Goal: Contribute content: Contribute content

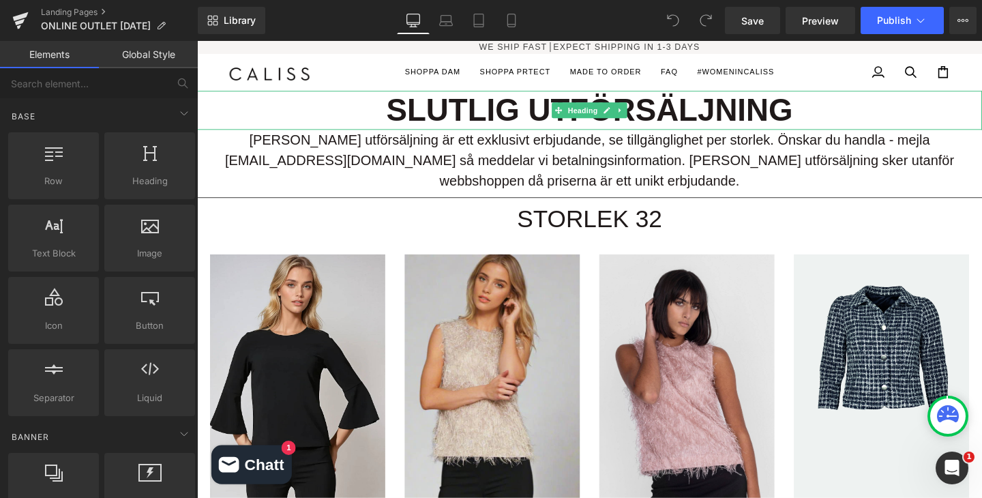
click at [665, 121] on h1 "SLUTLIG UTFÖRSÄLJNING" at bounding box center [609, 113] width 825 height 41
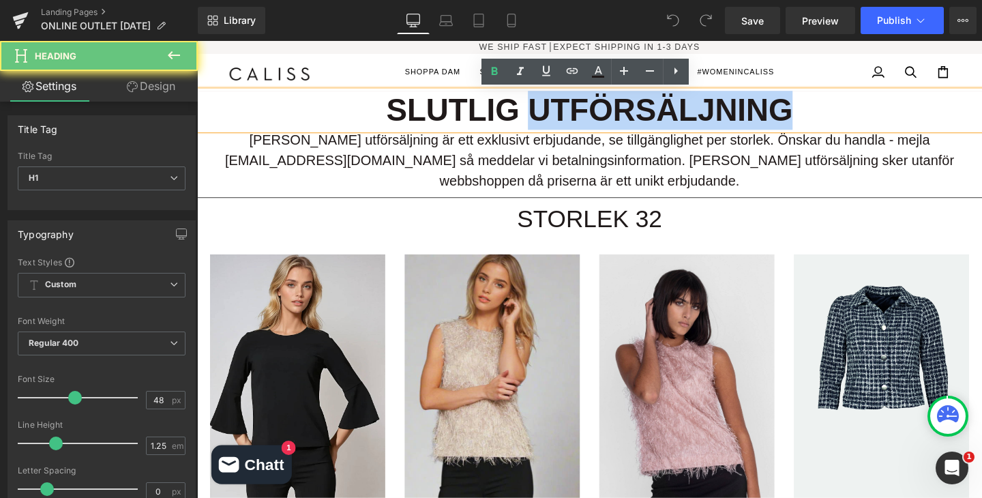
click at [665, 121] on h1 "SLUTLIG UTFÖRSÄLJNING" at bounding box center [609, 113] width 825 height 41
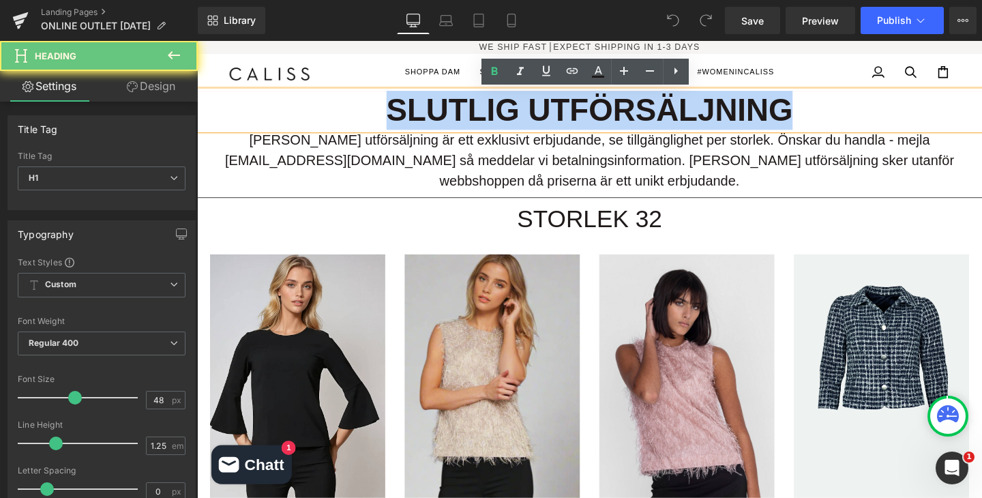
click at [665, 121] on h1 "SLUTLIG UTFÖRSÄLJNING" at bounding box center [609, 113] width 825 height 41
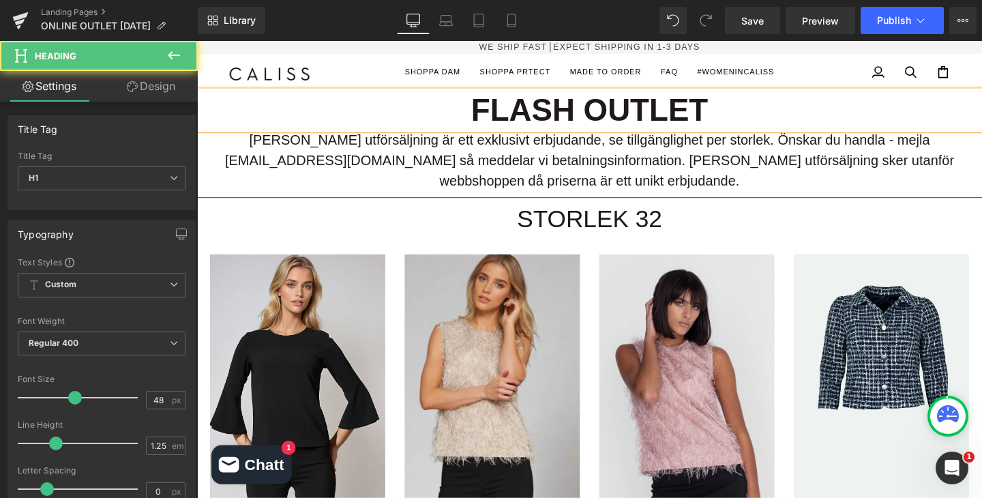
click at [500, 110] on h1 "FLASH OUTLET" at bounding box center [609, 113] width 825 height 41
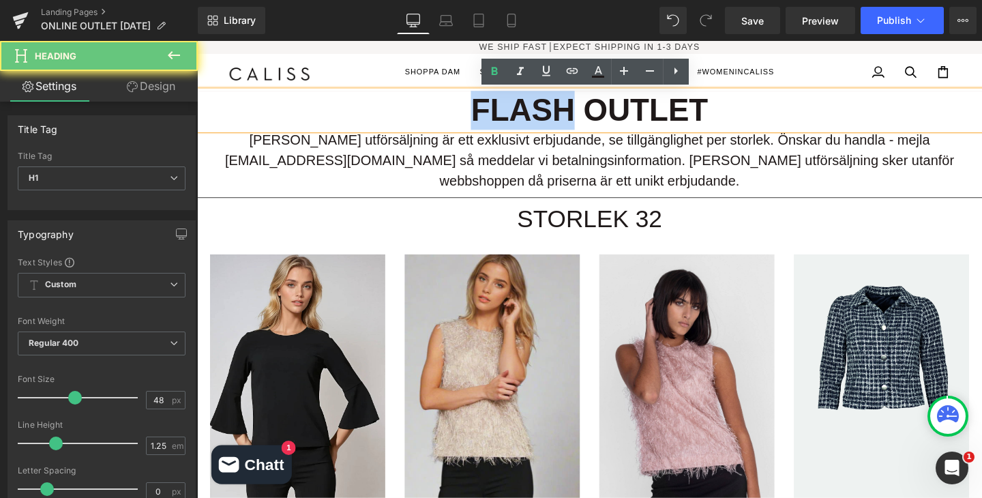
click at [500, 110] on h1 "FLASH OUTLET" at bounding box center [609, 113] width 825 height 41
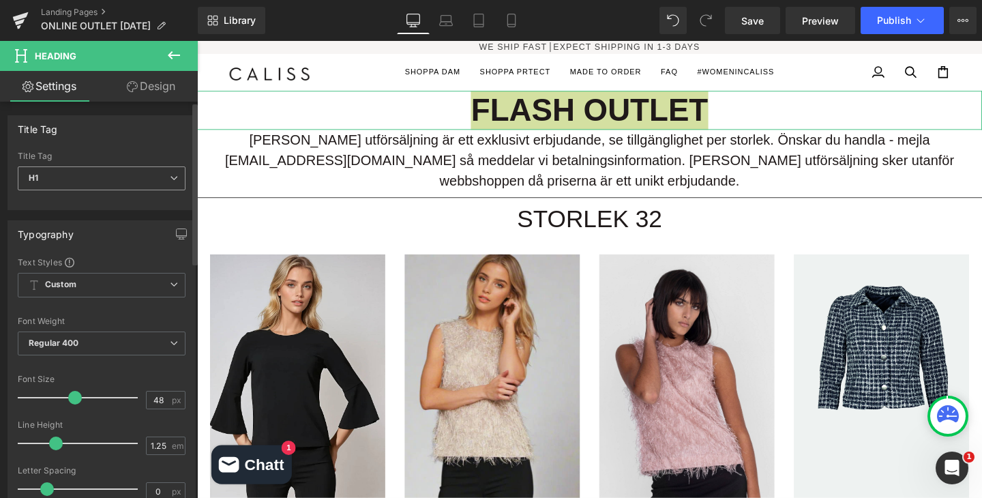
click at [70, 175] on span "H1" at bounding box center [102, 178] width 168 height 24
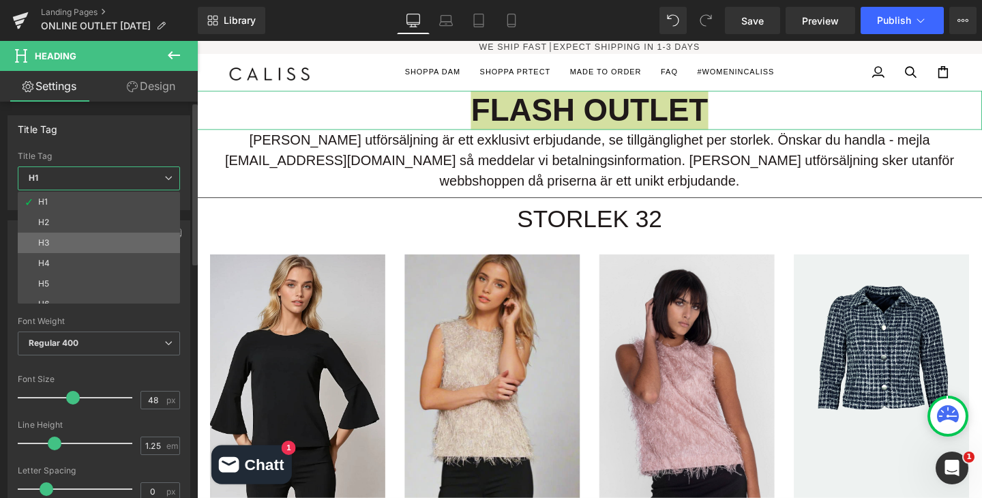
click at [55, 235] on li "H3" at bounding box center [102, 242] width 168 height 20
type input "32"
type input "100"
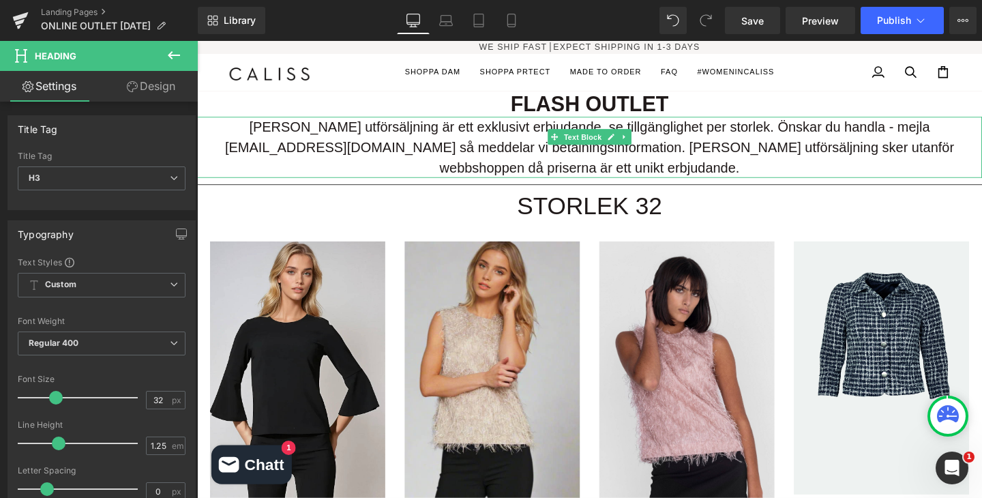
click at [339, 147] on div "Denna utförsäljning är ett exklusivt erbjudande, se tillgänglighet per storlek.…" at bounding box center [609, 153] width 825 height 65
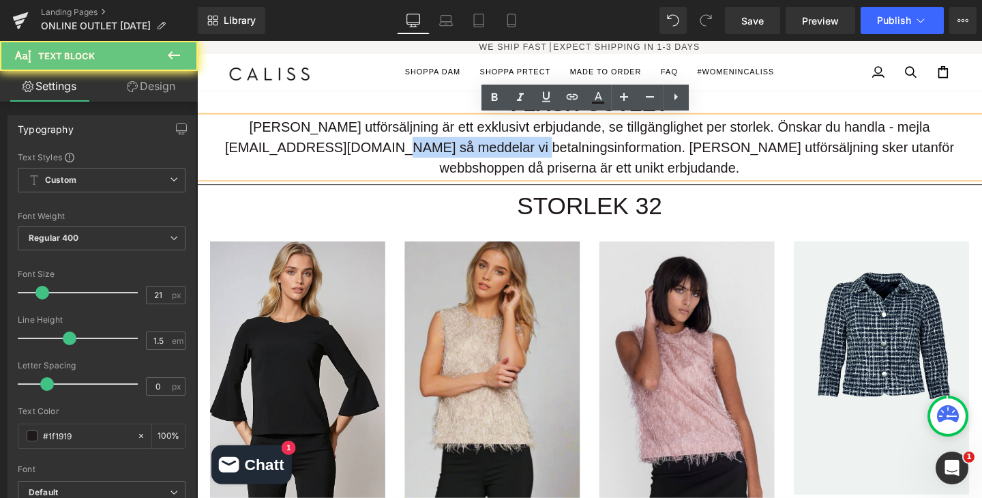
click at [339, 147] on div "Denna utförsäljning är ett exklusivt erbjudande, se tillgänglighet per storlek.…" at bounding box center [609, 153] width 825 height 65
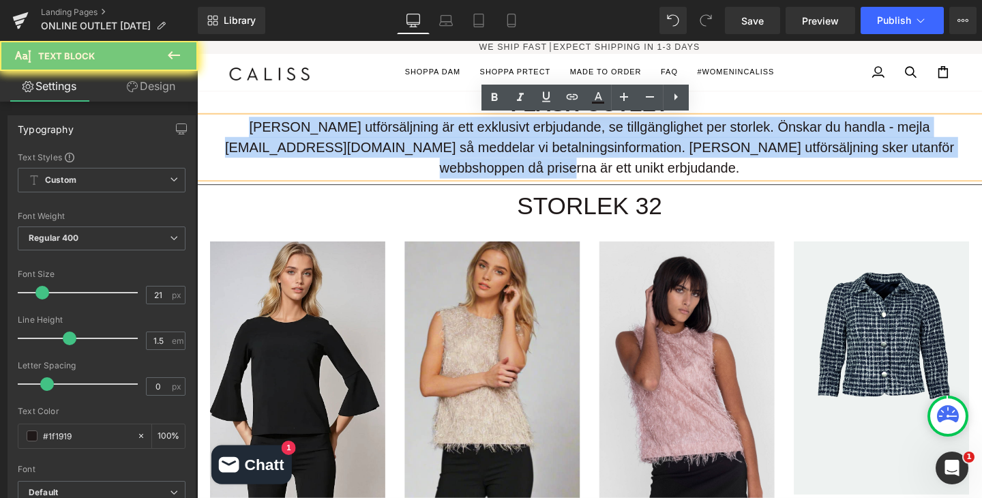
click at [339, 147] on div "Denna utförsäljning är ett exklusivt erbjudande, se tillgänglighet per storlek.…" at bounding box center [609, 153] width 825 height 65
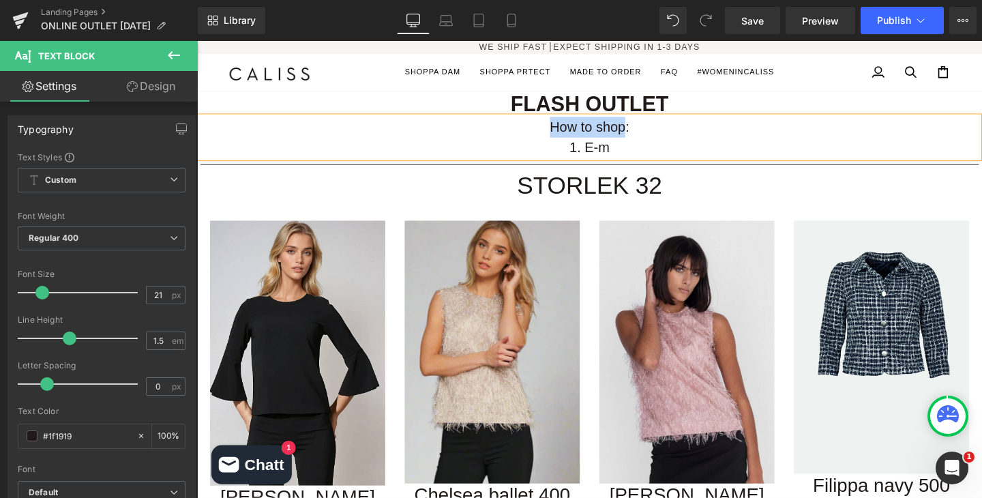
drag, startPoint x: 648, startPoint y: 131, endPoint x: 557, endPoint y: 137, distance: 91.6
click at [556, 137] on div "How to shop: 1. E-m" at bounding box center [609, 142] width 818 height 43
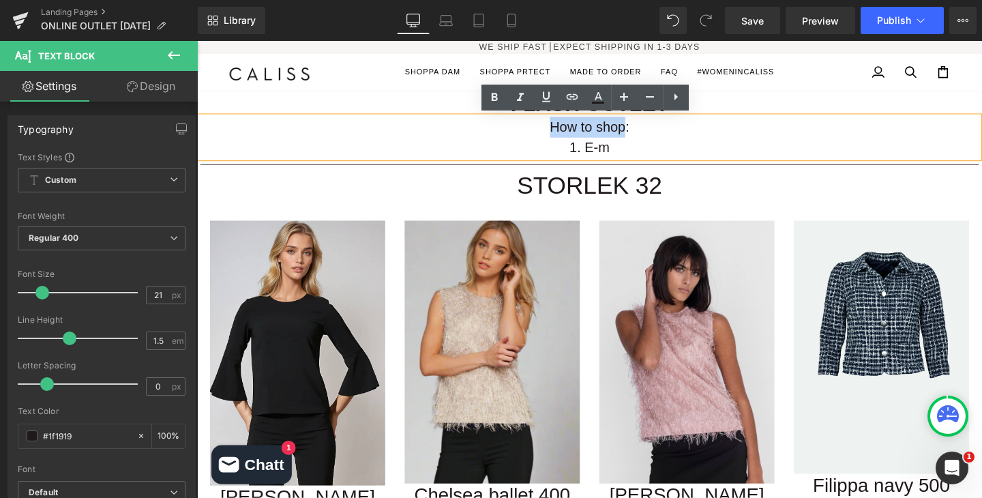
click at [661, 142] on div "1. E-m" at bounding box center [609, 153] width 818 height 22
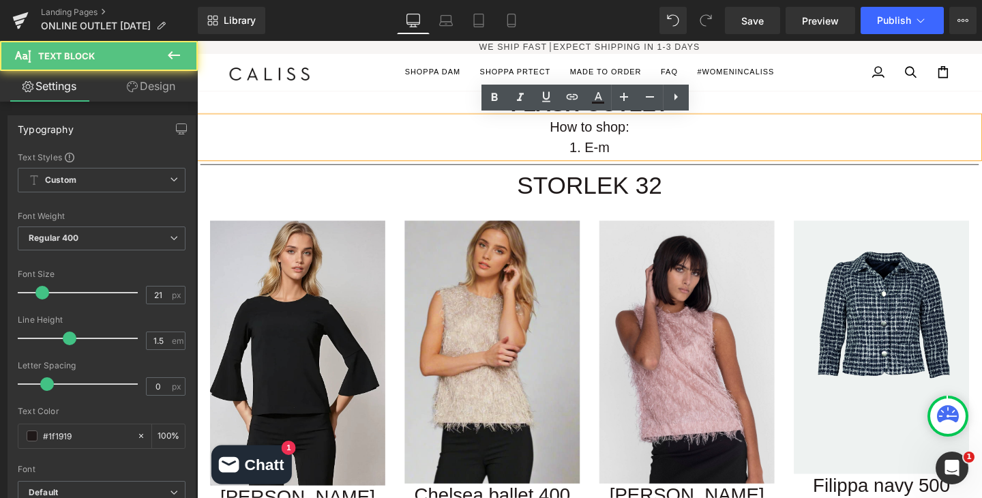
click at [638, 136] on div "How to shop: 1. E-m" at bounding box center [609, 142] width 818 height 43
drag, startPoint x: 646, startPoint y: 132, endPoint x: 569, endPoint y: 129, distance: 76.4
click at [569, 130] on div "How to shop: 1. E-m" at bounding box center [609, 142] width 818 height 43
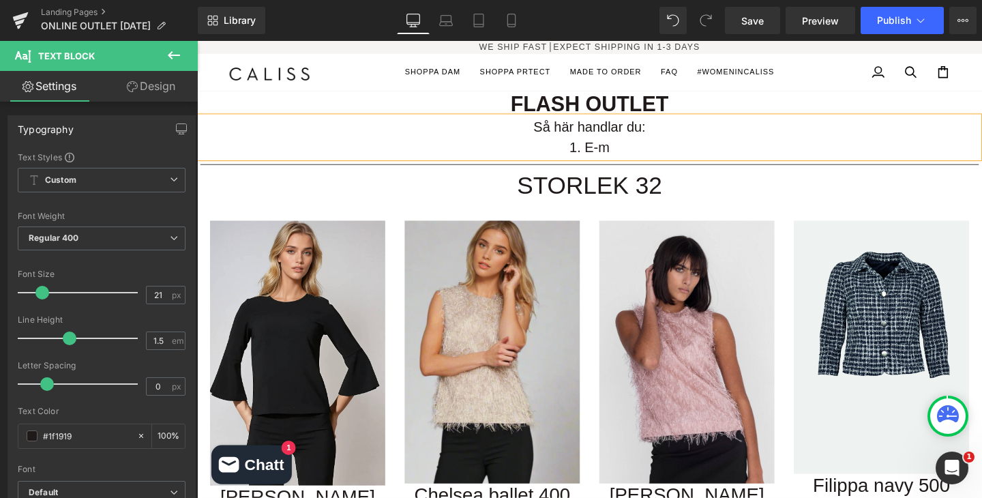
click at [631, 155] on div "1. E-m" at bounding box center [609, 153] width 818 height 22
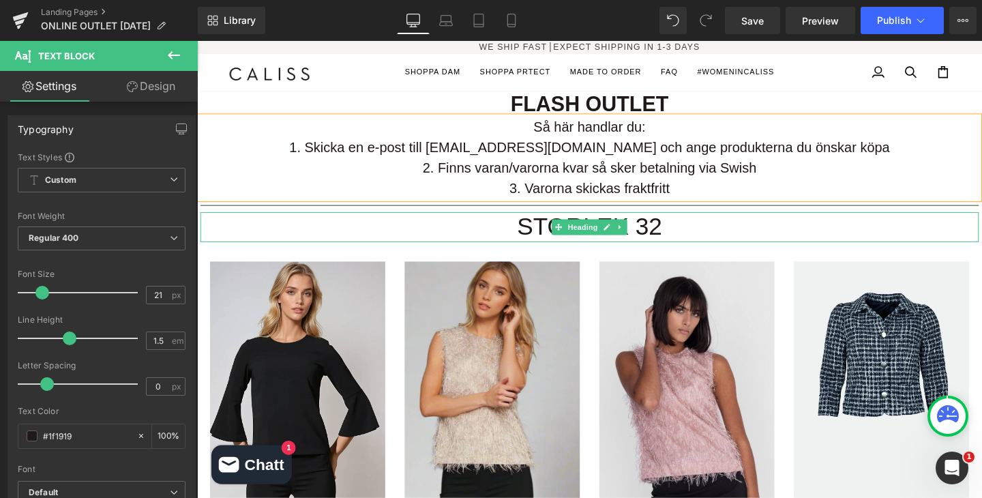
click at [916, 243] on h1 "STORLEK 32" at bounding box center [609, 236] width 818 height 31
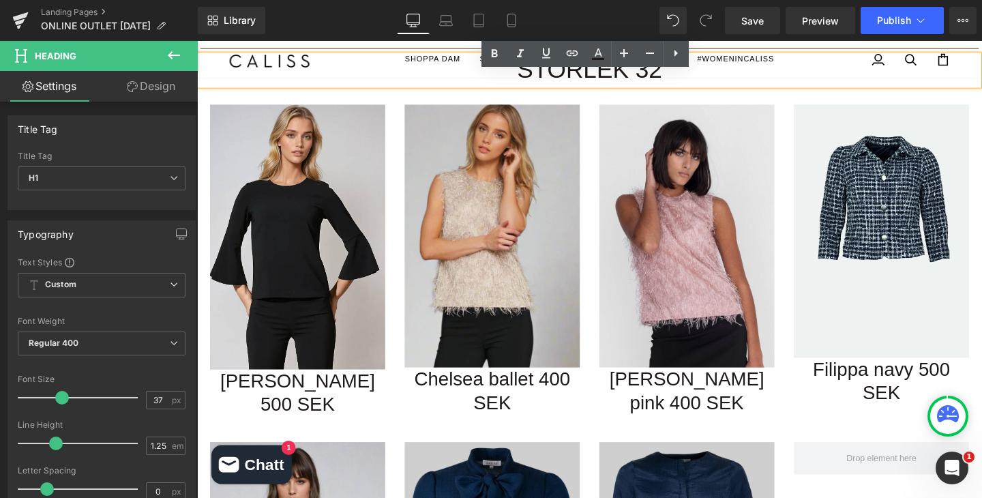
scroll to position [140, 0]
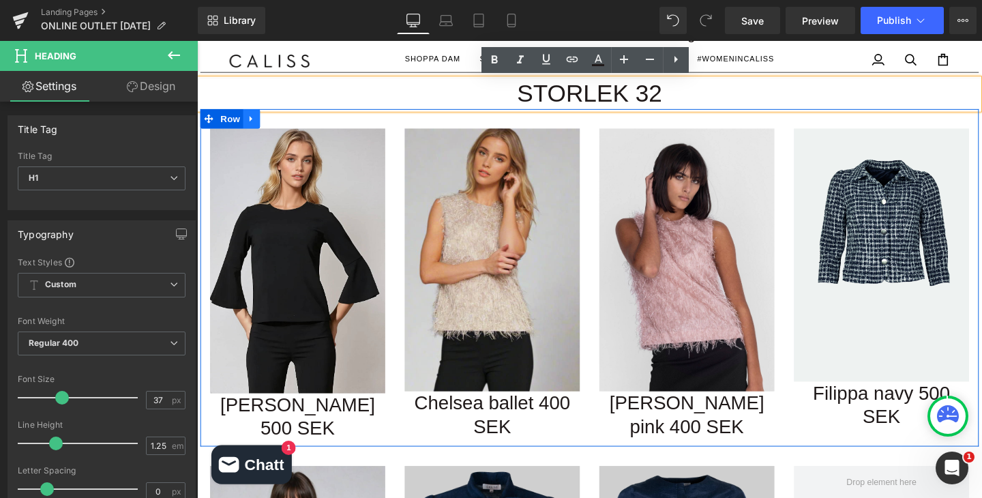
click at [252, 125] on icon at bounding box center [253, 123] width 3 height 6
click at [285, 123] on icon at bounding box center [290, 123] width 10 height 10
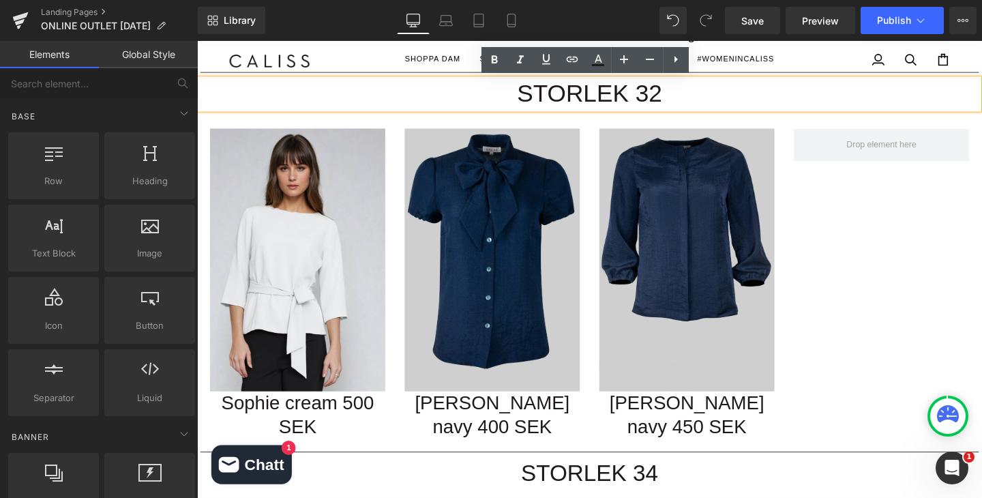
click at [300, 106] on h1 "STORLEK 32" at bounding box center [609, 96] width 818 height 31
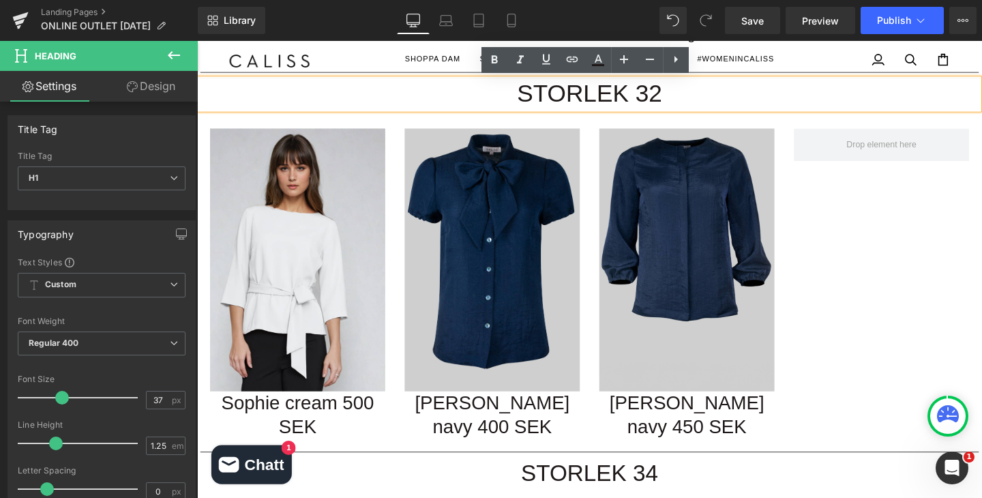
click at [587, 95] on h1 "STORLEK 32" at bounding box center [609, 96] width 818 height 31
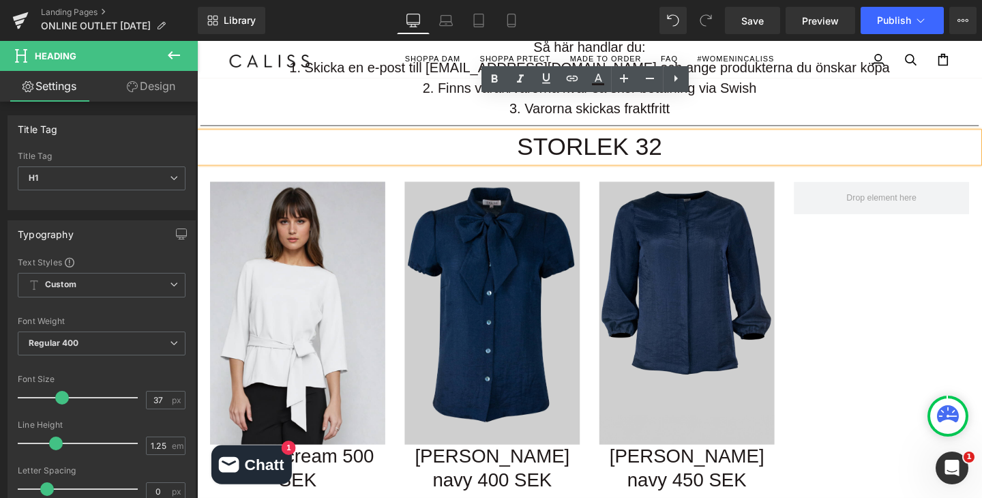
scroll to position [75, 0]
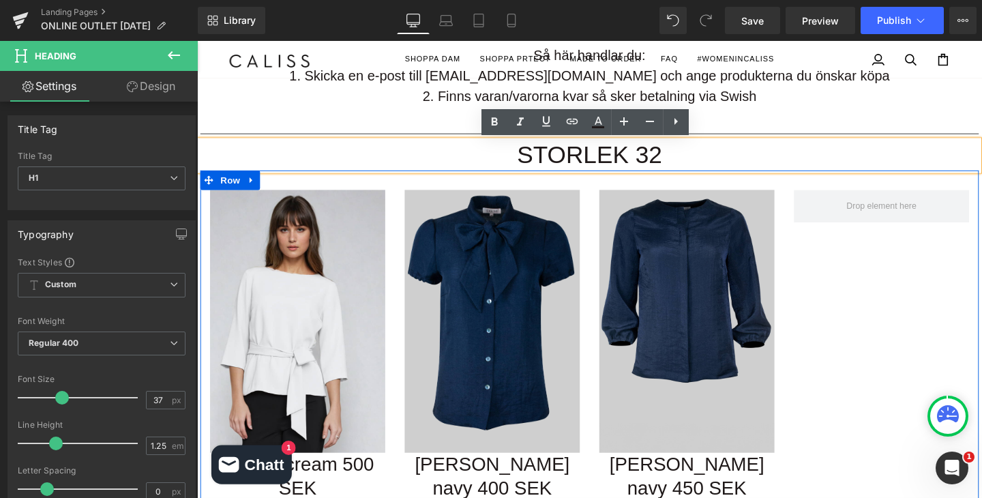
click at [941, 376] on div "Image Sophie cream 500 SEK Heading Image Anna navy 400 SEK Heading Image Diane …" at bounding box center [609, 353] width 818 height 353
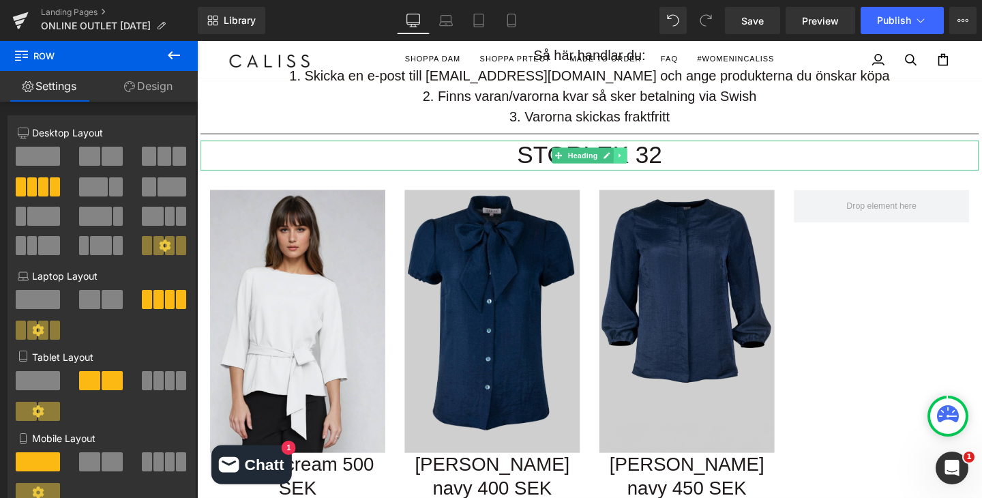
click at [641, 158] on icon at bounding box center [641, 161] width 7 height 8
click at [650, 161] on icon at bounding box center [649, 160] width 7 height 7
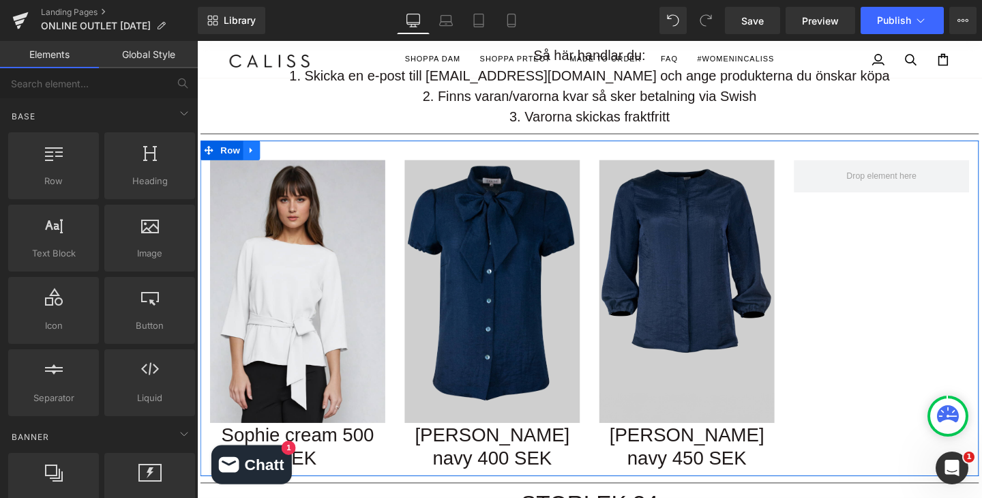
click at [252, 155] on icon at bounding box center [253, 156] width 3 height 6
click at [285, 156] on icon at bounding box center [290, 156] width 10 height 10
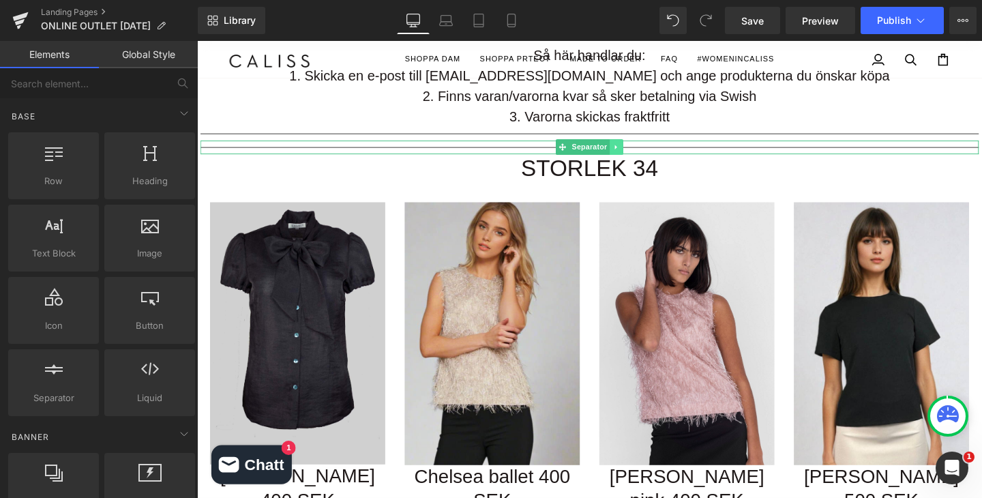
click at [638, 153] on icon at bounding box center [637, 153] width 7 height 8
click at [648, 153] on link at bounding box center [645, 153] width 14 height 16
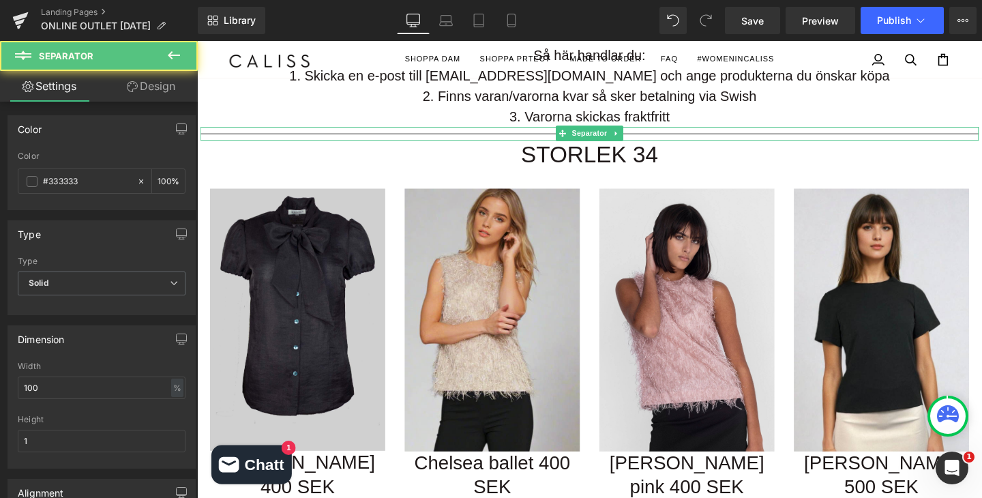
click at [564, 140] on div at bounding box center [609, 139] width 818 height 14
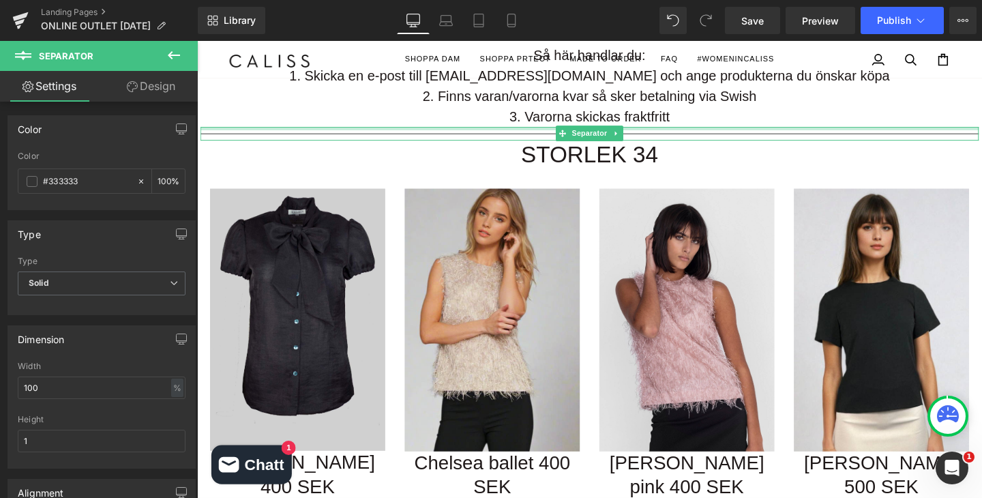
click at [776, 133] on div at bounding box center [609, 133] width 818 height 3
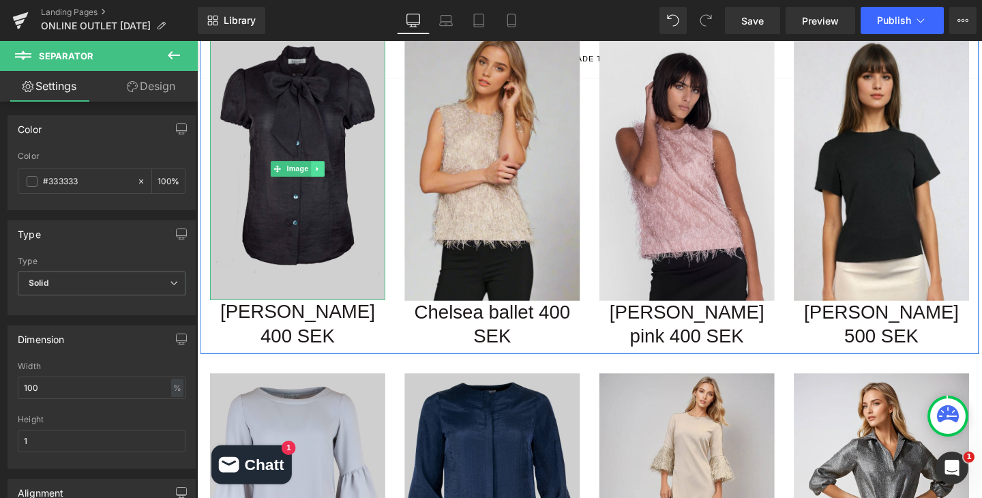
scroll to position [161, 0]
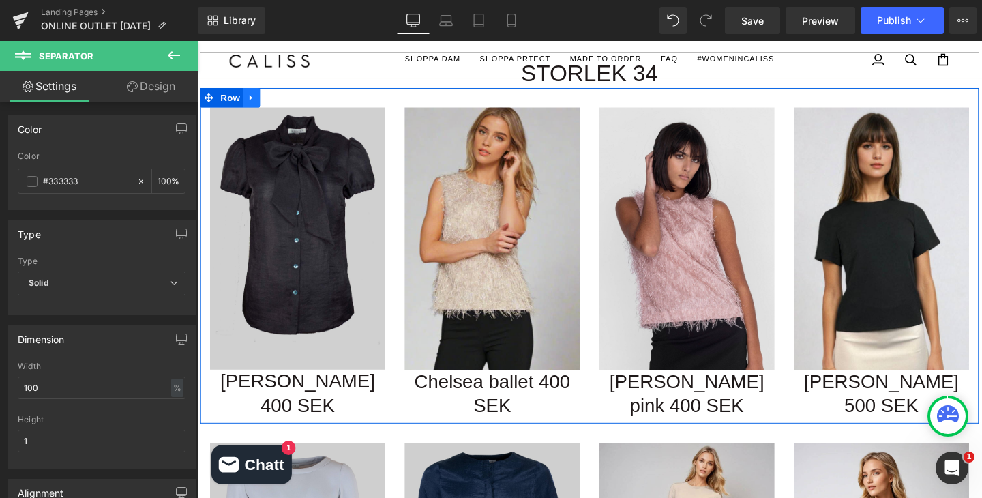
click at [252, 100] on icon at bounding box center [253, 100] width 3 height 6
click at [287, 102] on icon at bounding box center [290, 100] width 10 height 10
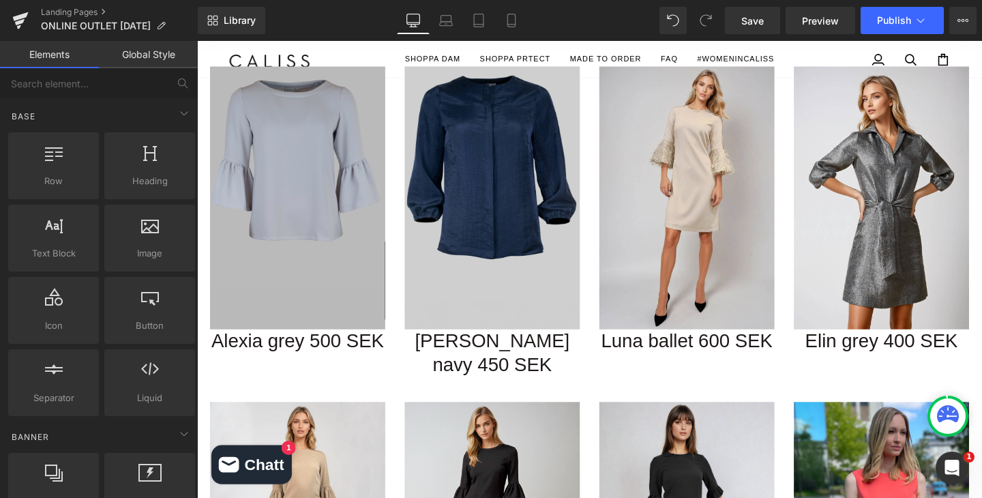
scroll to position [134, 0]
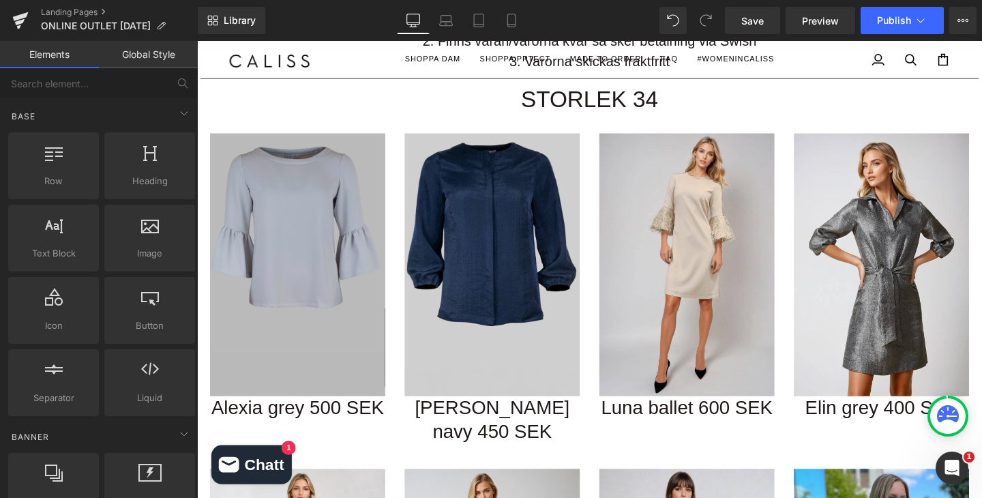
click at [359, 205] on img at bounding box center [303, 276] width 184 height 276
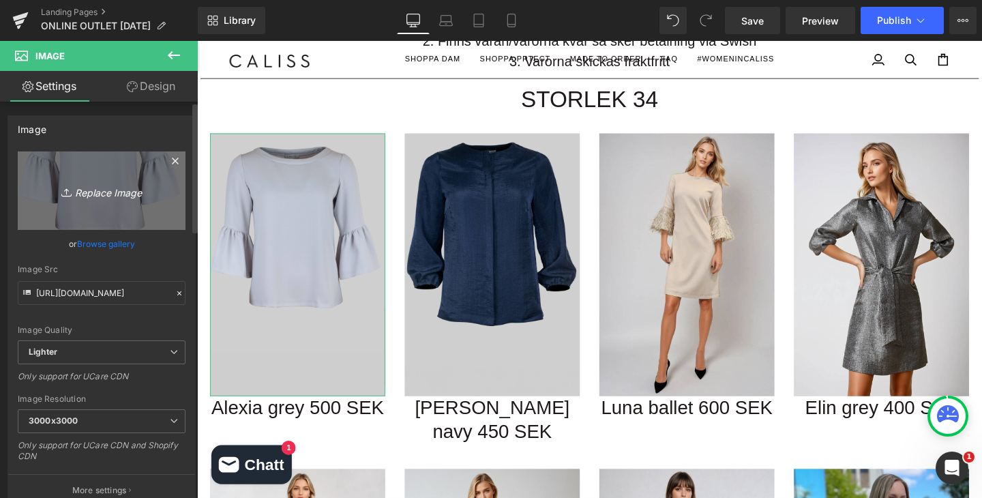
click at [129, 189] on icon "Replace Image" at bounding box center [101, 190] width 109 height 17
click at [112, 182] on icon "Replace Image" at bounding box center [101, 190] width 109 height 17
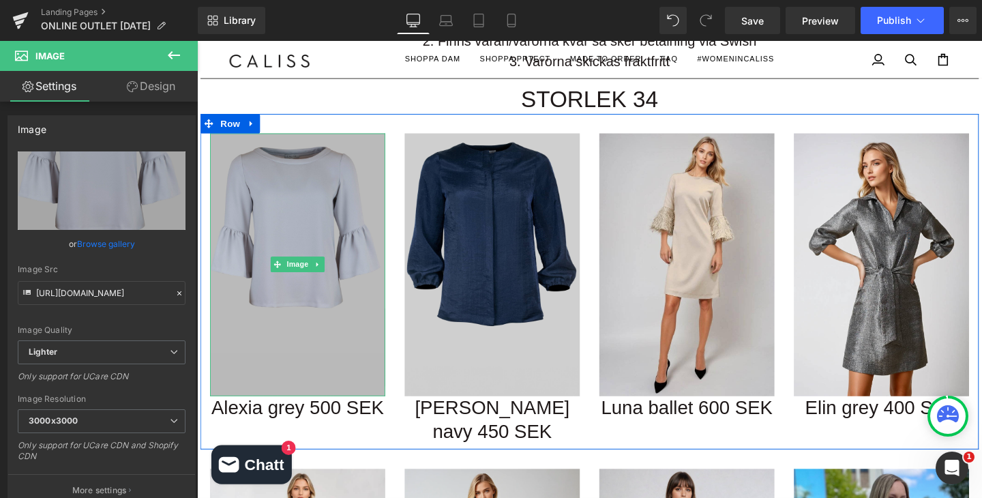
click at [272, 194] on img at bounding box center [303, 276] width 184 height 276
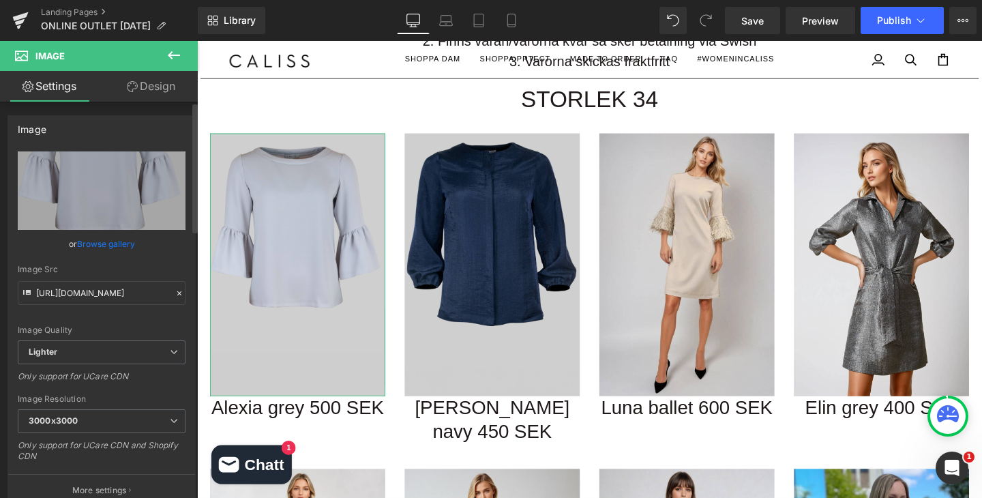
click at [93, 243] on link "Browse gallery" at bounding box center [106, 244] width 58 height 24
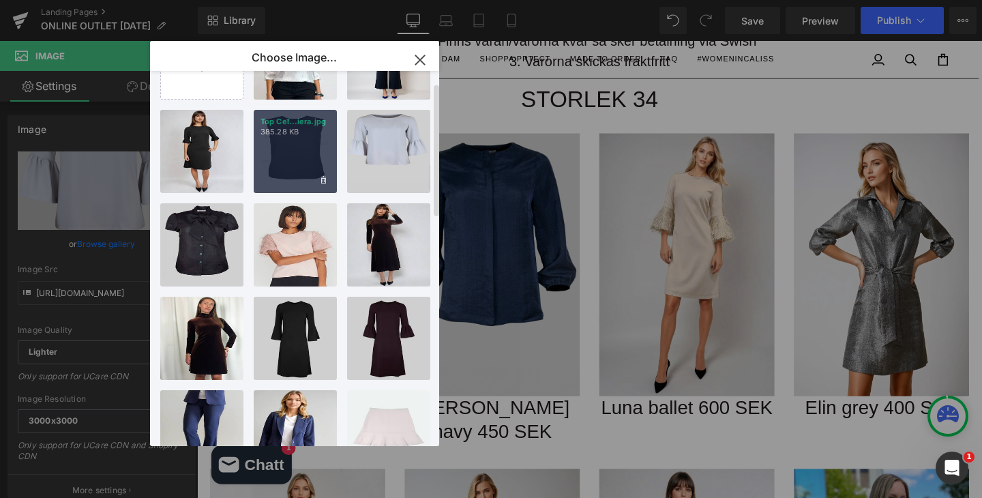
scroll to position [0, 0]
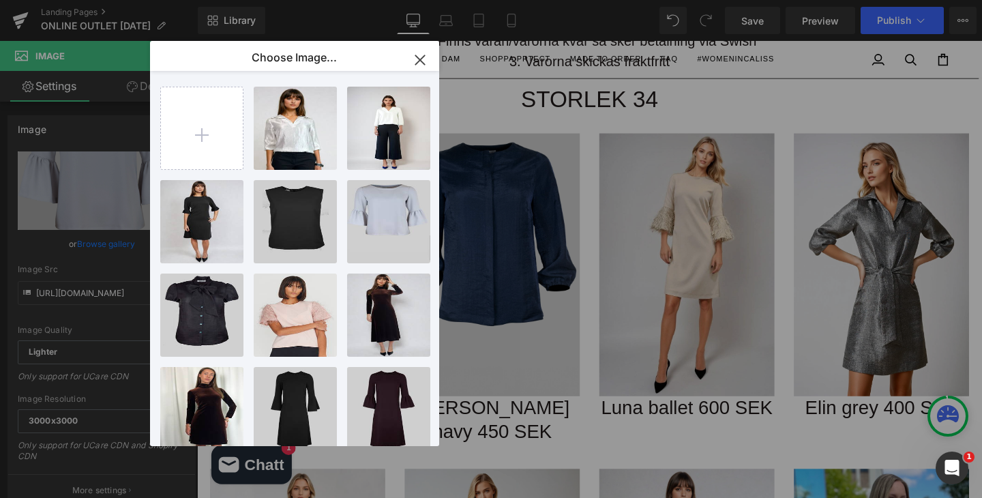
click at [421, 62] on icon "button" at bounding box center [420, 60] width 22 height 22
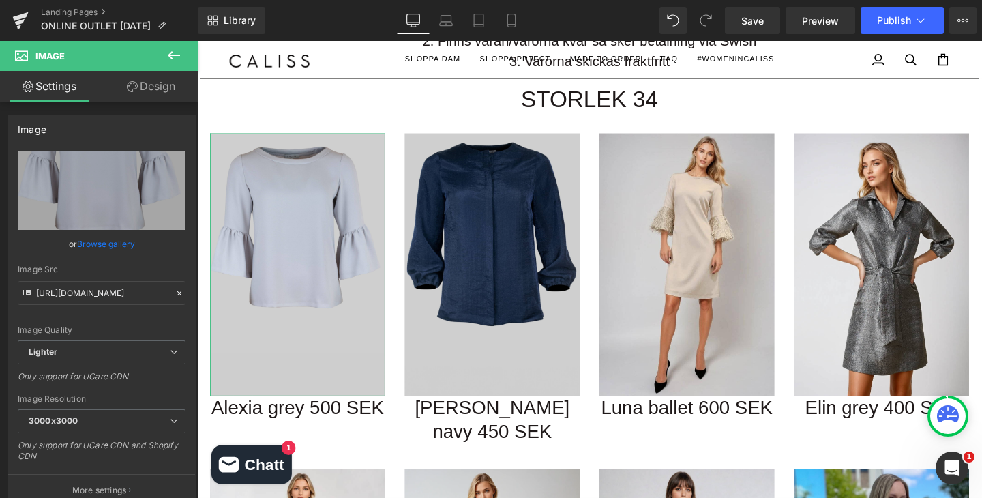
click at [118, 243] on link "Browse gallery" at bounding box center [106, 244] width 58 height 24
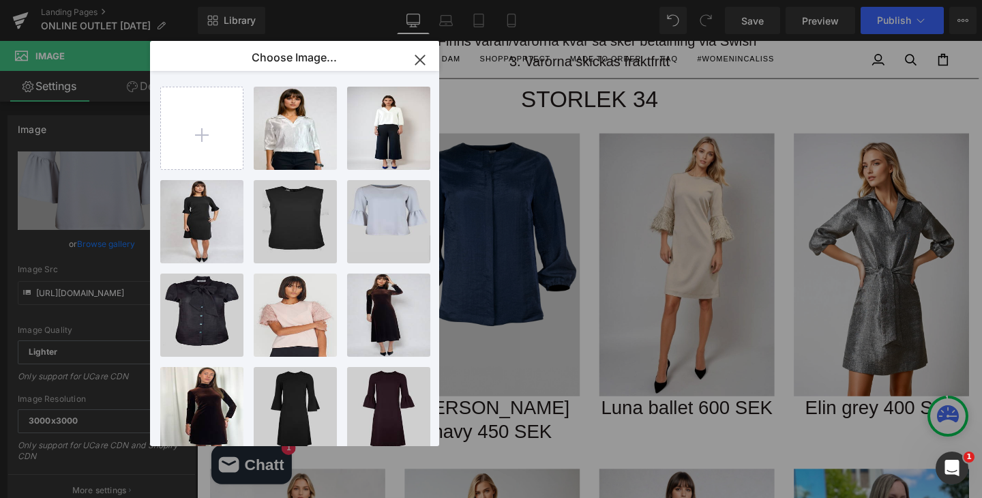
click at [430, 62] on icon "button" at bounding box center [420, 60] width 22 height 22
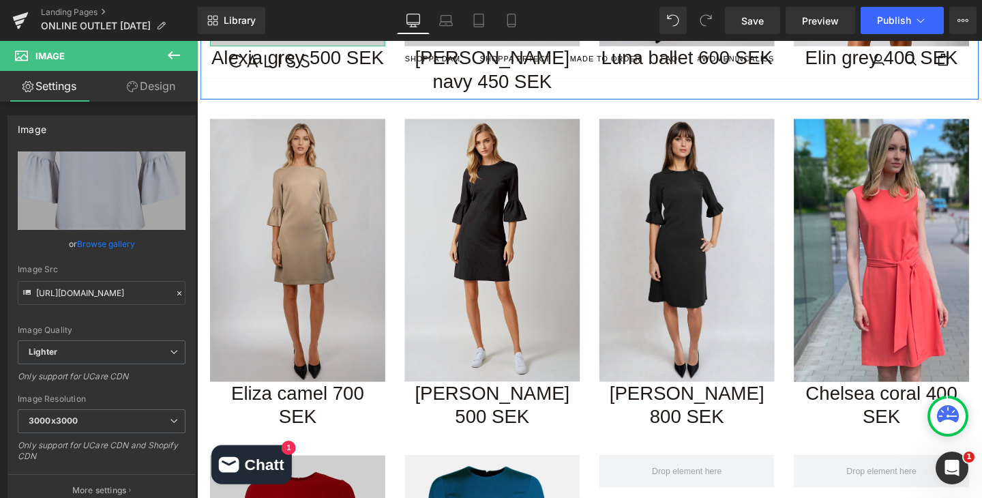
scroll to position [523, 0]
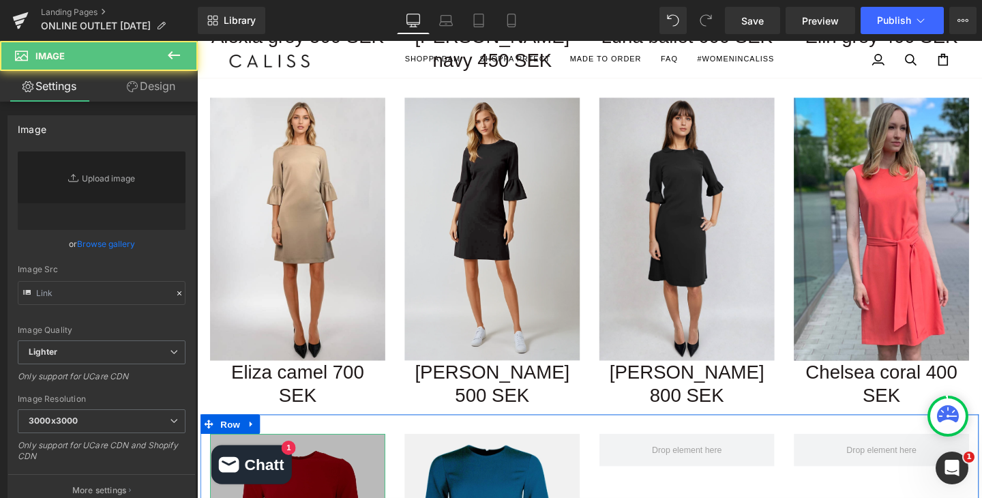
type input "https://ucarecdn.com/5cac421c-9410-4225-9240-fcca669e4c0d/-/format/auto/-/previ…"
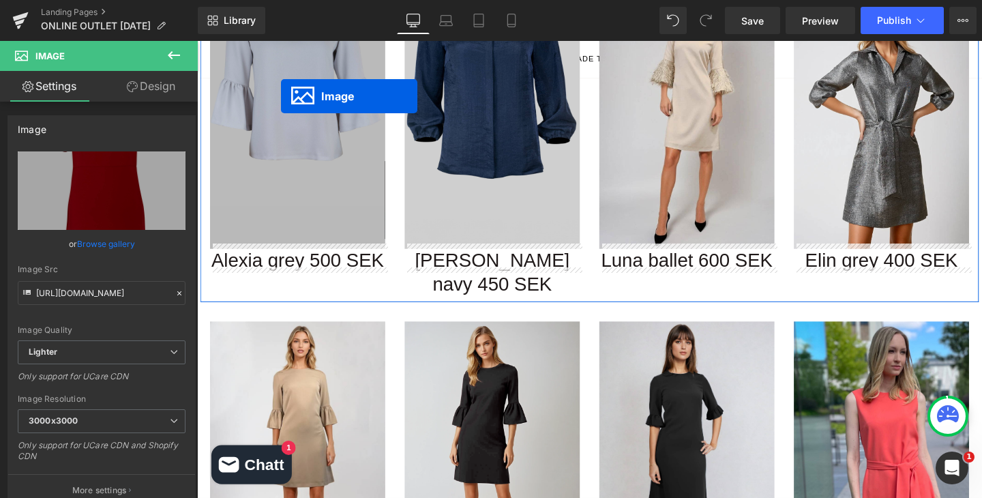
scroll to position [288, 0]
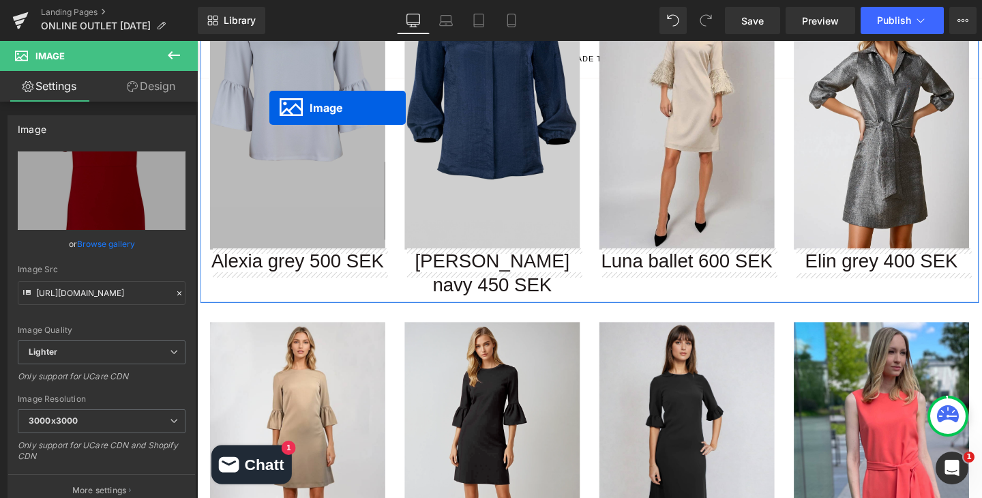
drag, startPoint x: 277, startPoint y: 255, endPoint x: 273, endPoint y: 111, distance: 143.9
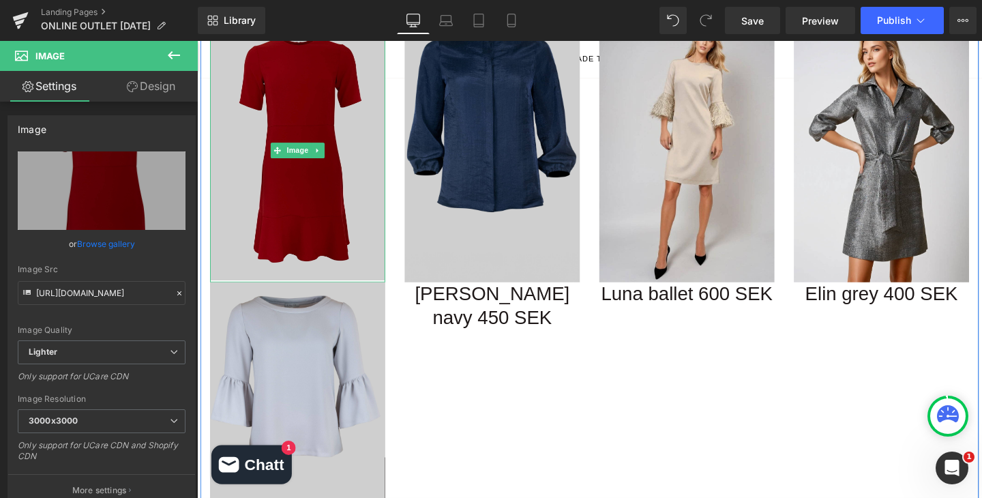
scroll to position [11, 0]
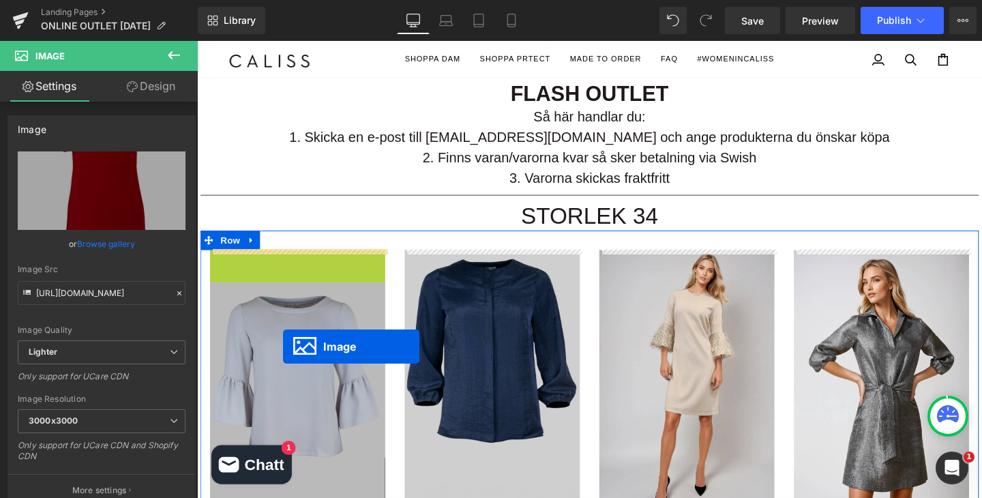
drag, startPoint x: 281, startPoint y: 153, endPoint x: 287, endPoint y: 361, distance: 207.3
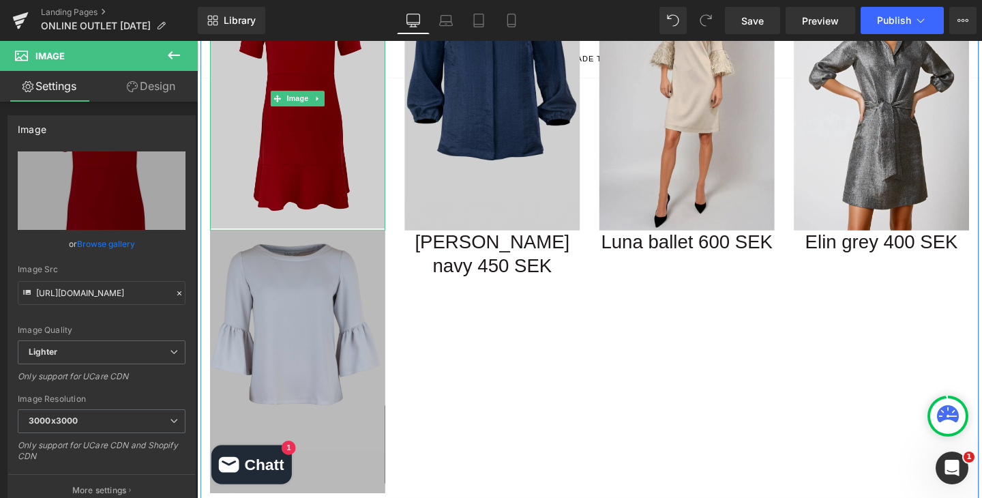
scroll to position [415, 0]
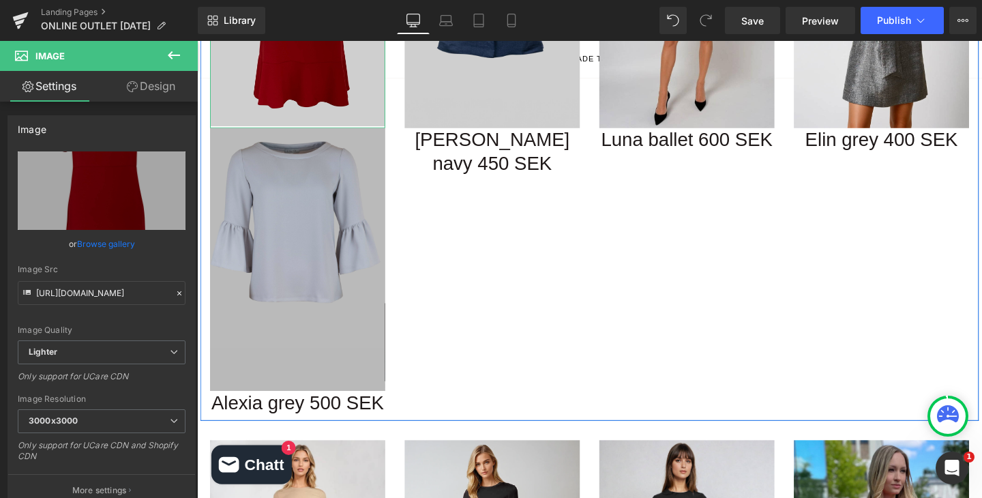
click at [342, 303] on img at bounding box center [303, 270] width 184 height 276
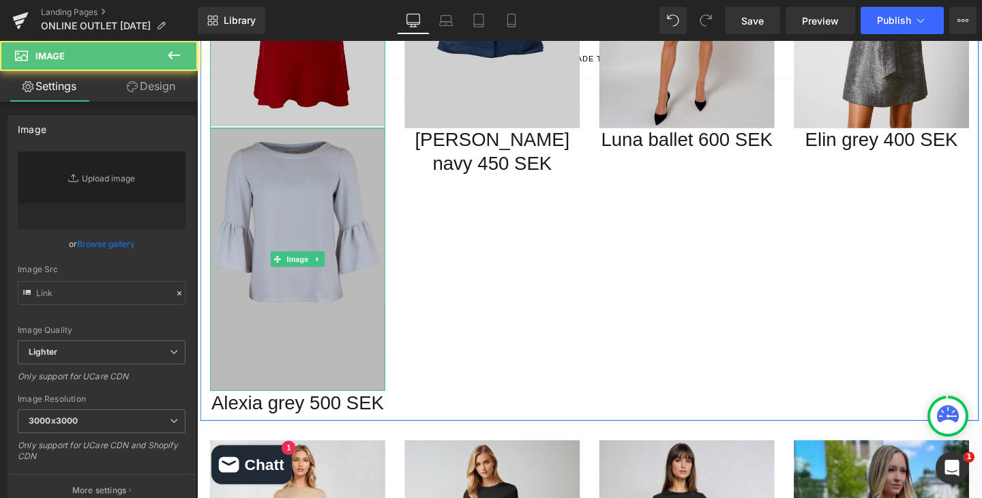
type input "https://ucarecdn.com/d5574530-613d-453b-ba81-8fdbbbeafde8/-/format/auto/-/previ…"
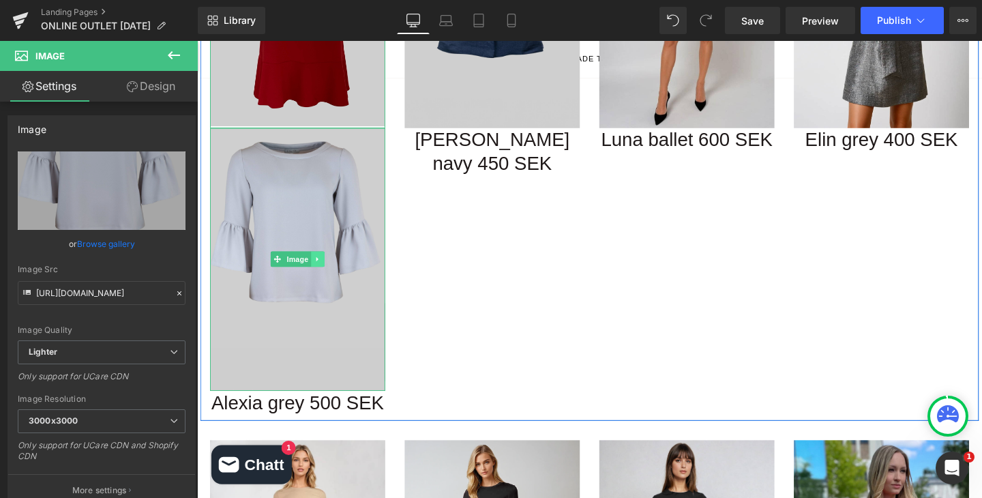
click at [328, 269] on link at bounding box center [324, 270] width 14 height 16
click at [331, 269] on icon at bounding box center [330, 270] width 7 height 8
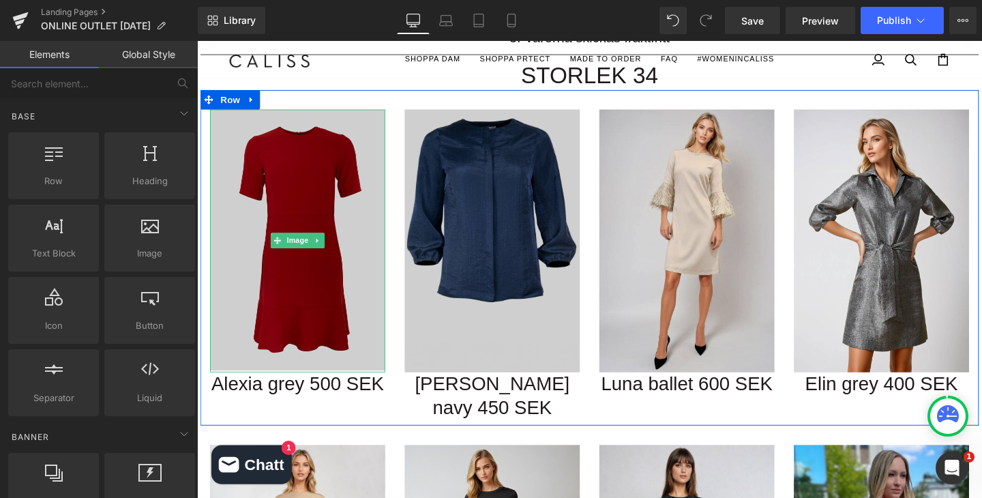
scroll to position [157, 0]
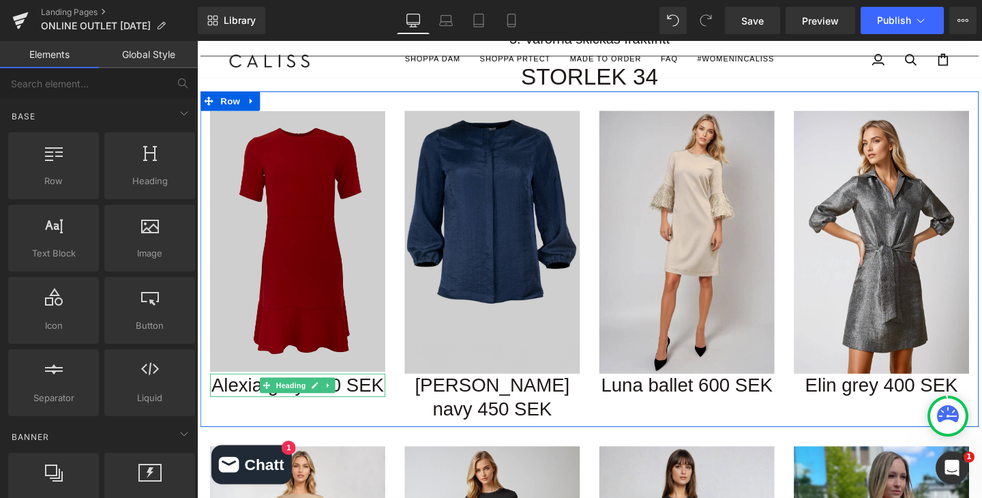
click at [369, 402] on h1 "Alexia grey 500 SEK" at bounding box center [303, 403] width 184 height 25
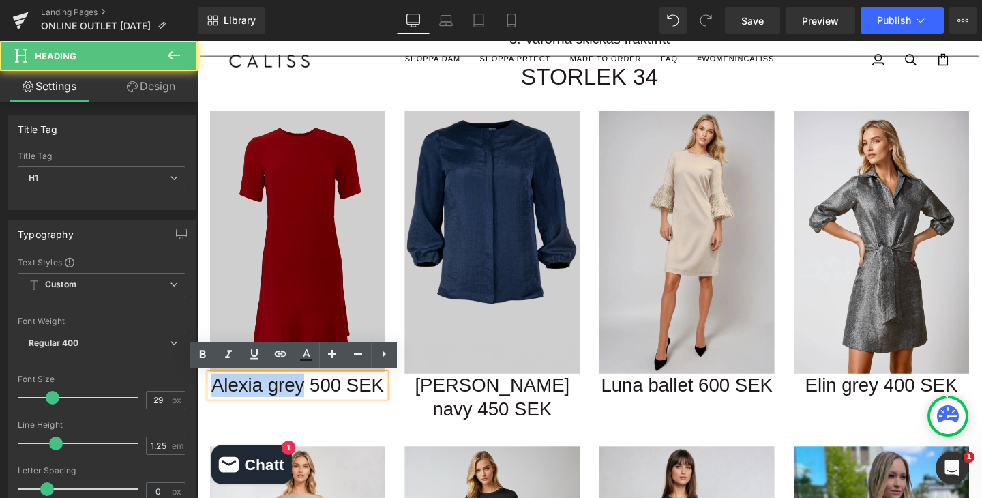
drag, startPoint x: 309, startPoint y: 406, endPoint x: 202, endPoint y: 394, distance: 108.4
click at [202, 394] on div "Image Alexia grey 500 SEK Heading" at bounding box center [302, 265] width 205 height 301
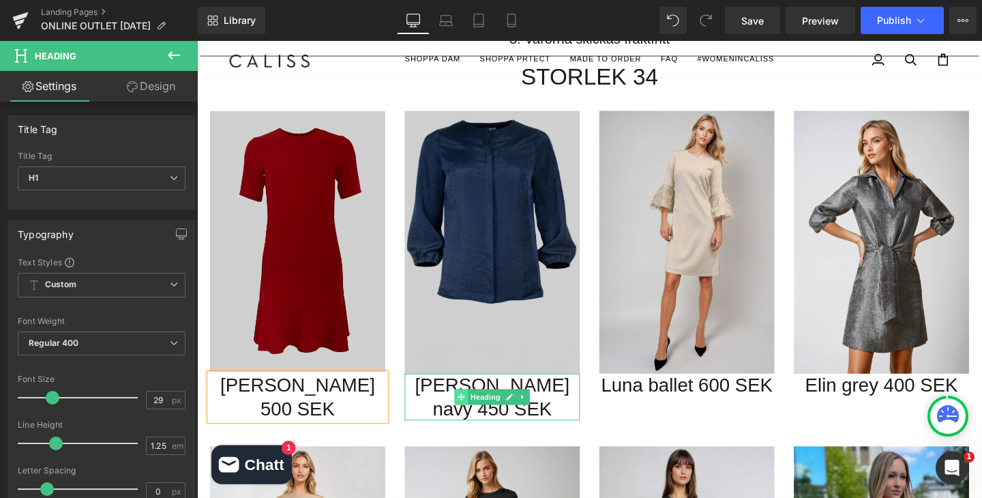
click at [472, 411] on icon at bounding box center [474, 415] width 7 height 8
click at [274, 404] on h1 "[PERSON_NAME] 500 SEK" at bounding box center [303, 416] width 184 height 50
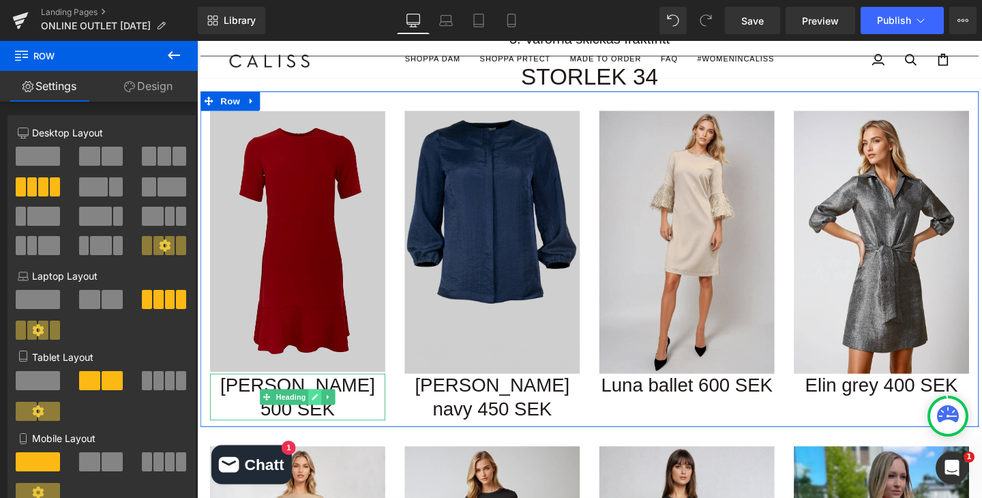
click at [319, 407] on link at bounding box center [321, 415] width 14 height 16
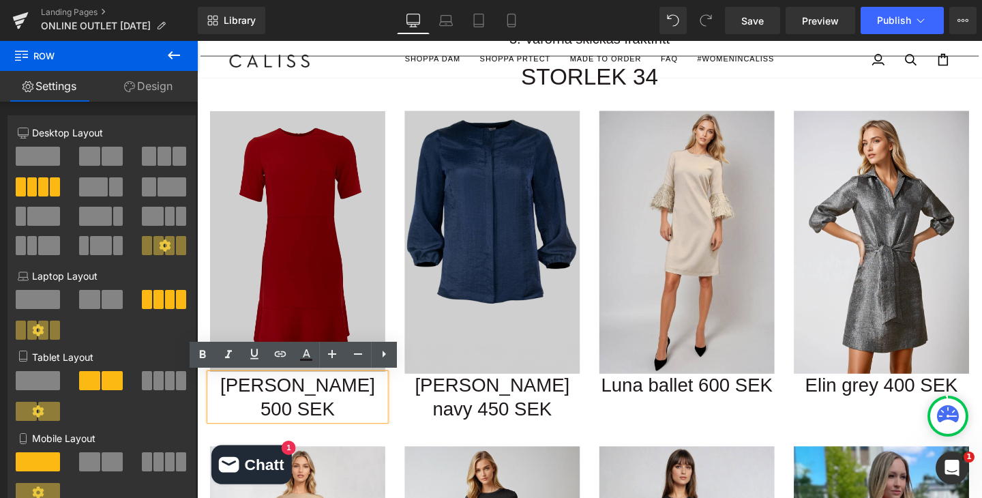
click at [319, 406] on h1 "[PERSON_NAME] 500 SEK" at bounding box center [303, 416] width 184 height 50
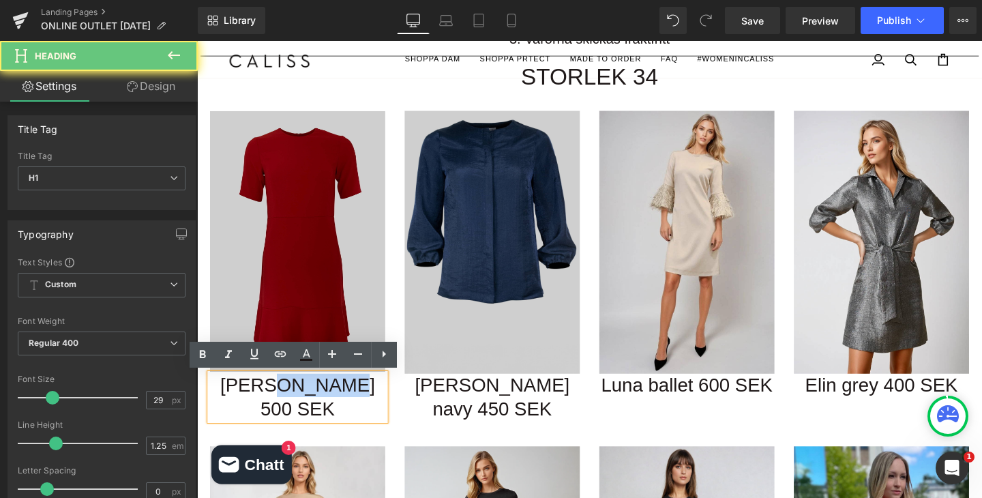
click at [319, 406] on h1 "[PERSON_NAME] 500 SEK" at bounding box center [303, 416] width 184 height 50
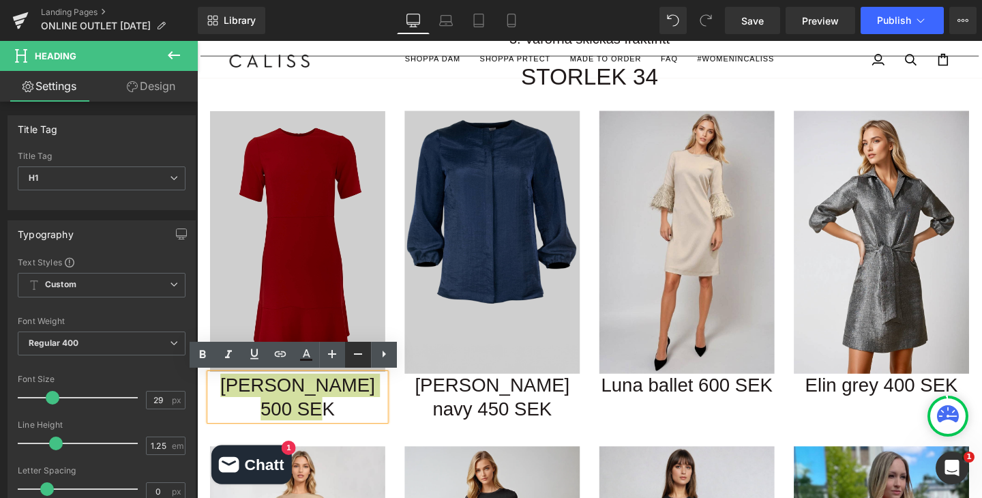
click at [357, 355] on icon at bounding box center [358, 354] width 16 height 16
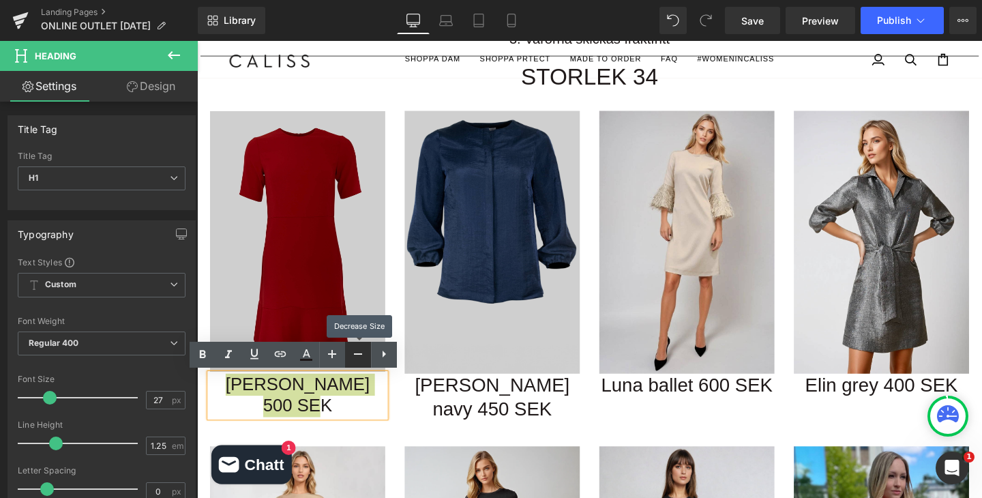
click at [357, 356] on icon at bounding box center [358, 354] width 16 height 16
type input "23"
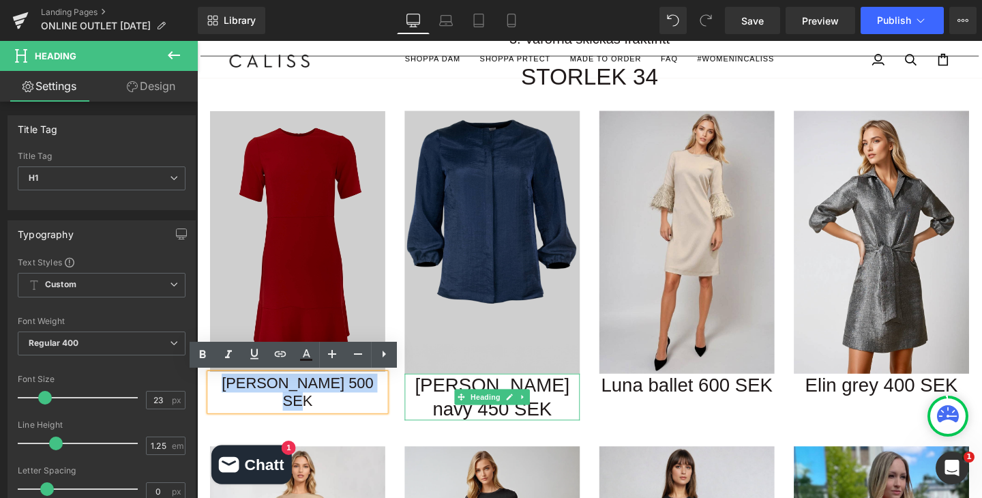
click at [454, 396] on h1 "Diane navy 450 SEK" at bounding box center [507, 416] width 184 height 50
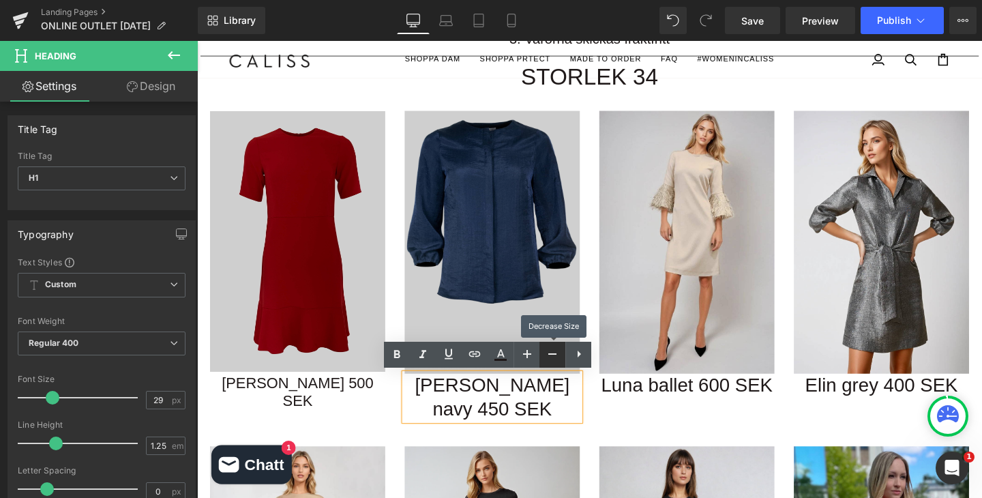
click at [554, 354] on icon at bounding box center [552, 354] width 16 height 16
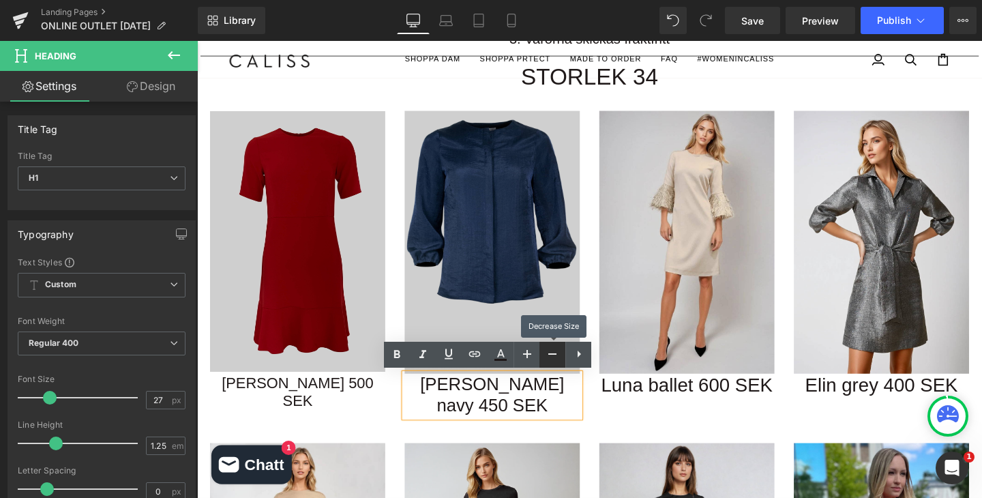
click at [553, 354] on icon at bounding box center [552, 354] width 16 height 16
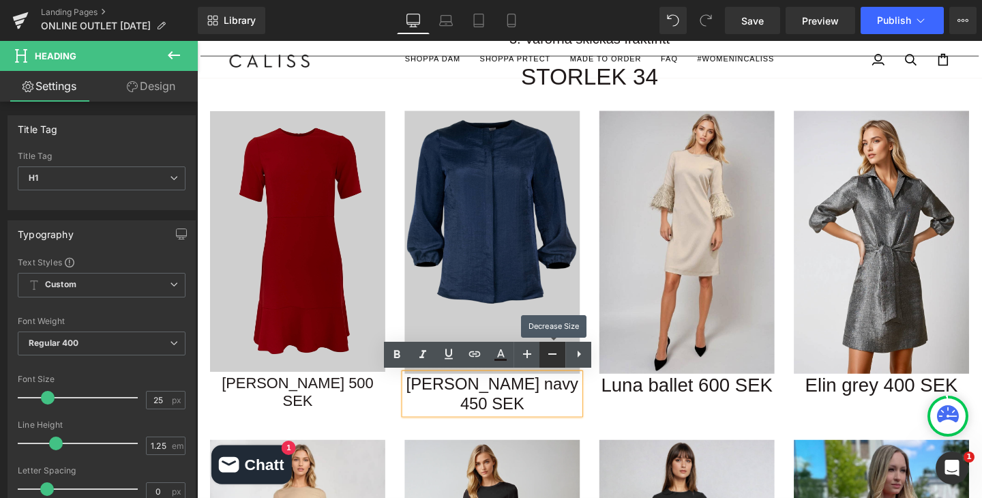
click at [553, 354] on icon at bounding box center [552, 354] width 16 height 16
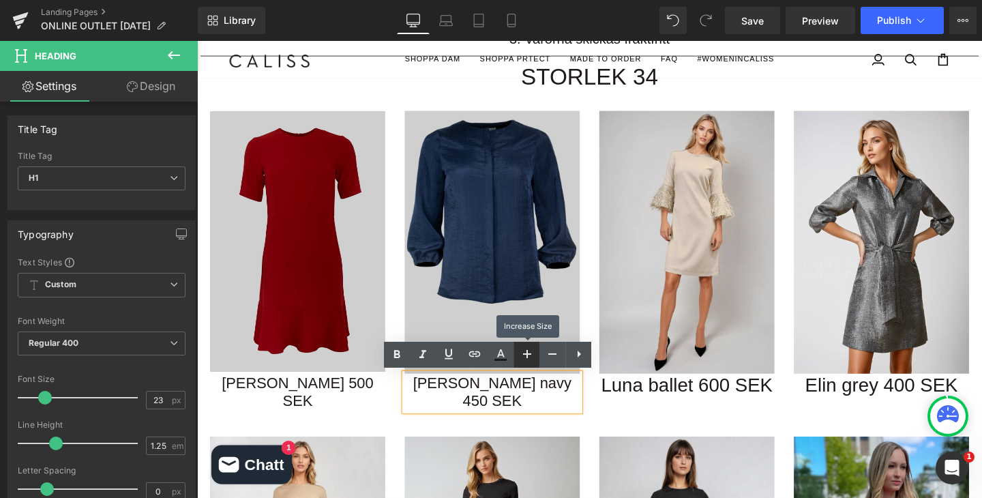
click at [531, 353] on icon at bounding box center [527, 354] width 16 height 16
type input "25"
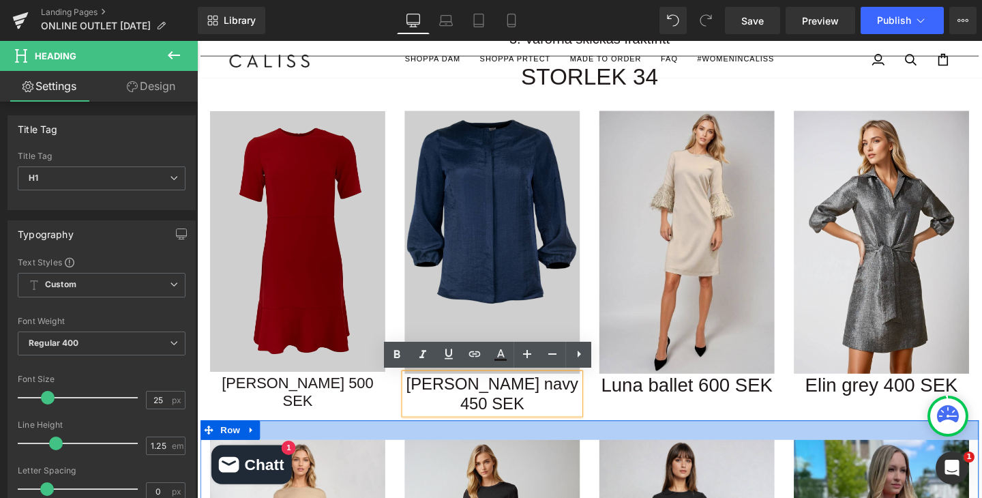
click at [357, 440] on div at bounding box center [609, 450] width 818 height 20
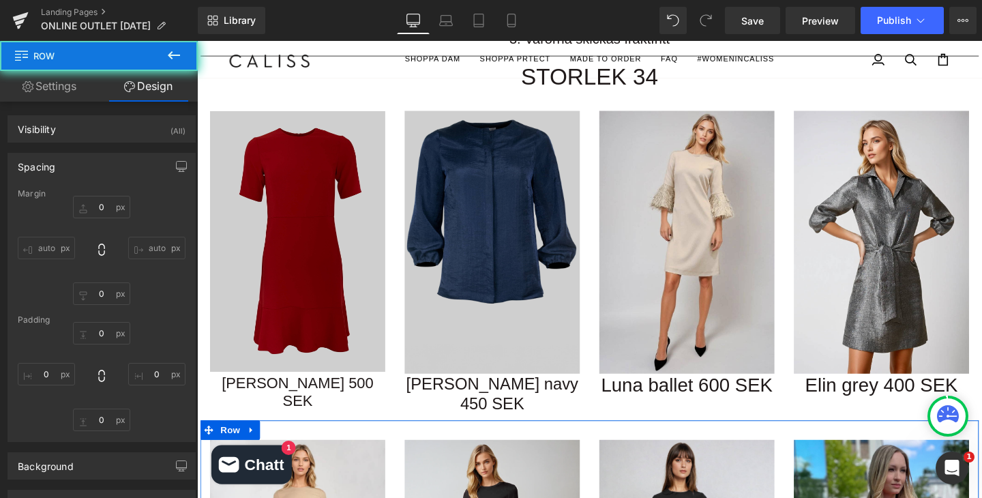
type input "0"
type input "30"
type input "0"
type input "10"
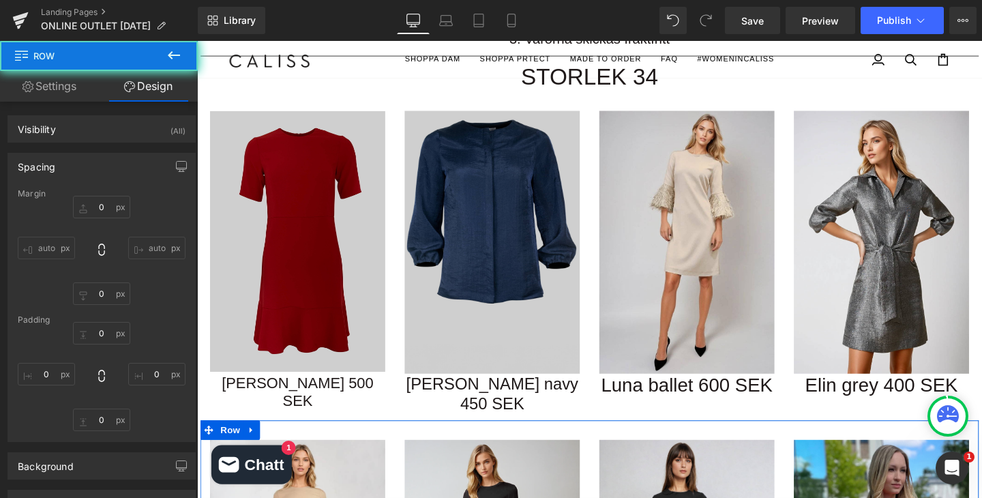
type input "0"
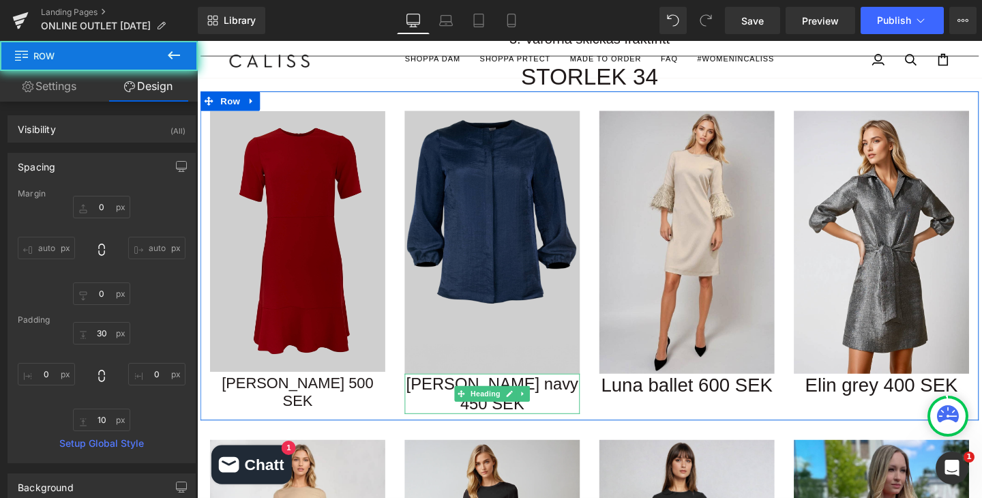
click at [451, 402] on h1 "Diane navy 450 SEK" at bounding box center [507, 412] width 184 height 43
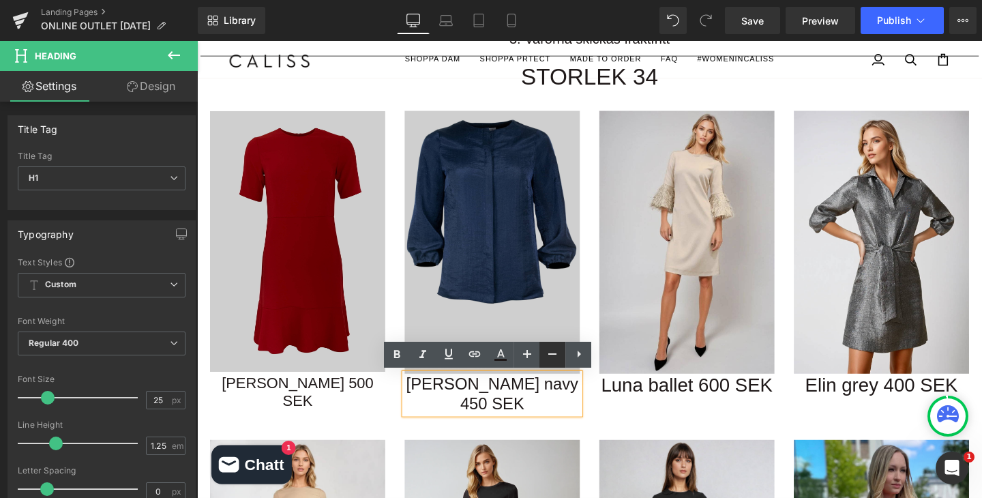
click at [547, 352] on icon at bounding box center [552, 354] width 16 height 16
type input "23"
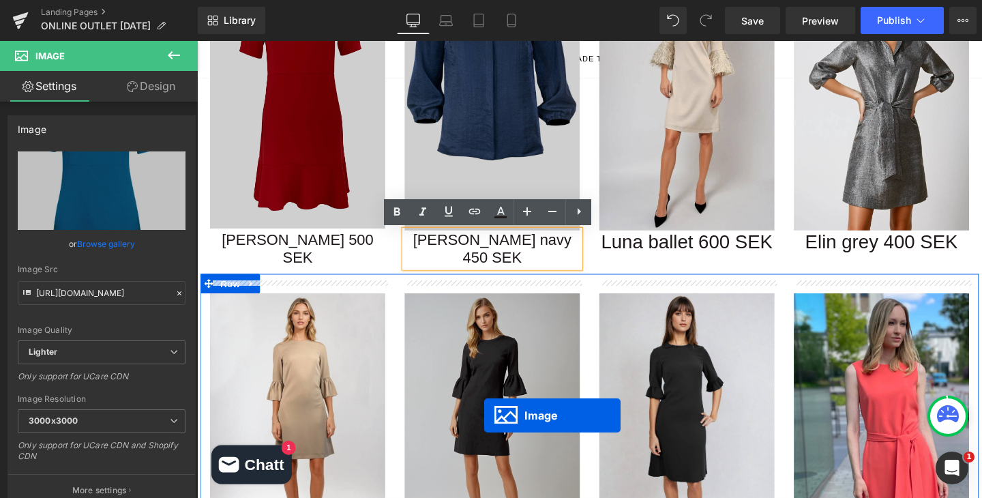
scroll to position [305, 0]
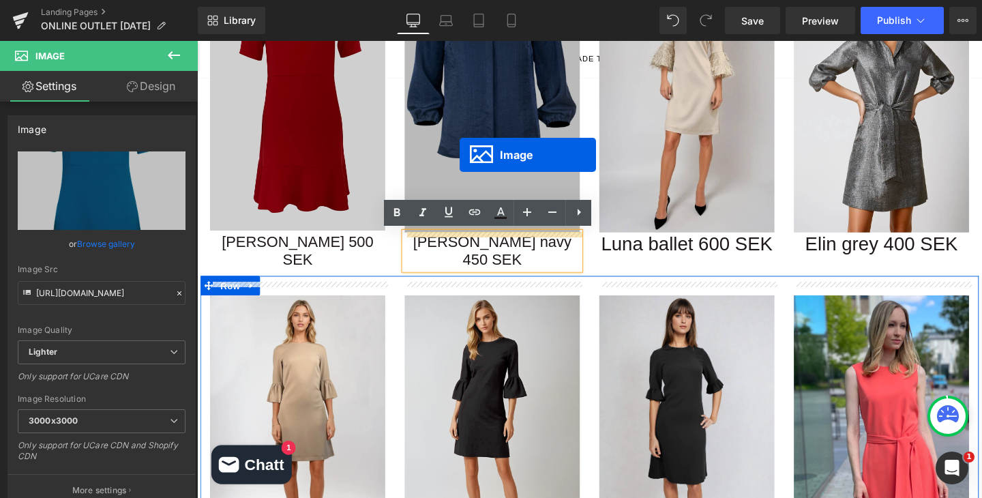
drag, startPoint x: 482, startPoint y: 482, endPoint x: 472, endPoint y: 161, distance: 321.2
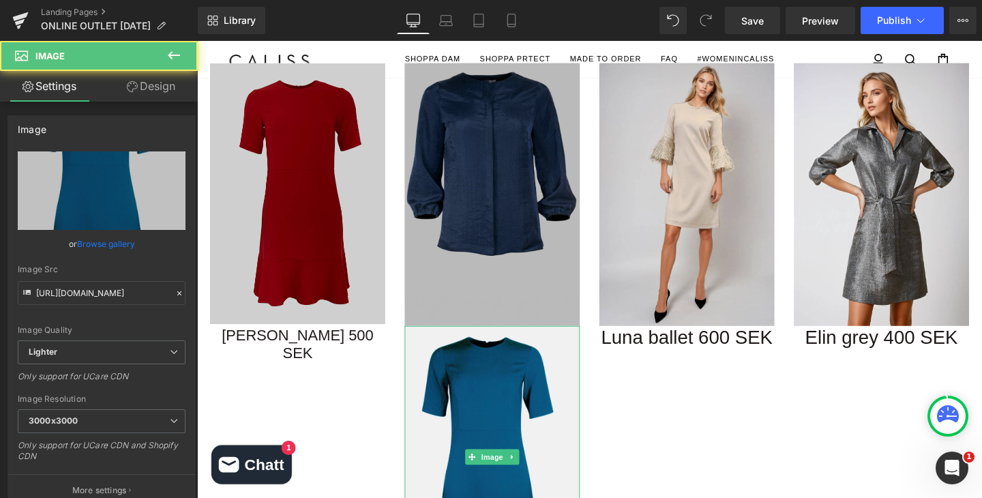
scroll to position [190, 0]
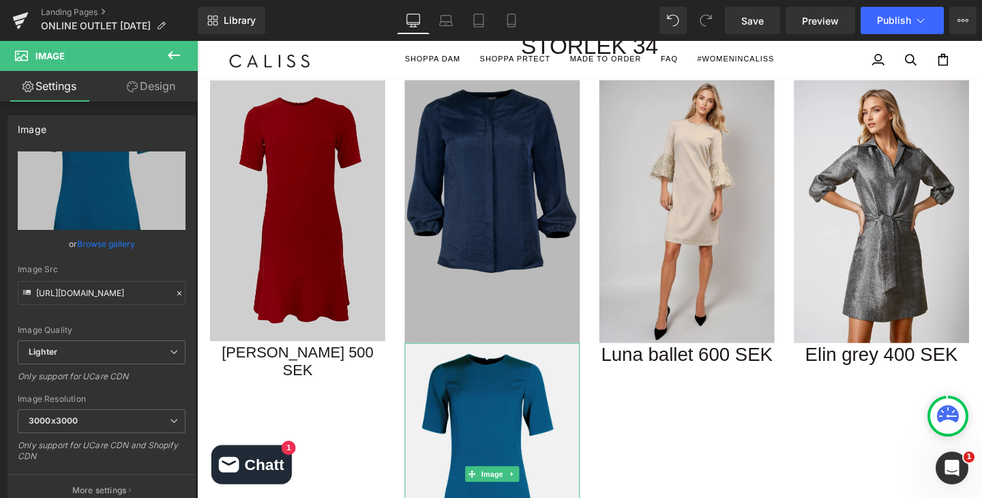
click at [533, 179] on img at bounding box center [507, 220] width 184 height 276
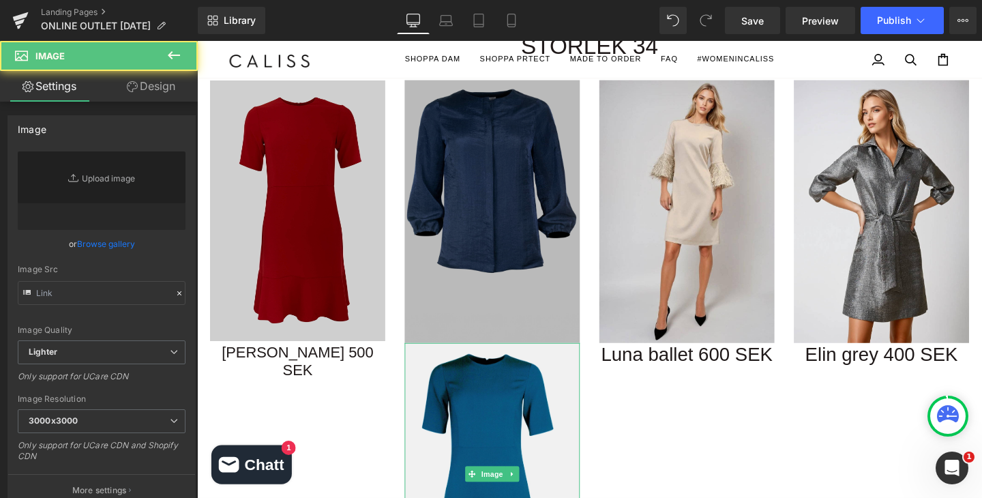
type input "https://ucarecdn.com/91009af3-f155-466d-b0e9-90cb161bc4d9/-/format/auto/-/previ…"
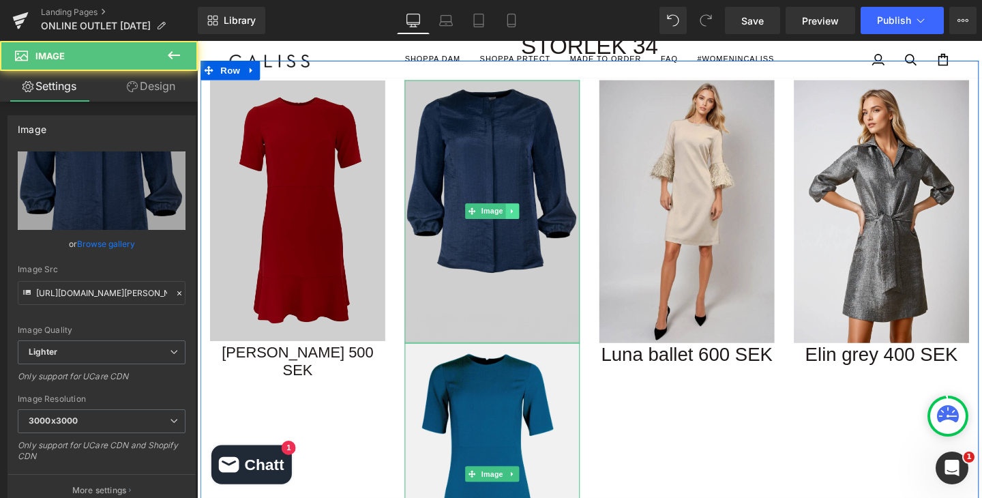
click at [528, 215] on link at bounding box center [529, 219] width 14 height 16
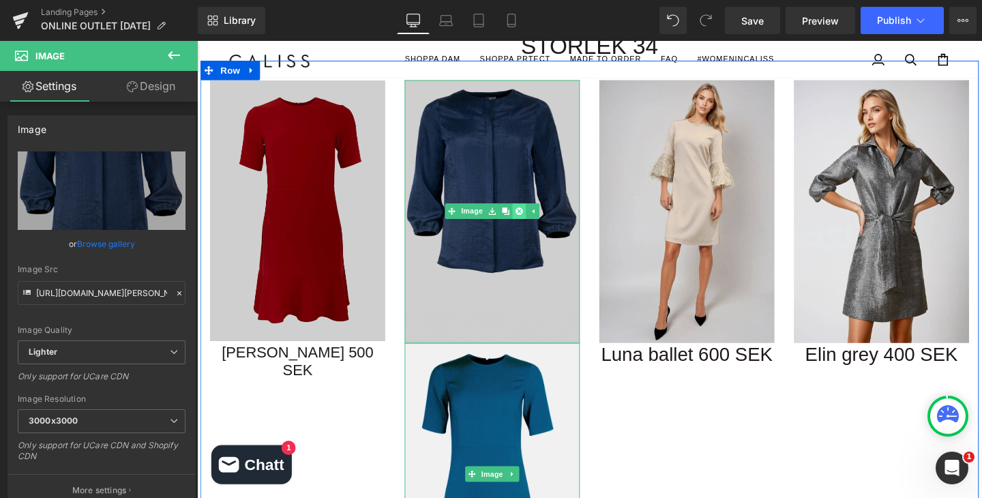
click at [536, 221] on icon at bounding box center [535, 218] width 7 height 7
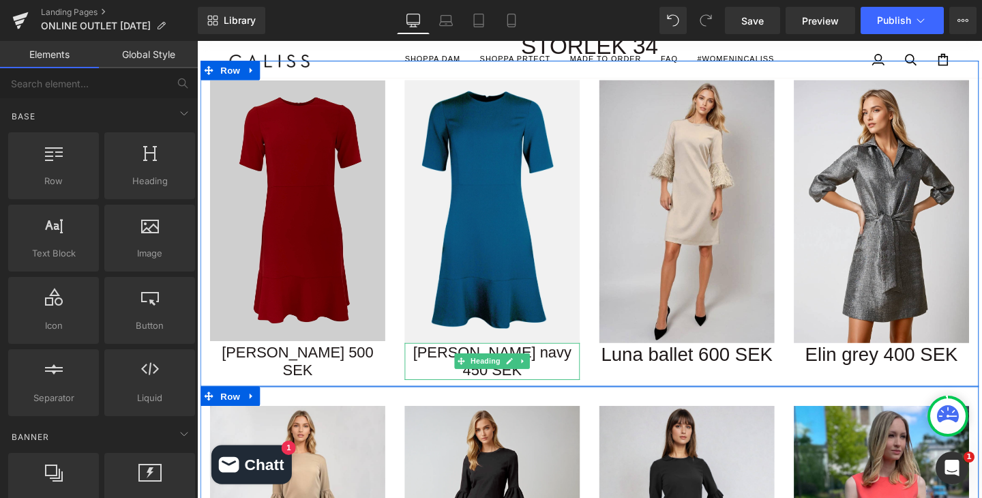
click at [443, 363] on h1 "Diane navy 450 SEK" at bounding box center [507, 378] width 184 height 40
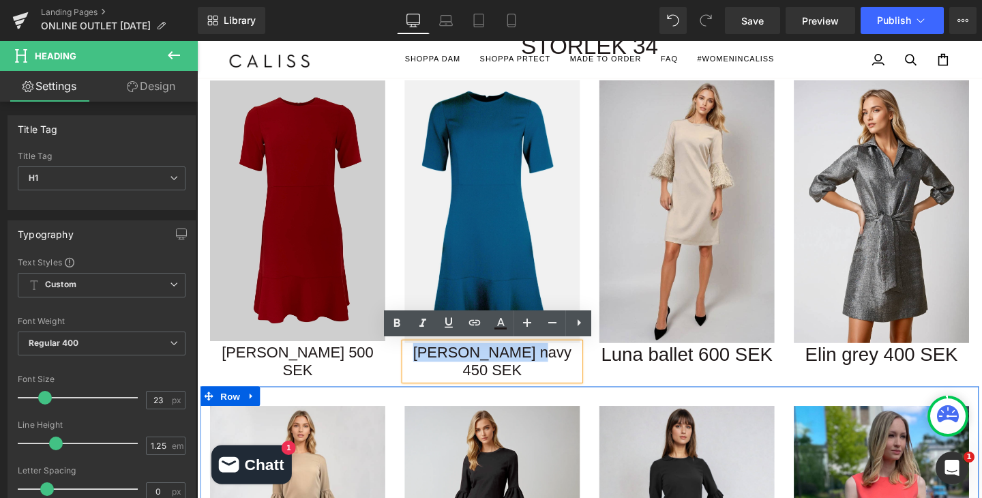
drag, startPoint x: 435, startPoint y: 363, endPoint x: 546, endPoint y: 362, distance: 111.1
click at [546, 362] on h1 "Diane navy 450 SEK" at bounding box center [507, 378] width 184 height 40
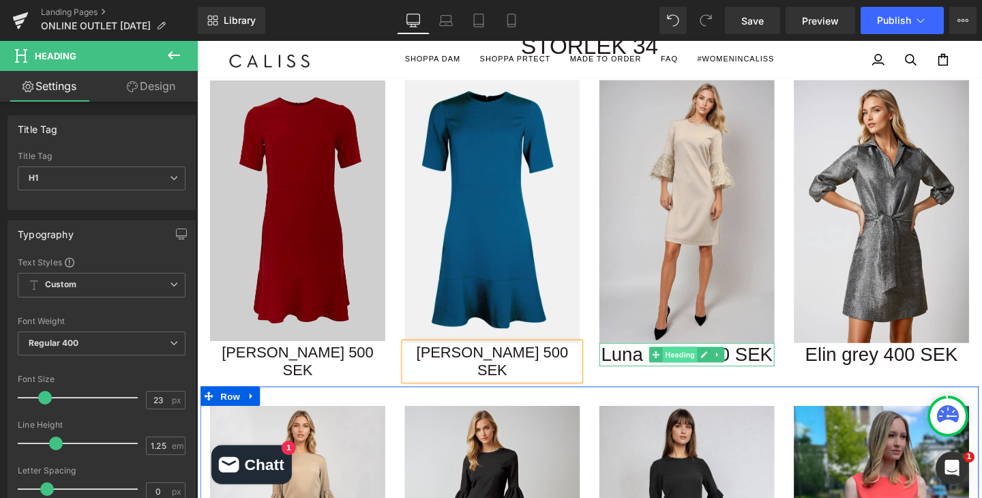
click at [692, 372] on span "Heading" at bounding box center [704, 370] width 37 height 16
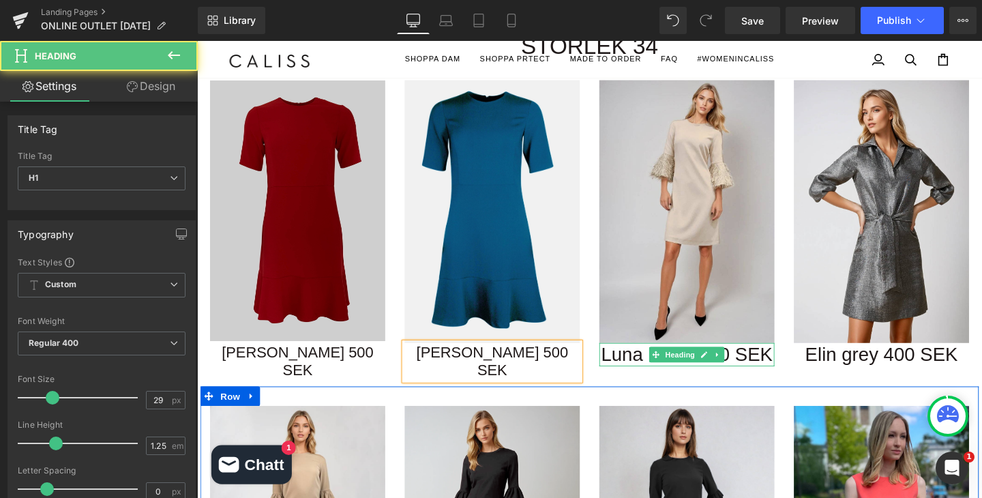
click at [657, 369] on h1 "Luna ballet 600 SEK" at bounding box center [712, 370] width 184 height 25
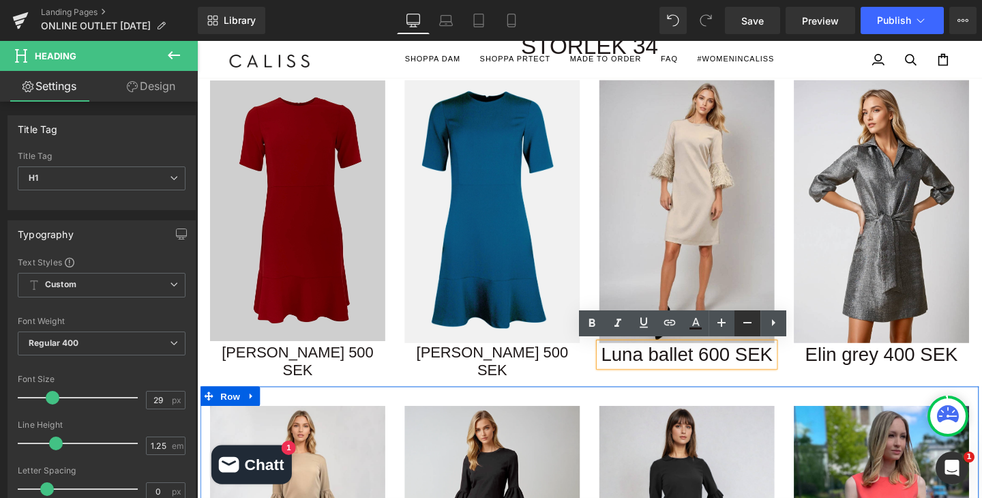
click at [746, 322] on icon at bounding box center [747, 322] width 8 height 1
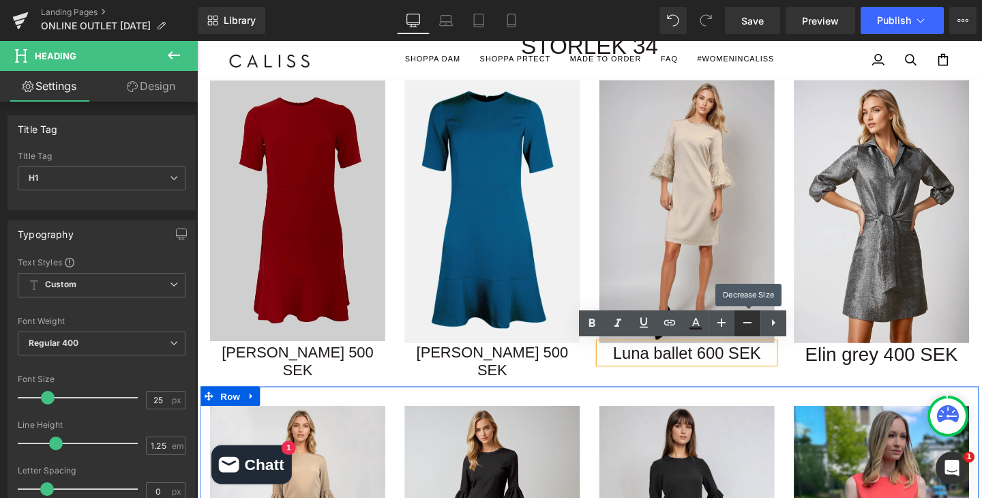
click at [746, 322] on icon at bounding box center [747, 322] width 8 height 1
type input "23"
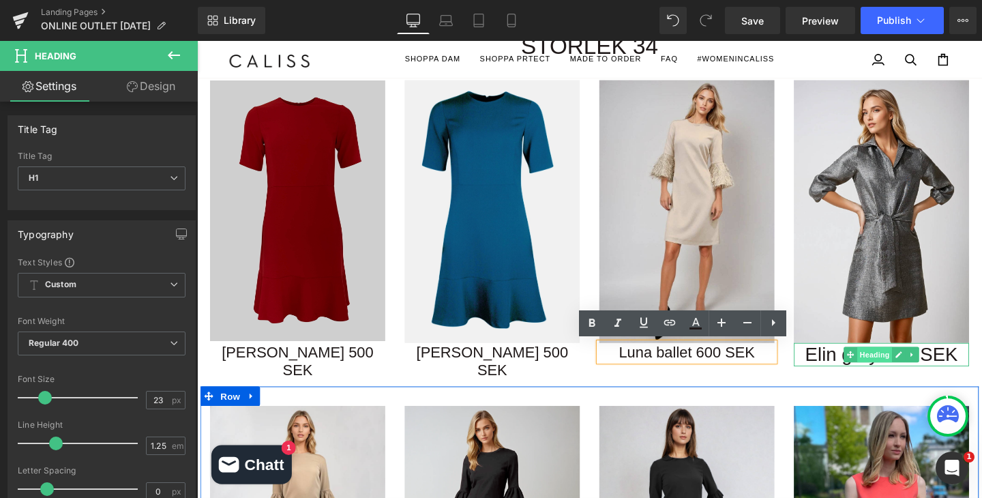
click at [925, 367] on span "Heading" at bounding box center [909, 370] width 37 height 16
click at [864, 367] on h1 "Elin grey 400 SEK" at bounding box center [916, 370] width 184 height 25
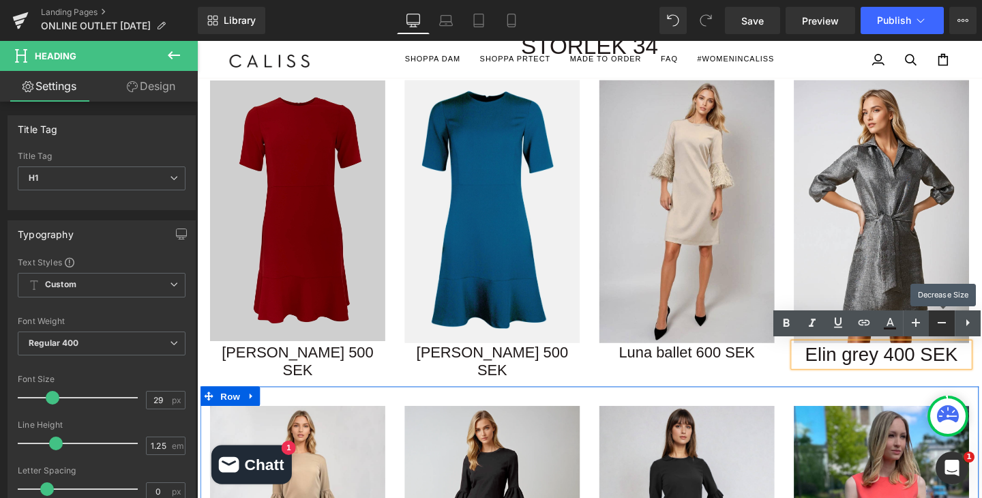
click at [941, 326] on icon at bounding box center [941, 322] width 16 height 16
type input "23"
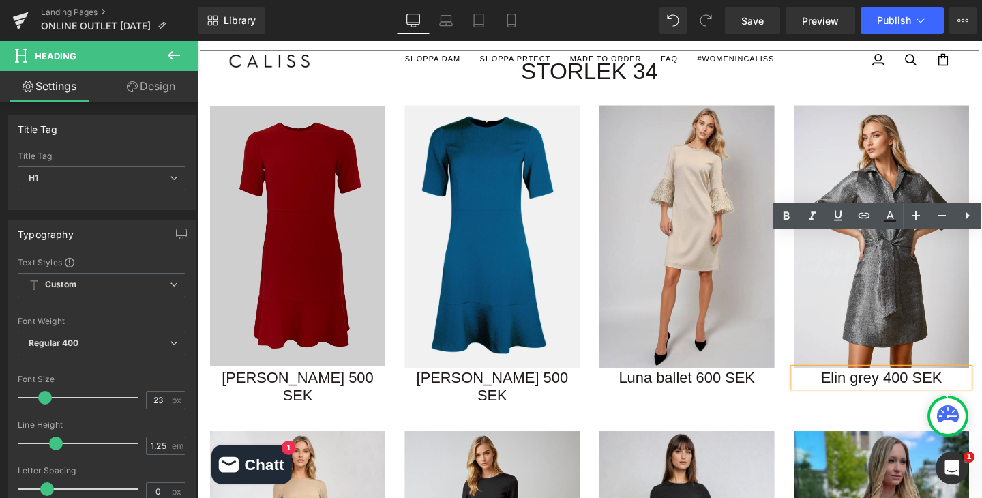
scroll to position [143, 0]
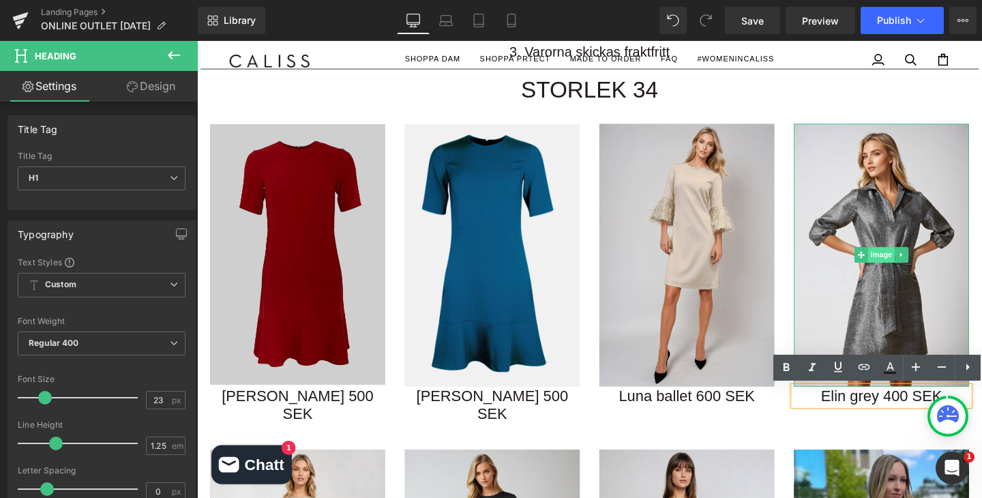
click at [904, 270] on span "Image" at bounding box center [916, 266] width 29 height 16
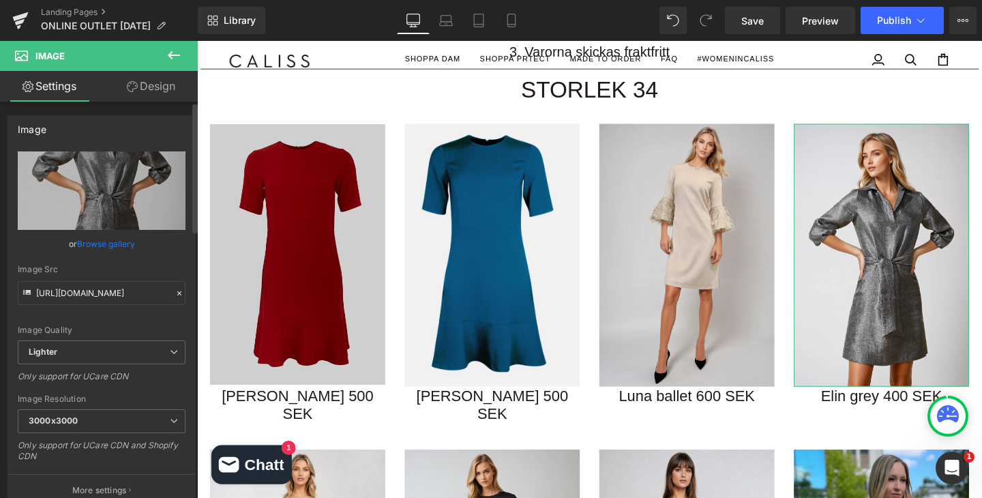
click at [111, 241] on link "Browse gallery" at bounding box center [106, 244] width 58 height 24
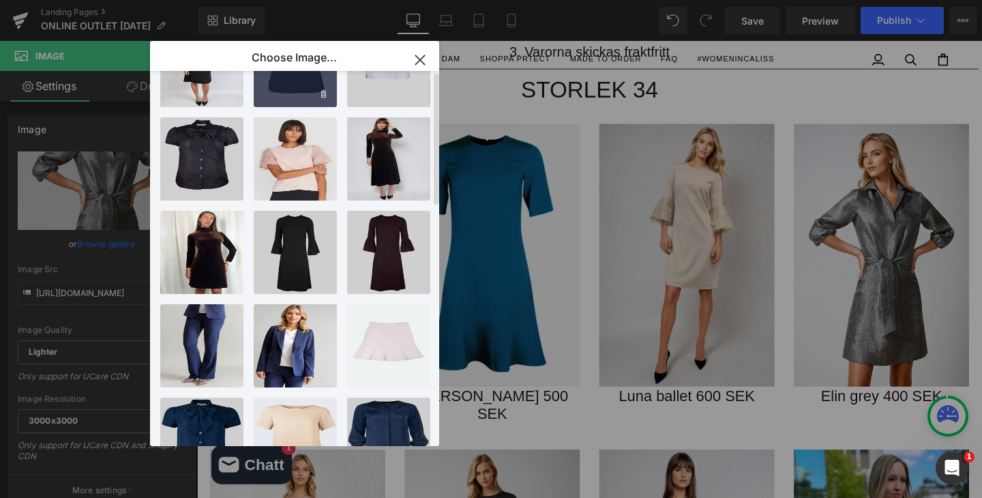
scroll to position [0, 0]
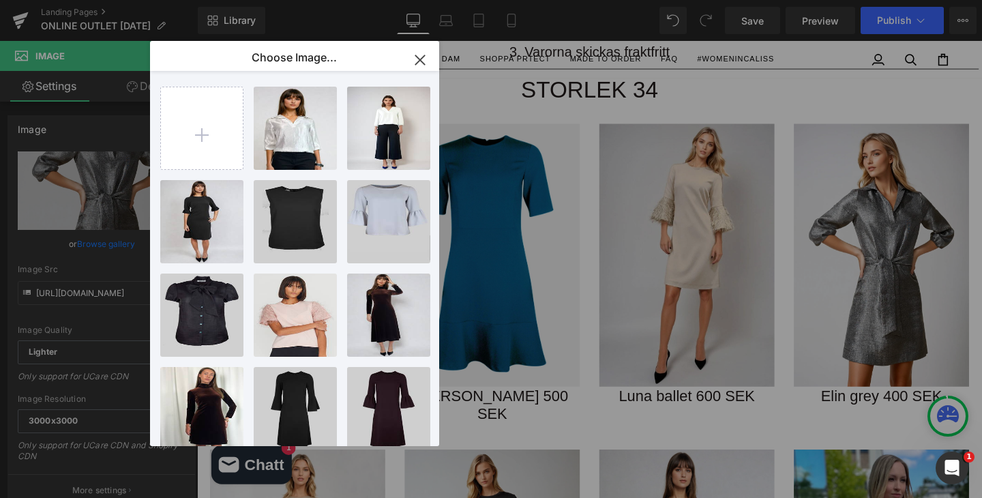
click at [78, 0] on div "Image You are previewing how the will restyle your page. You can not edit Eleme…" at bounding box center [491, 0] width 982 height 0
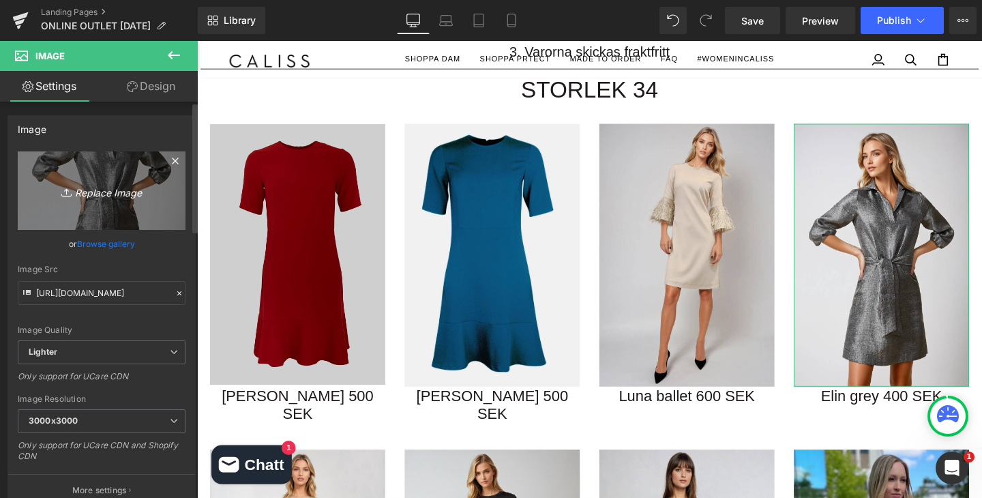
click at [123, 185] on icon "Replace Image" at bounding box center [101, 190] width 109 height 17
type input "C:\fakepath\Blue blouse framsida.jpg"
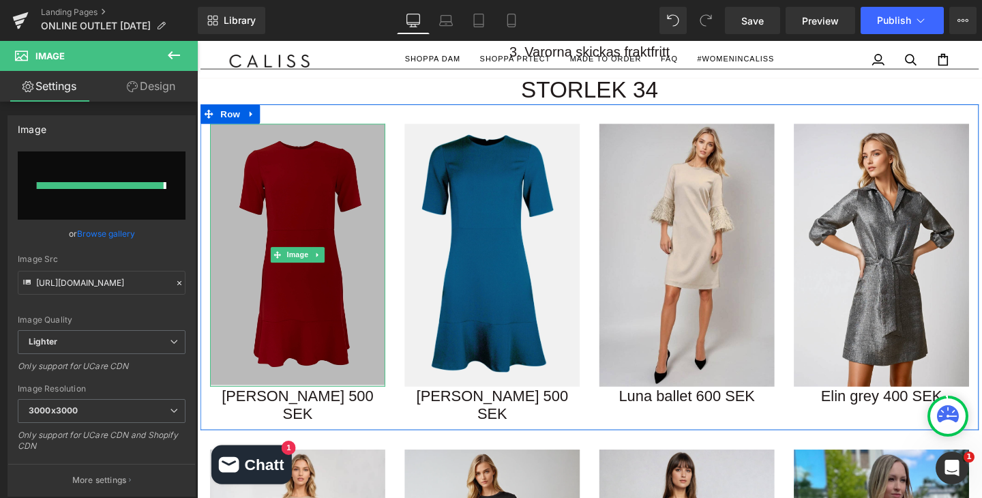
type input "https://ucarecdn.com/bf51232f-67ff-4442-a574-dc3f3e1a1b23/-/format/auto/-/previ…"
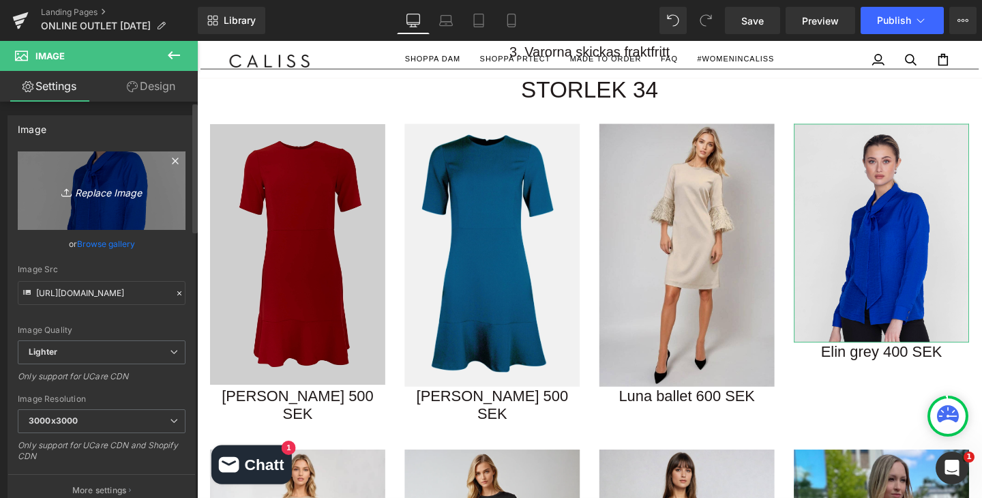
click at [100, 185] on icon "Replace Image" at bounding box center [101, 190] width 109 height 17
type input "C:\fakepath\Blouse_Linda_electric_blue_bow_2.jpg"
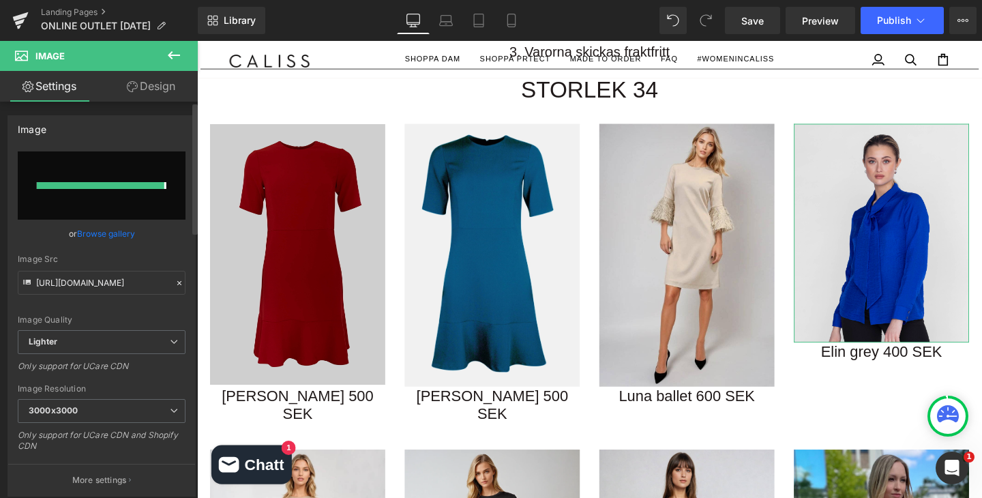
type input "https://ucarecdn.com/b2a61413-5e78-48f9-a771-9722c99e4a63/-/format/auto/-/previ…"
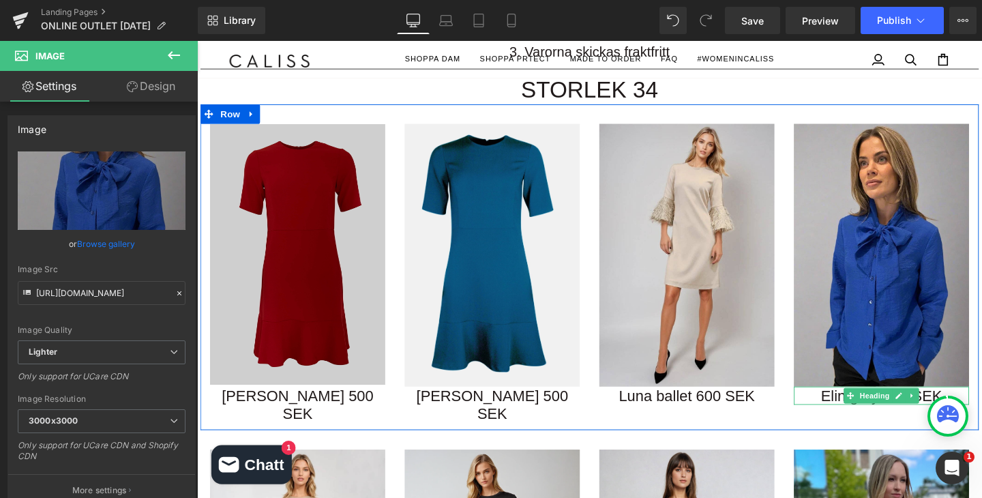
click at [875, 410] on h1 "Elin grey 400 SEK" at bounding box center [916, 414] width 184 height 20
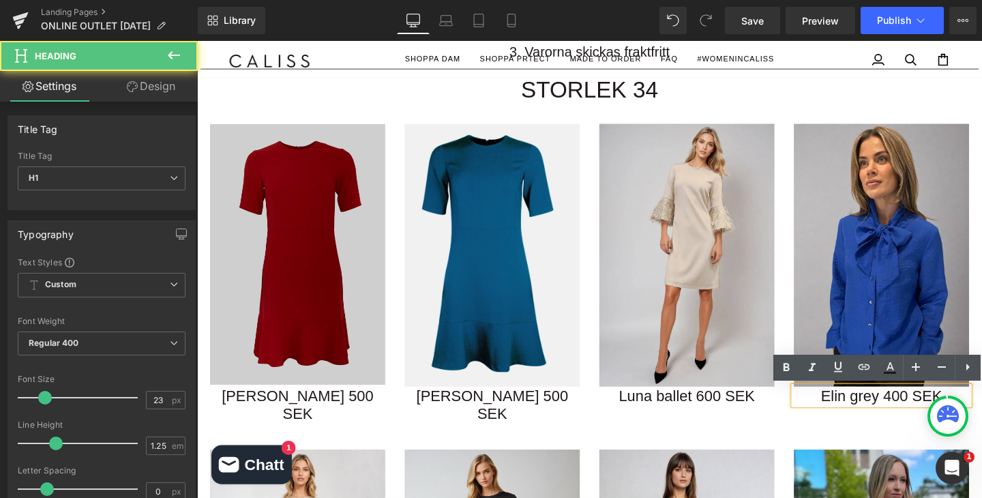
click at [870, 418] on h1 "Elin grey 400 SEK" at bounding box center [916, 414] width 184 height 20
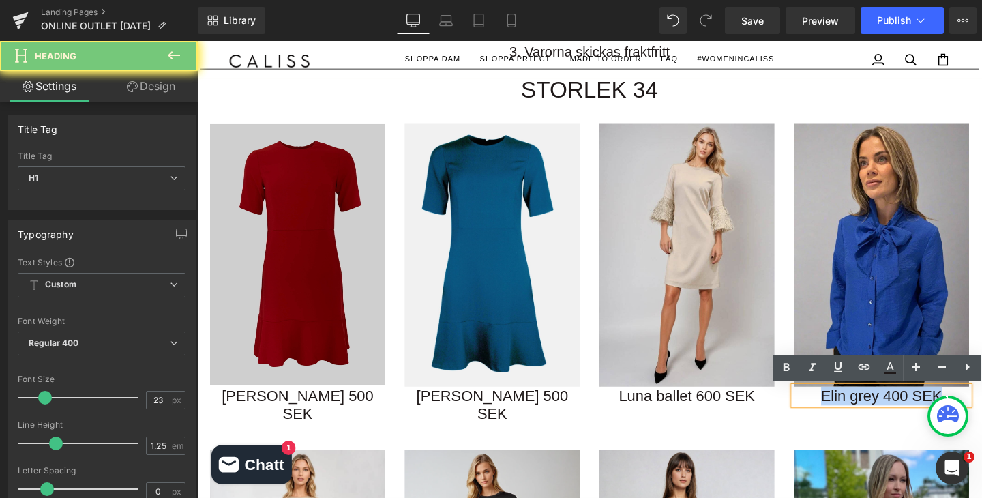
click at [870, 418] on h1 "Elin grey 400 SEK" at bounding box center [916, 414] width 184 height 20
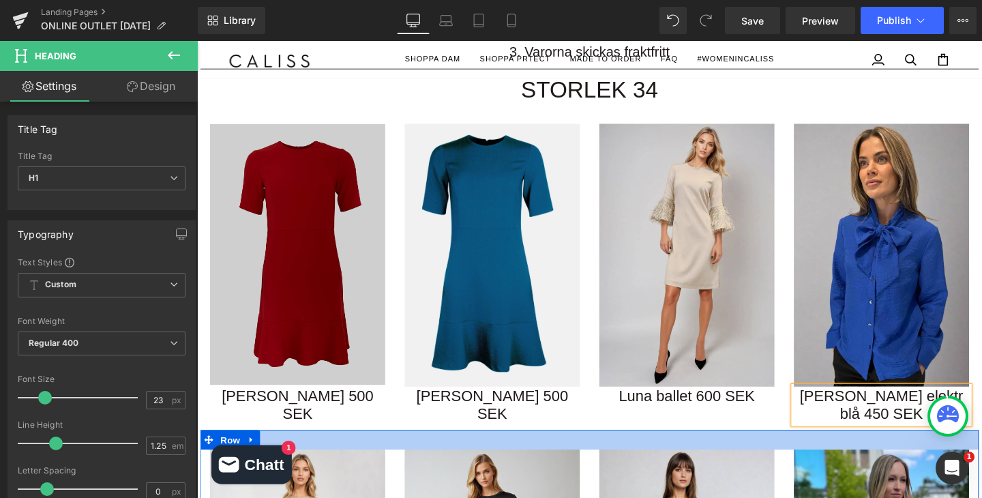
click at [797, 450] on div at bounding box center [609, 460] width 818 height 20
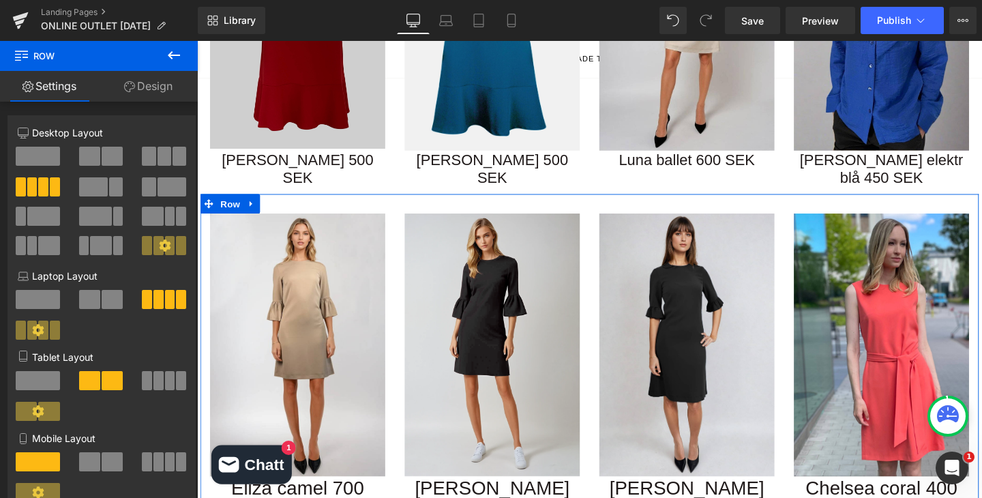
scroll to position [393, 0]
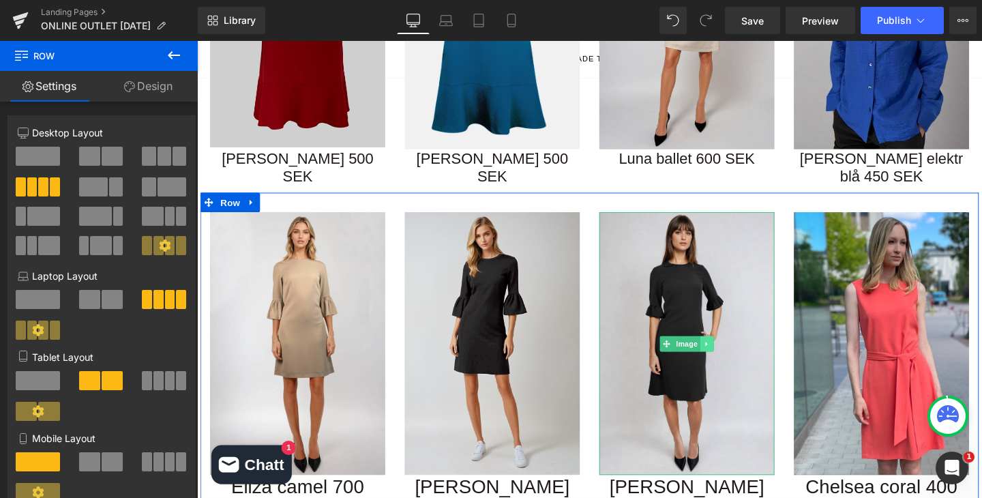
click at [735, 351] on link at bounding box center [733, 359] width 14 height 16
click at [737, 355] on icon at bounding box center [739, 358] width 7 height 7
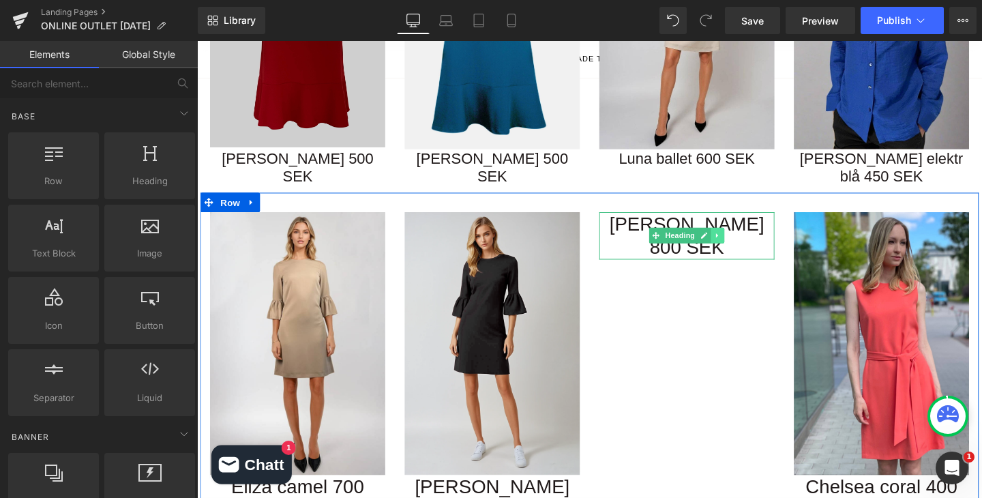
click at [748, 237] on link at bounding box center [744, 245] width 14 height 16
click at [753, 241] on icon at bounding box center [751, 245] width 7 height 8
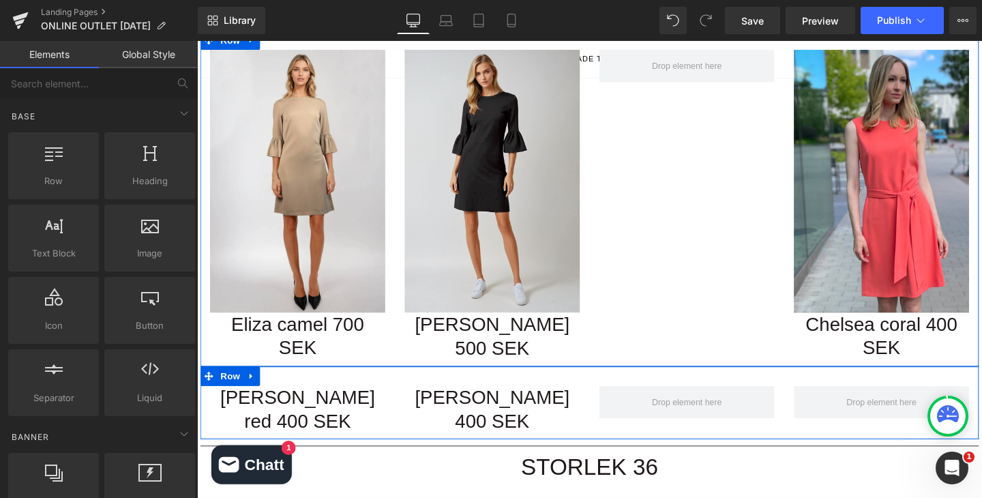
scroll to position [605, 0]
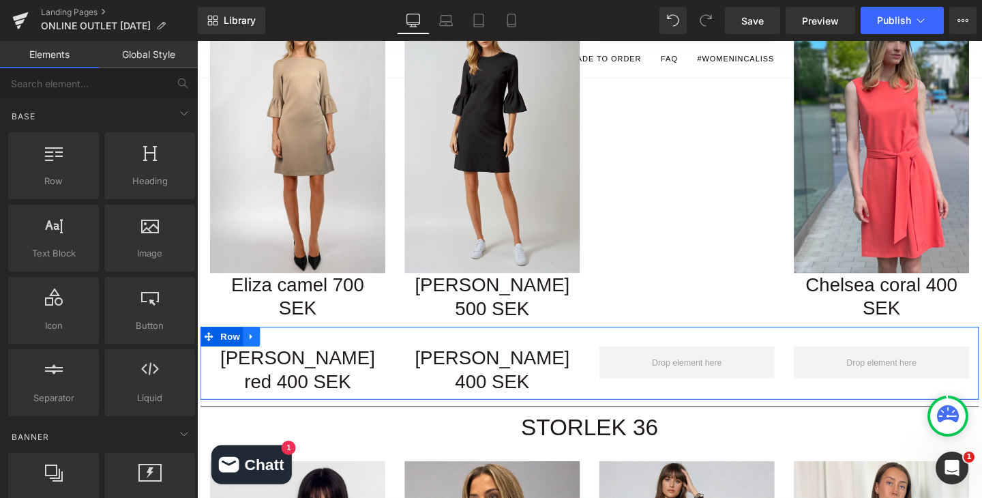
click at [257, 346] on icon at bounding box center [255, 351] width 10 height 10
click at [285, 347] on icon at bounding box center [290, 352] width 10 height 10
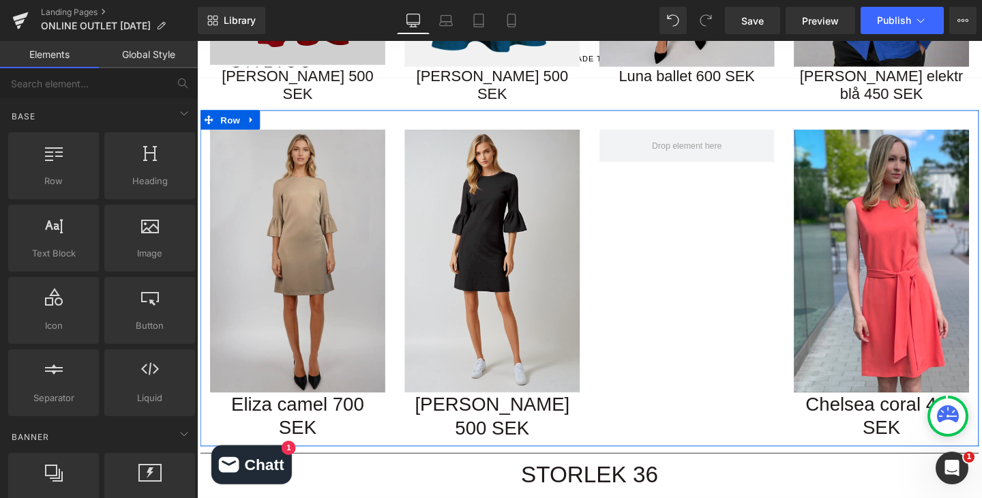
scroll to position [513, 0]
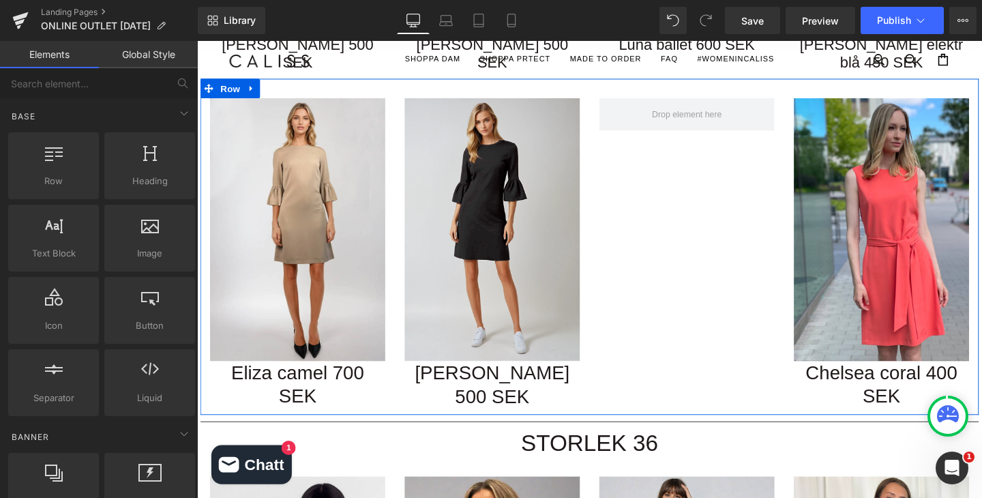
click at [318, 397] on icon at bounding box center [320, 401] width 7 height 8
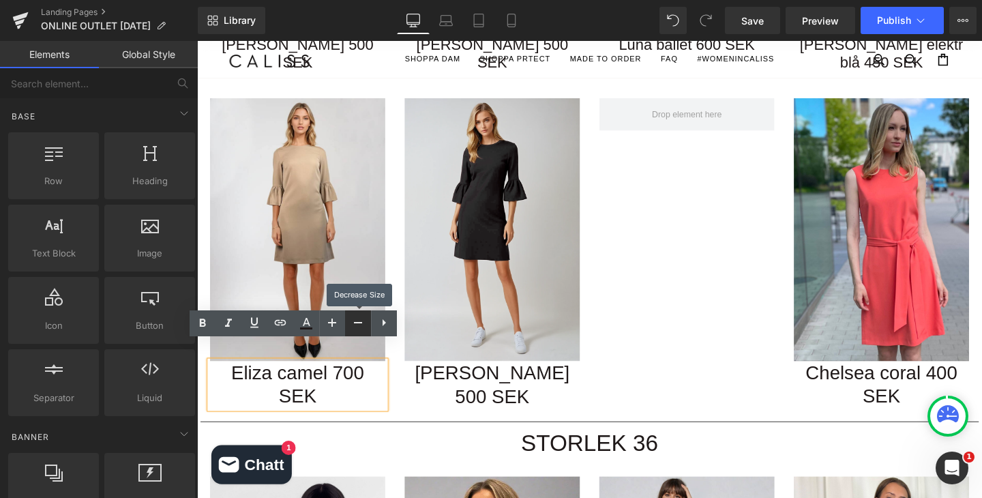
click at [357, 329] on icon at bounding box center [358, 322] width 16 height 16
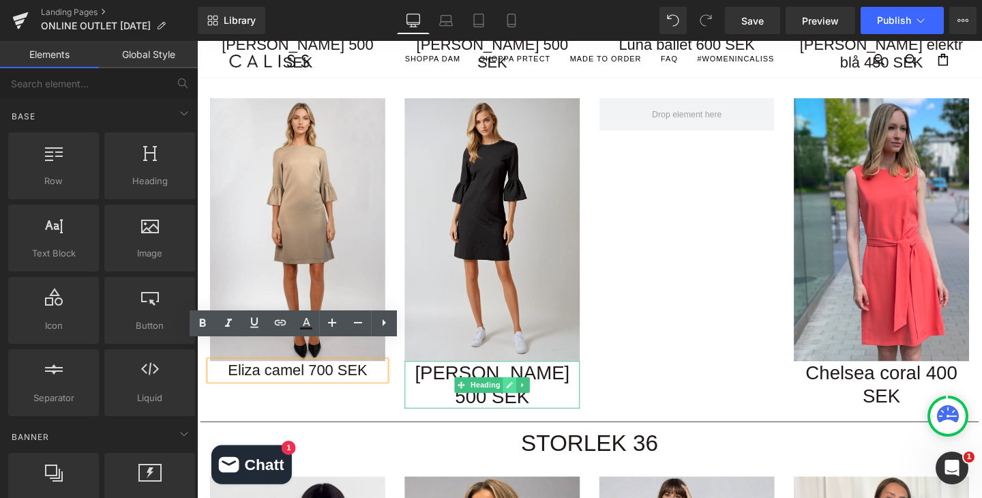
click at [530, 394] on link at bounding box center [526, 402] width 14 height 16
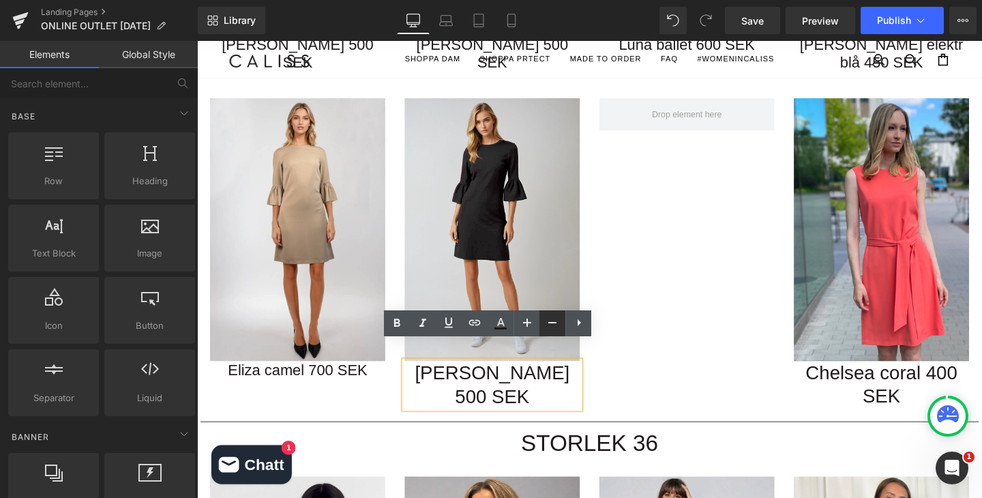
click at [551, 324] on icon at bounding box center [552, 322] width 16 height 16
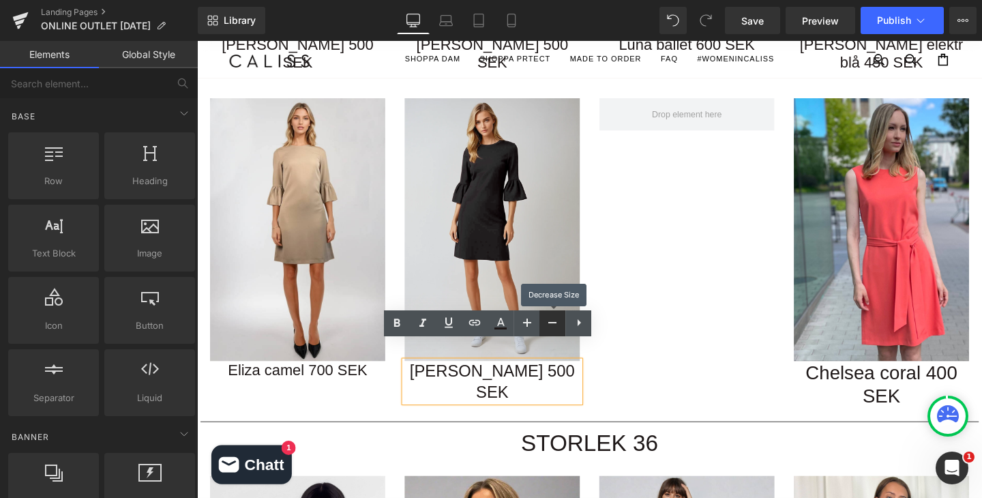
click at [551, 324] on icon at bounding box center [552, 322] width 16 height 16
click at [682, 348] on div "Image Eliza camel 700 SEK Heading Image Eliza black 500 SEK Heading Image Chels…" at bounding box center [609, 256] width 818 height 353
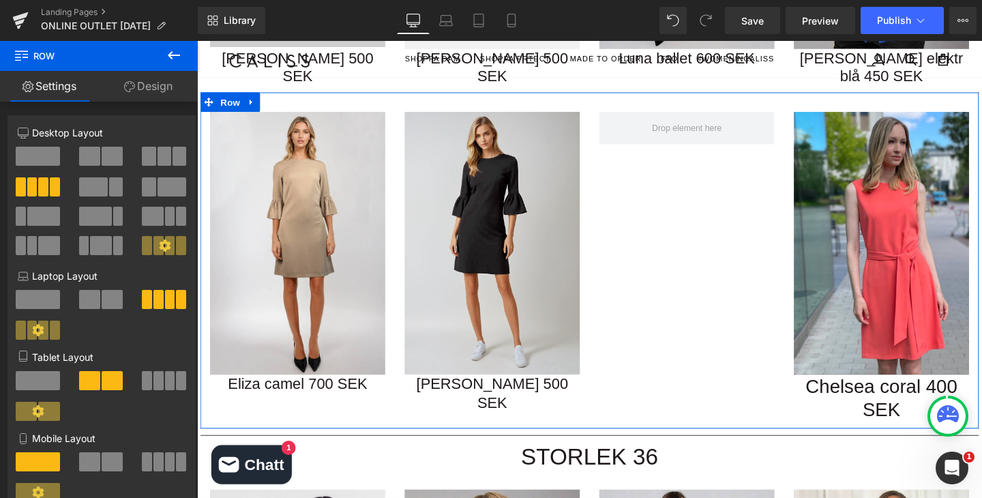
scroll to position [498, 0]
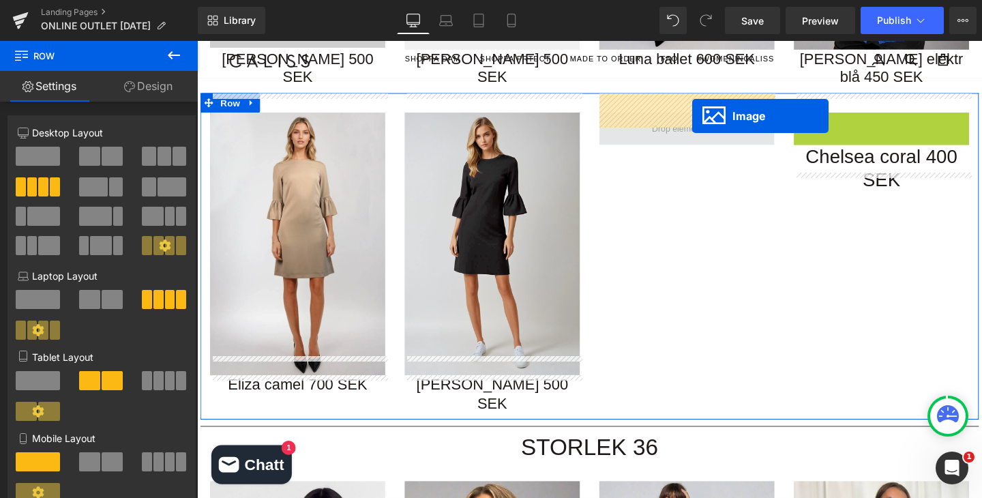
drag, startPoint x: 896, startPoint y: 230, endPoint x: 716, endPoint y: 120, distance: 210.6
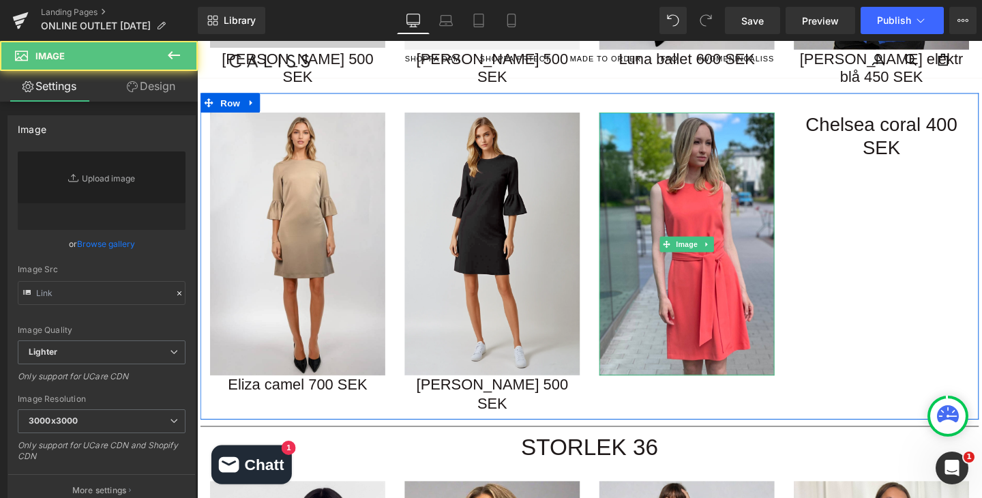
type input "https://ucarecdn.com/19d37f7d-42b1-4a51-95bc-03e7dc750480/-/format/auto/-/previ…"
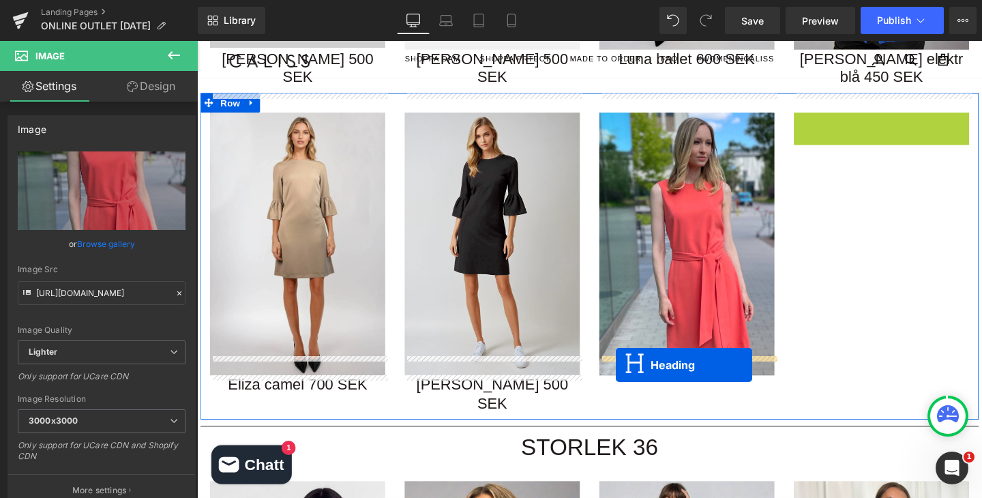
drag, startPoint x: 885, startPoint y: 119, endPoint x: 637, endPoint y: 381, distance: 360.7
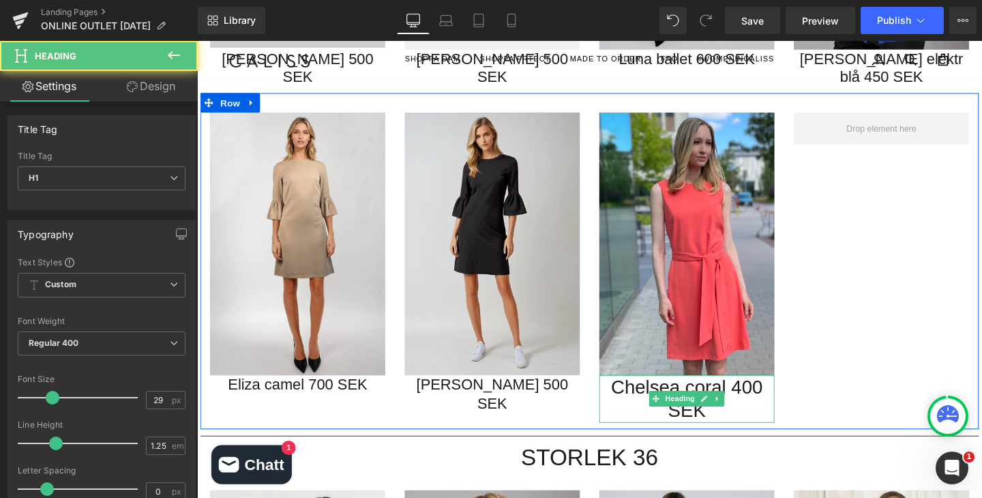
click at [645, 392] on h1 "Chelsea coral 400 SEK" at bounding box center [712, 417] width 184 height 50
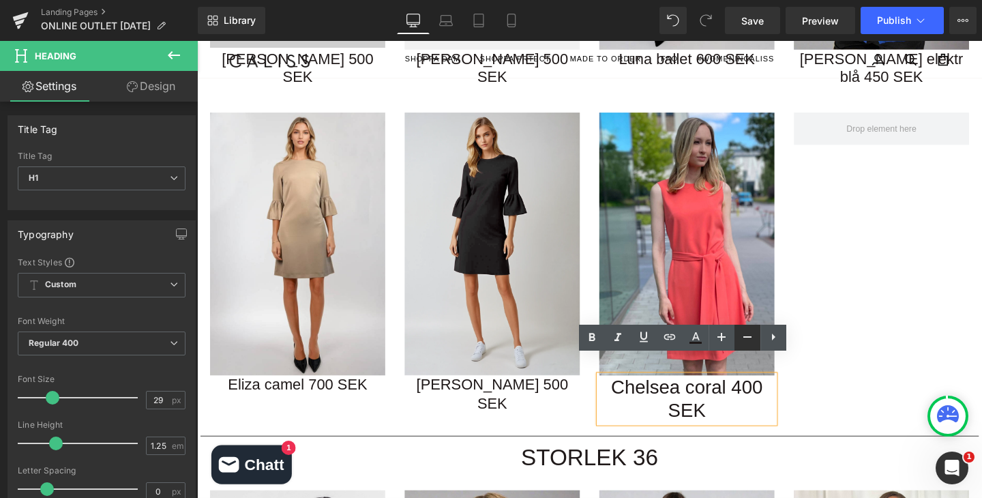
click at [750, 335] on icon at bounding box center [747, 337] width 16 height 16
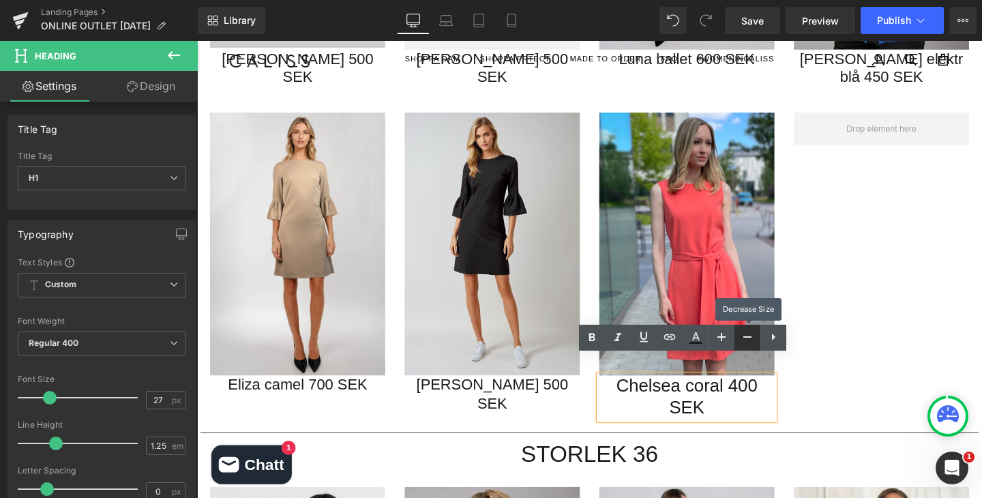
click at [750, 335] on icon at bounding box center [747, 337] width 16 height 16
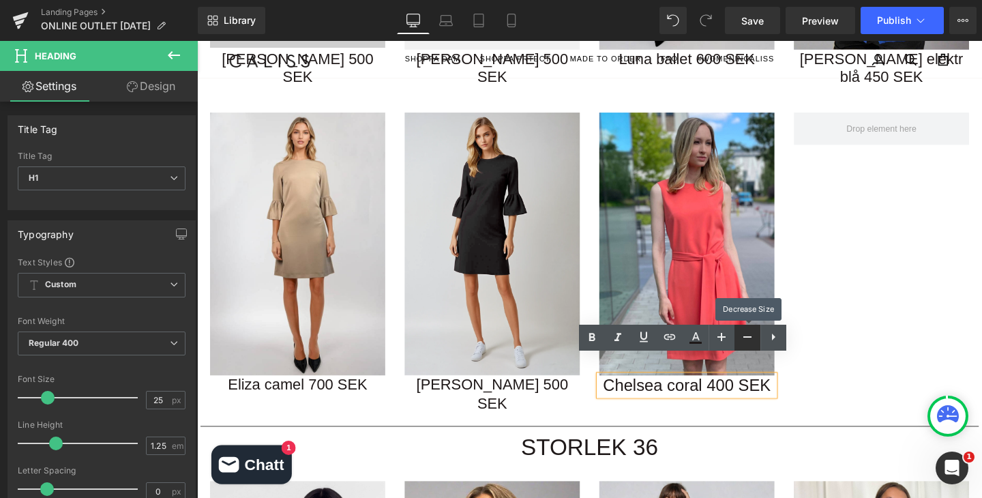
click at [750, 335] on icon at bounding box center [747, 337] width 16 height 16
type input "23"
click at [853, 331] on div "Image Eliza camel 700 SEK Heading Image Eliza black 500 SEK Heading Image Chels…" at bounding box center [609, 266] width 818 height 343
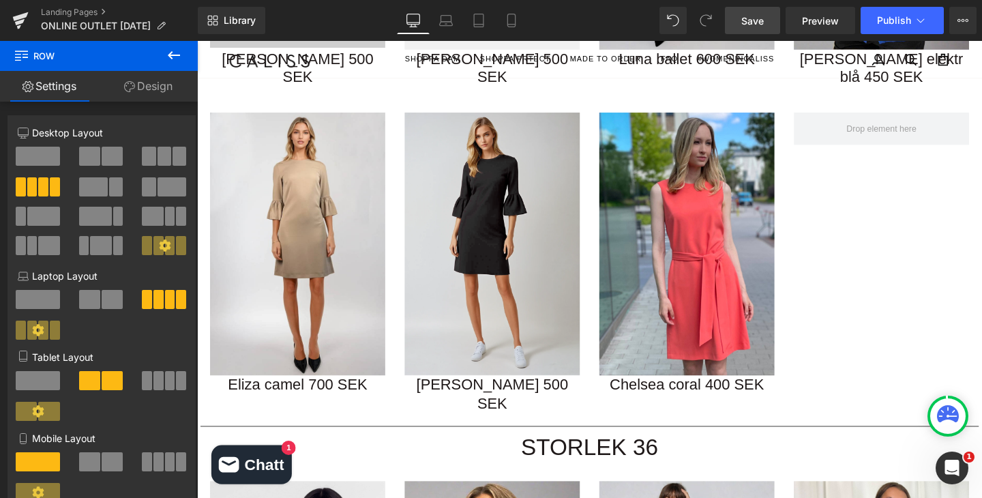
click at [758, 12] on link "Save" at bounding box center [752, 20] width 55 height 27
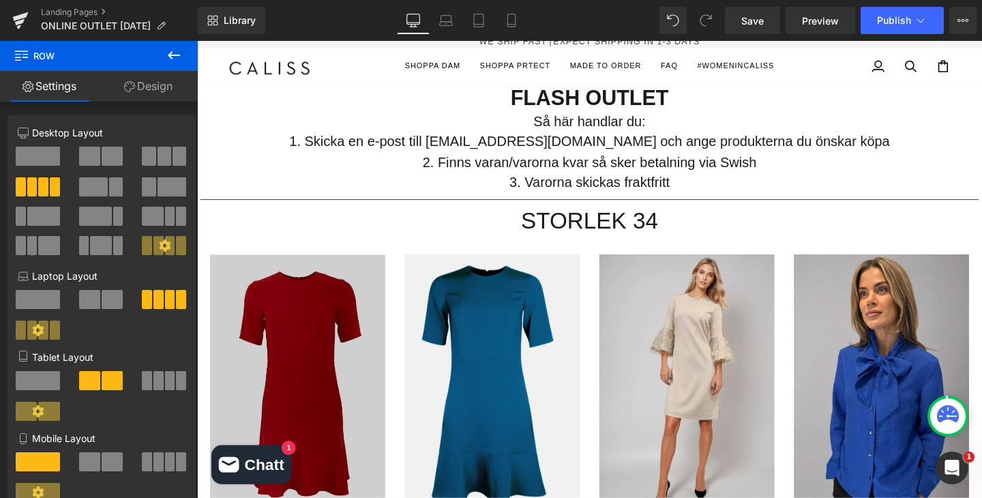
scroll to position [0, 0]
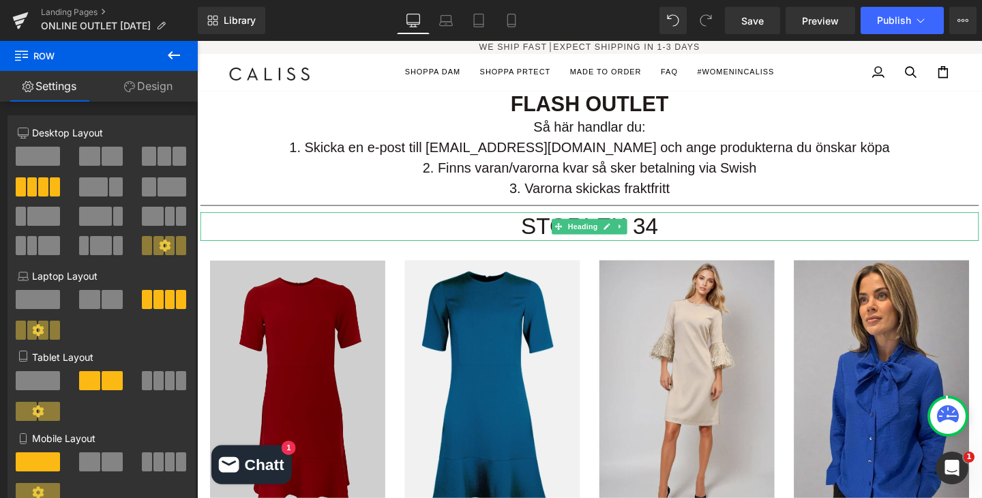
click at [676, 235] on h1 "STORLEK 34" at bounding box center [609, 236] width 818 height 30
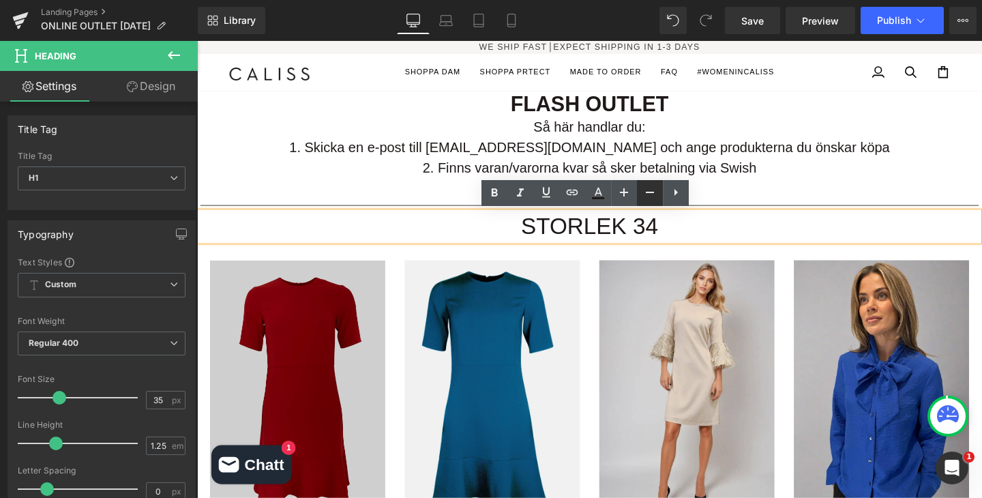
click at [654, 192] on icon at bounding box center [649, 192] width 16 height 16
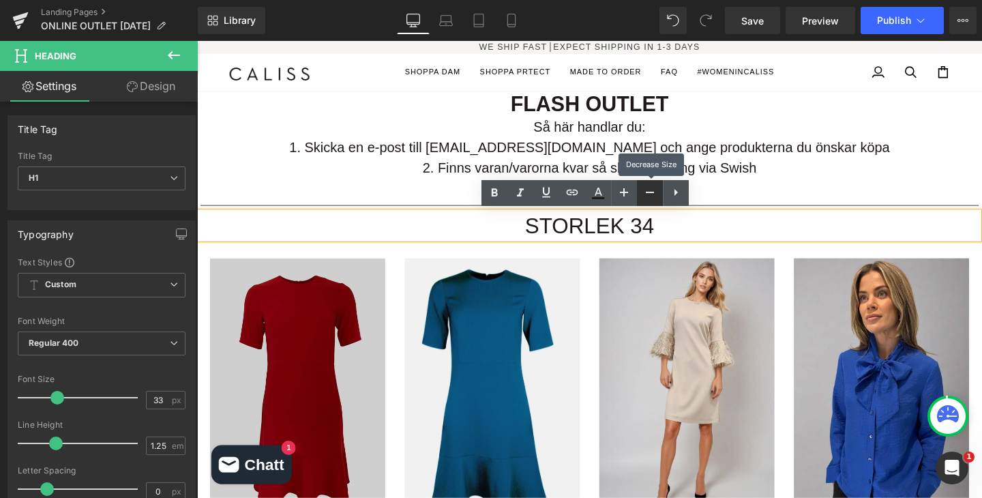
click at [654, 193] on icon at bounding box center [649, 192] width 16 height 16
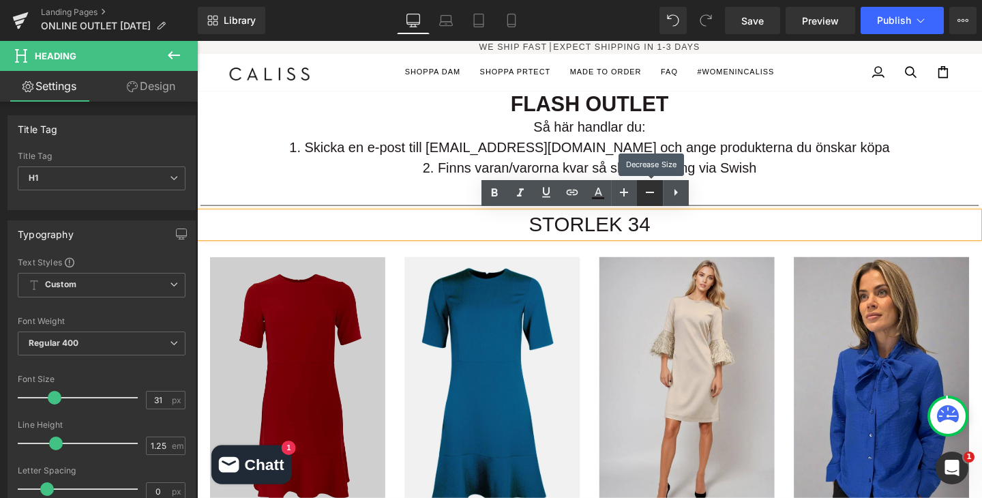
click at [654, 193] on icon at bounding box center [649, 192] width 16 height 16
type input "29"
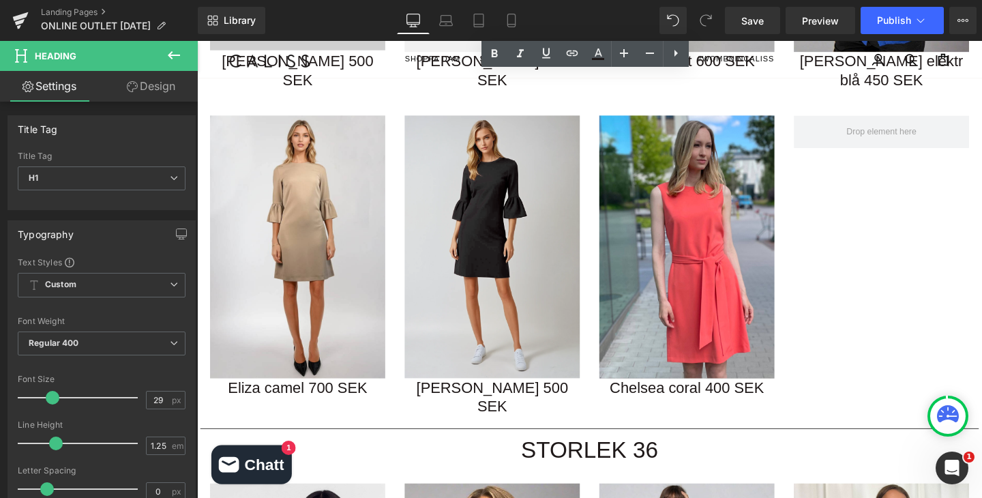
scroll to position [567, 0]
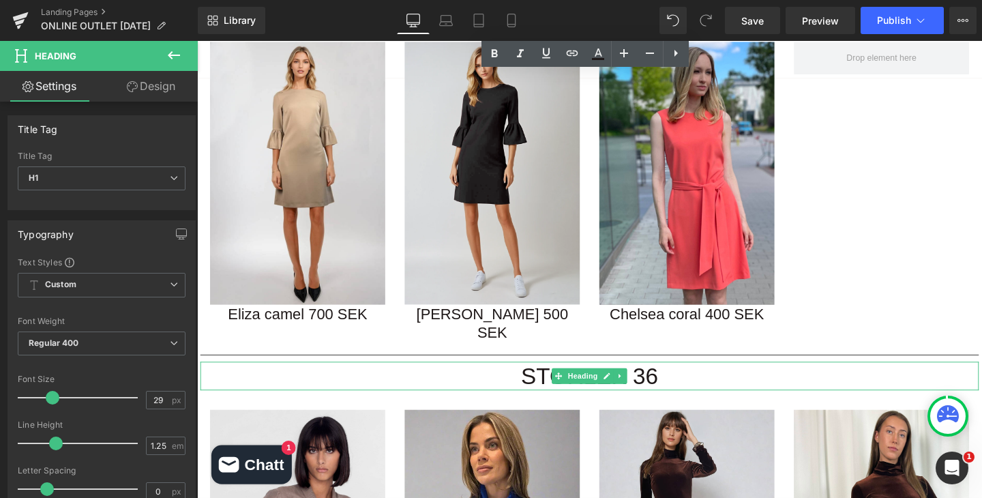
click at [665, 378] on h1 "STORLEK 36" at bounding box center [609, 393] width 818 height 30
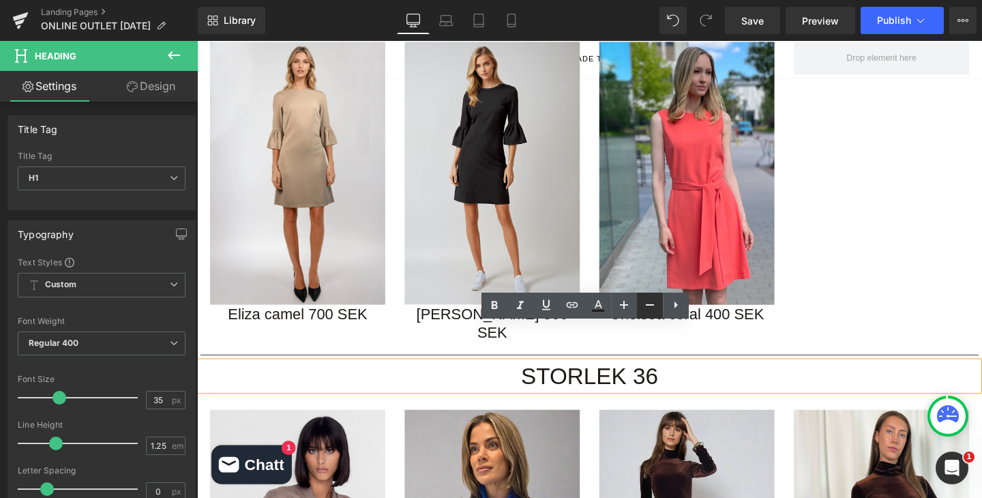
click at [654, 304] on icon at bounding box center [649, 305] width 16 height 16
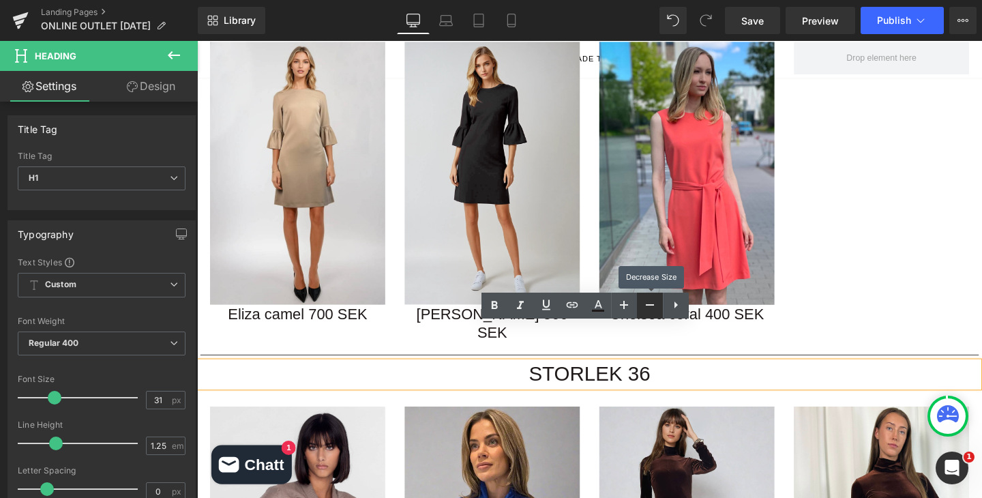
click at [654, 304] on icon at bounding box center [649, 305] width 16 height 16
type input "29"
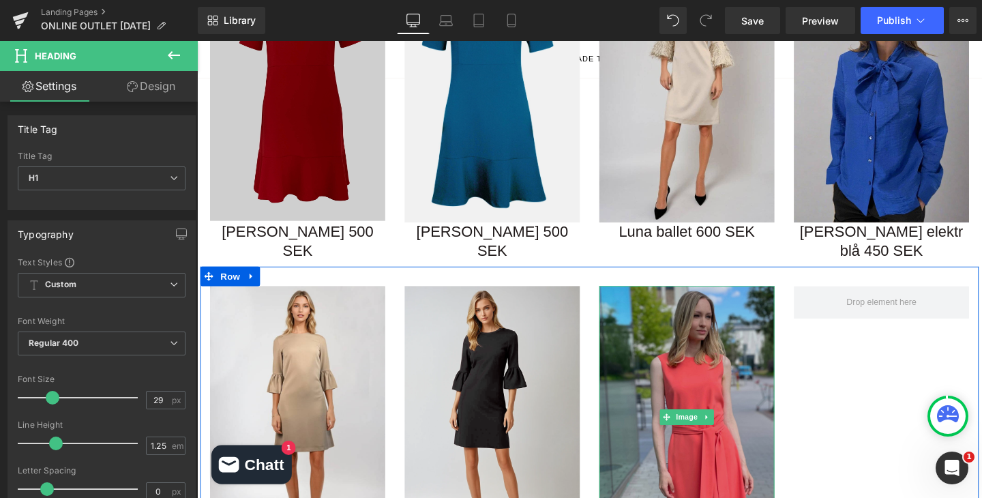
scroll to position [247, 0]
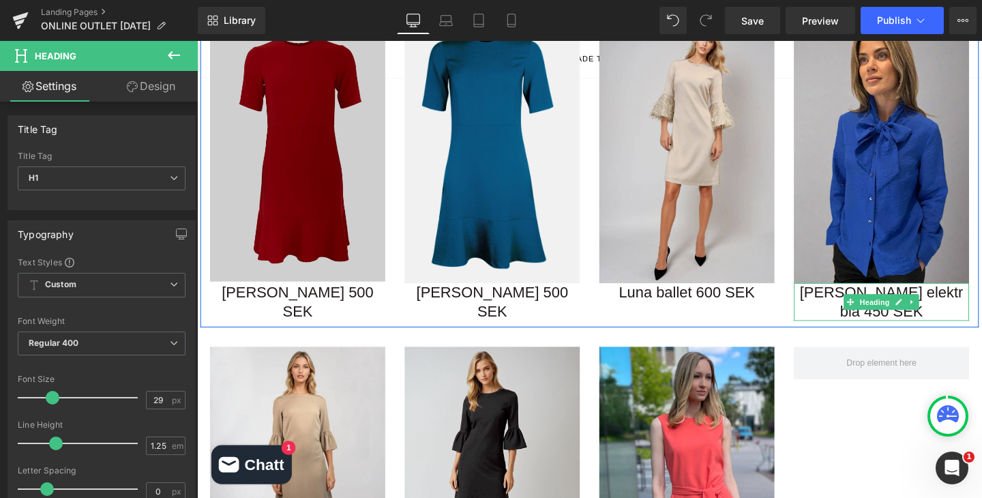
click at [961, 302] on h1 "Linda elektr blå 450 SEK" at bounding box center [916, 315] width 184 height 40
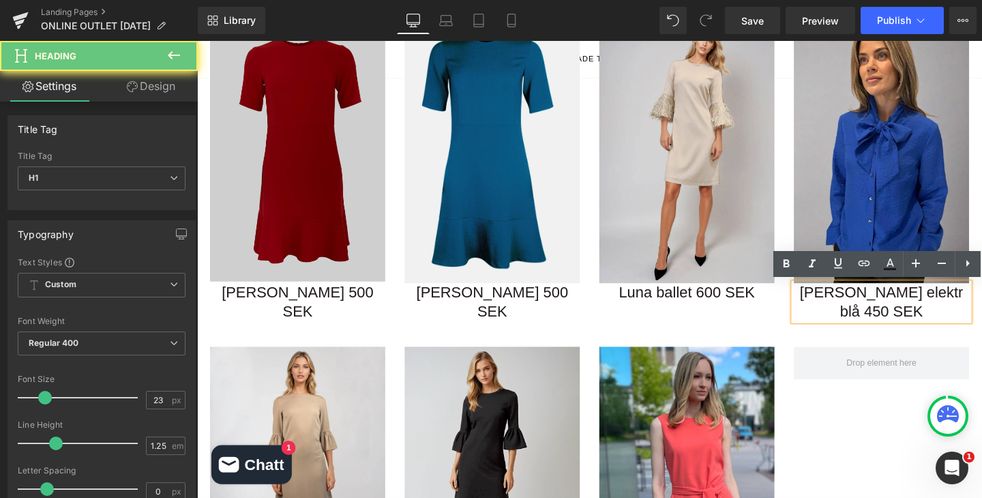
click at [954, 303] on h1 "Linda elektr blå 450 SEK" at bounding box center [916, 315] width 184 height 40
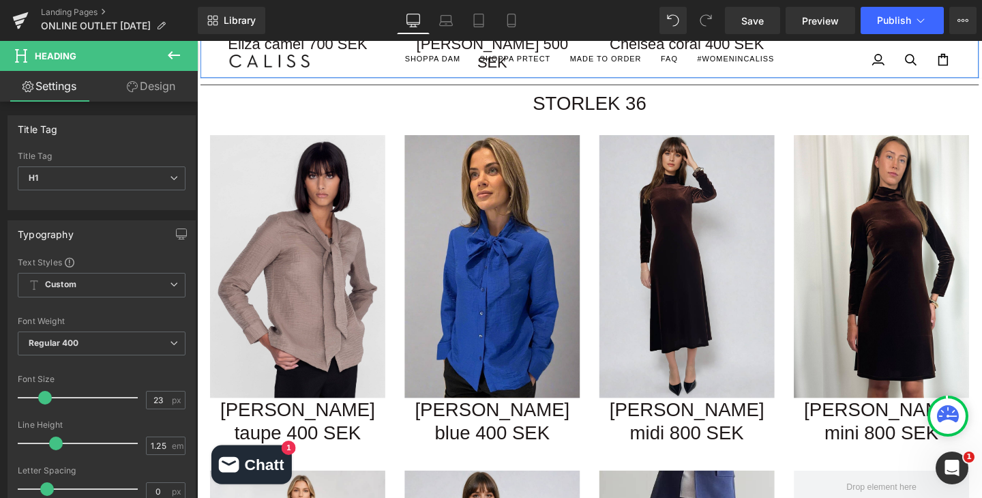
scroll to position [853, 0]
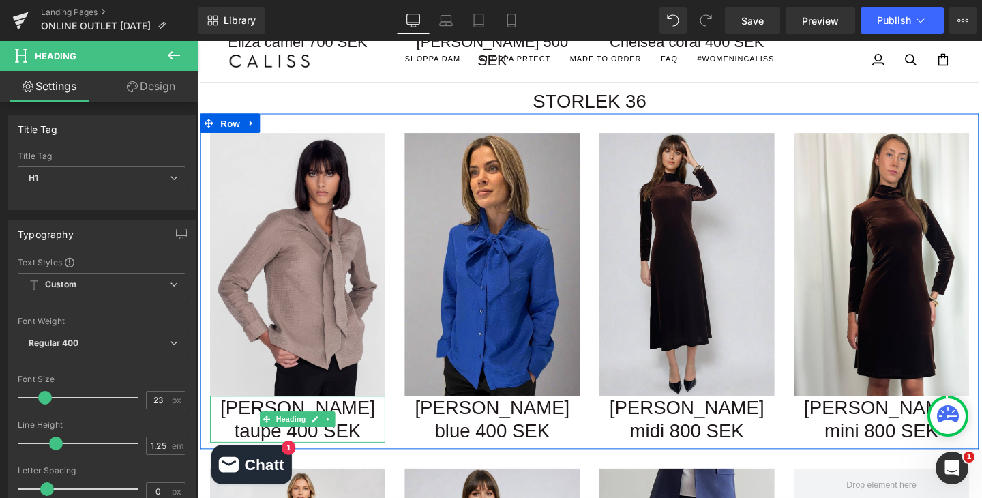
click at [357, 414] on h1 "[PERSON_NAME] taupe 400 SEK" at bounding box center [303, 439] width 184 height 50
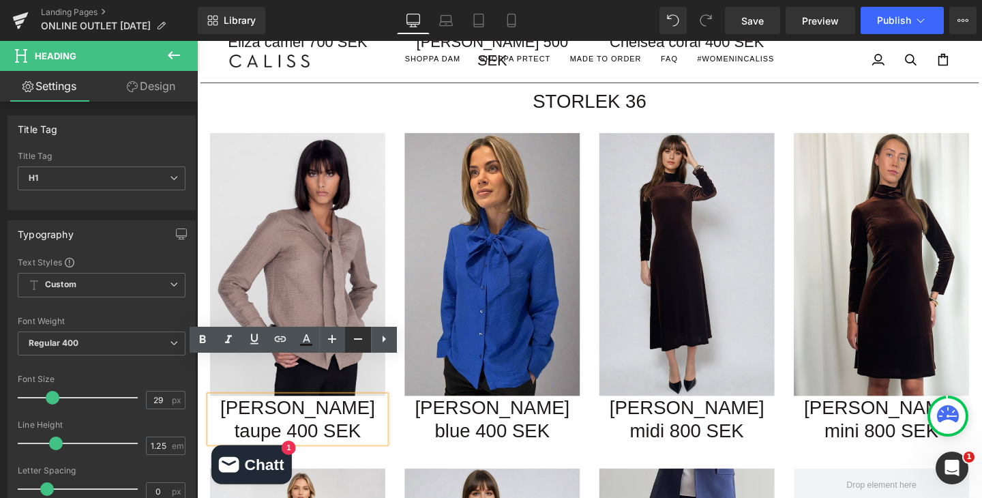
click at [362, 337] on icon at bounding box center [358, 339] width 16 height 16
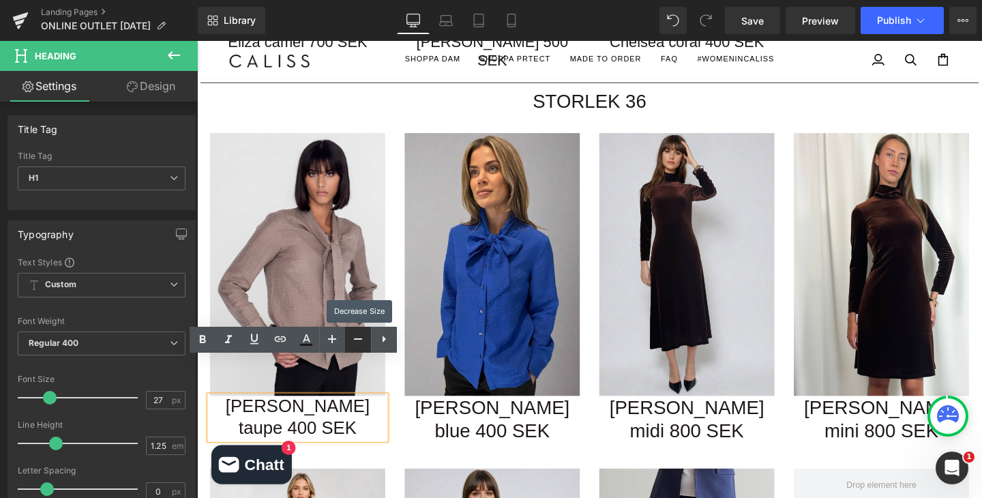
click at [362, 337] on icon at bounding box center [358, 339] width 16 height 16
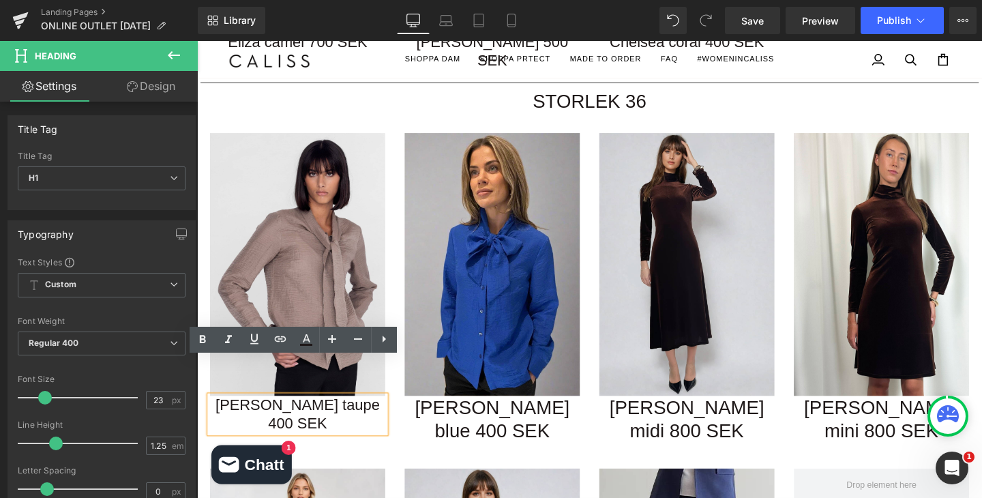
click at [522, 435] on icon at bounding box center [525, 438] width 7 height 7
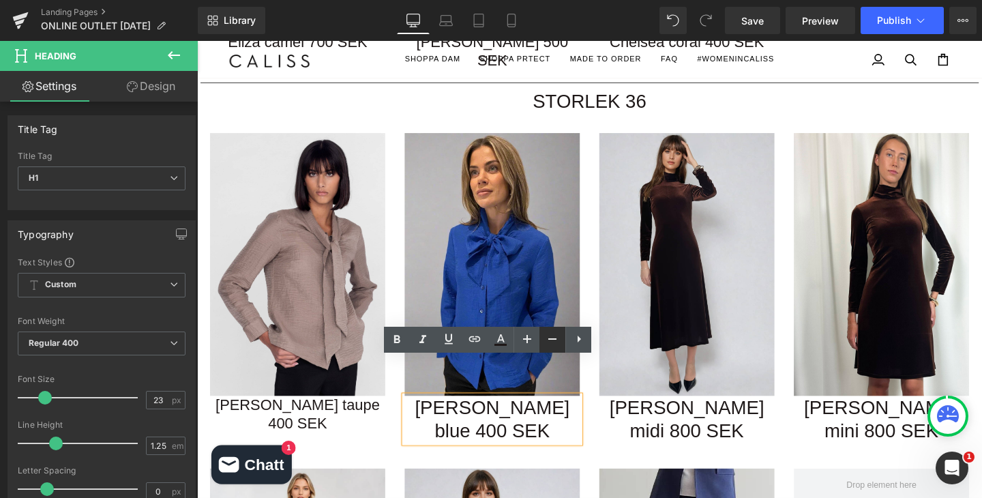
click at [561, 339] on link at bounding box center [552, 340] width 26 height 26
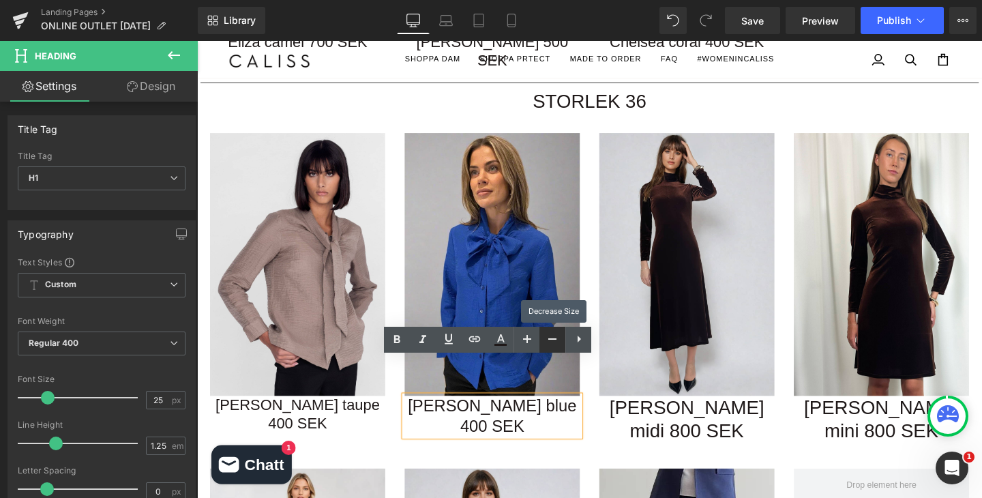
click at [561, 339] on link at bounding box center [552, 340] width 26 height 26
type input "23"
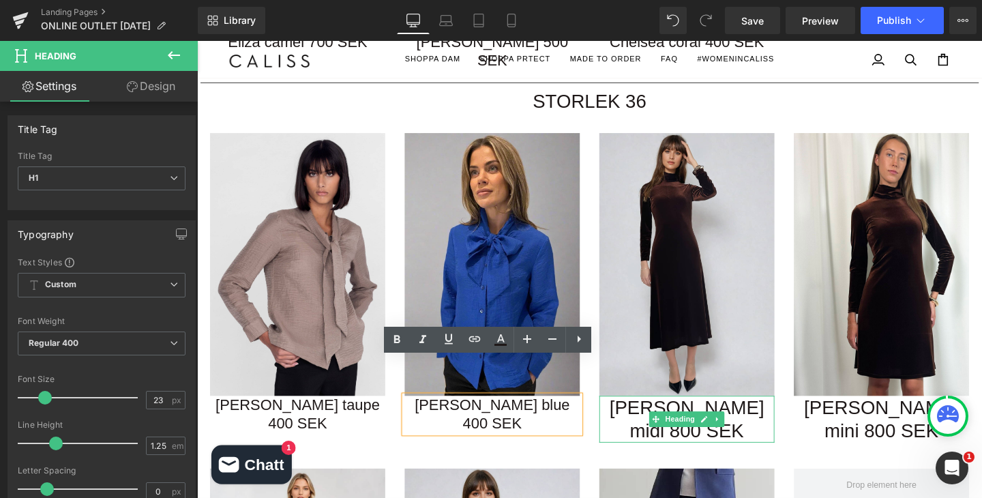
click at [767, 414] on h1 "Holly midi 800 SEK" at bounding box center [712, 439] width 184 height 50
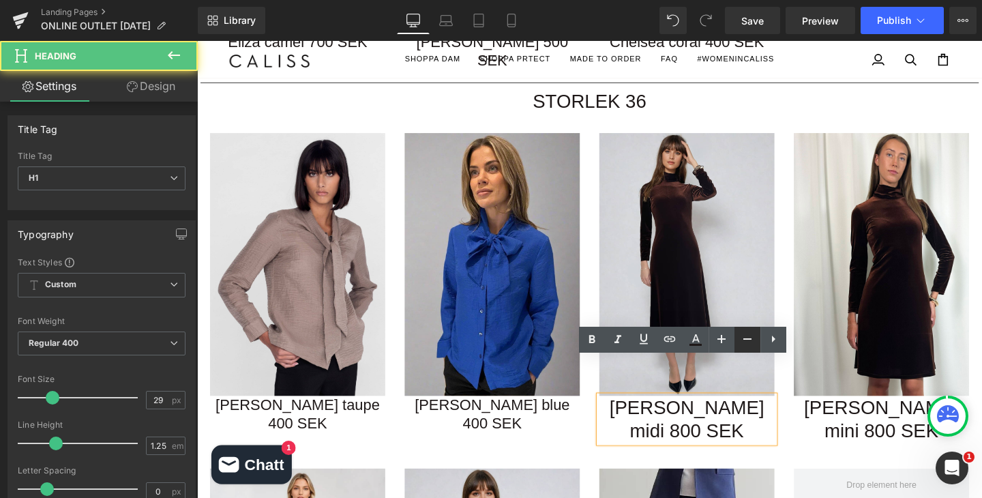
click at [749, 341] on icon at bounding box center [747, 339] width 16 height 16
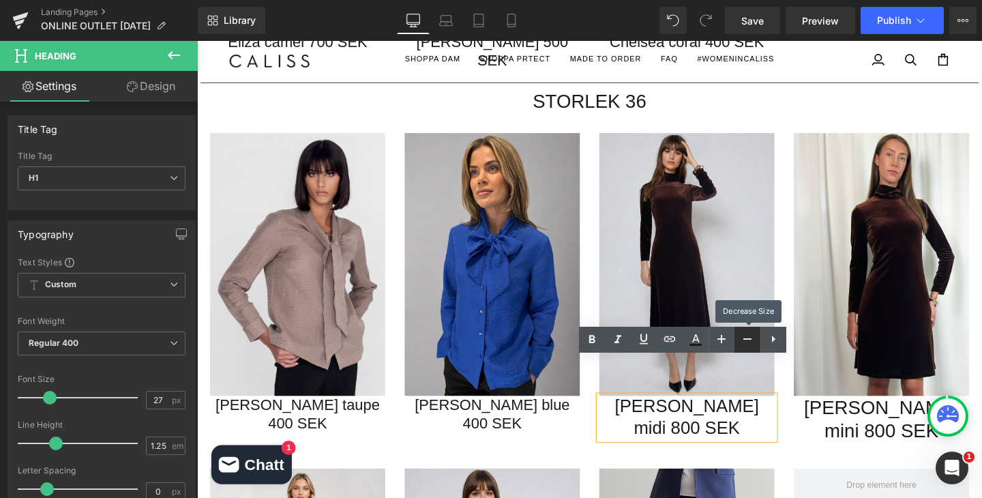
click at [749, 341] on icon at bounding box center [747, 339] width 16 height 16
type input "23"
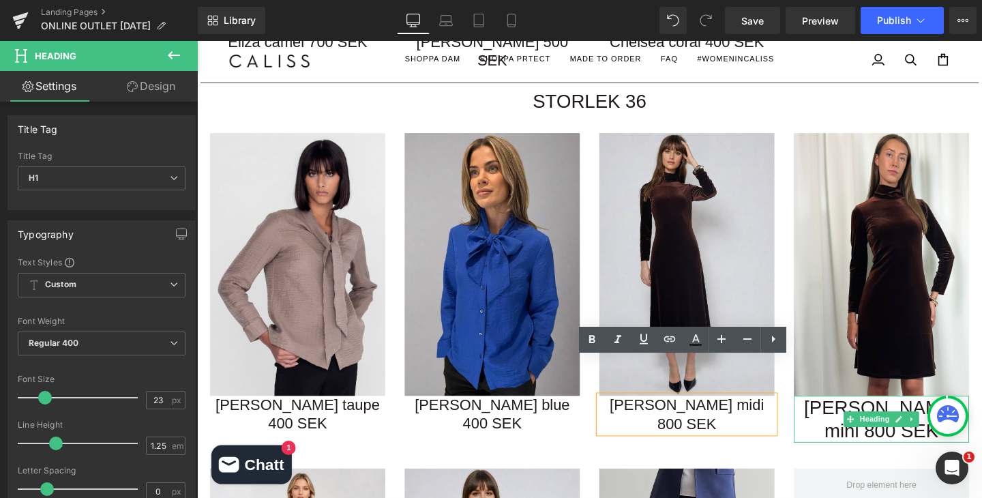
click at [971, 414] on h1 "Holly mini 800 SEK" at bounding box center [916, 439] width 184 height 50
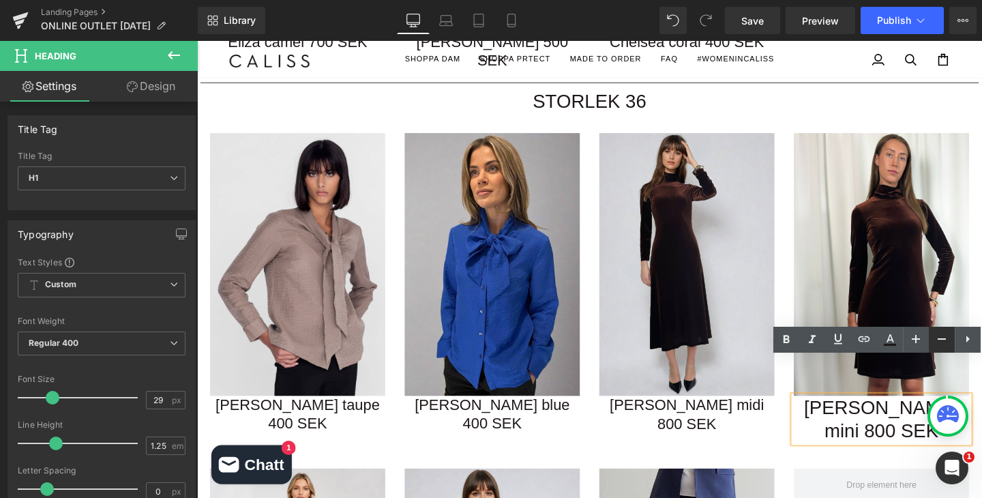
click at [945, 342] on icon at bounding box center [941, 339] width 16 height 16
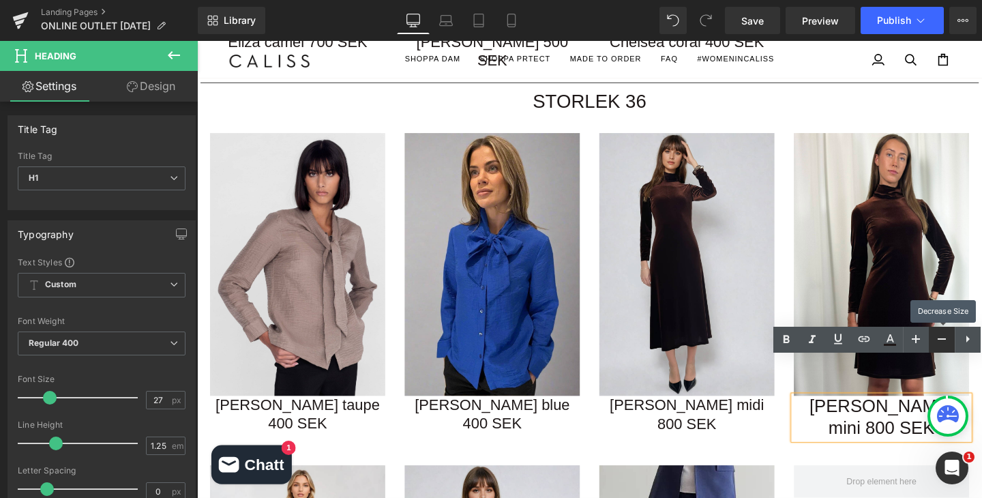
click at [945, 343] on icon at bounding box center [941, 339] width 16 height 16
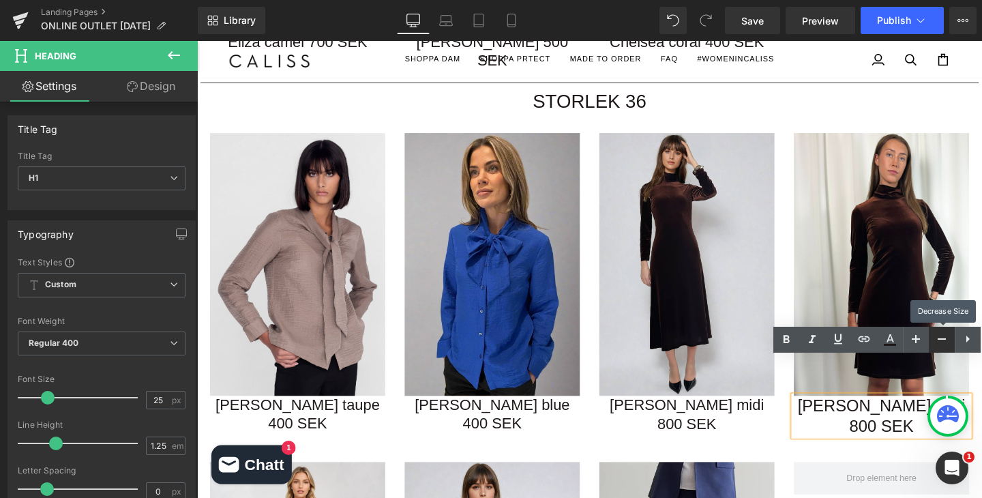
click at [945, 342] on icon at bounding box center [941, 339] width 16 height 16
type input "23"
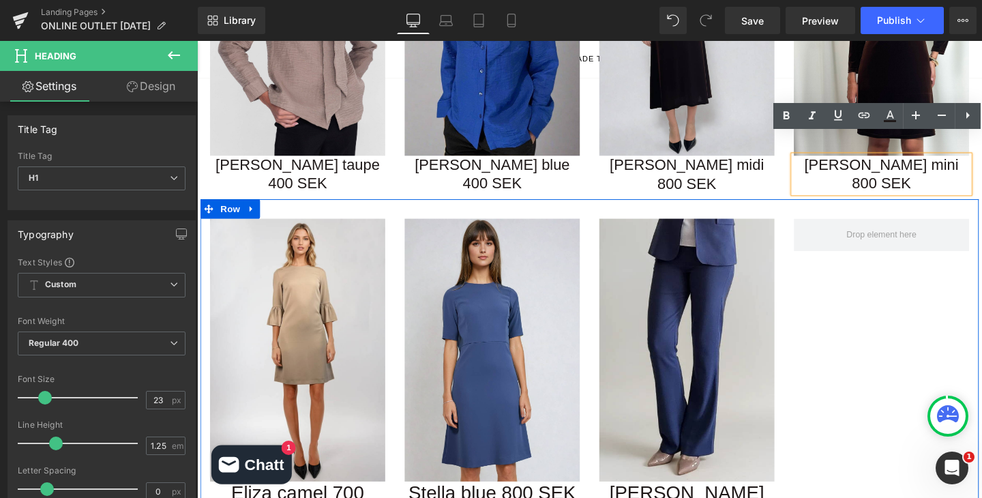
scroll to position [1112, 0]
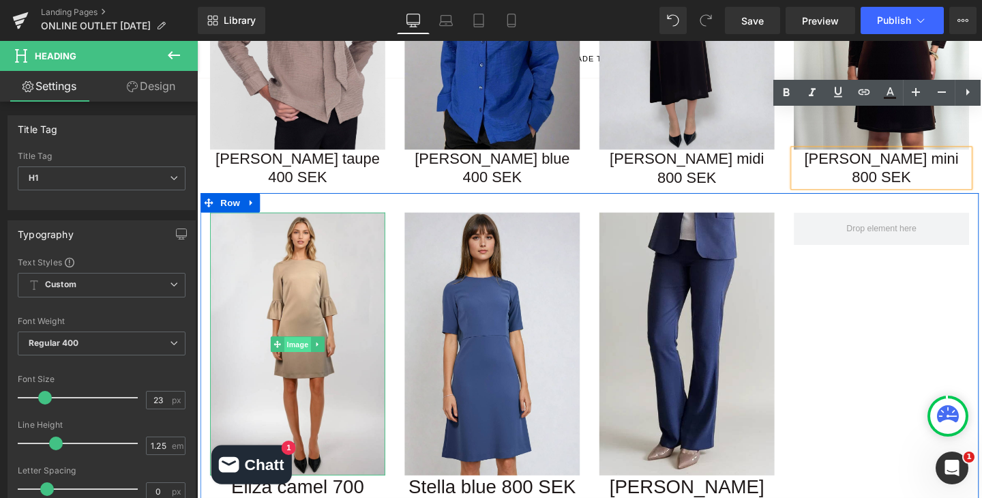
click at [301, 352] on span "Image" at bounding box center [302, 360] width 29 height 16
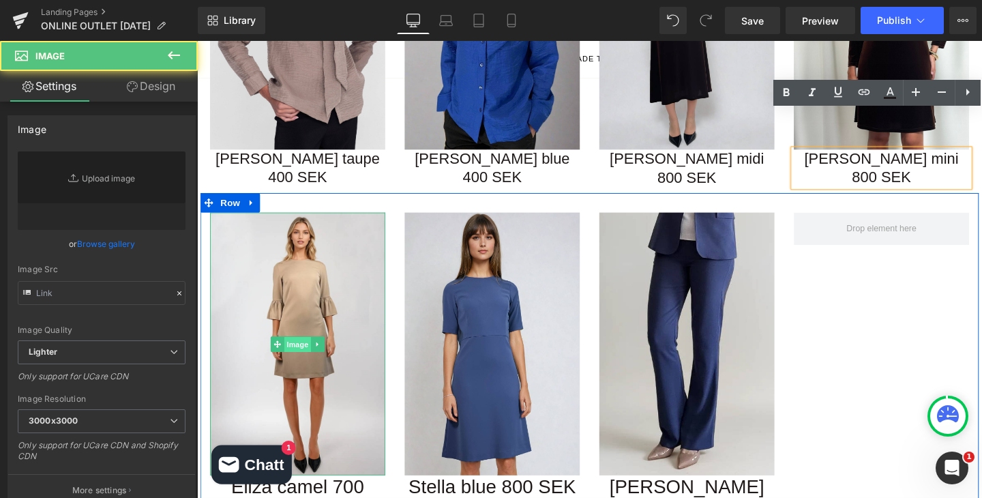
type input "https://ucarecdn.com/4f113154-32b8-4888-a310-f5ff2a7da53a/-/format/auto/-/previ…"
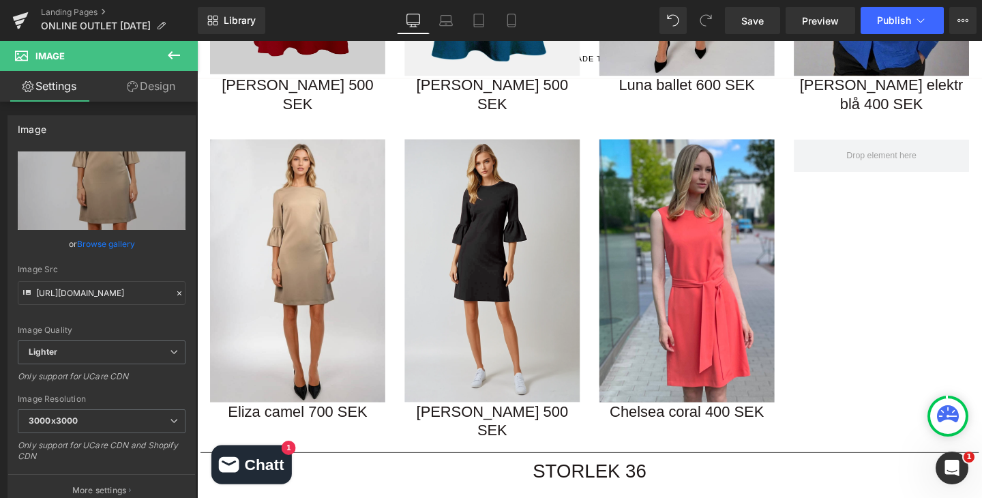
scroll to position [463, 0]
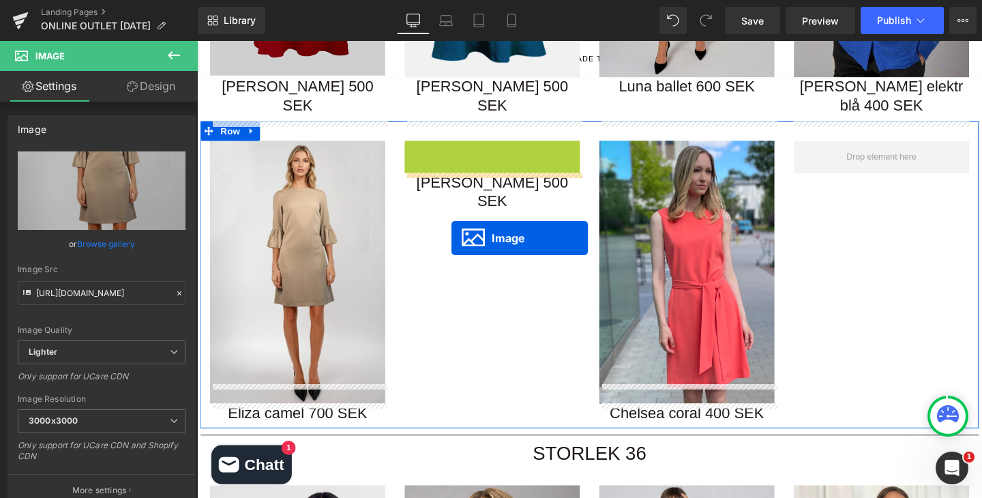
drag, startPoint x: 483, startPoint y: 261, endPoint x: 471, endPoint y: 254, distance: 14.4
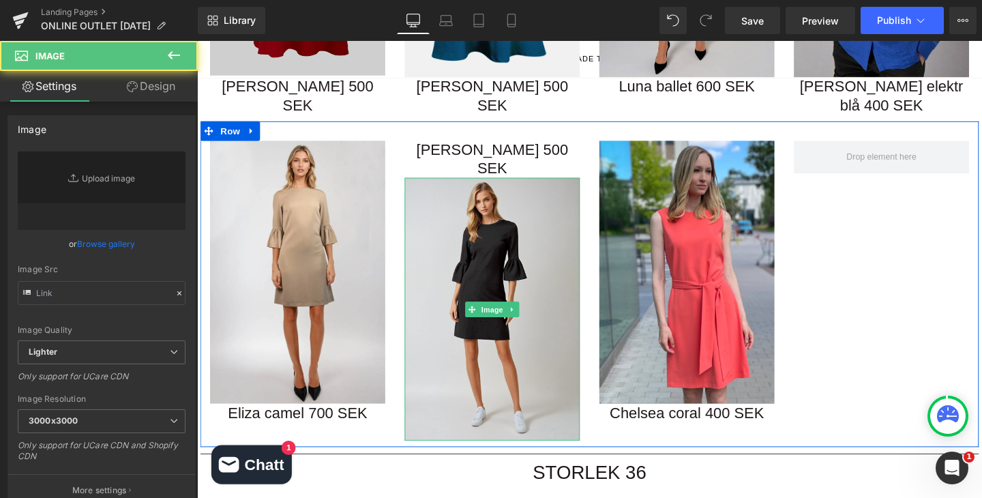
type input "https://ucarecdn.com/7b5f4f4c-3ae4-4981-815a-4ee445a95bab/-/format/auto/-/previ…"
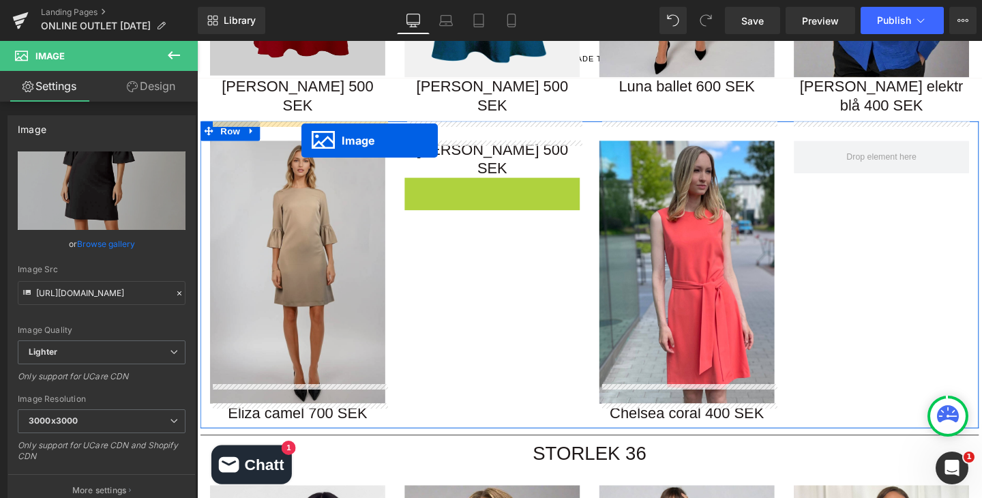
drag, startPoint x: 485, startPoint y: 280, endPoint x: 306, endPoint y: 145, distance: 224.3
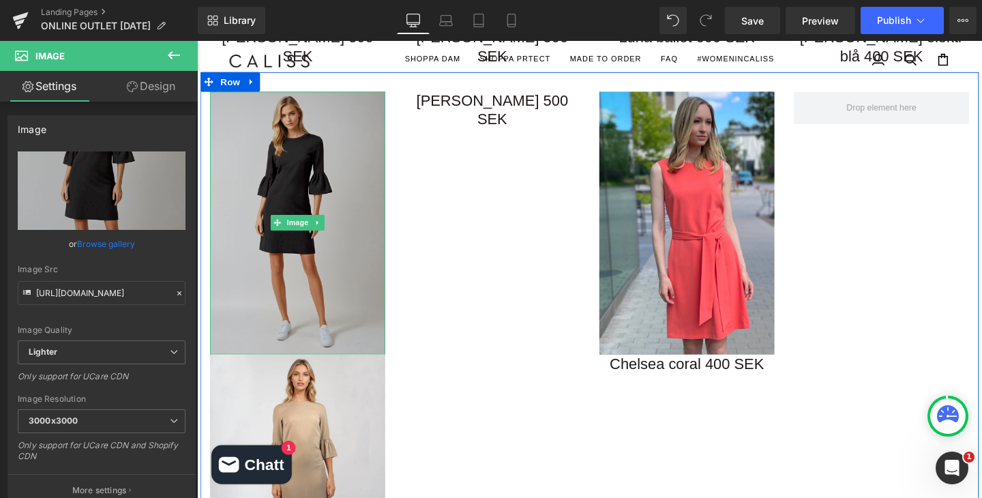
scroll to position [614, 0]
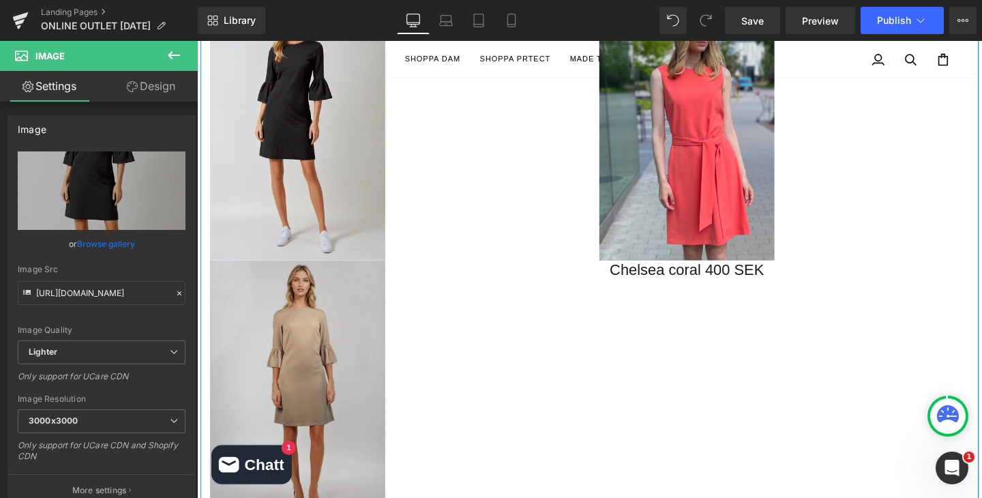
click at [327, 370] on img at bounding box center [303, 409] width 184 height 276
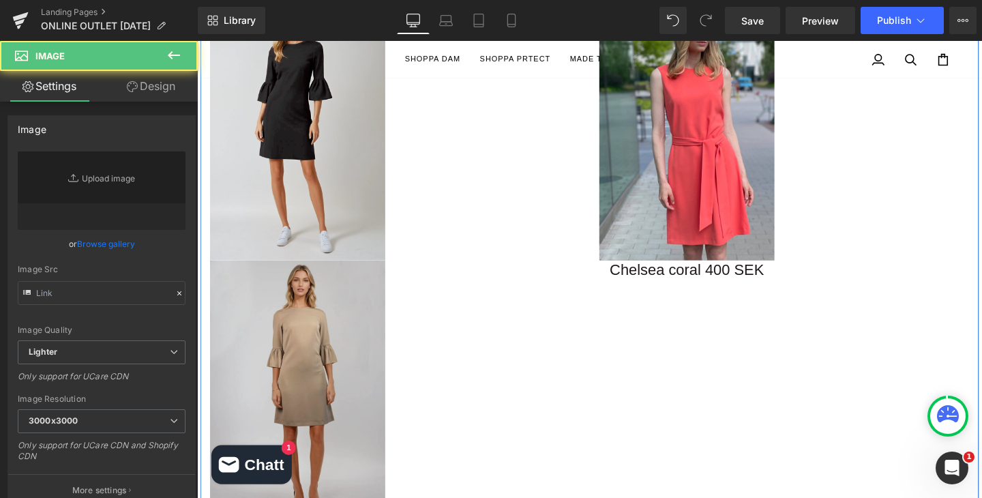
type input "https://ucarecdn.com/4f113154-32b8-4888-a310-f5ff2a7da53a/-/format/auto/-/previ…"
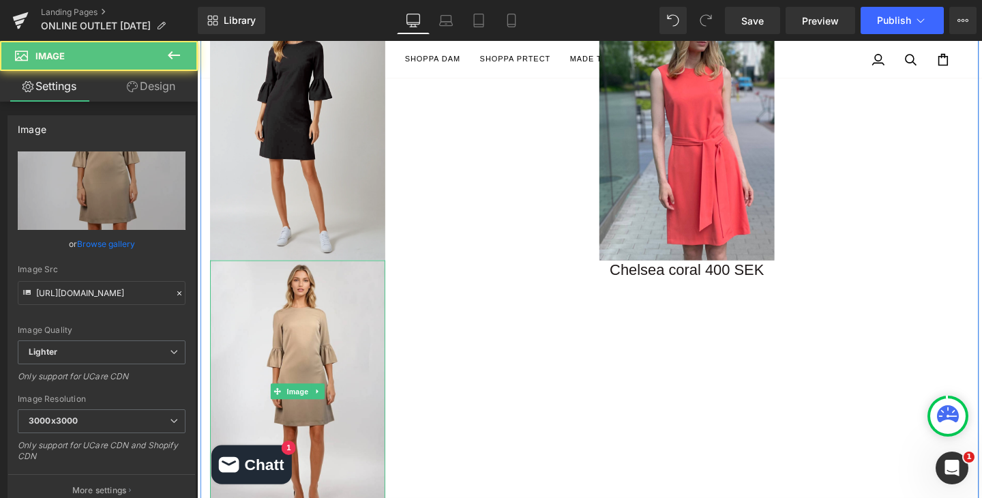
click at [329, 401] on link at bounding box center [324, 409] width 14 height 16
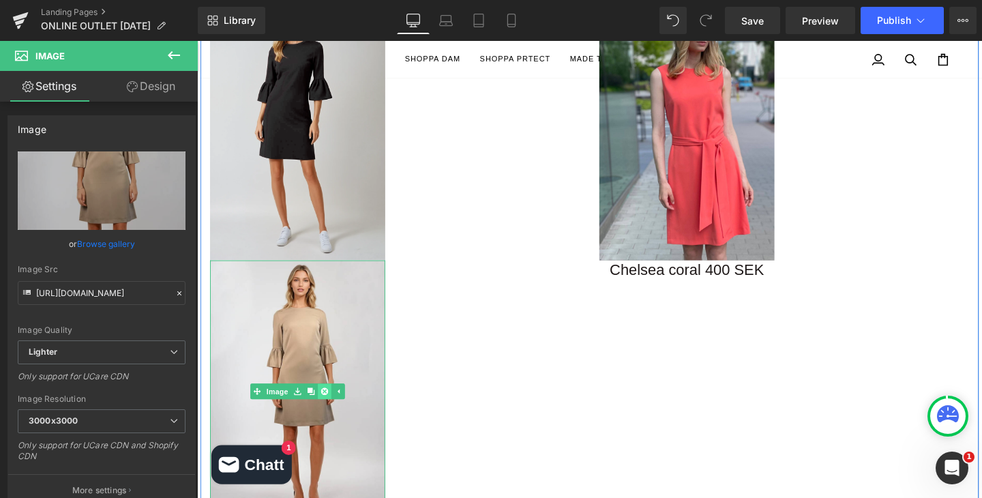
click at [333, 406] on icon at bounding box center [330, 409] width 7 height 7
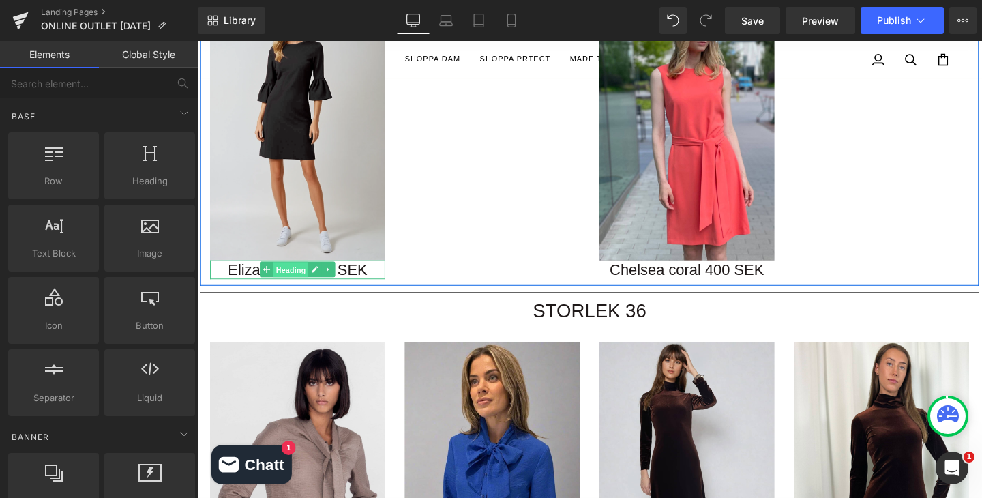
click at [299, 273] on span "Heading" at bounding box center [295, 281] width 37 height 16
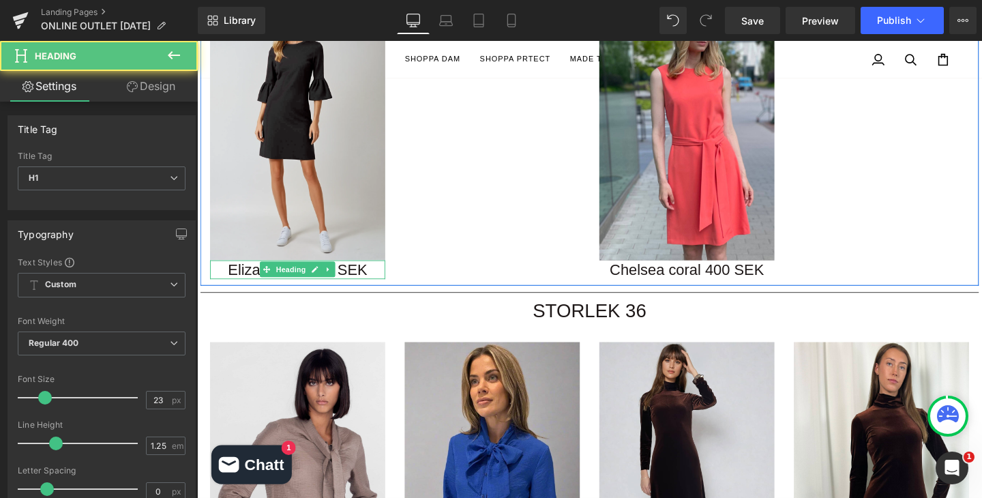
click at [380, 271] on h1 "Eliza camel 700 SEK" at bounding box center [303, 281] width 184 height 20
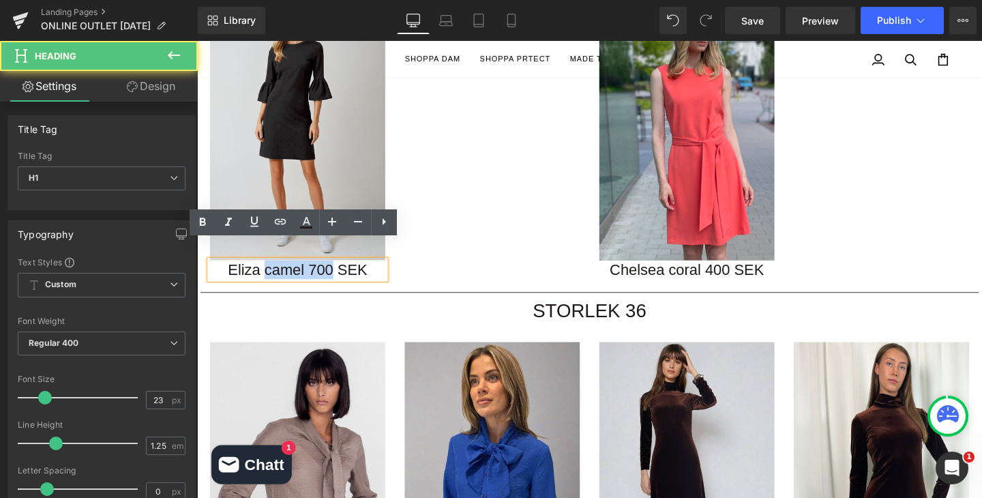
drag, startPoint x: 339, startPoint y: 260, endPoint x: 271, endPoint y: 262, distance: 68.2
click at [269, 271] on h1 "Eliza camel 700 SEK" at bounding box center [303, 281] width 184 height 20
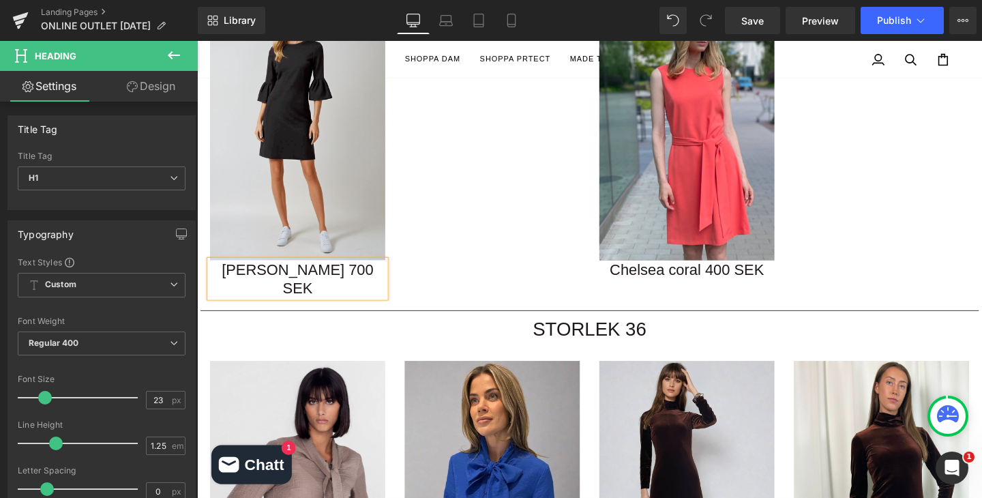
click at [474, 160] on div "Image Eliza black 700 SEK Heading Eliza black 500 SEK Heading Image Chelsea cor…" at bounding box center [609, 146] width 818 height 343
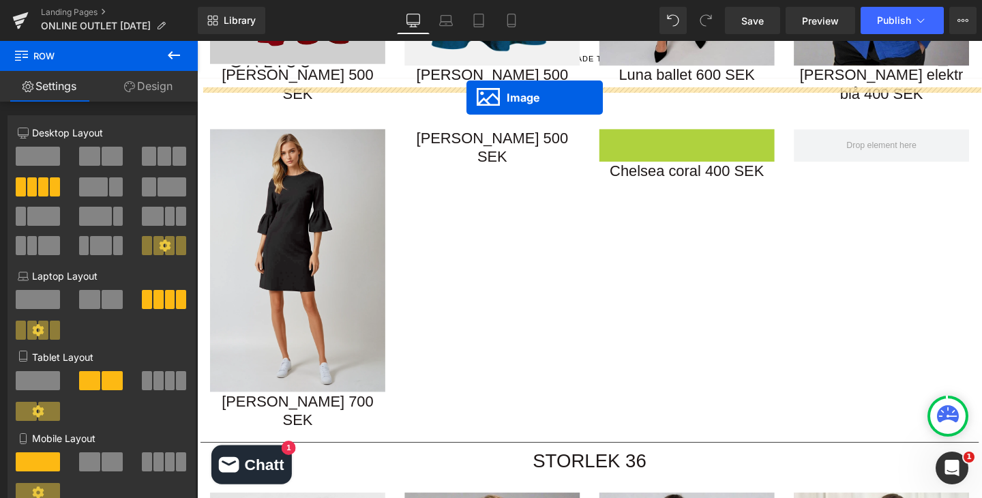
scroll to position [473, 0]
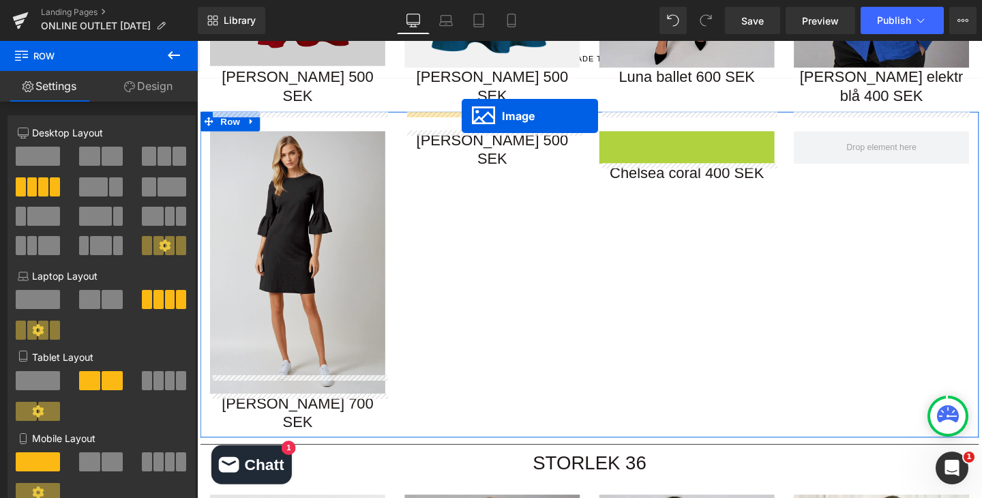
drag, startPoint x: 683, startPoint y: 216, endPoint x: 475, endPoint y: 120, distance: 229.1
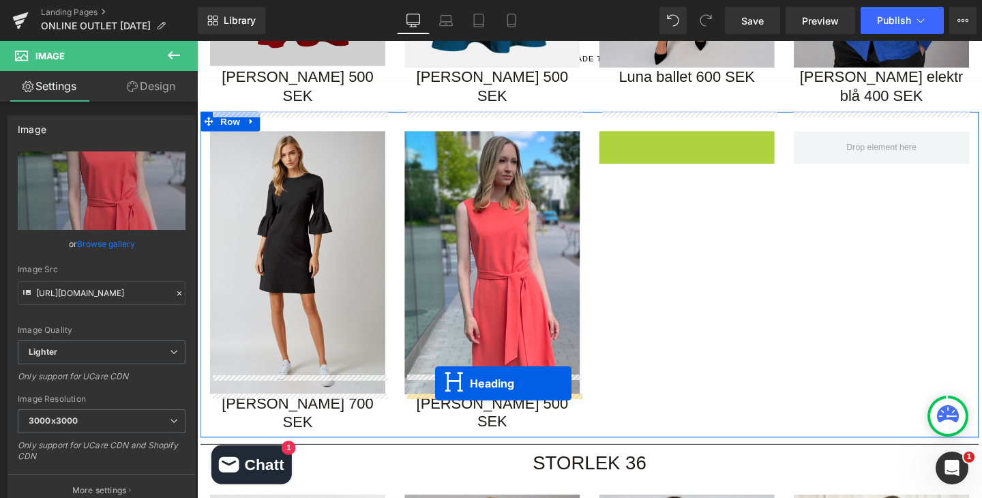
drag, startPoint x: 678, startPoint y: 126, endPoint x: 447, endPoint y: 401, distance: 358.6
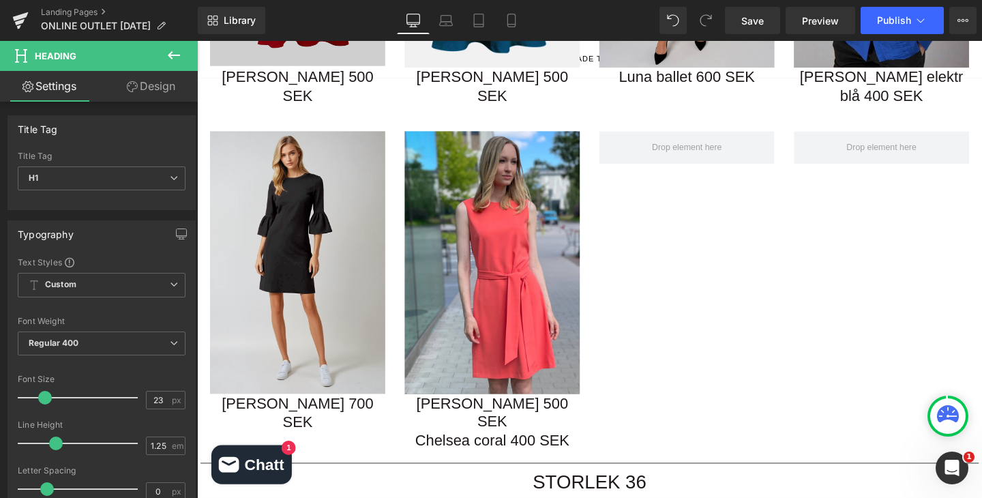
click at [671, 322] on div "Image Eliza black 700 SEK Heading Image Eliza black 500 SEK Heading Chelsea cor…" at bounding box center [609, 296] width 818 height 362
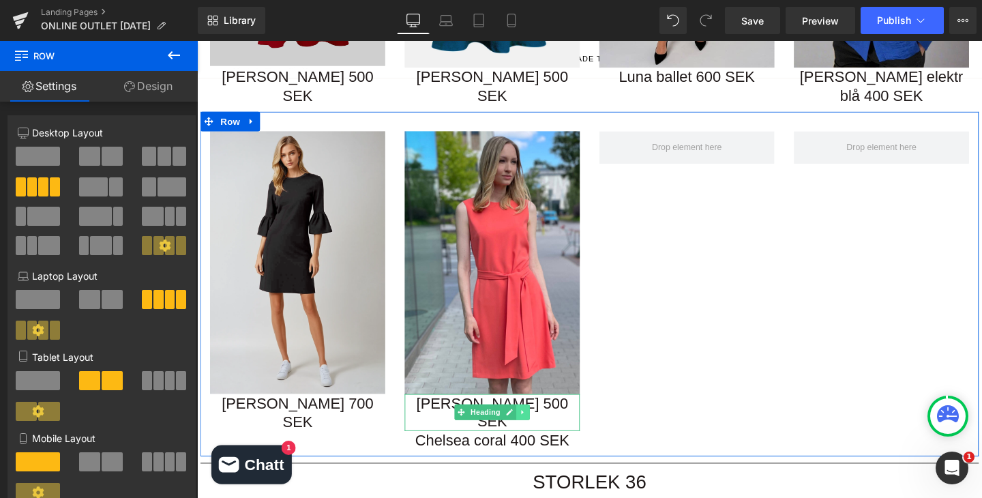
click at [540, 427] on icon at bounding box center [539, 431] width 7 height 8
click at [548, 427] on icon at bounding box center [546, 430] width 7 height 7
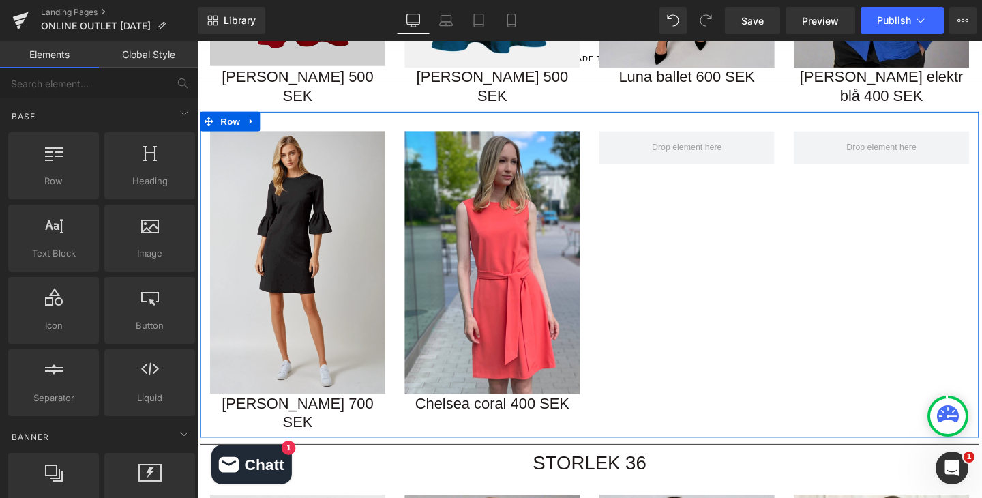
click at [746, 260] on div "Image Eliza black 700 SEK Heading Image Chelsea coral 400 SEK Heading Row" at bounding box center [609, 286] width 818 height 343
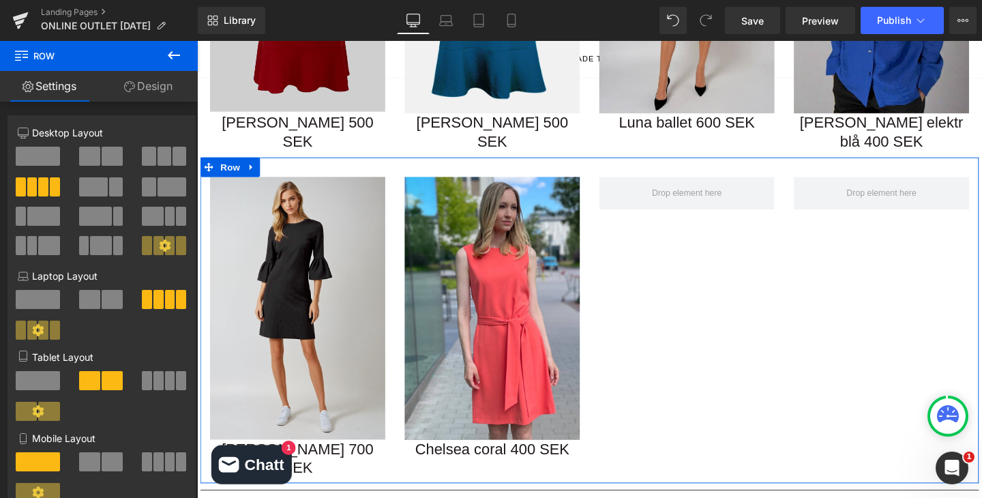
scroll to position [436, 0]
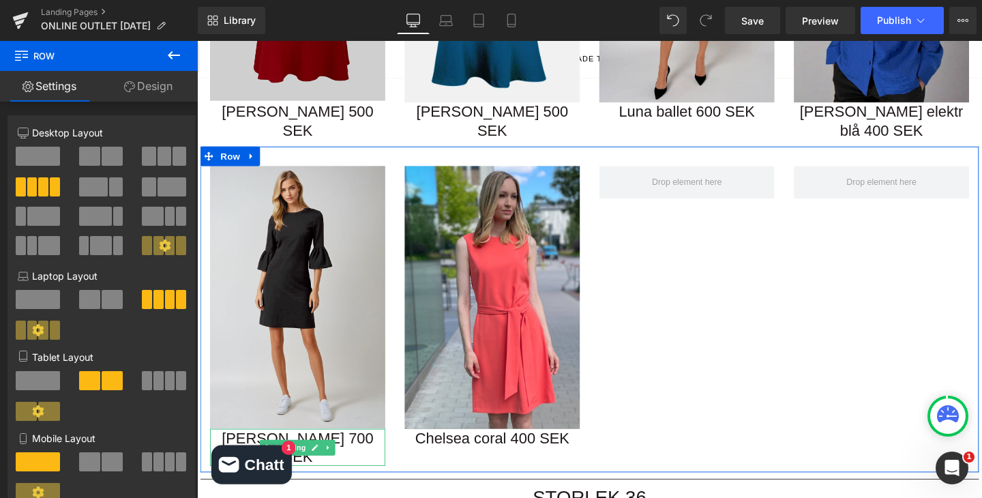
click at [355, 449] on h1 "Eliza black 700 SEK" at bounding box center [303, 469] width 184 height 40
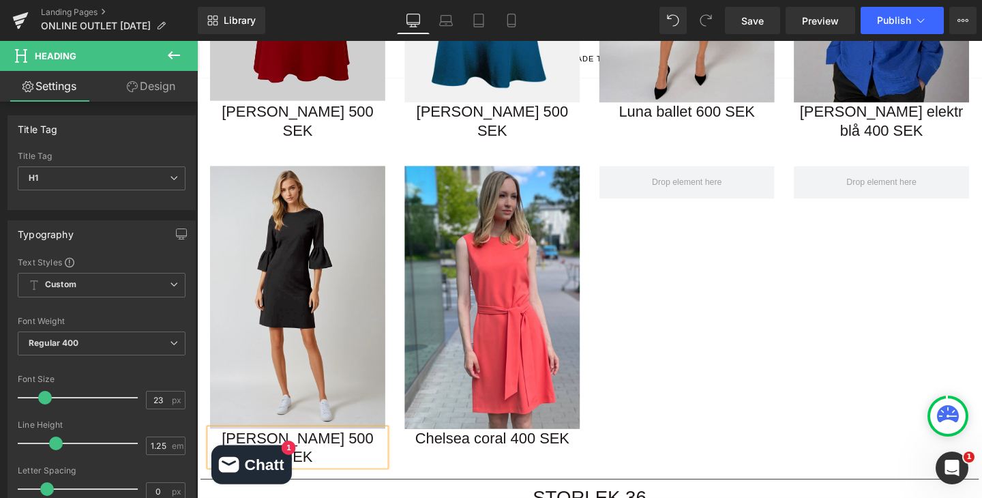
click at [691, 372] on div "Image Eliza black 500 SEK Heading Image Chelsea coral 400 SEK Heading Row" at bounding box center [609, 323] width 818 height 343
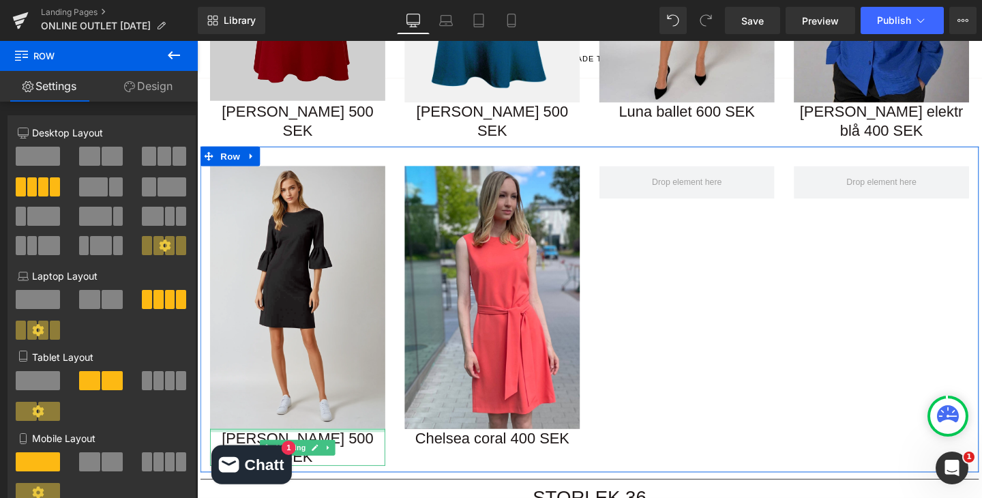
click at [361, 449] on h1 "Eliza black 500 SEK" at bounding box center [303, 469] width 184 height 40
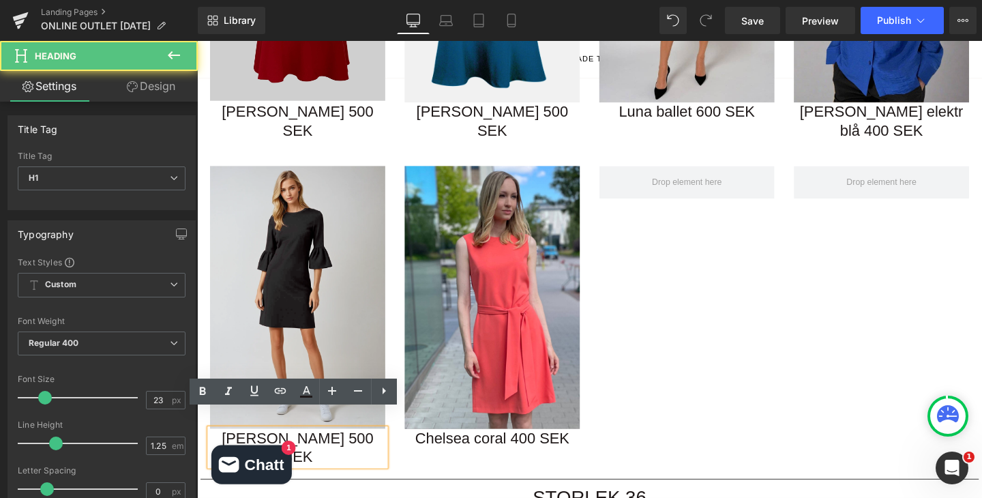
click at [320, 449] on h1 "Eliza black 500 SEK" at bounding box center [303, 469] width 184 height 40
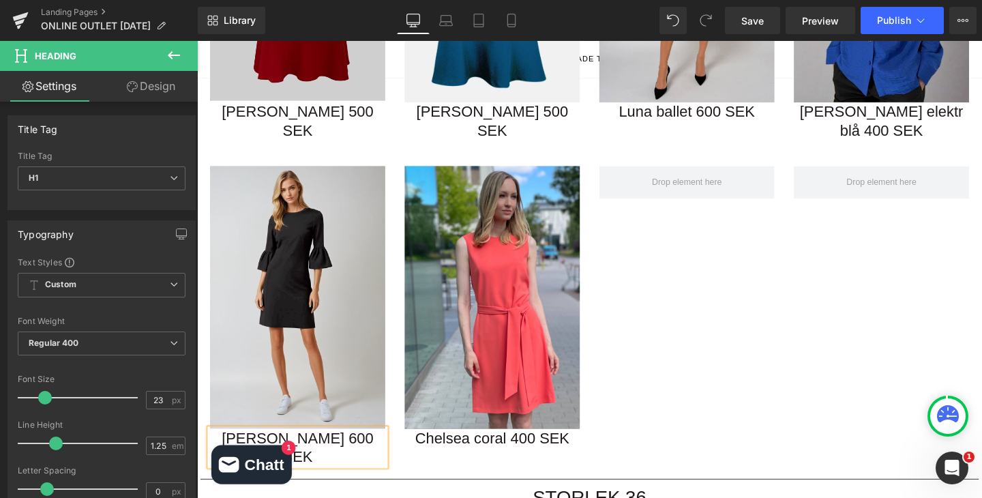
click at [664, 309] on div "Image Eliza black 600 SEK Heading Image Chelsea coral 400 SEK Heading Row" at bounding box center [609, 323] width 818 height 343
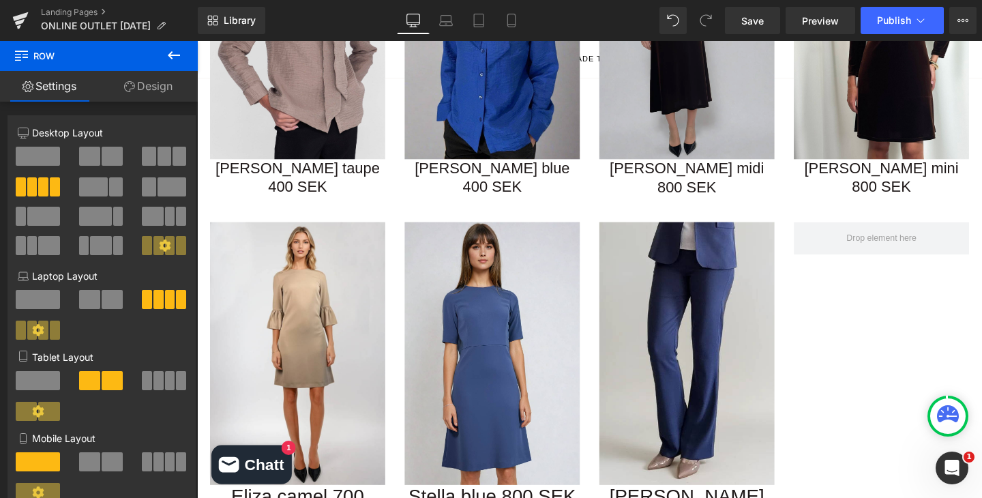
scroll to position [1125, 0]
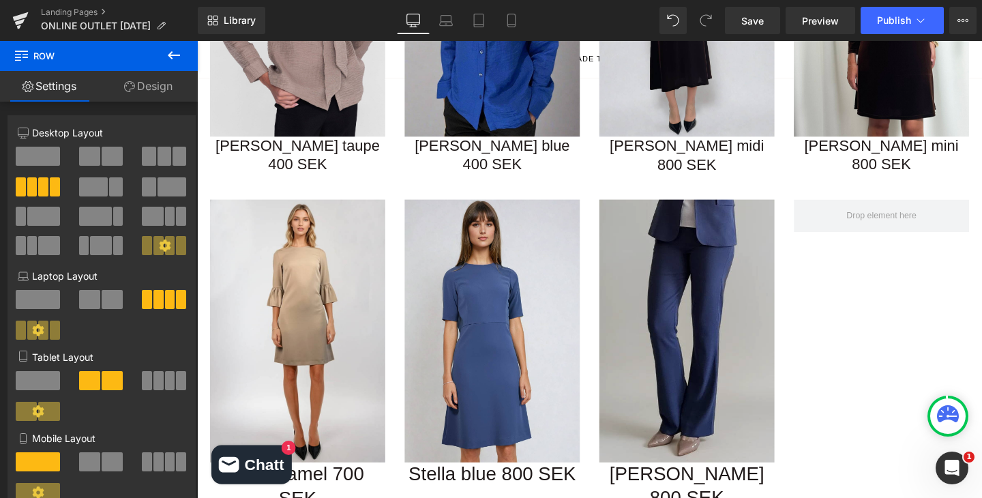
click at [721, 303] on img at bounding box center [712, 345] width 184 height 276
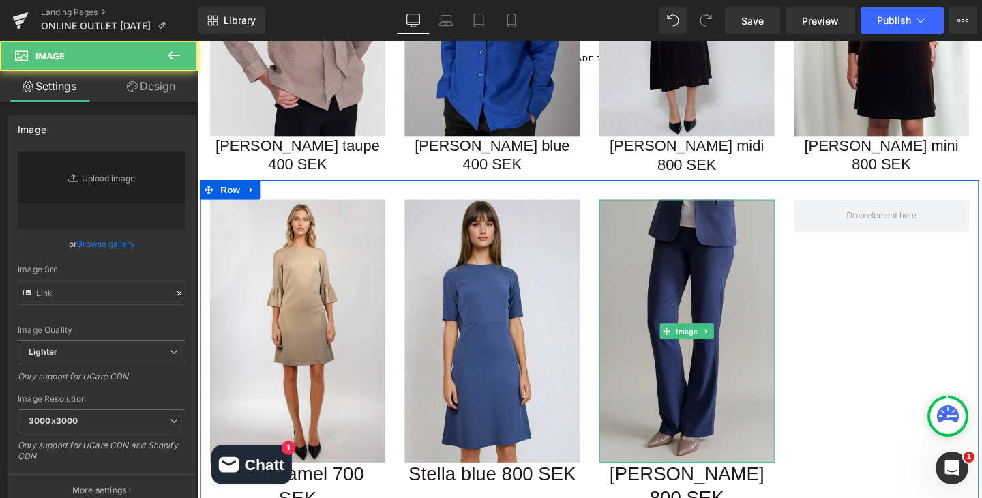
type input "https://ucarecdn.com/1b904041-78f4-48ac-bbf0-cb68a0491526/-/format/auto/-/previ…"
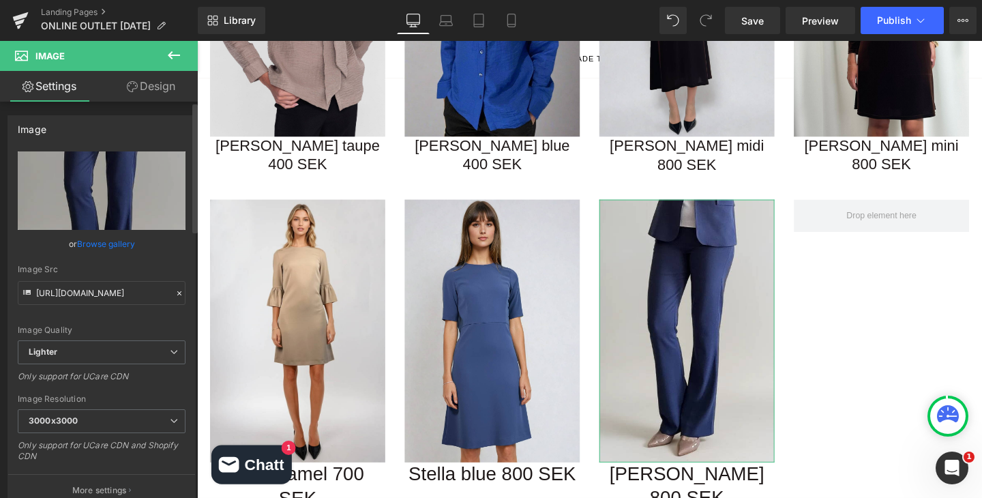
click at [98, 246] on link "Browse gallery" at bounding box center [106, 244] width 58 height 24
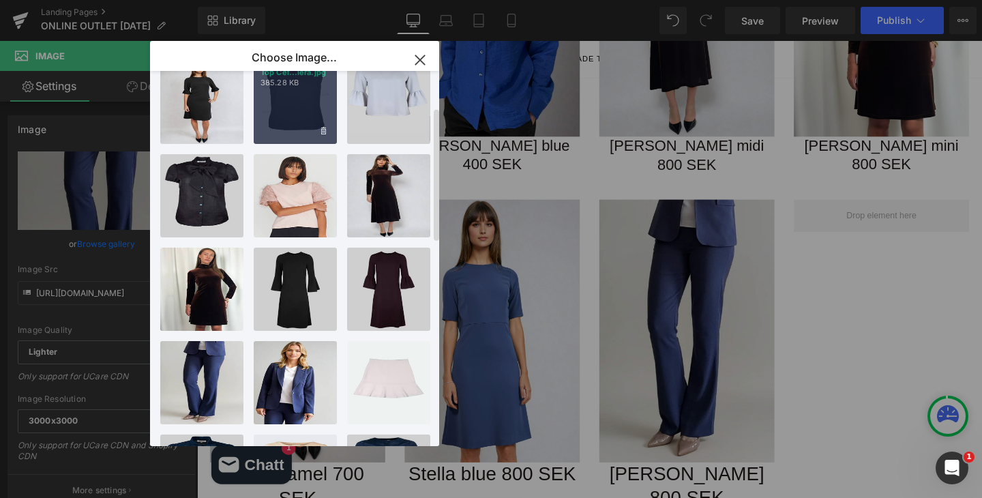
scroll to position [0, 0]
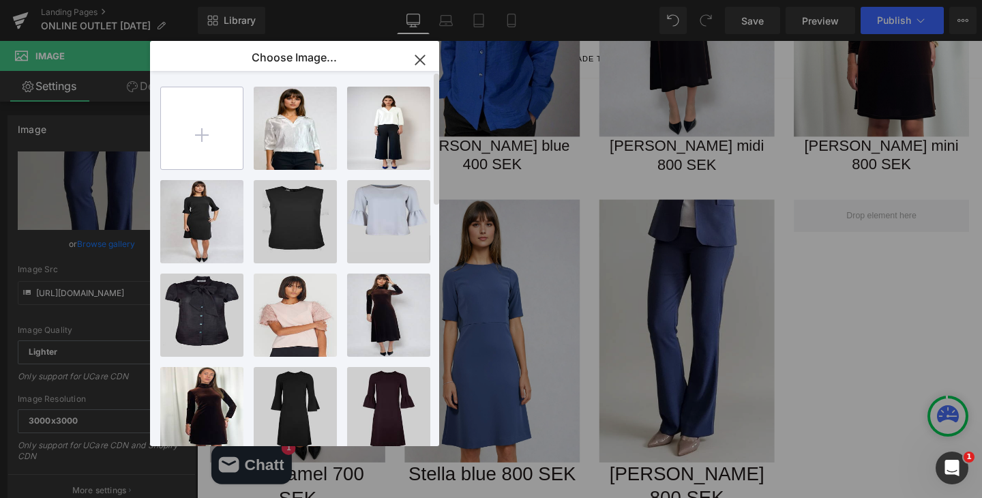
click at [217, 167] on input "file" at bounding box center [202, 128] width 82 height 82
type input "C:\fakepath\Caliss309521.jpg"
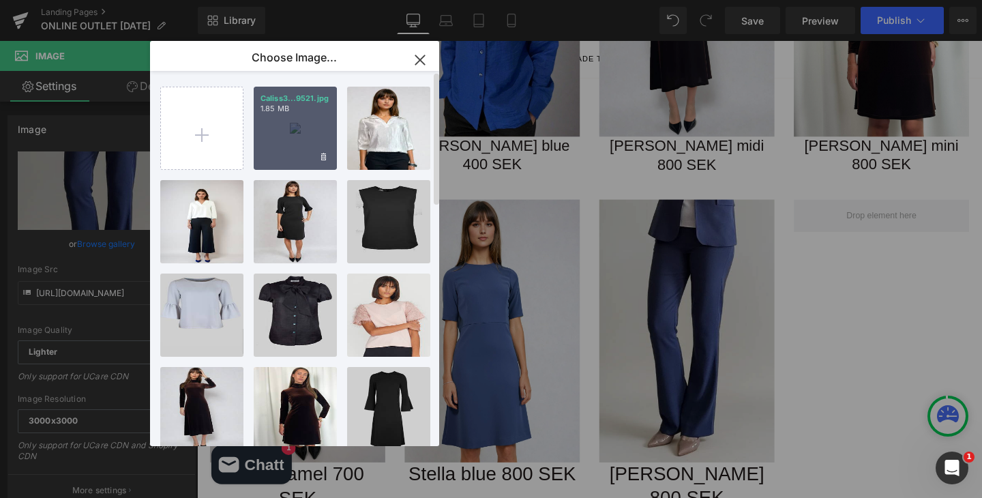
click at [298, 122] on div "Caliss3...9521.jpg 1.85 MB" at bounding box center [295, 128] width 83 height 83
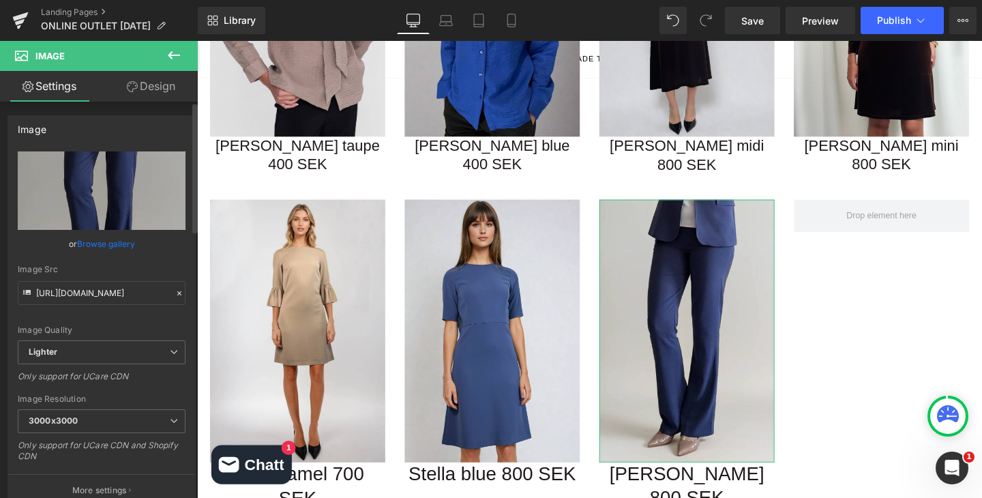
click at [117, 248] on link "Browse gallery" at bounding box center [106, 244] width 58 height 24
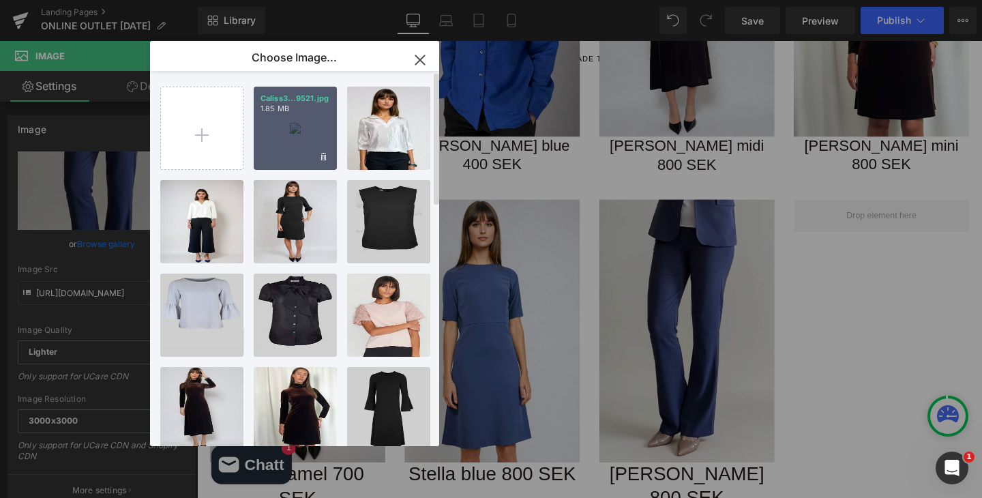
drag, startPoint x: 301, startPoint y: 152, endPoint x: 109, endPoint y: 117, distance: 195.4
click at [301, 152] on div "Caliss3...9521.jpg 1.85 MB" at bounding box center [295, 128] width 83 height 83
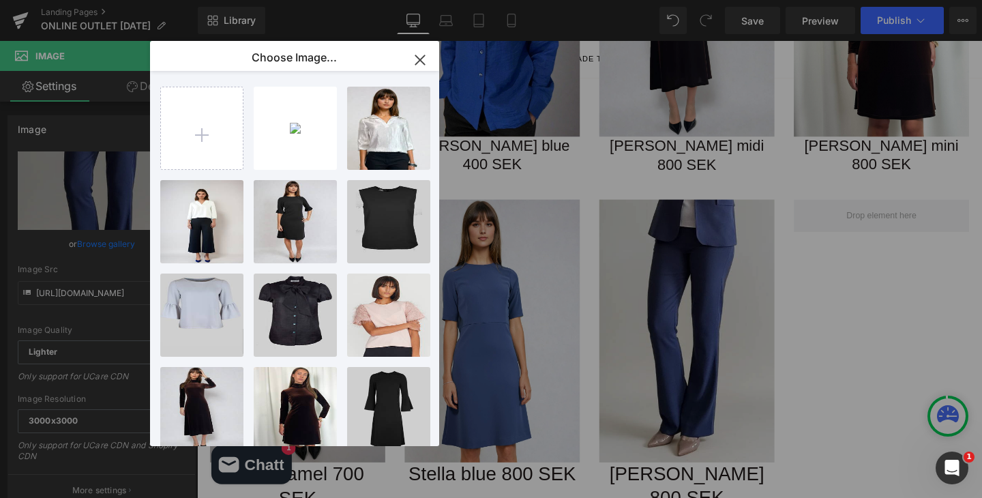
type input "https://ucarecdn.com/de9e7d16-e470-42af-aeff-a2d88f3f9beb/-/format/auto/-/previ…"
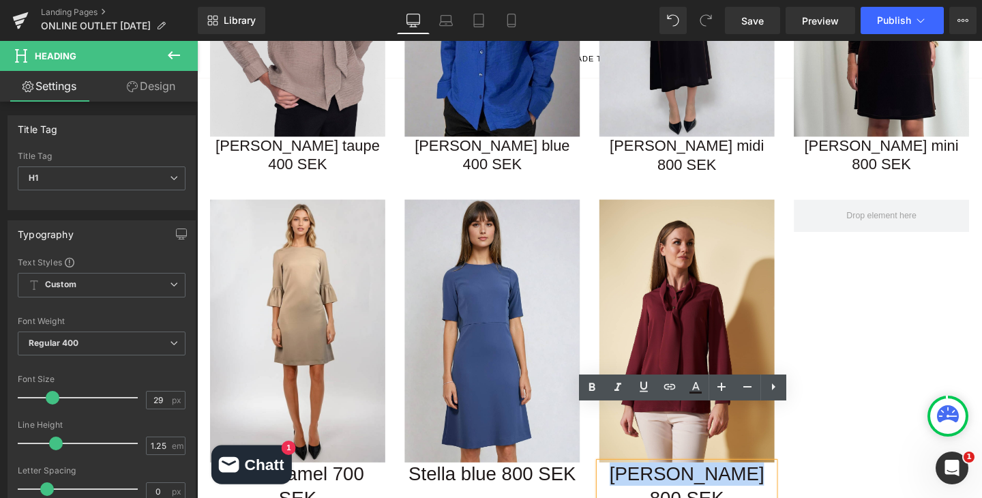
drag, startPoint x: 629, startPoint y: 434, endPoint x: 749, endPoint y: 447, distance: 121.4
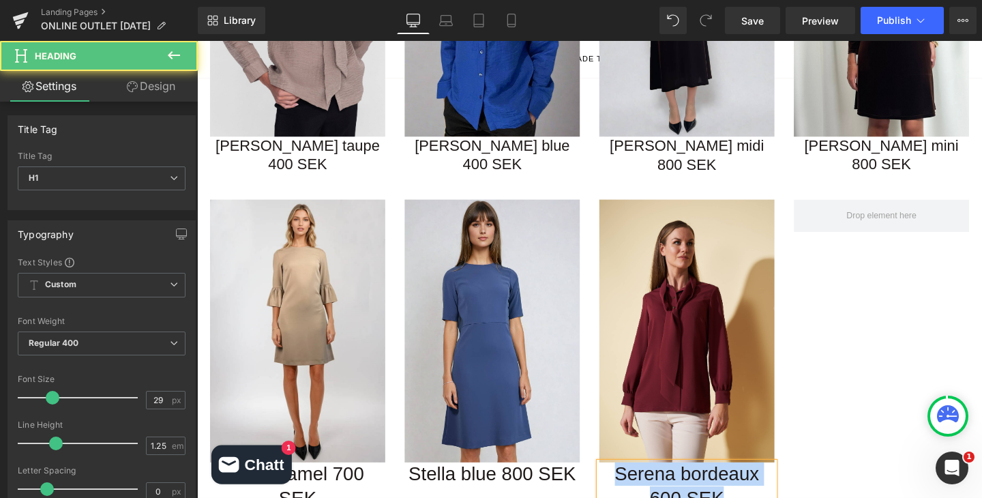
drag, startPoint x: 757, startPoint y: 460, endPoint x: 605, endPoint y: 433, distance: 155.1
click at [605, 433] on div "Image Eliza camel 700 SEK Heading Image Stella blue 800 SEK Heading Image Seren…" at bounding box center [609, 363] width 818 height 353
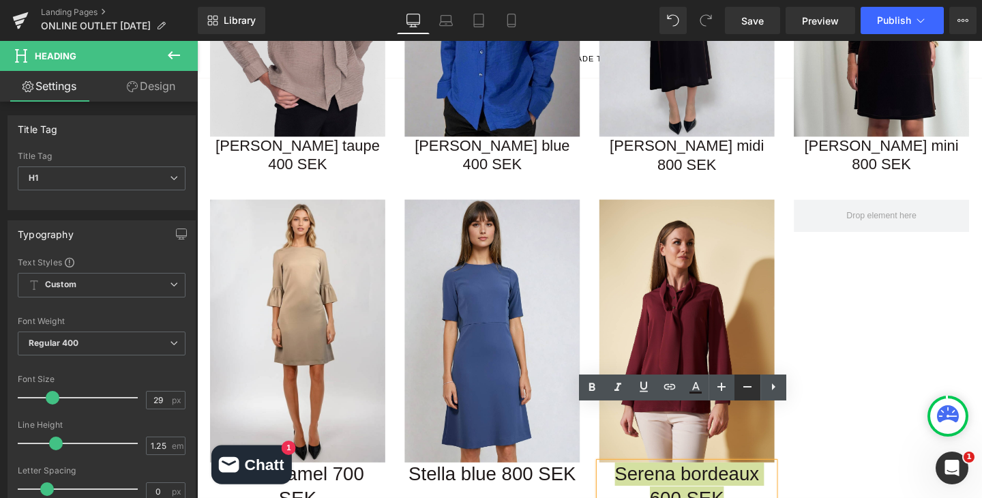
click at [746, 392] on icon at bounding box center [747, 386] width 16 height 16
type input "23"
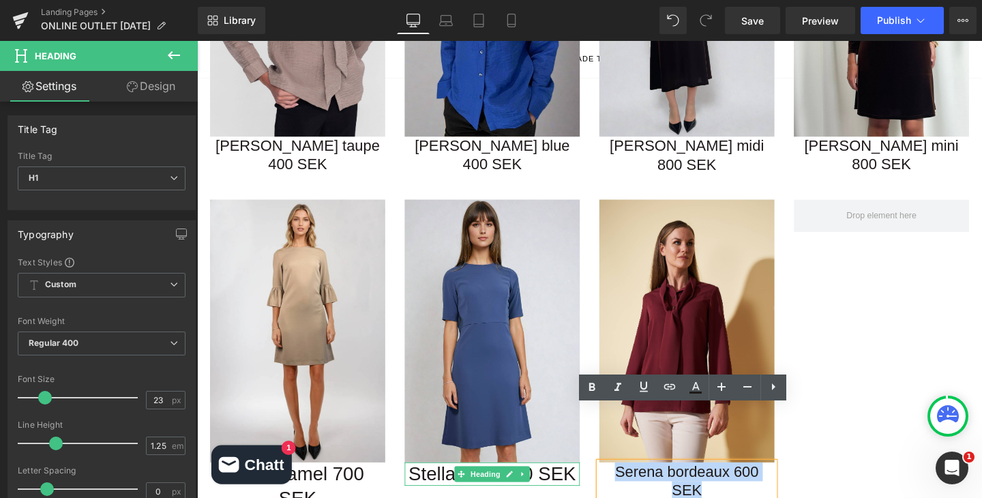
click at [577, 483] on h1 "Stella blue 800 SEK" at bounding box center [507, 495] width 184 height 25
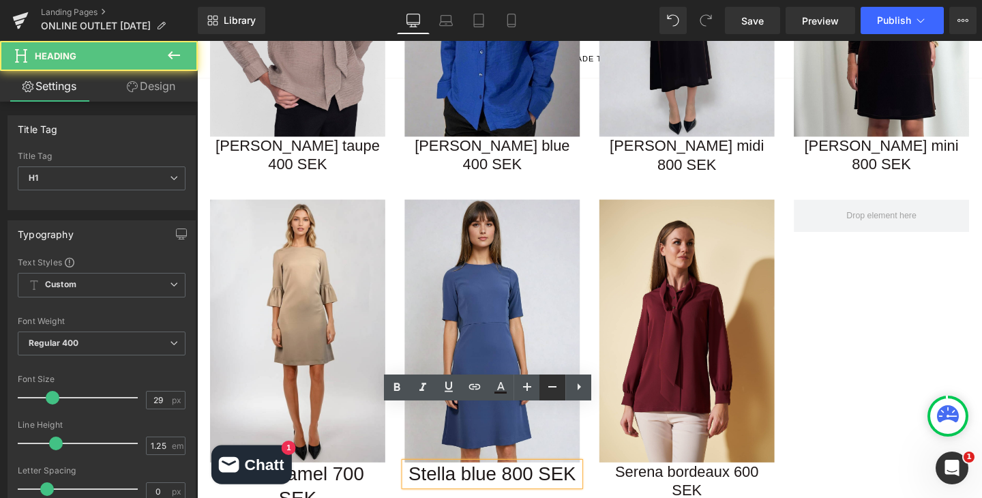
click at [556, 387] on icon at bounding box center [552, 386] width 8 height 1
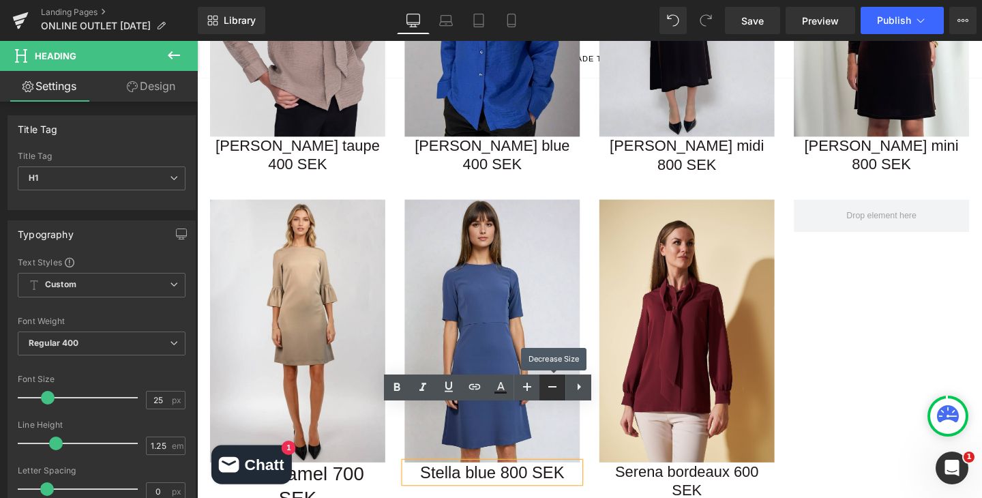
click at [556, 387] on icon at bounding box center [552, 386] width 8 height 1
type input "23"
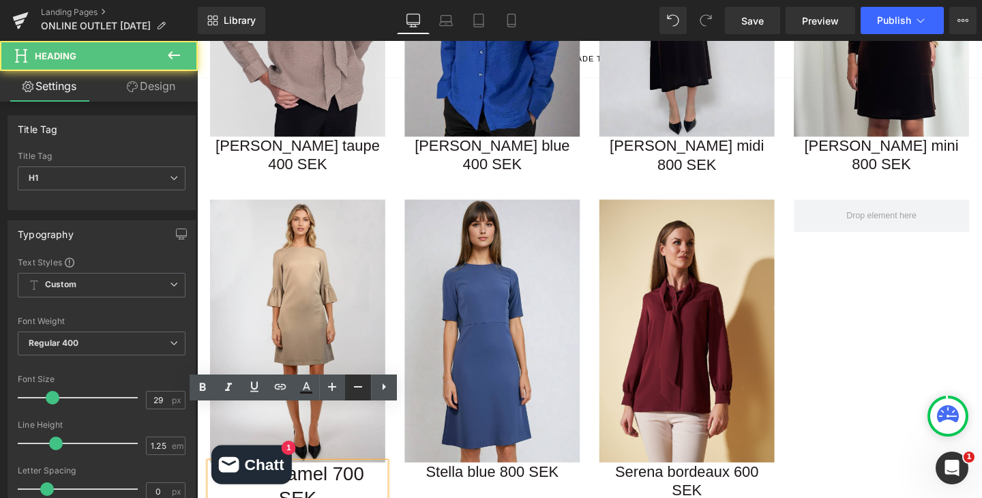
click at [363, 387] on icon at bounding box center [358, 386] width 16 height 16
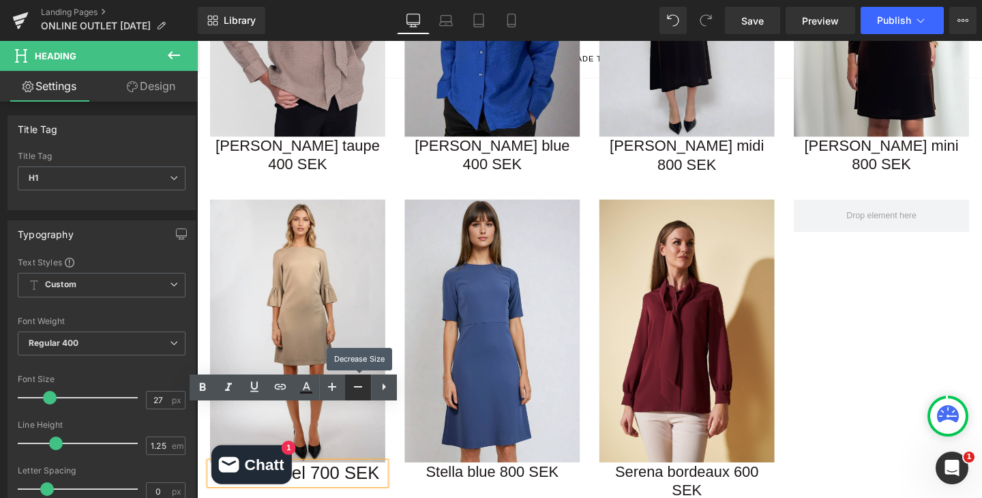
click at [363, 387] on icon at bounding box center [358, 386] width 16 height 16
type input "23"
click at [915, 298] on div "Image Eliza camel 700 SEK Heading Image Stella blue 800 SEK Heading Image Seren…" at bounding box center [609, 358] width 818 height 343
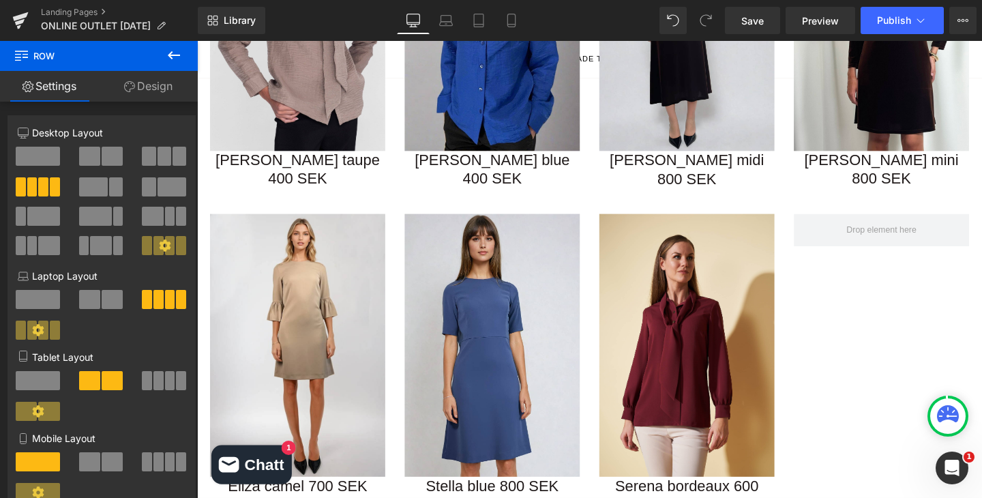
scroll to position [1120, 0]
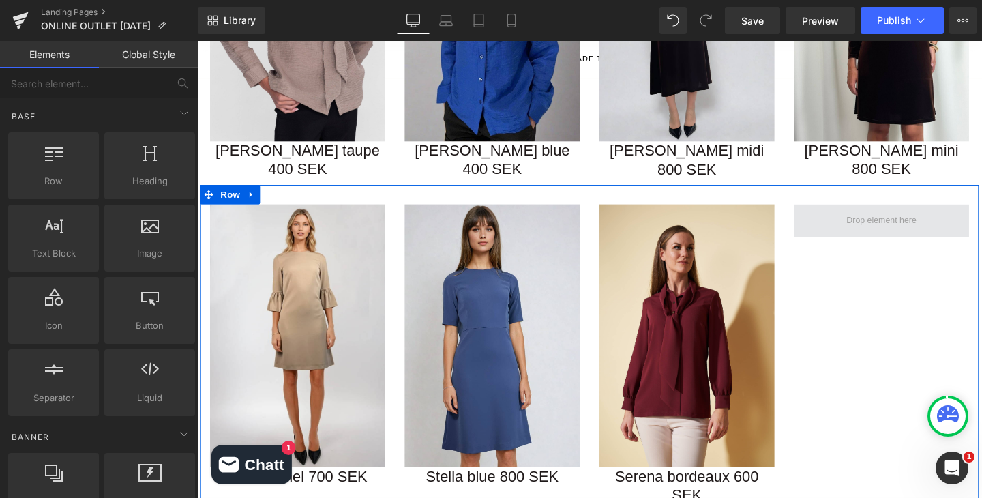
click at [937, 220] on span at bounding box center [916, 230] width 83 height 20
click at [981, 245] on div "Image Eliza camel 700 SEK Heading Image Stella blue 800 SEK Heading Image Seren…" at bounding box center [609, 363] width 818 height 343
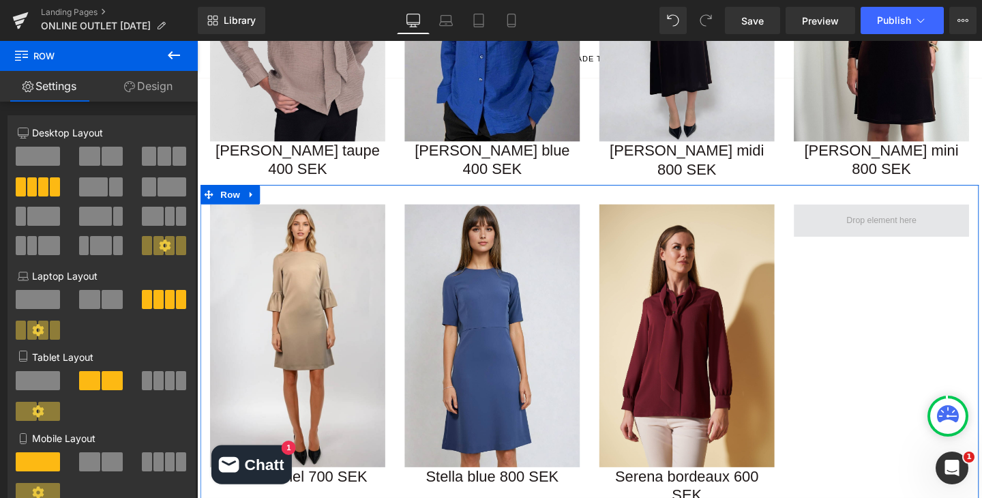
click at [900, 220] on span at bounding box center [916, 230] width 83 height 20
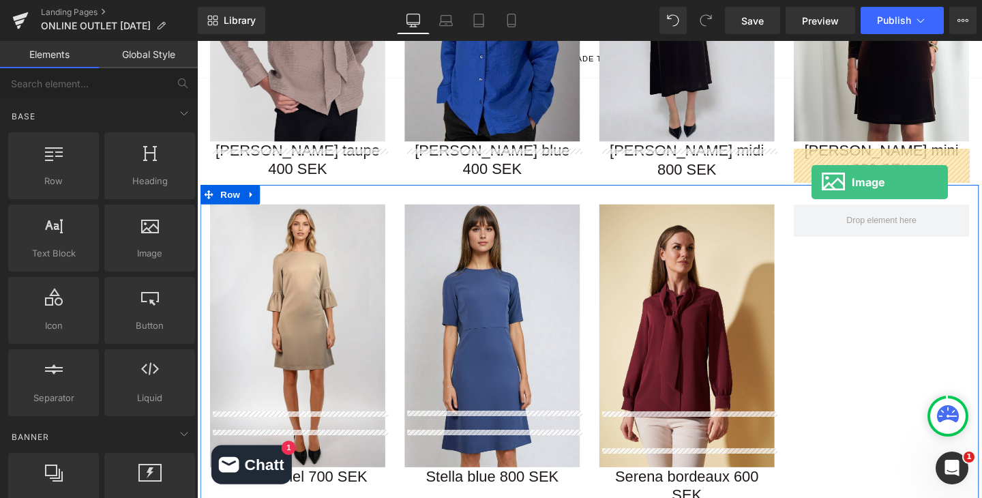
drag, startPoint x: 342, startPoint y: 271, endPoint x: 843, endPoint y: 190, distance: 507.0
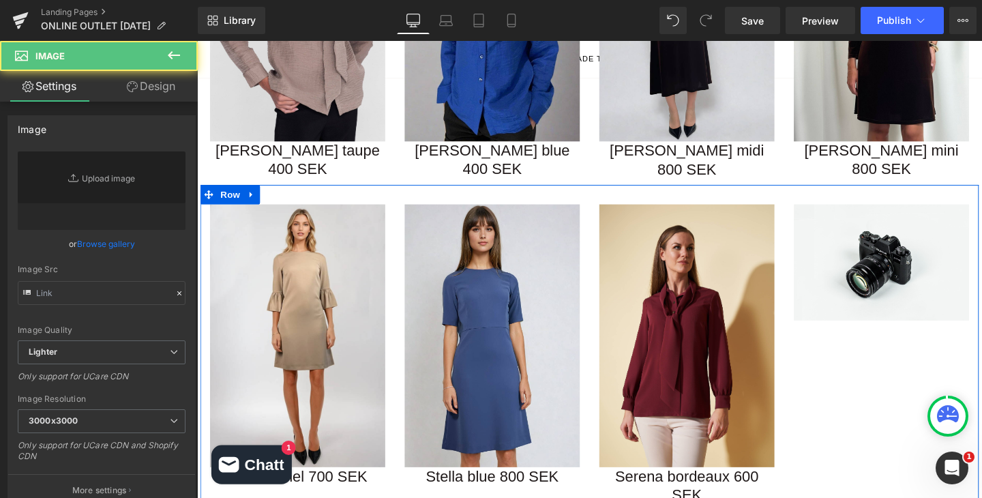
type input "//d1um8515vdn9kb.cloudfront.net/images/parallax.jpg"
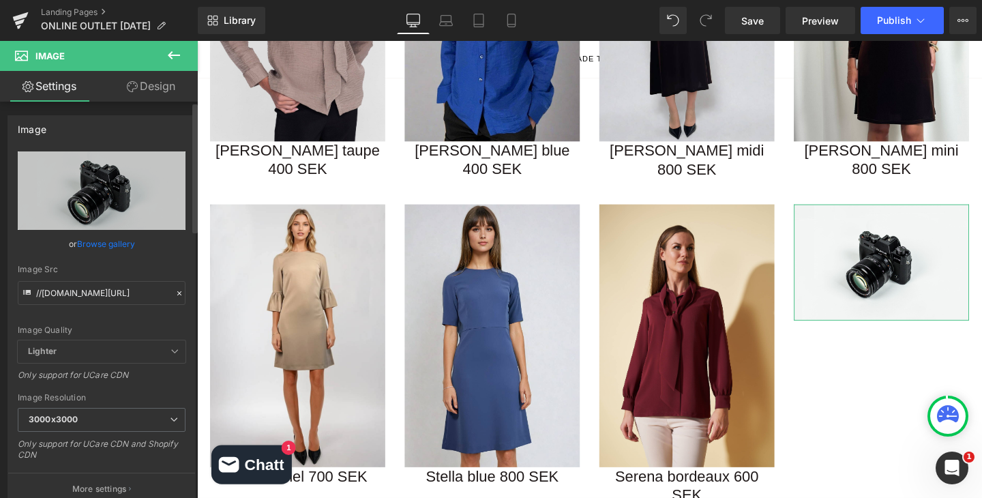
click at [108, 250] on link "Browse gallery" at bounding box center [106, 244] width 58 height 24
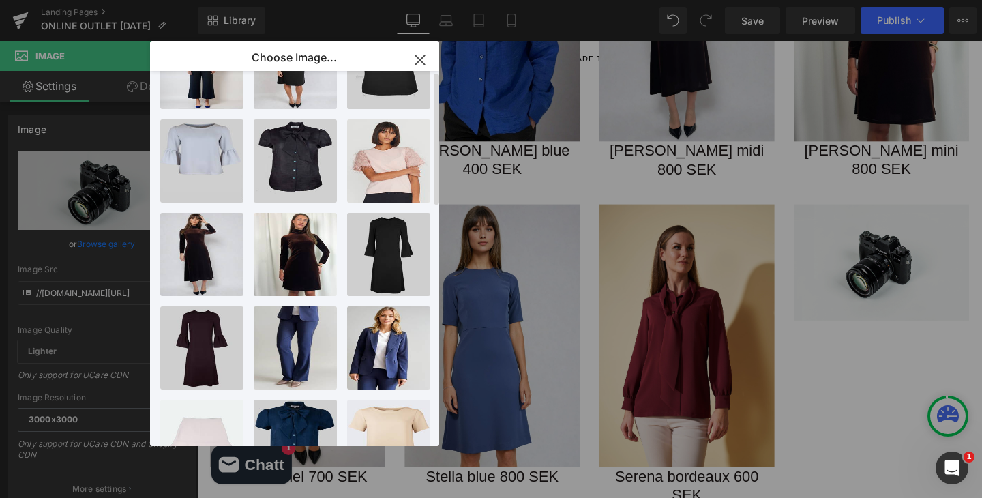
scroll to position [0, 0]
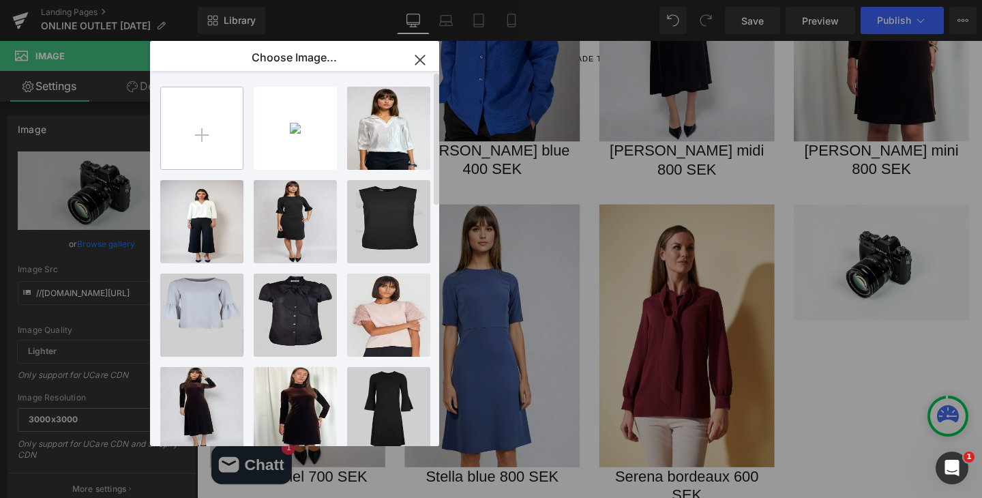
click at [211, 117] on input "file" at bounding box center [202, 128] width 82 height 82
type input "C:\fakepath\BlouseElinazure.png"
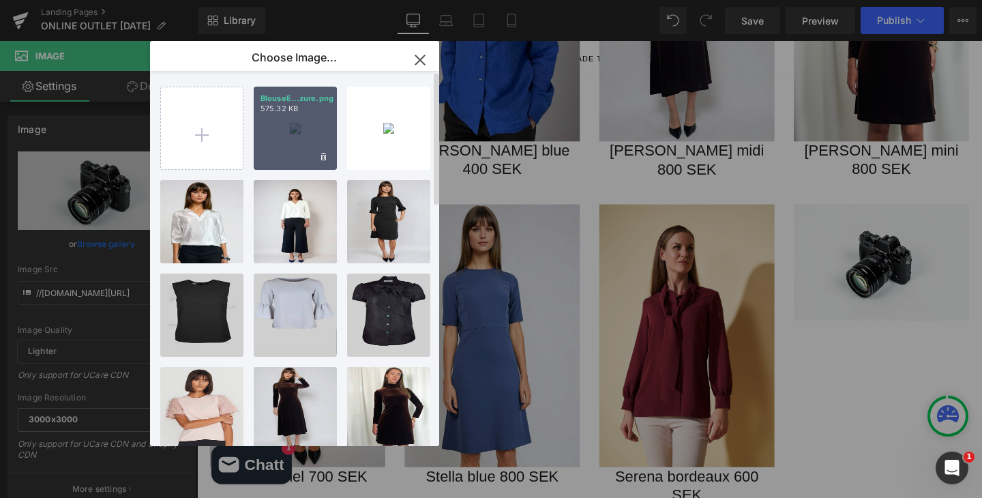
drag, startPoint x: 282, startPoint y: 121, endPoint x: 89, endPoint y: 84, distance: 196.4
click at [282, 121] on div "BlouseE...zure.png 575.32 KB" at bounding box center [295, 128] width 83 height 83
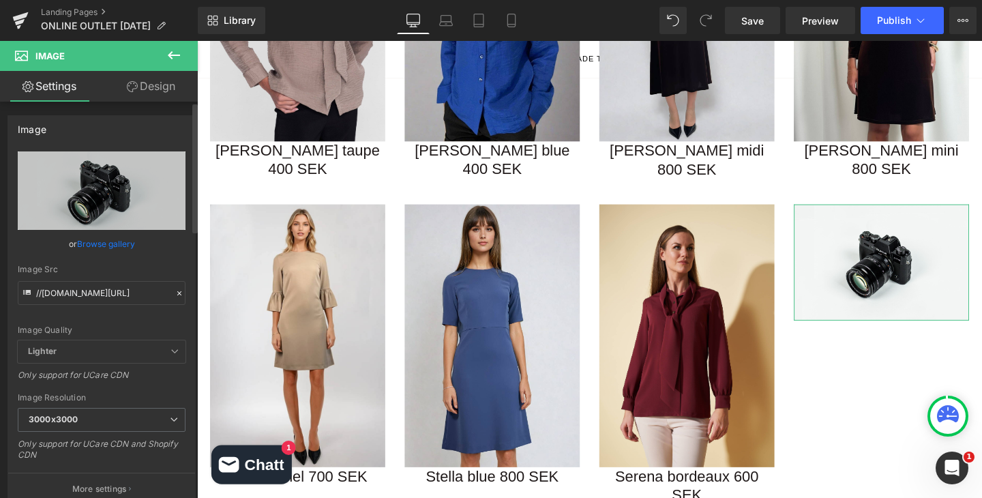
click at [108, 244] on link "Browse gallery" at bounding box center [106, 244] width 58 height 24
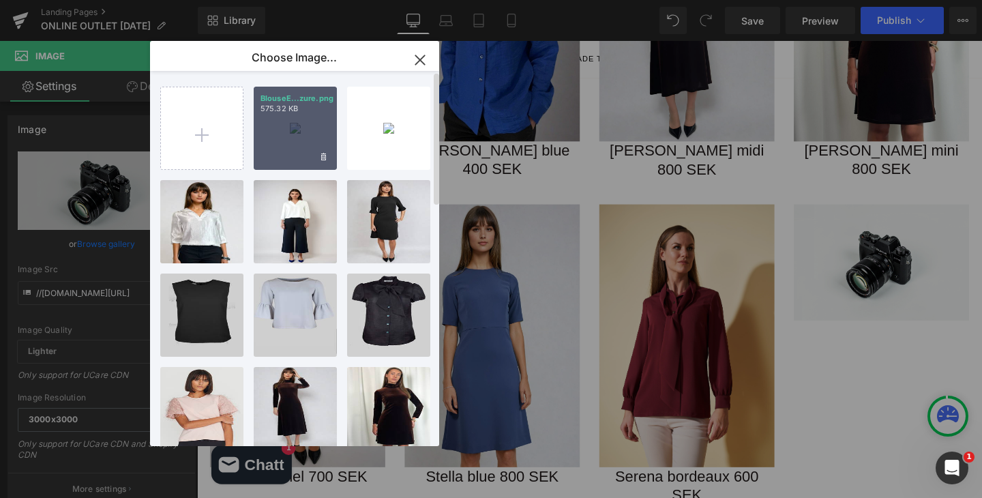
click at [294, 136] on div "BlouseE...zure.png 575.32 KB" at bounding box center [295, 128] width 83 height 83
type input "https://ucarecdn.com/ec634845-d356-48cf-82a0-4322a47f002d/-/format/auto/-/previ…"
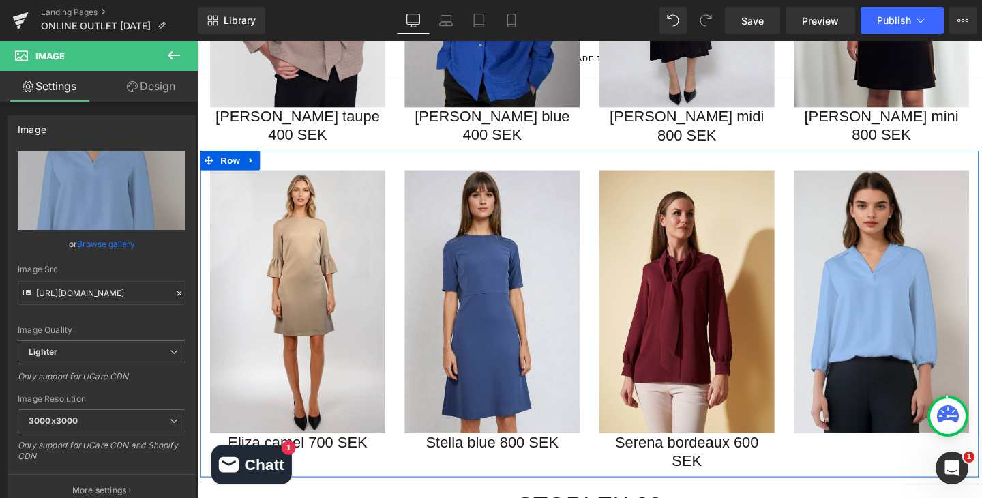
scroll to position [1162, 0]
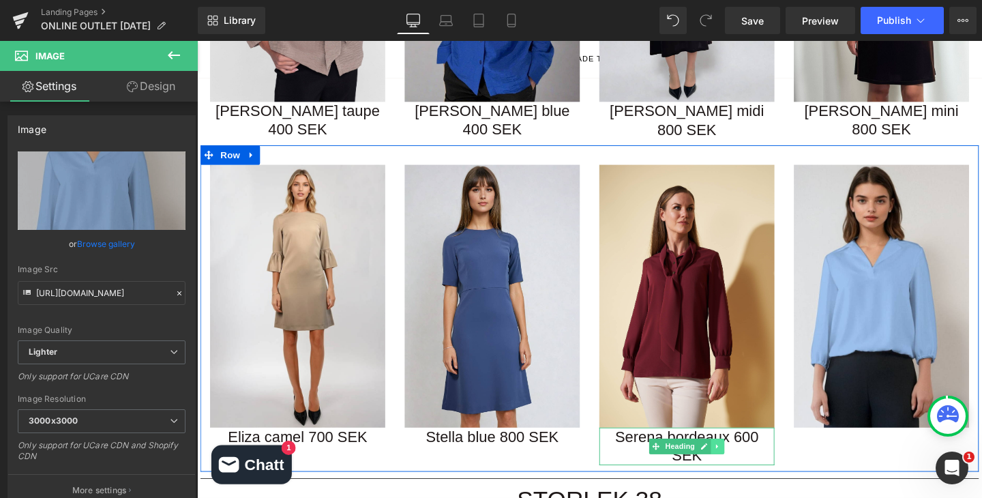
click at [742, 463] on icon at bounding box center [743, 467] width 7 height 8
click at [736, 464] on icon at bounding box center [737, 467] width 7 height 7
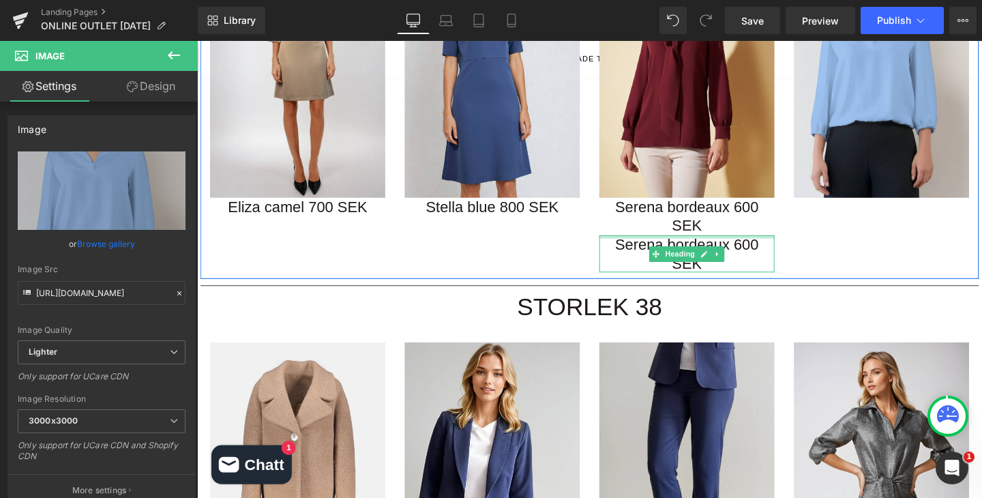
scroll to position [1400, 0]
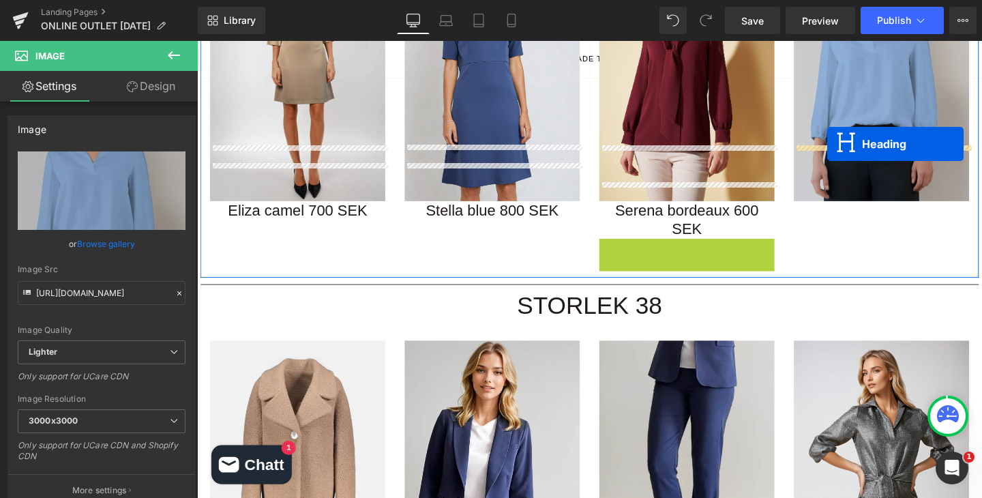
drag, startPoint x: 679, startPoint y: 208, endPoint x: 859, endPoint y: 149, distance: 189.3
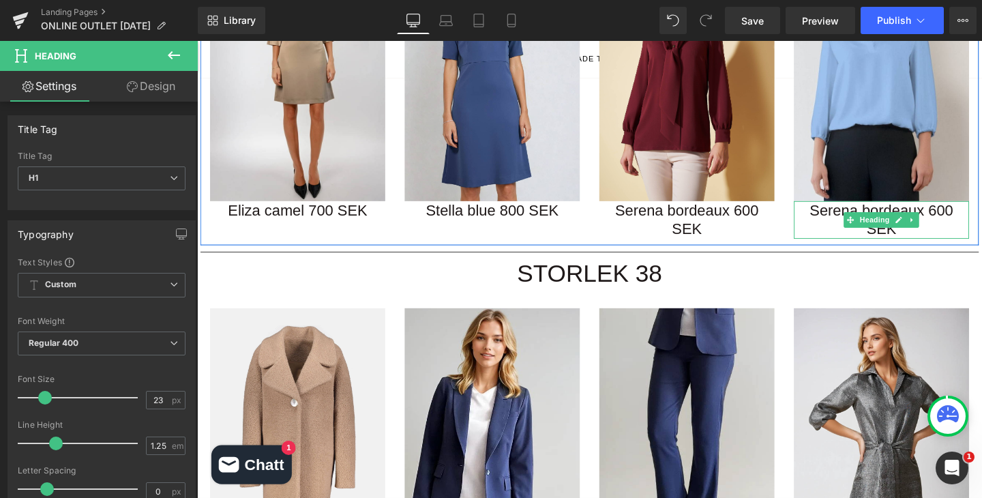
click at [847, 209] on h1 "Serena bordeaux 600 SEK" at bounding box center [916, 229] width 184 height 40
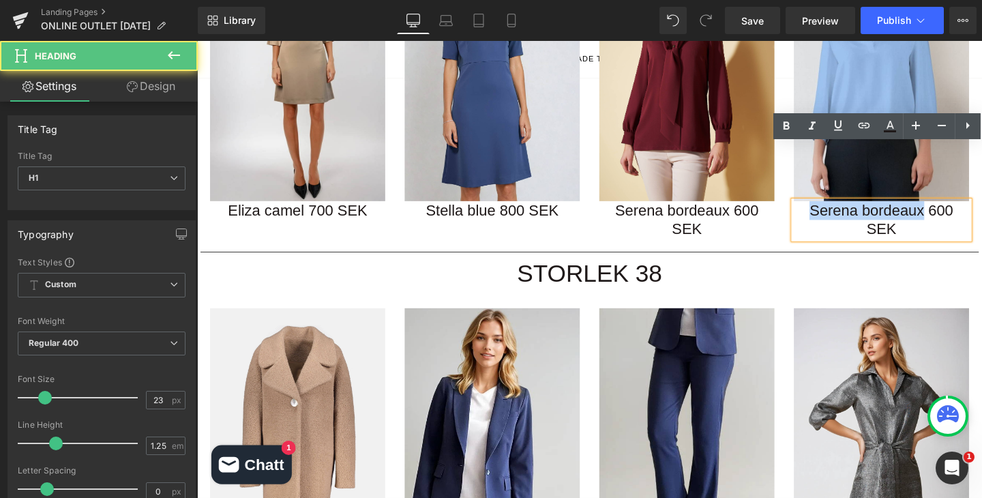
drag, startPoint x: 958, startPoint y: 160, endPoint x: 831, endPoint y: 162, distance: 127.5
click at [831, 209] on h1 "Serena bordeaux 600 SEK" at bounding box center [916, 229] width 184 height 40
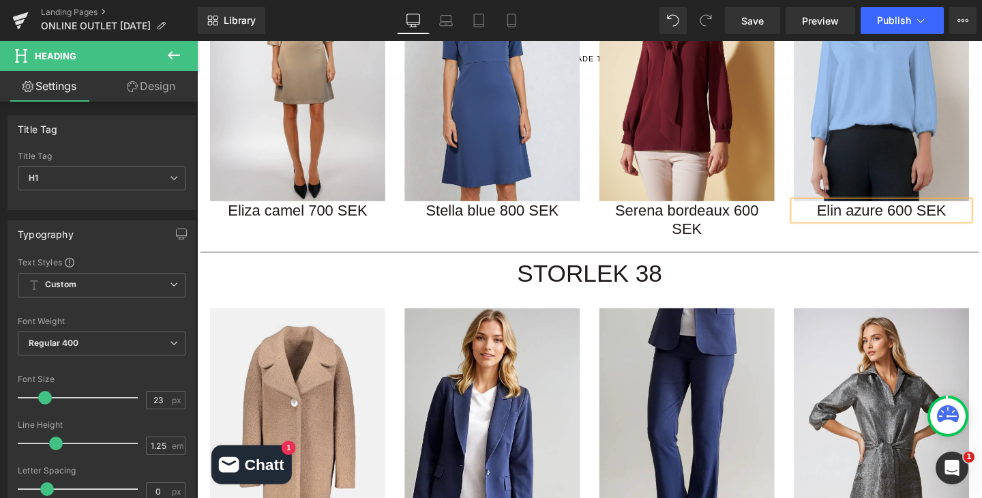
click at [197, 41] on div at bounding box center [197, 41] width 0 height 0
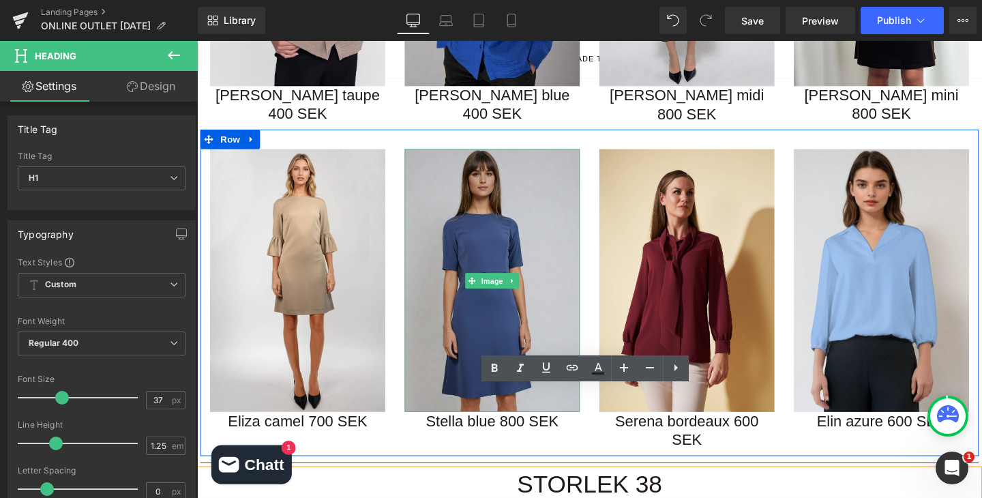
scroll to position [1155, 0]
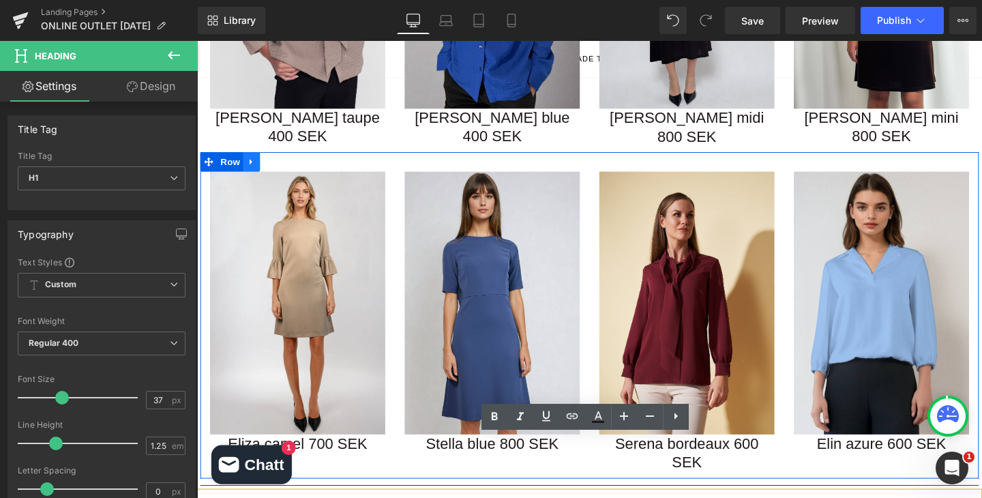
click at [256, 163] on icon at bounding box center [255, 168] width 10 height 10
click at [274, 163] on icon at bounding box center [272, 168] width 10 height 10
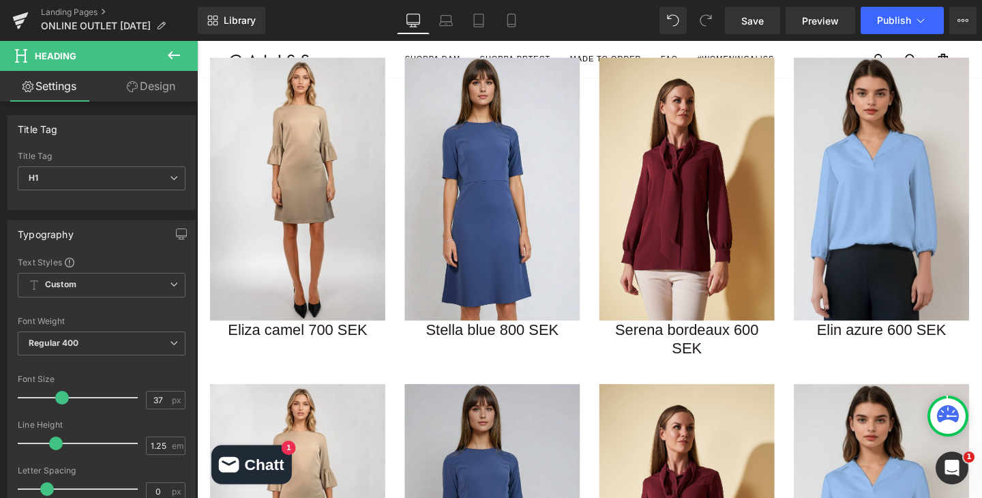
scroll to position [1425, 0]
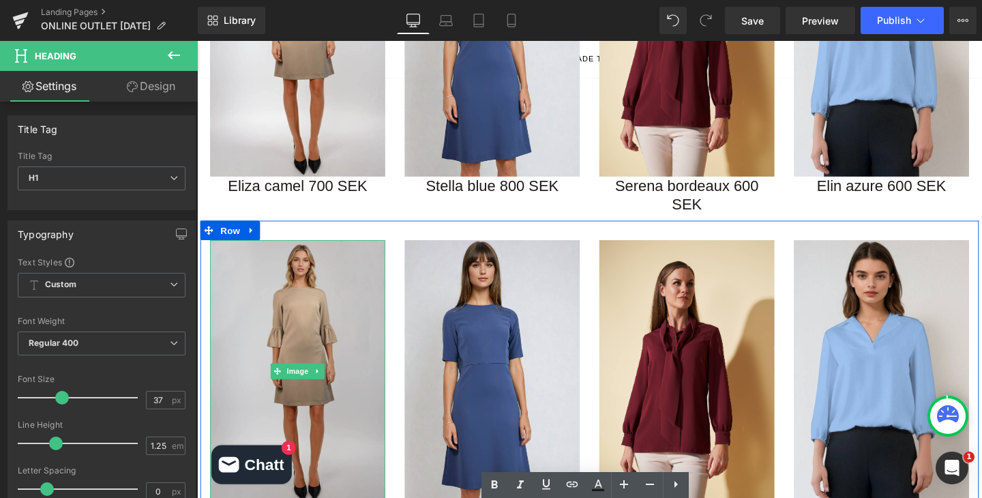
click at [314, 274] on img at bounding box center [303, 388] width 184 height 276
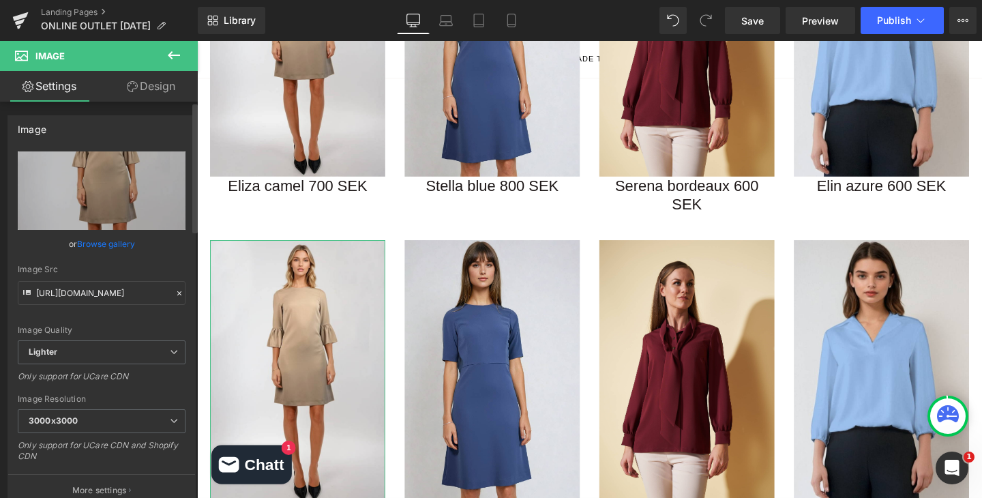
click at [103, 243] on link "Browse gallery" at bounding box center [106, 244] width 58 height 24
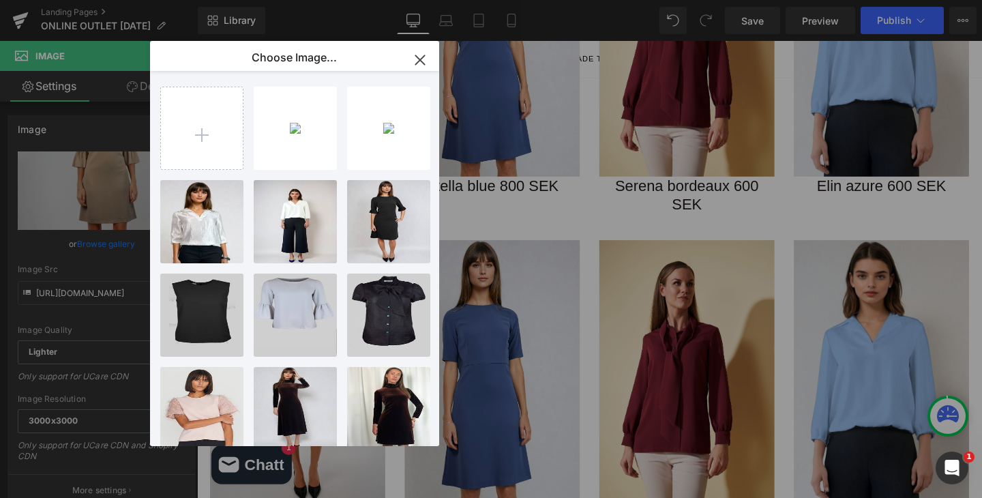
click at [419, 58] on icon "button" at bounding box center [420, 60] width 22 height 22
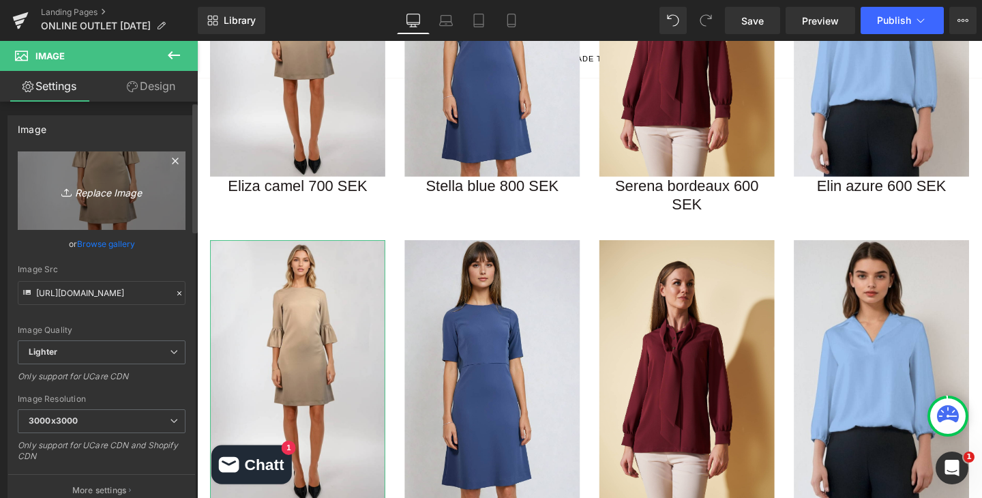
click at [106, 192] on icon "Replace Image" at bounding box center [101, 190] width 109 height 17
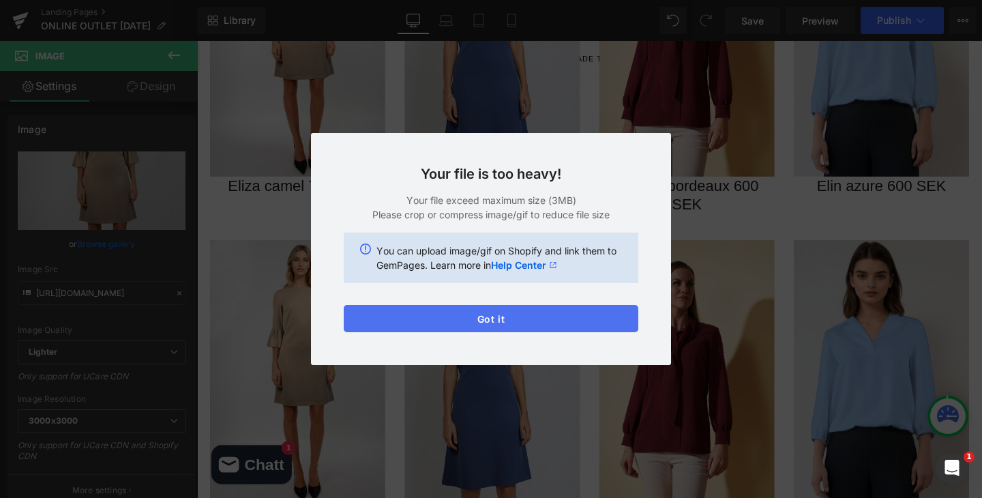
click at [500, 314] on button "Got it" at bounding box center [491, 318] width 294 height 27
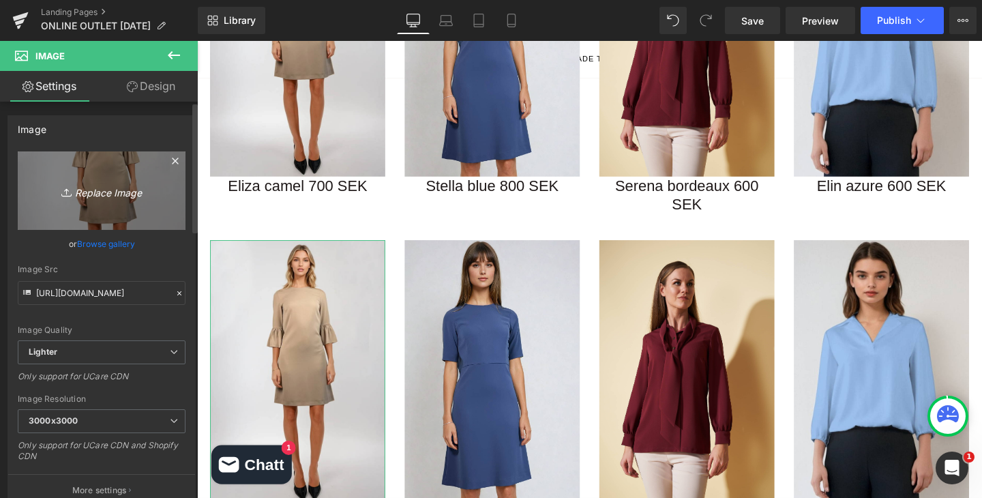
click at [102, 199] on link "Replace Image" at bounding box center [102, 190] width 168 height 78
type input "C:\fakepath\Produktbild (1800 x 2600 px) (3).png"
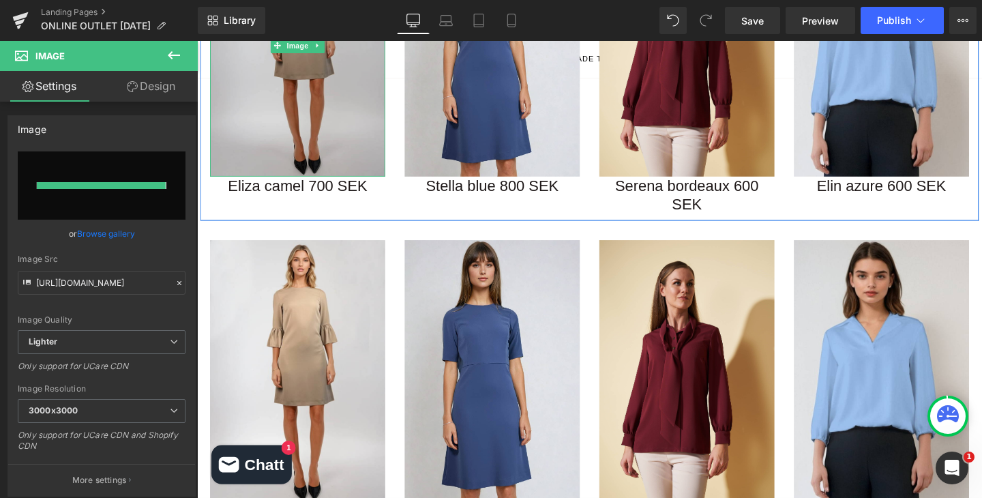
type input "https://ucarecdn.com/26fe00d9-0fa3-413d-8fe0-0f50603d0c38/-/format/auto/-/previ…"
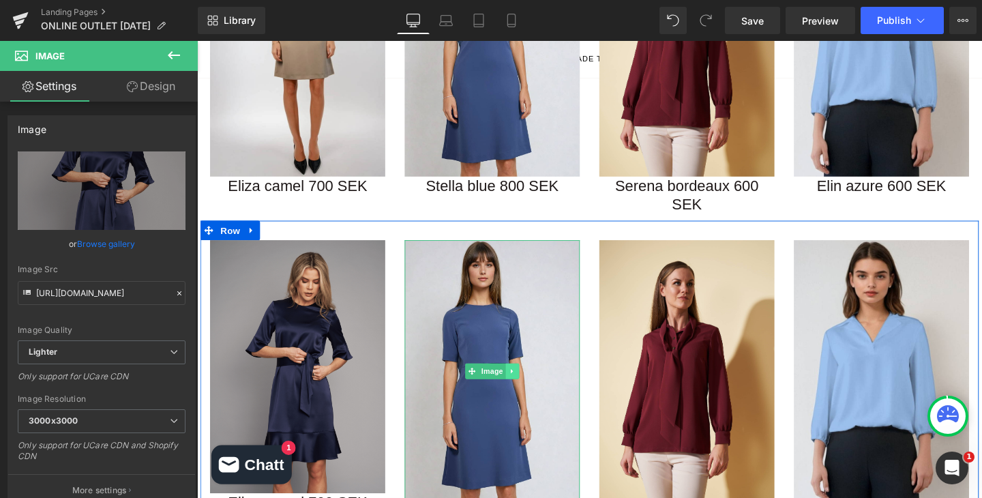
click at [529, 384] on icon at bounding box center [528, 388] width 7 height 8
click at [532, 384] on icon at bounding box center [535, 387] width 7 height 7
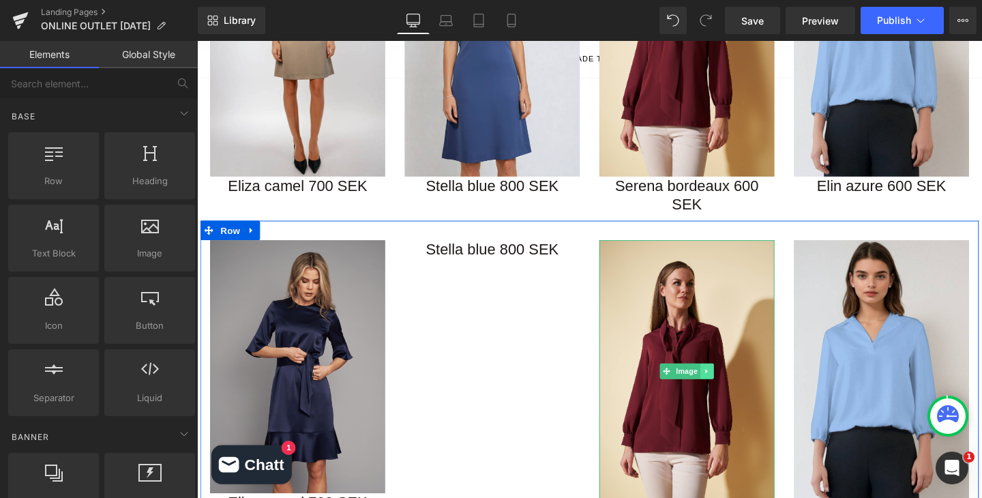
click at [734, 384] on icon at bounding box center [732, 388] width 7 height 8
click at [740, 384] on icon at bounding box center [739, 387] width 7 height 7
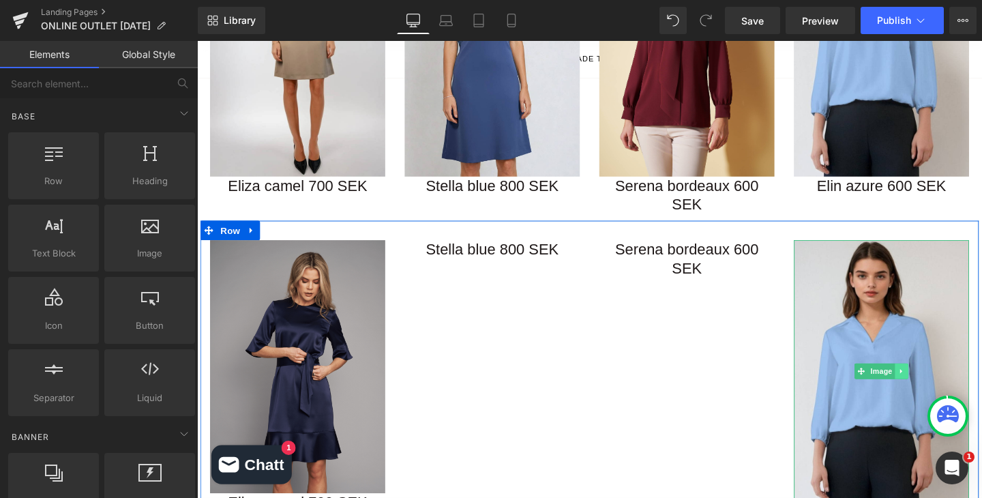
click at [940, 384] on icon at bounding box center [937, 388] width 7 height 8
click at [945, 384] on icon at bounding box center [944, 387] width 7 height 7
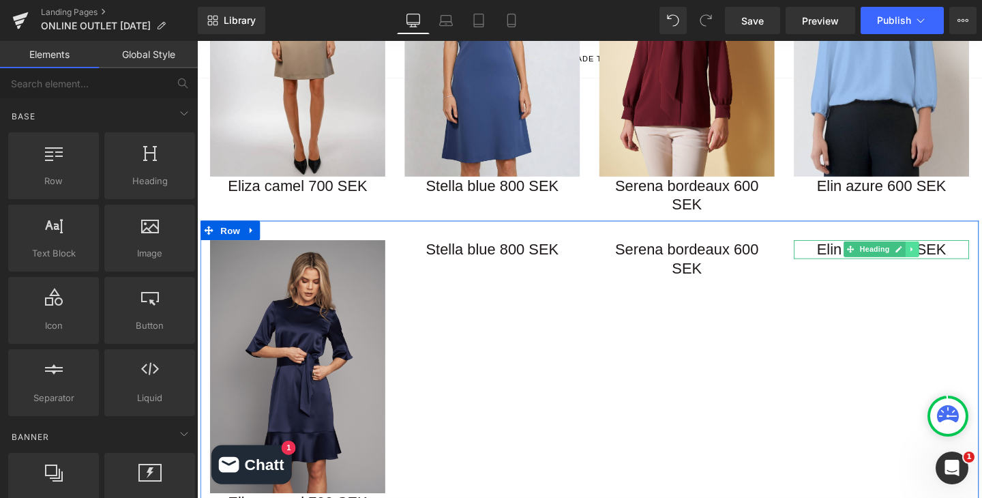
click at [950, 256] on icon at bounding box center [948, 260] width 7 height 8
click at [954, 256] on icon at bounding box center [955, 259] width 7 height 7
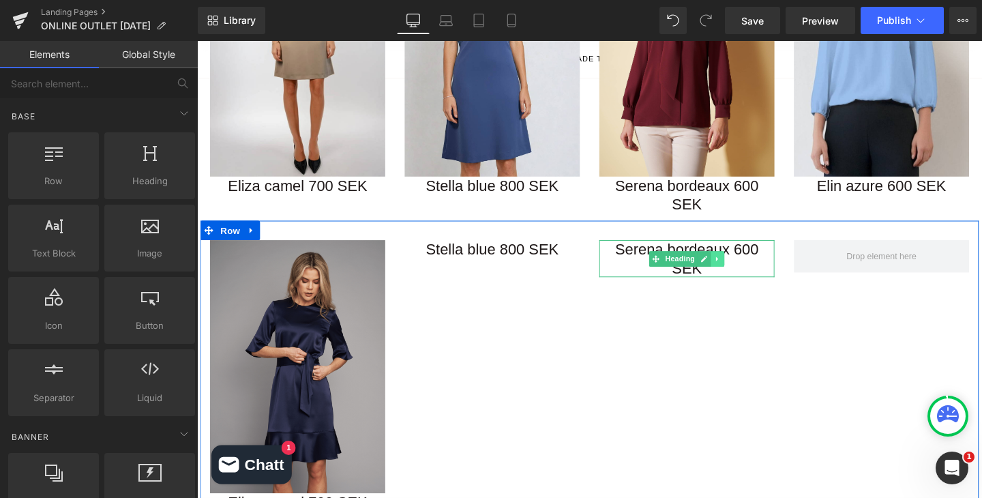
click at [749, 262] on link at bounding box center [744, 270] width 14 height 16
click at [750, 266] on icon at bounding box center [751, 270] width 7 height 8
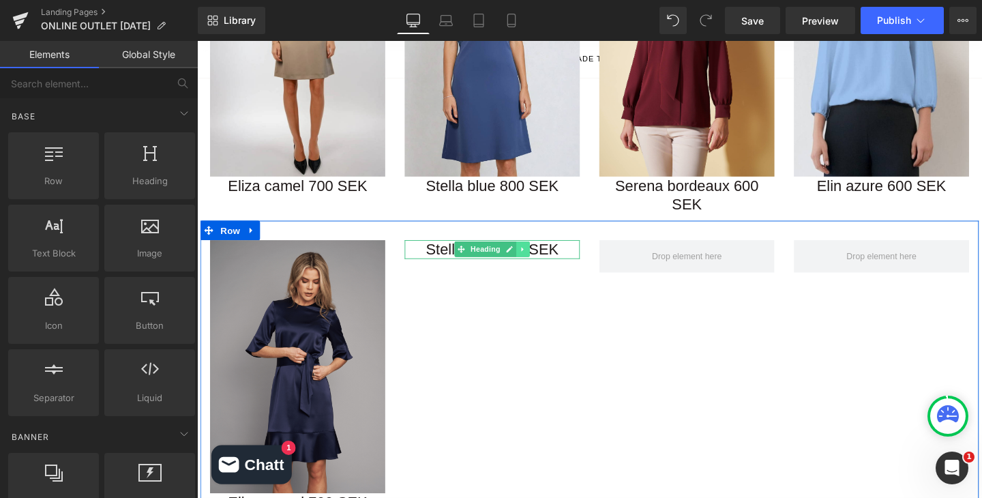
click at [543, 252] on link at bounding box center [539, 260] width 14 height 16
click at [547, 256] on icon at bounding box center [546, 259] width 7 height 7
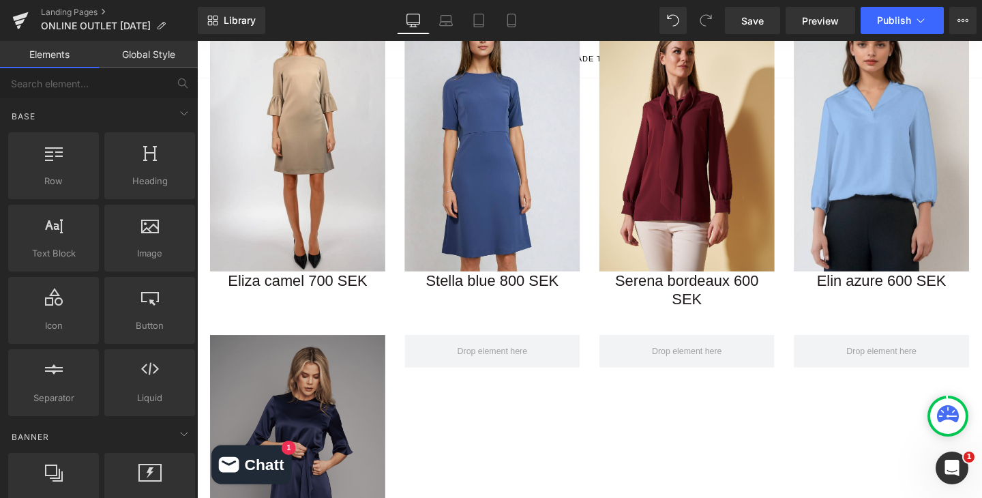
scroll to position [1185, 0]
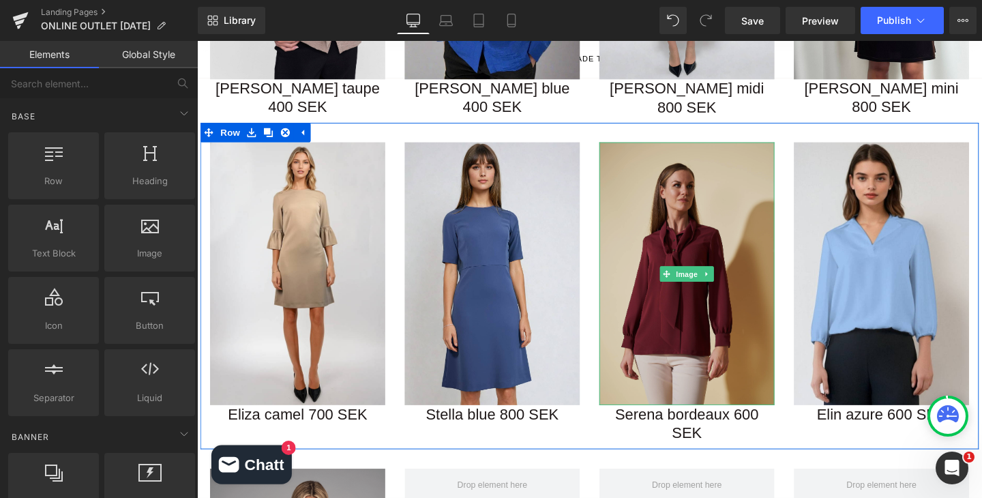
click at [723, 195] on img at bounding box center [712, 285] width 184 height 276
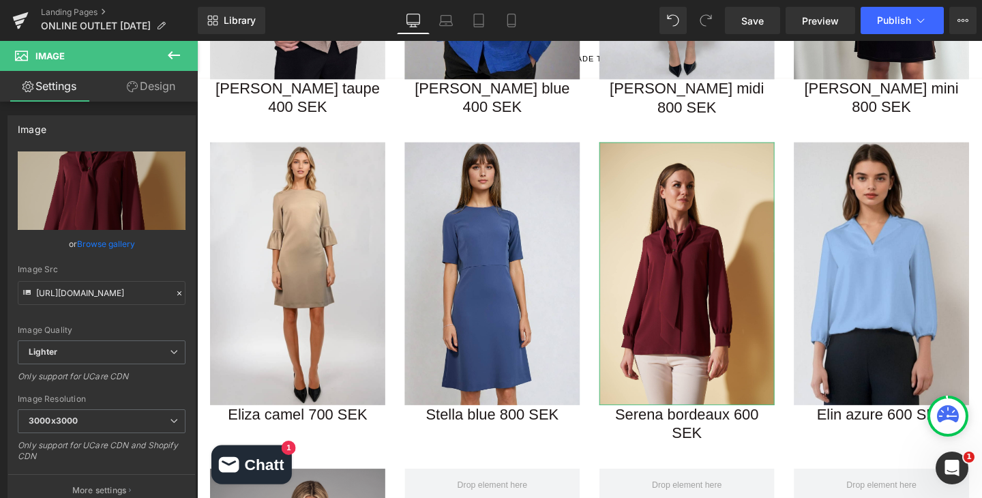
click at [104, 250] on link "Browse gallery" at bounding box center [106, 244] width 58 height 24
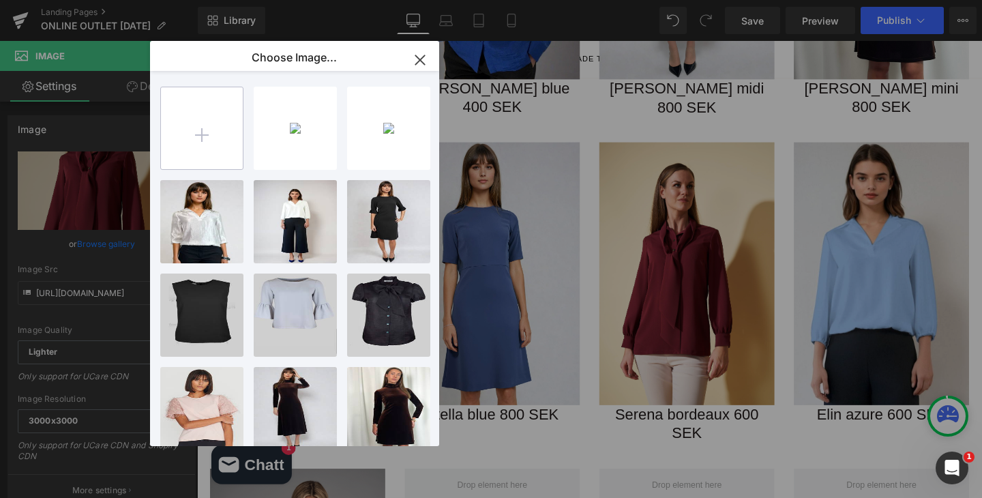
click at [205, 139] on input "file" at bounding box center [202, 128] width 82 height 82
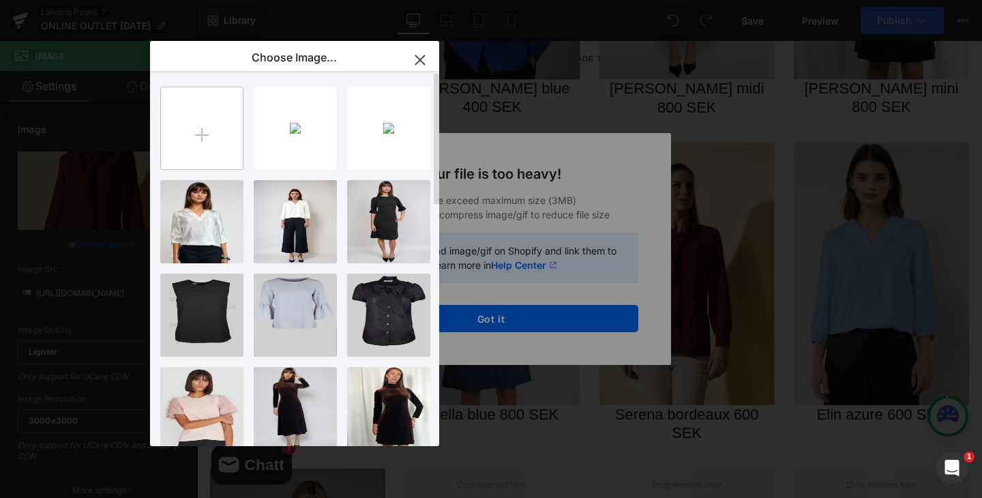
click at [235, 125] on input "file" at bounding box center [202, 128] width 82 height 82
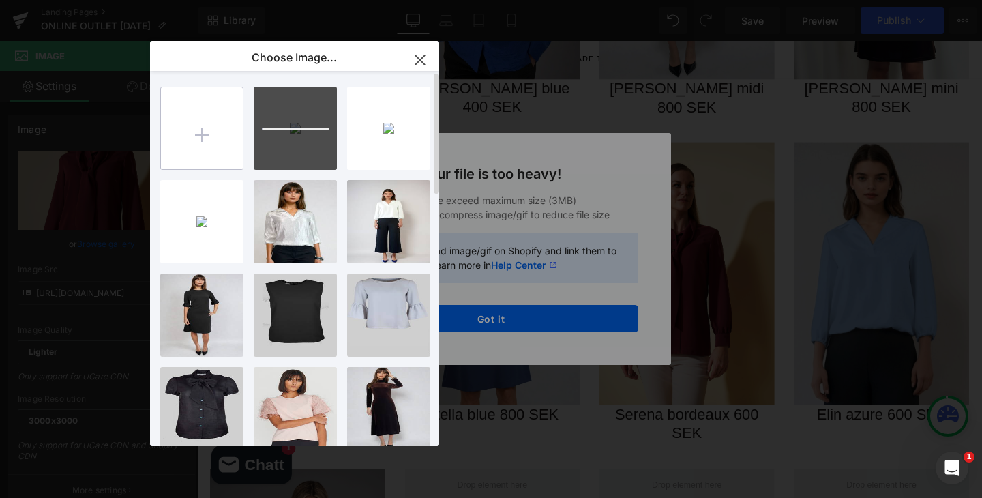
click at [184, 137] on input "file" at bounding box center [202, 128] width 82 height 82
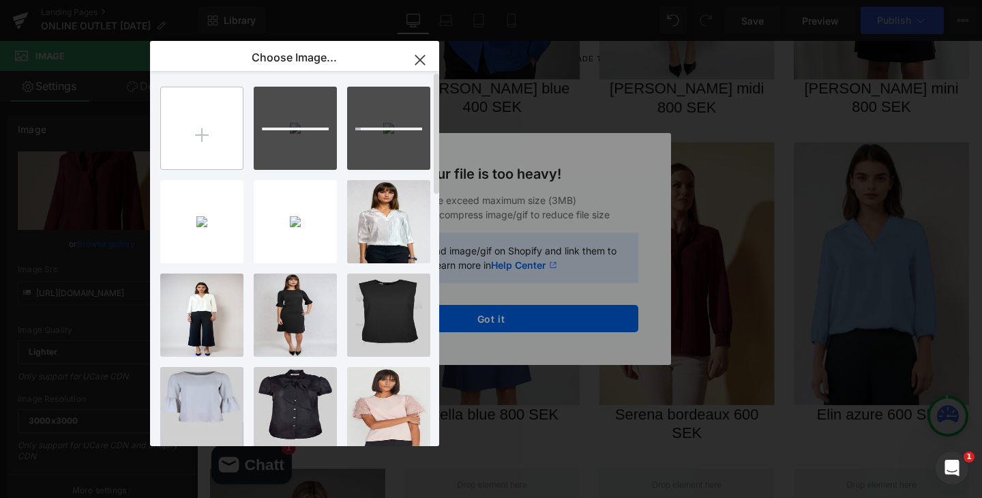
click at [193, 146] on input "file" at bounding box center [202, 128] width 82 height 82
type input "C:\fakepath\29.png"
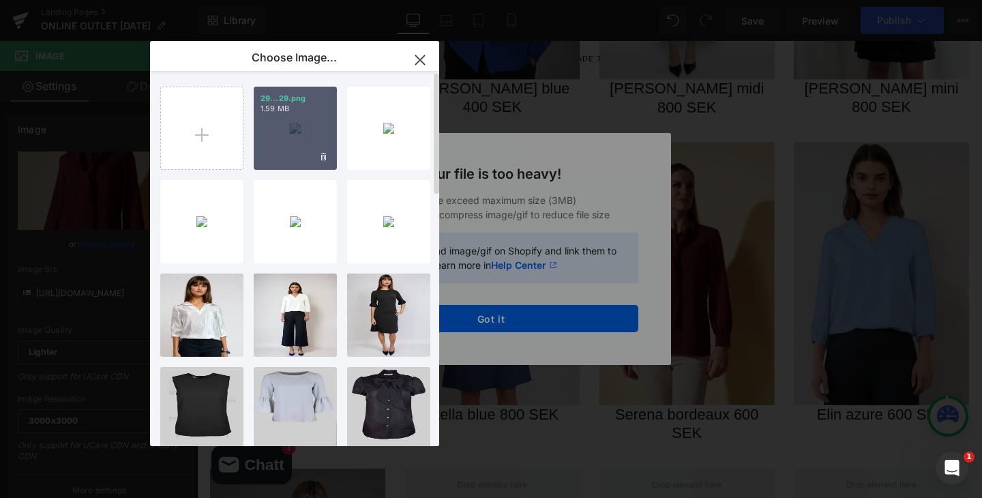
click at [286, 117] on div "29...29.png 1.59 MB" at bounding box center [295, 128] width 83 height 83
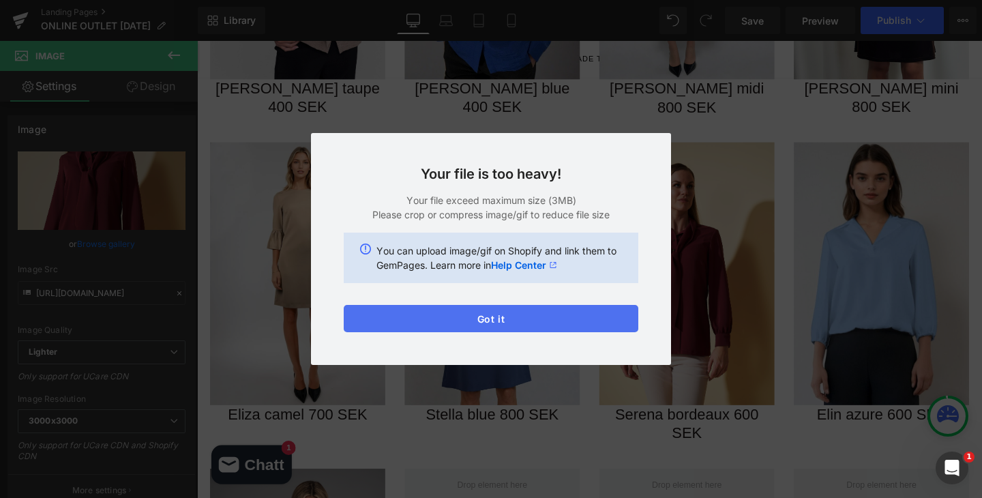
click at [450, 317] on button "Got it" at bounding box center [491, 318] width 294 height 27
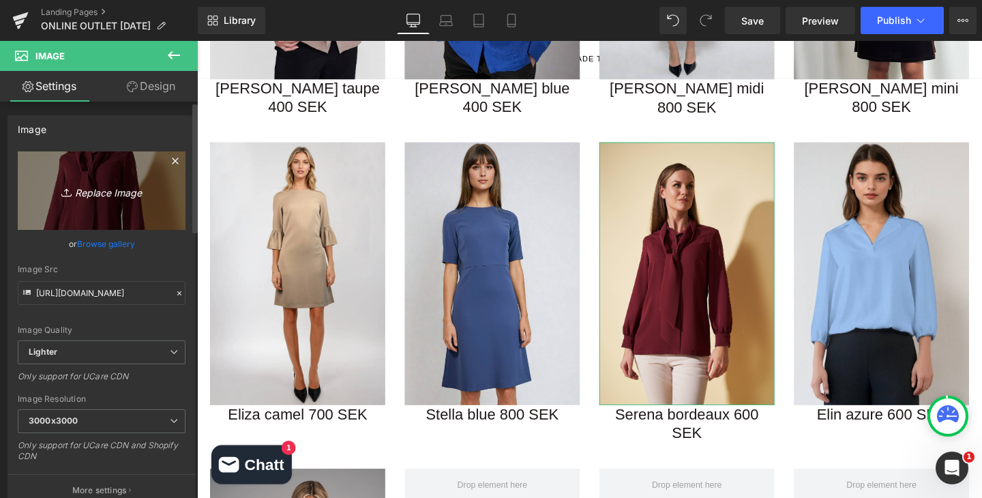
click at [100, 190] on icon "Replace Image" at bounding box center [101, 190] width 109 height 17
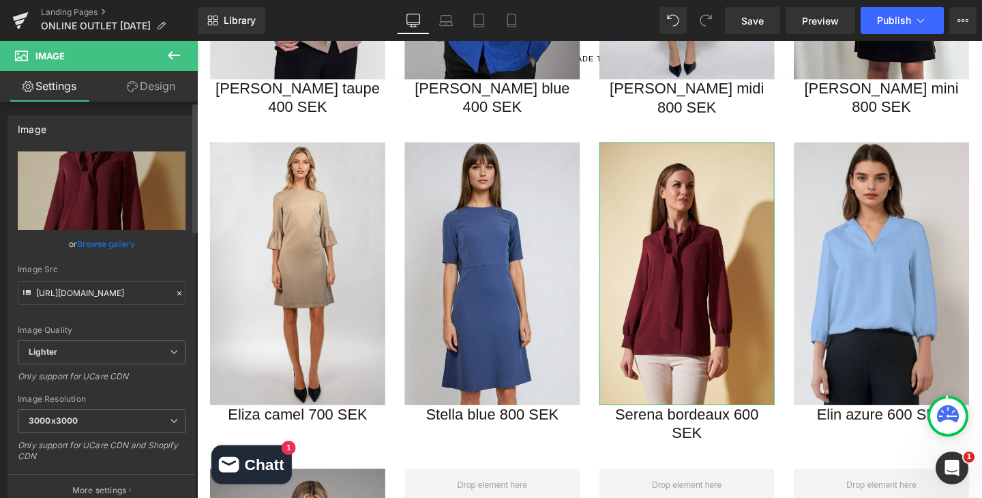
click at [83, 246] on link "Browse gallery" at bounding box center [106, 244] width 58 height 24
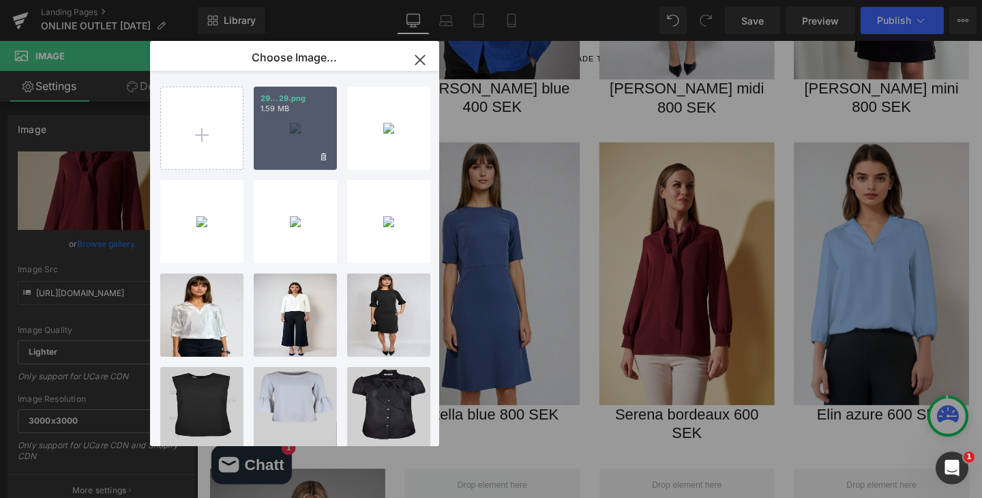
click at [297, 150] on div "29...29.png 1.59 MB" at bounding box center [295, 128] width 83 height 83
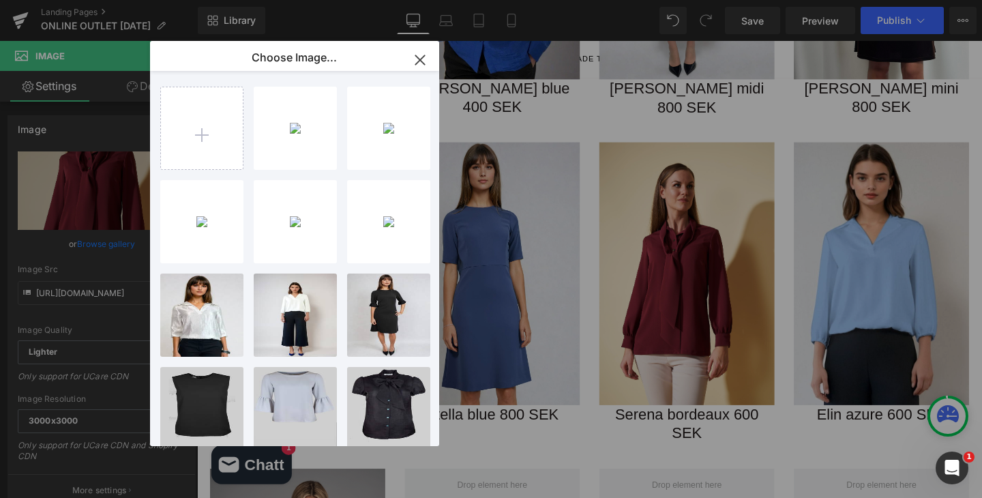
type input "https://ucarecdn.com/c670c5e8-ac4a-4277-b8d7-11e53541d851/-/format/auto/-/previ…"
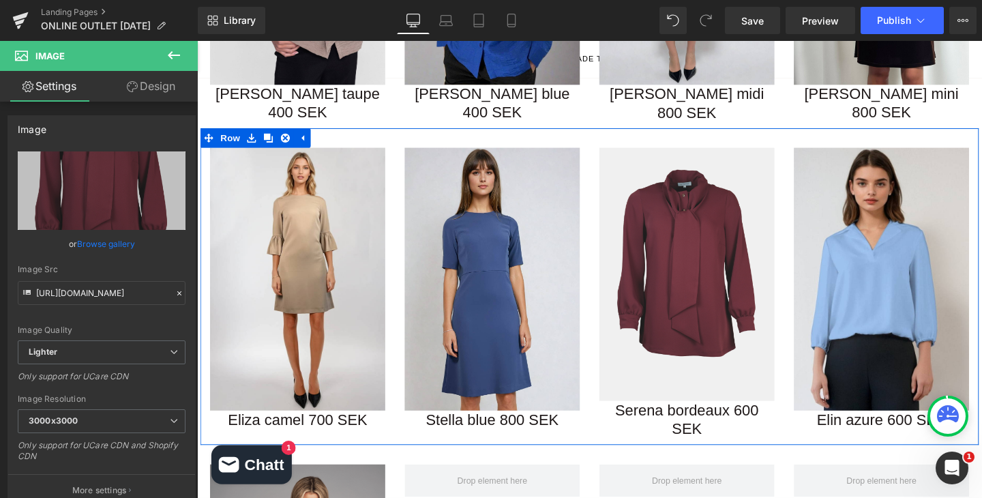
scroll to position [1179, 0]
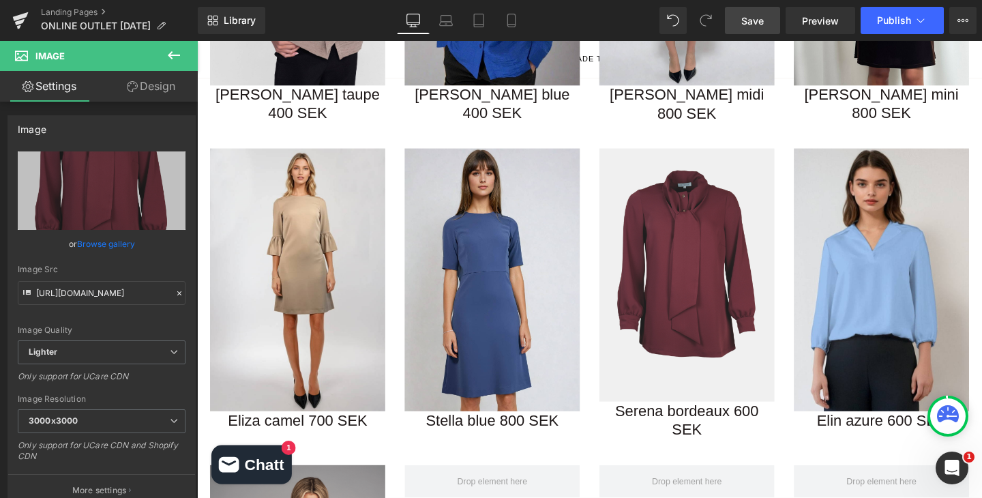
click at [761, 20] on span "Save" at bounding box center [752, 21] width 22 height 14
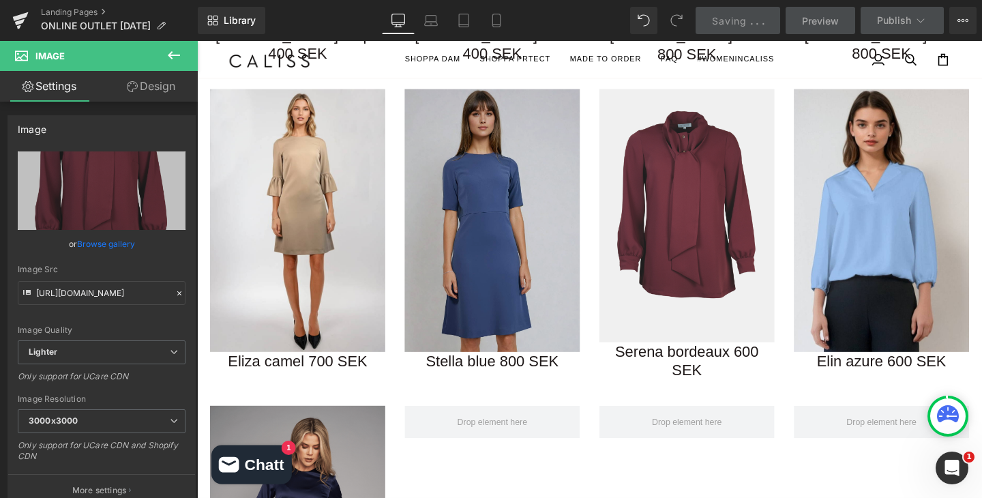
scroll to position [1417, 0]
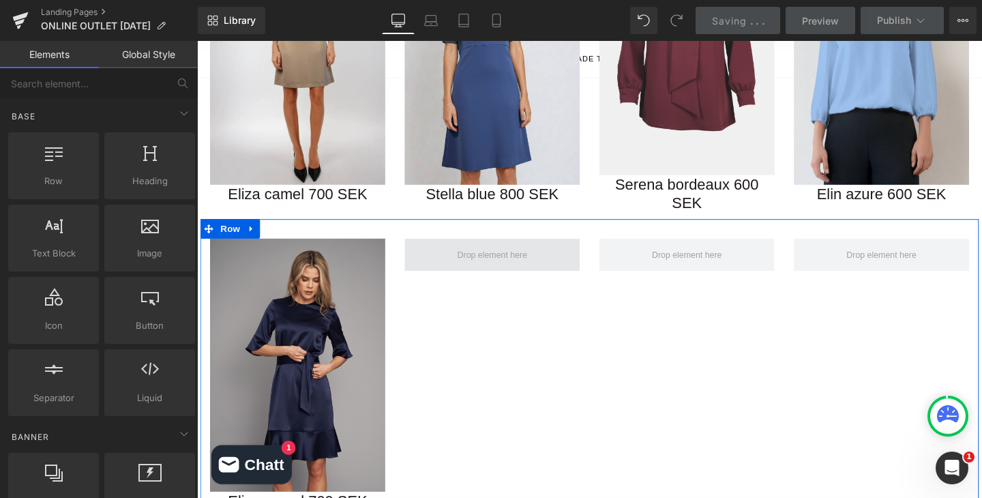
click at [526, 256] on span at bounding box center [507, 266] width 83 height 20
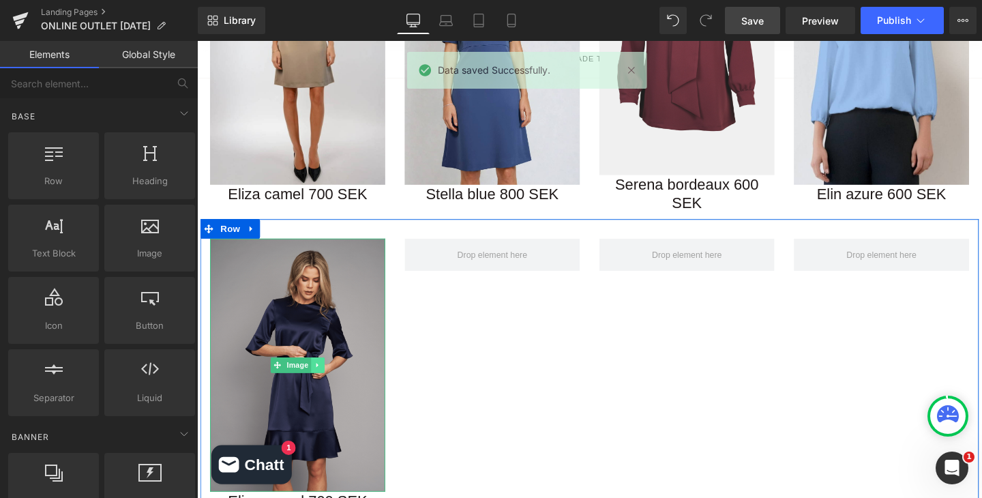
click at [324, 378] on icon at bounding box center [323, 382] width 7 height 8
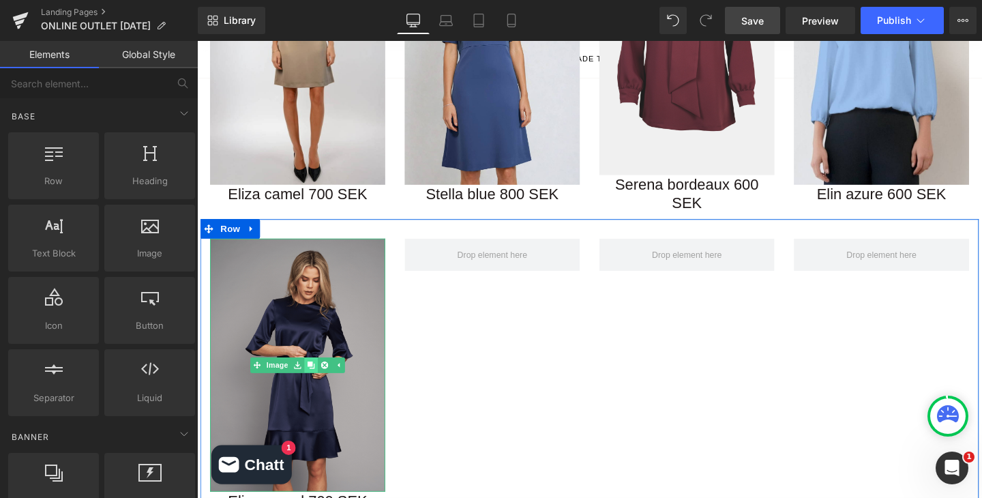
click at [316, 378] on icon at bounding box center [316, 381] width 7 height 7
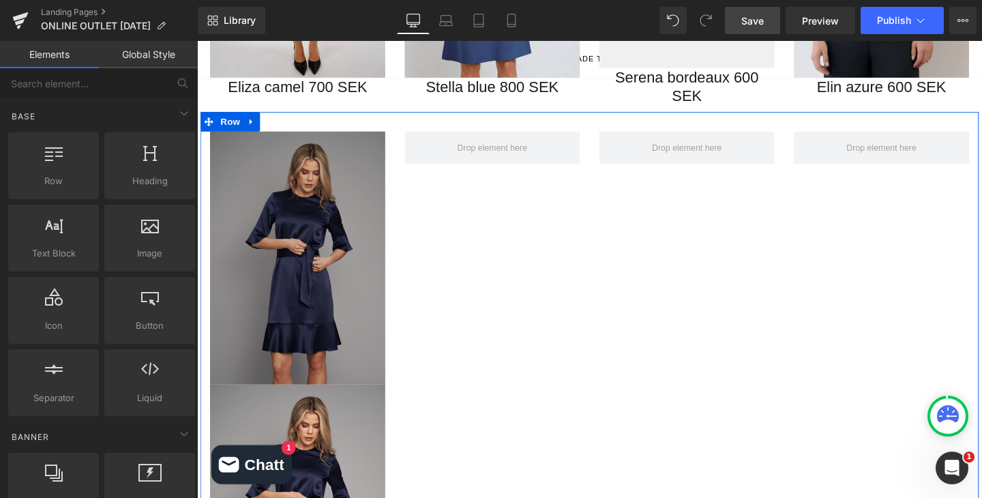
scroll to position [1493, 0]
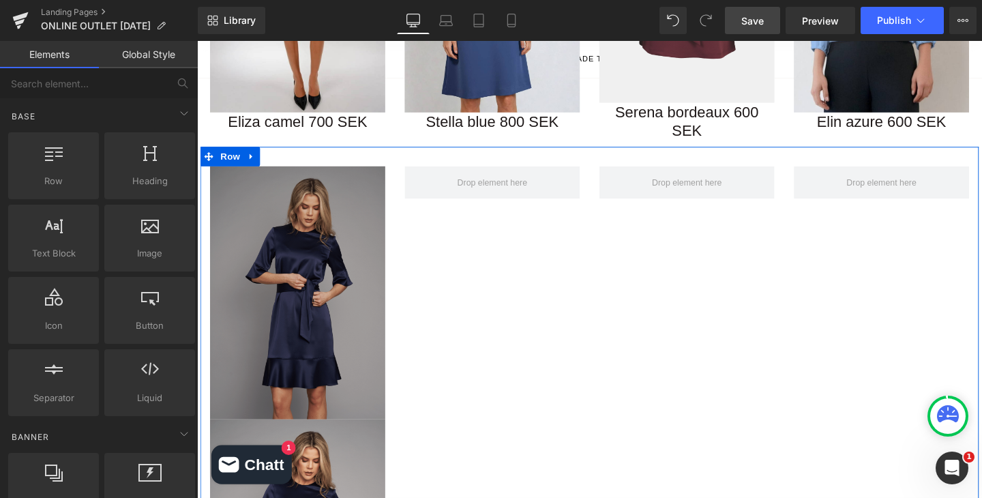
click at [274, 226] on img at bounding box center [303, 305] width 184 height 266
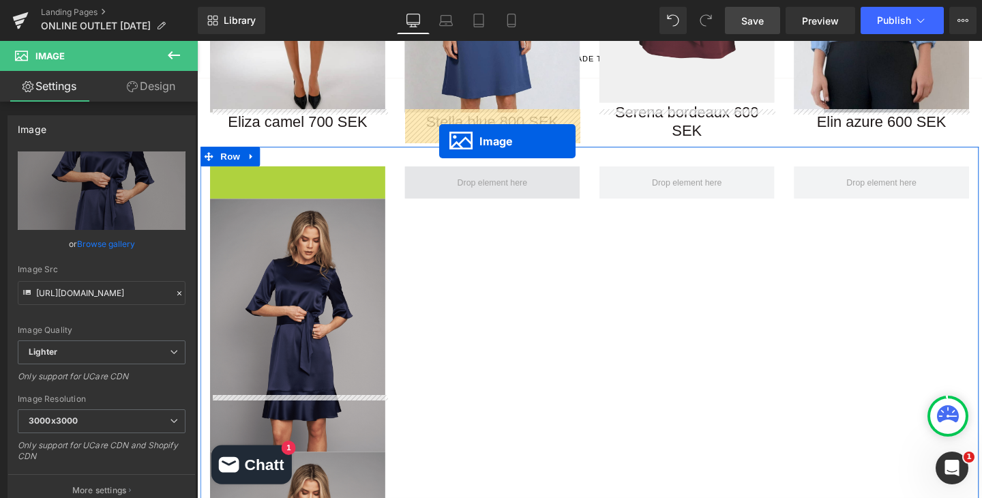
drag, startPoint x: 262, startPoint y: 253, endPoint x: 451, endPoint y: 146, distance: 217.6
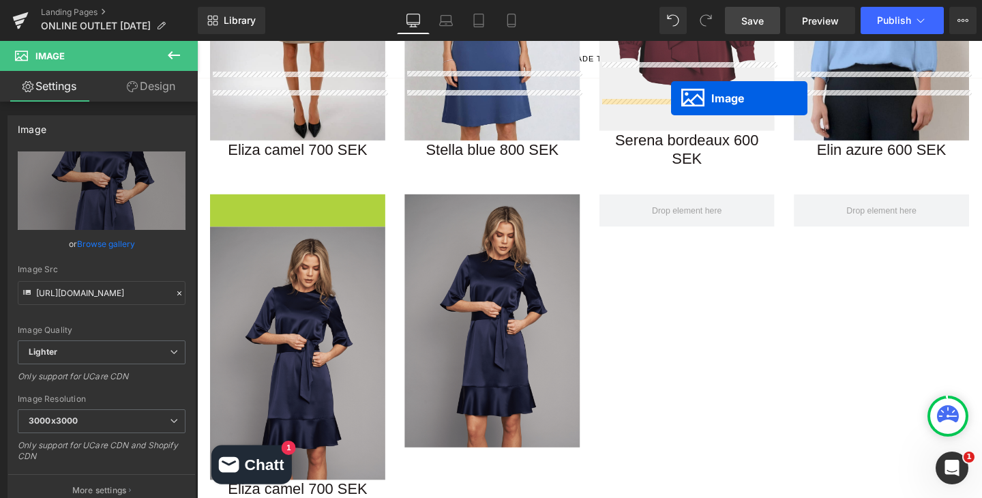
scroll to position [1463, 0]
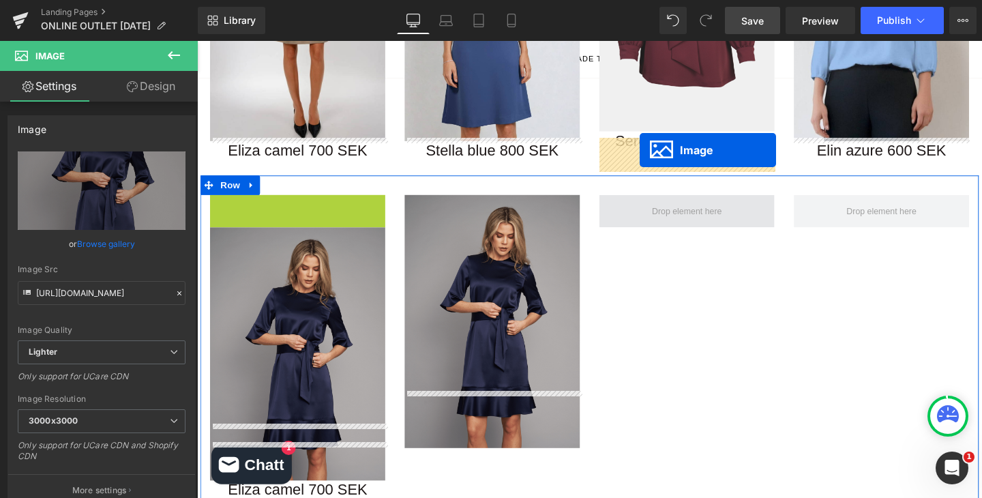
drag, startPoint x: 282, startPoint y: 241, endPoint x: 662, endPoint y: 156, distance: 389.8
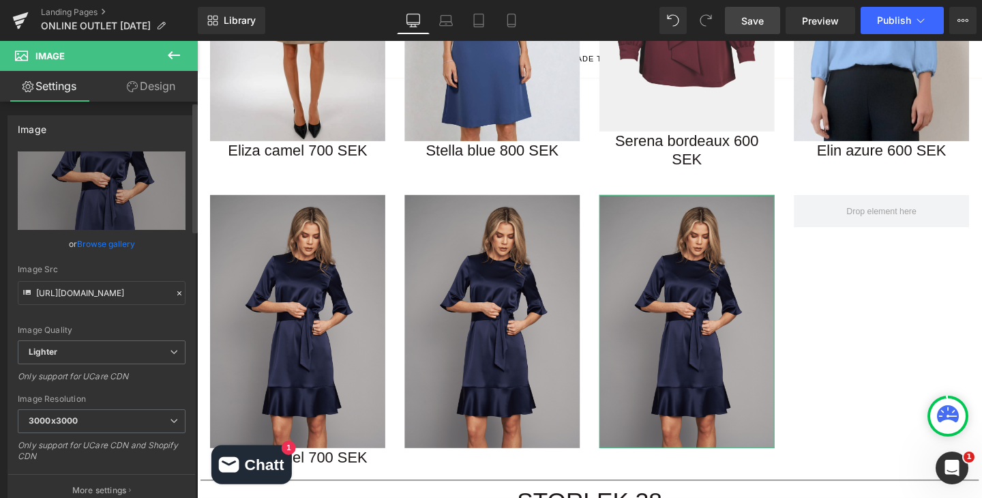
click at [93, 247] on link "Browse gallery" at bounding box center [106, 244] width 58 height 24
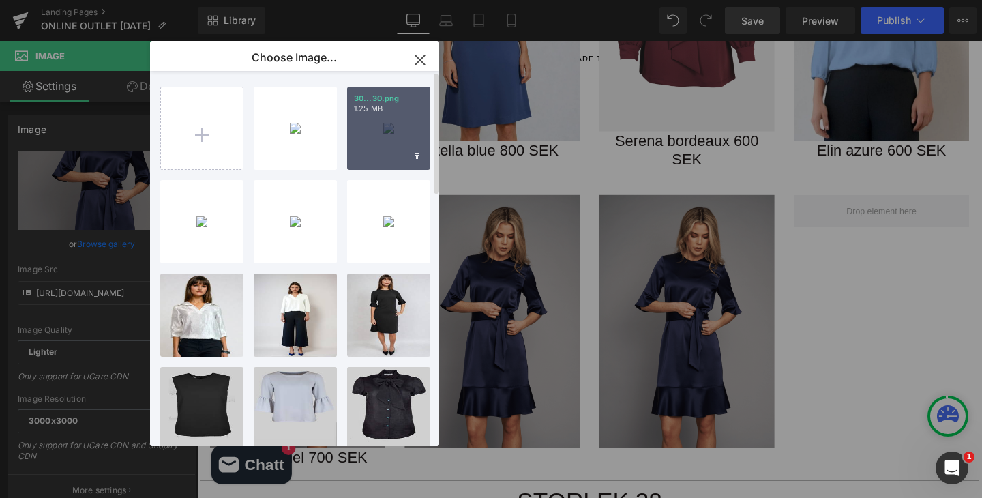
click at [399, 130] on div "30...30.png 1.25 MB" at bounding box center [388, 128] width 83 height 83
type input "https://ucarecdn.com/f83bde63-a68a-499e-ba90-eb97f1c1afca/-/format/auto/-/previ…"
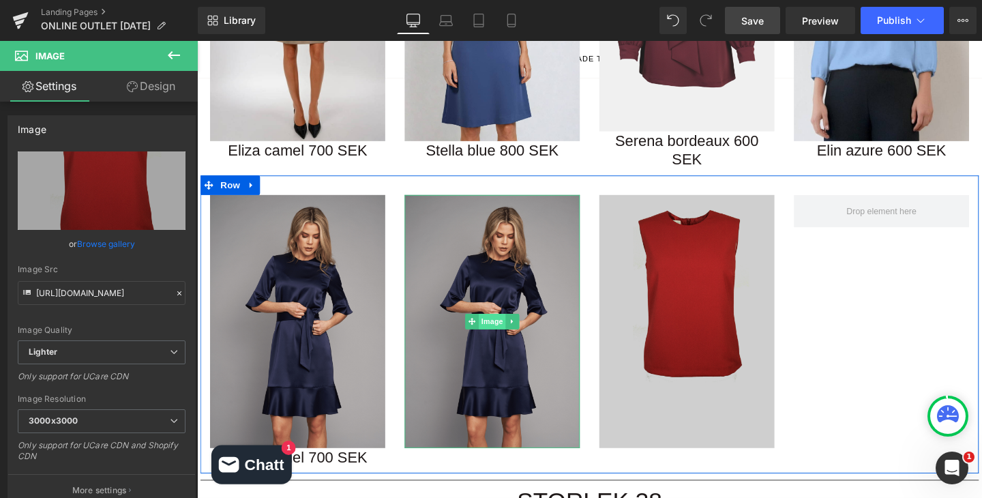
click at [504, 327] on span "Image" at bounding box center [507, 335] width 29 height 16
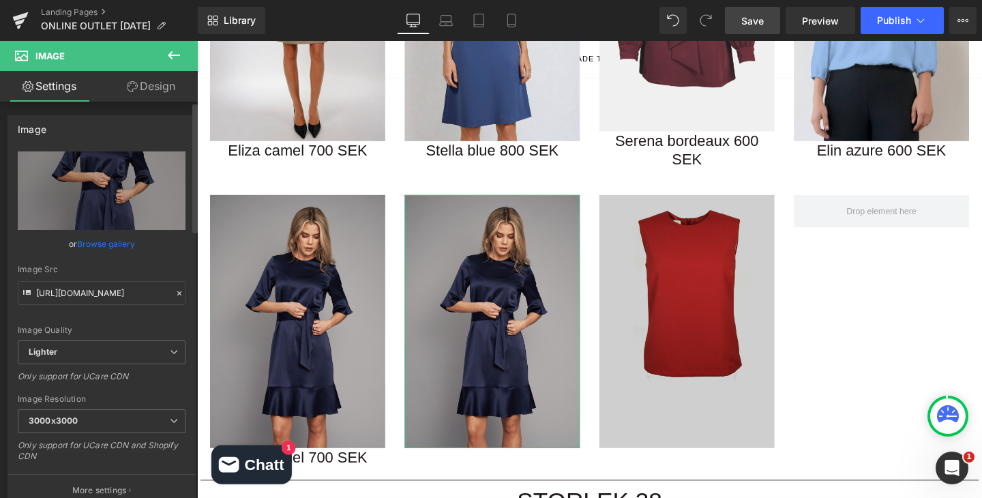
click at [120, 250] on link "Browse gallery" at bounding box center [106, 244] width 58 height 24
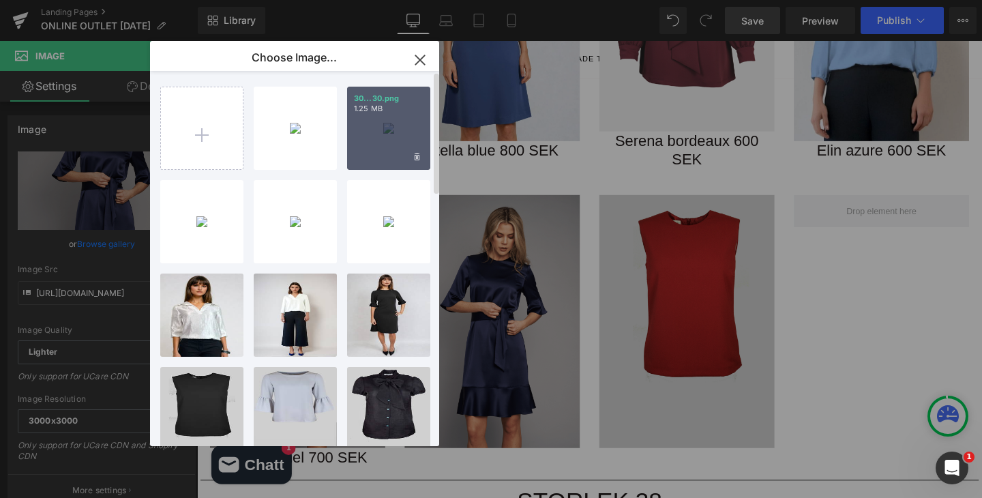
click at [397, 121] on div "30...30.png 1.25 MB" at bounding box center [388, 128] width 83 height 83
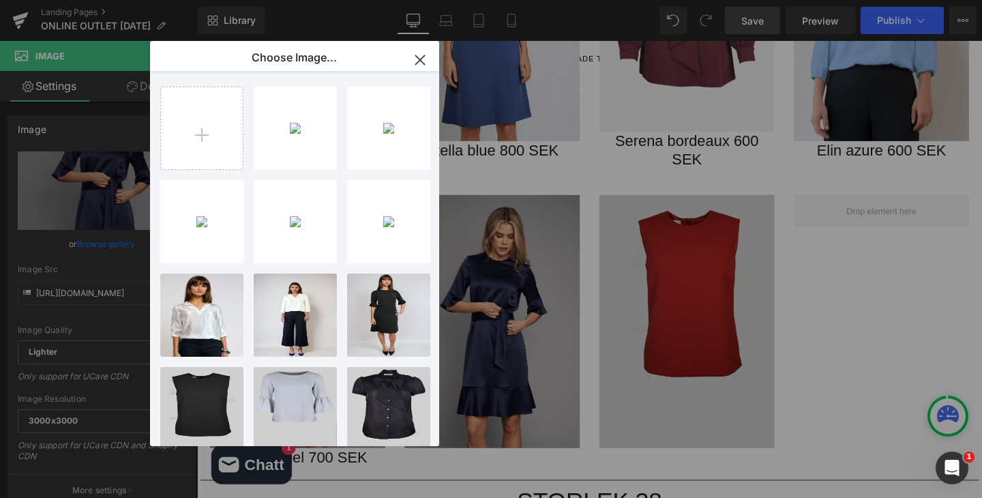
type input "https://ucarecdn.com/f83bde63-a68a-499e-ba90-eb97f1c1afca/-/format/auto/-/previ…"
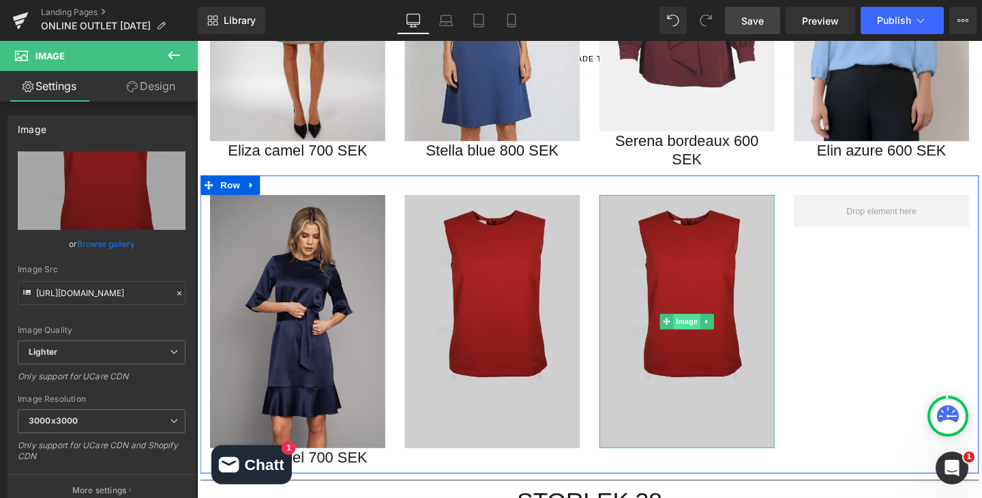
click at [708, 327] on span "Image" at bounding box center [711, 335] width 29 height 16
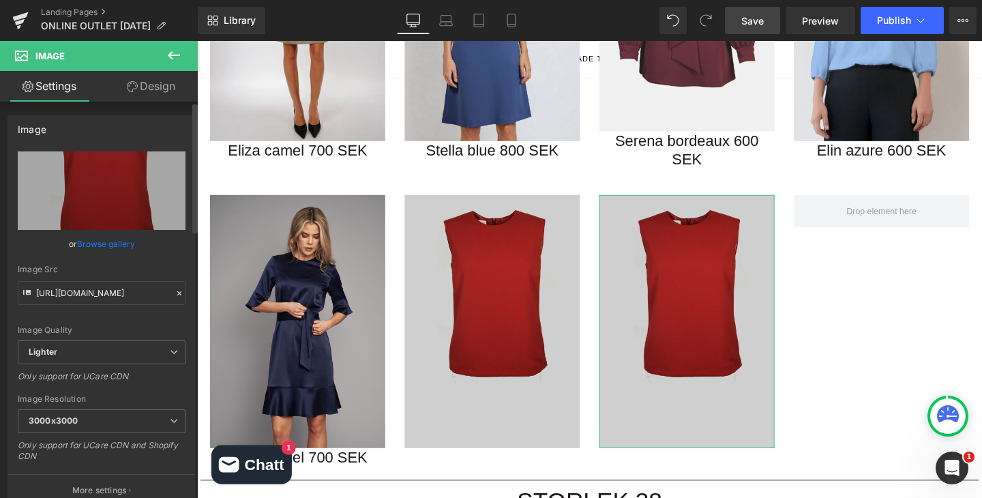
click at [93, 243] on link "Browse gallery" at bounding box center [106, 244] width 58 height 24
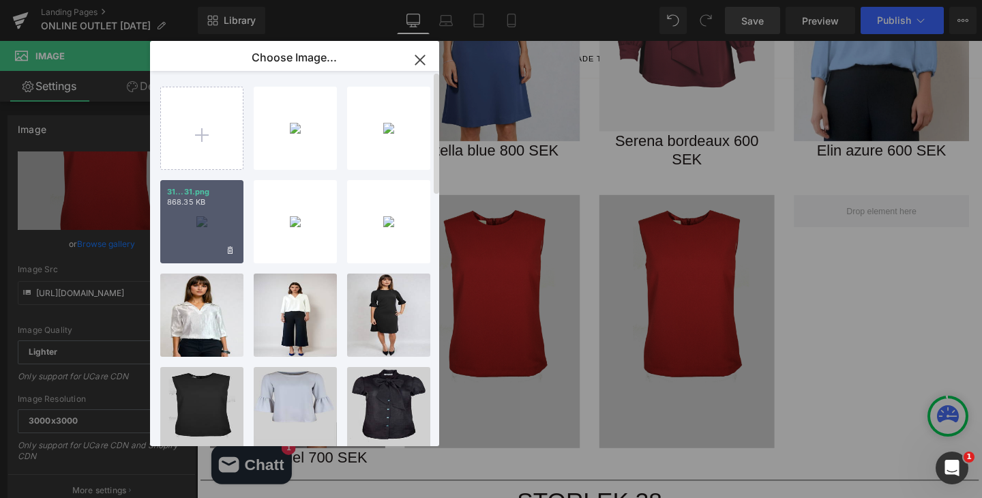
click at [207, 217] on div "31...31.png 868.35 KB" at bounding box center [201, 221] width 83 height 83
type input "https://ucarecdn.com/c527c455-6958-4c51-bd3d-ffb170f0554b/-/format/auto/-/previ…"
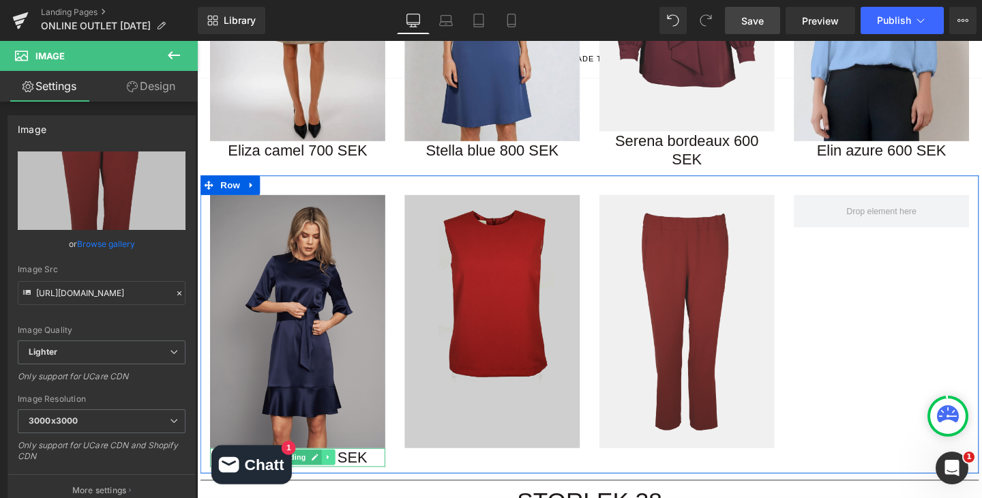
click at [335, 470] on link at bounding box center [335, 478] width 14 height 16
click at [328, 474] on icon at bounding box center [327, 477] width 7 height 7
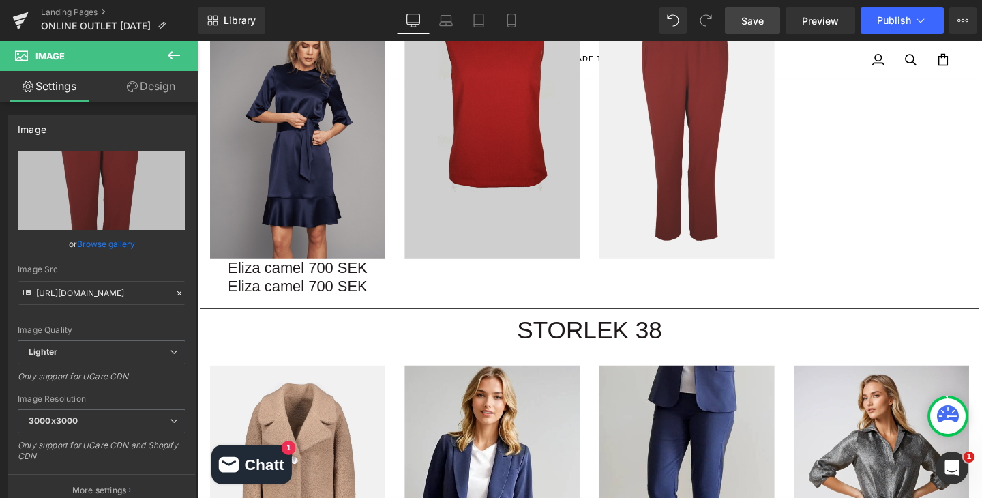
scroll to position [1650, 0]
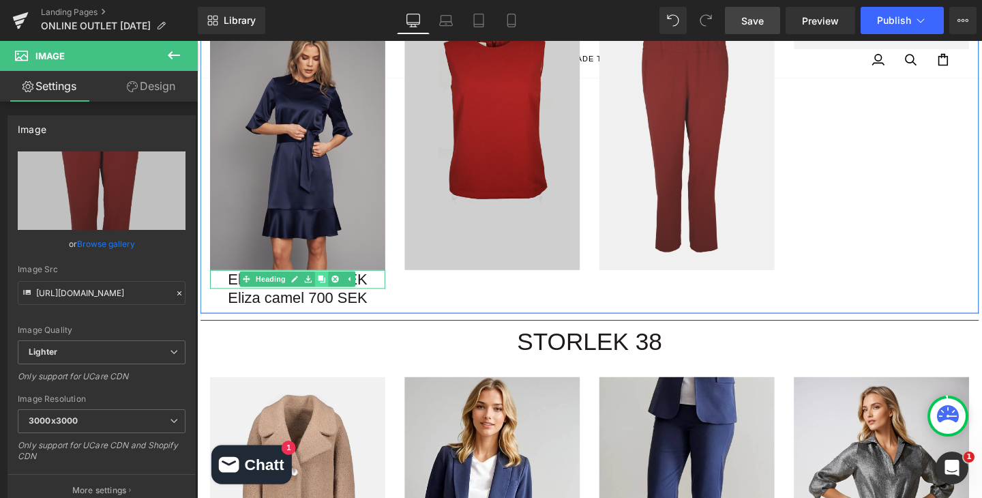
click at [331, 283] on link at bounding box center [328, 291] width 14 height 16
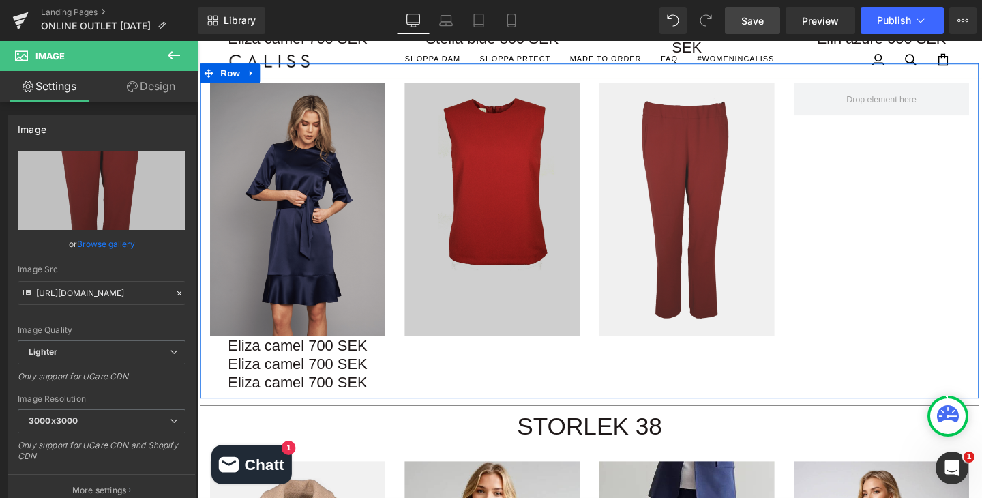
scroll to position [1568, 0]
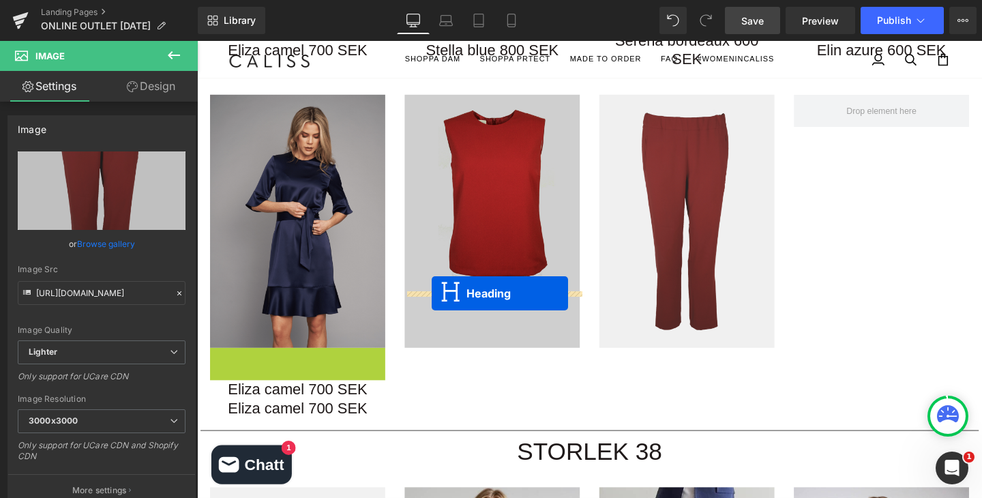
drag, startPoint x: 245, startPoint y: 312, endPoint x: 444, endPoint y: 305, distance: 199.2
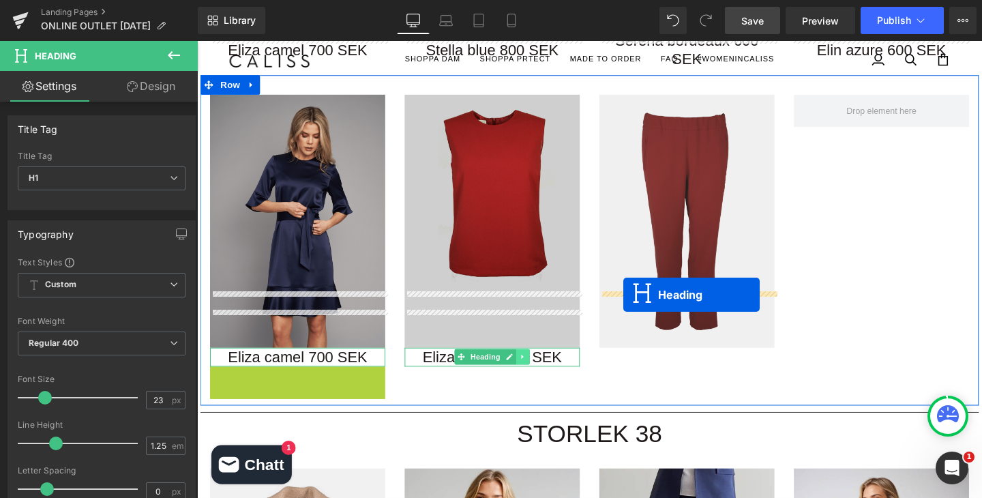
drag, startPoint x: 270, startPoint y: 335, endPoint x: 534, endPoint y: 312, distance: 265.5
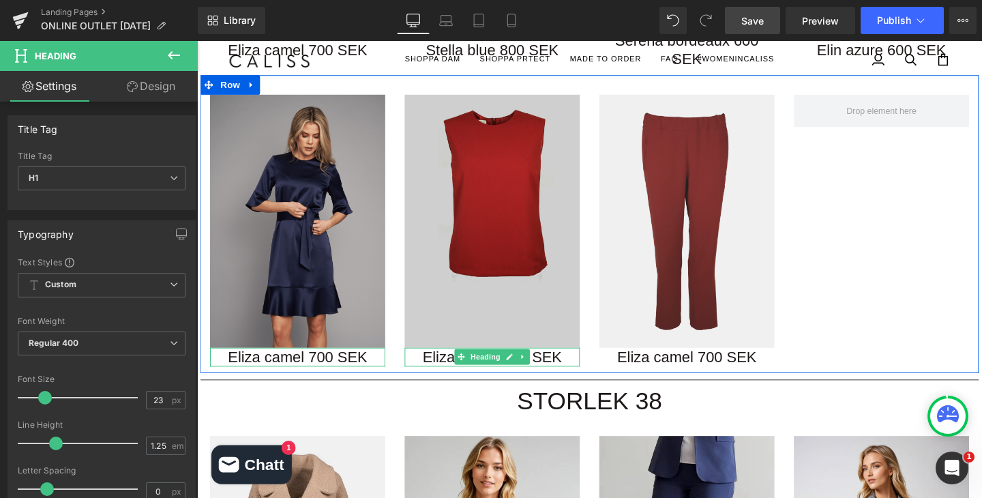
click at [458, 363] on h1 "Eliza camel 700 SEK" at bounding box center [507, 373] width 184 height 20
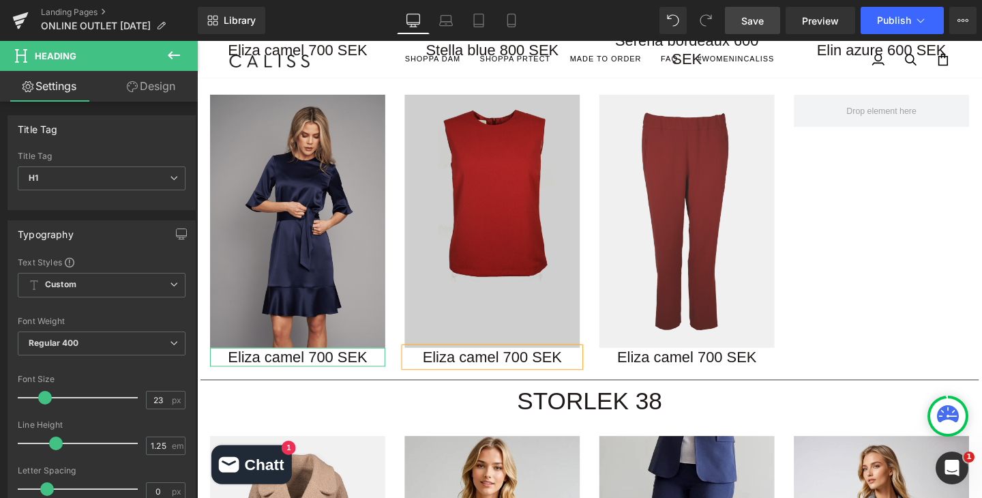
click at [447, 363] on div "Eliza camel 700 SEK" at bounding box center [507, 373] width 184 height 20
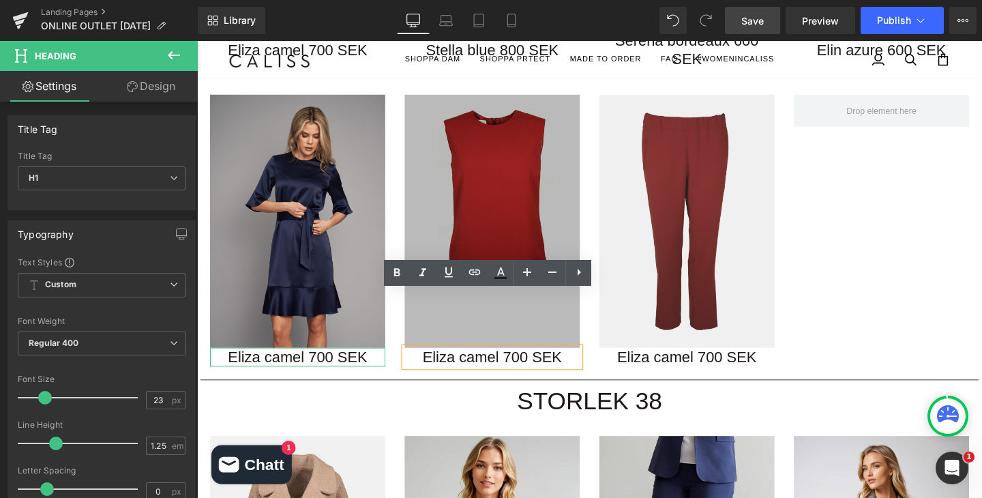
click at [583, 190] on img at bounding box center [507, 230] width 184 height 266
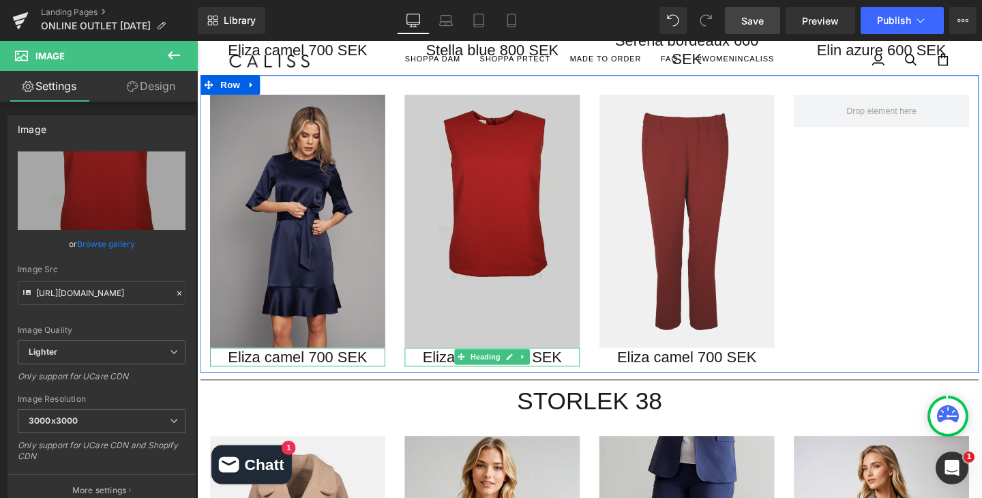
click at [569, 363] on h1 "Eliza camel 700 SEK" at bounding box center [507, 373] width 184 height 20
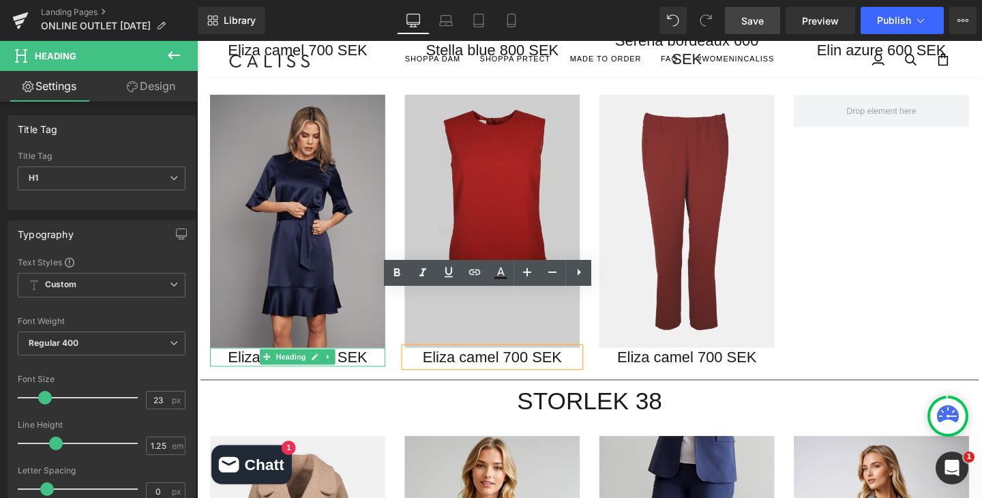
click at [233, 363] on h1 "Eliza camel 700 SEK" at bounding box center [303, 373] width 184 height 20
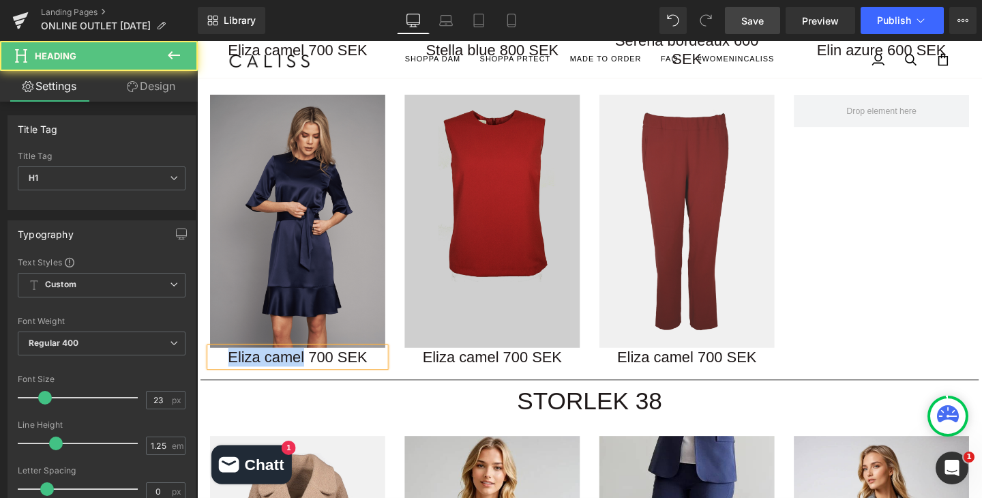
drag, startPoint x: 309, startPoint y: 313, endPoint x: 211, endPoint y: 312, distance: 98.2
click at [211, 363] on h1 "Eliza camel 700 SEK" at bounding box center [303, 373] width 184 height 20
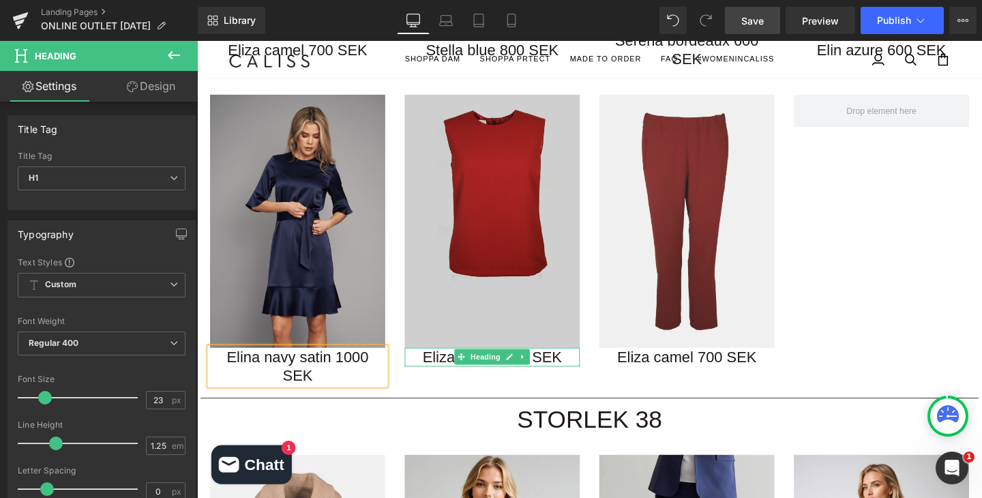
click at [581, 363] on h1 "Eliza camel 700 SEK" at bounding box center [507, 373] width 184 height 20
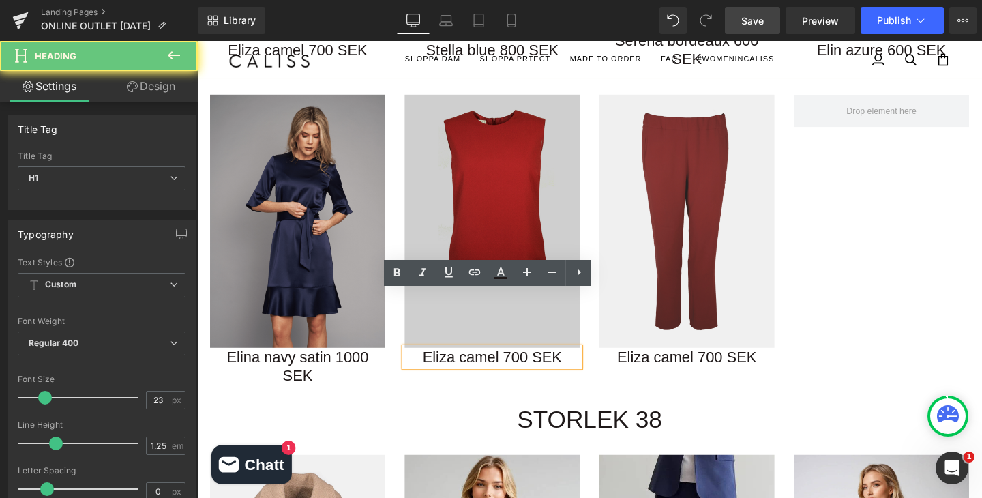
click at [581, 363] on h1 "Eliza camel 700 SEK" at bounding box center [507, 373] width 184 height 20
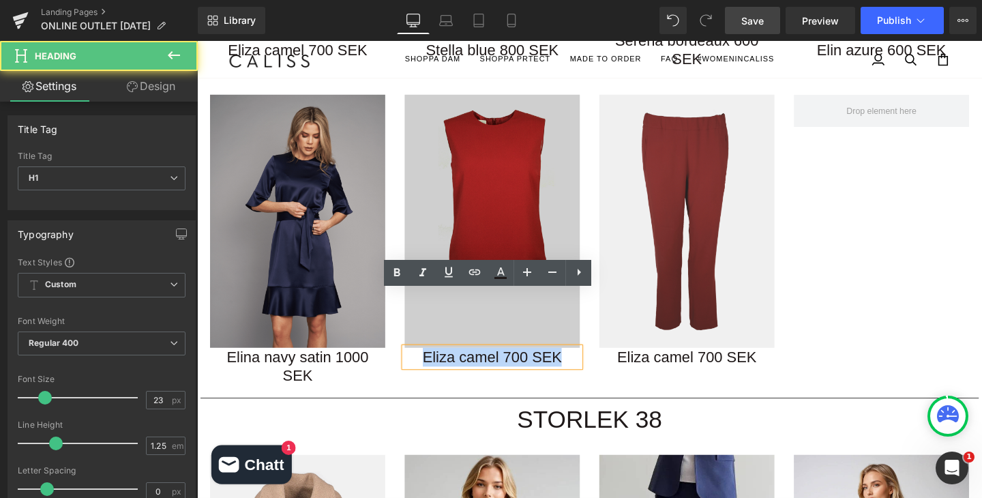
click at [581, 363] on h1 "Eliza camel 700 SEK" at bounding box center [507, 373] width 184 height 20
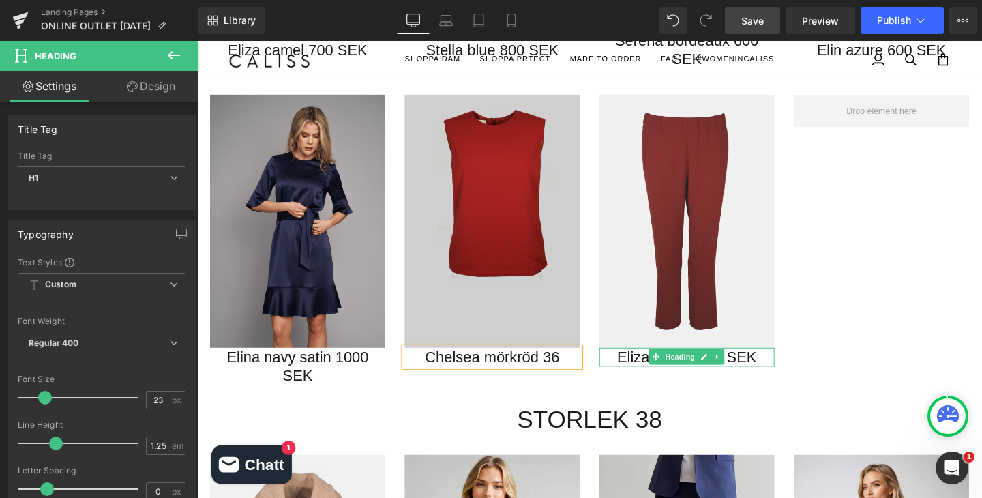
click at [781, 363] on h1 "Eliza camel 700 SEK" at bounding box center [712, 373] width 184 height 20
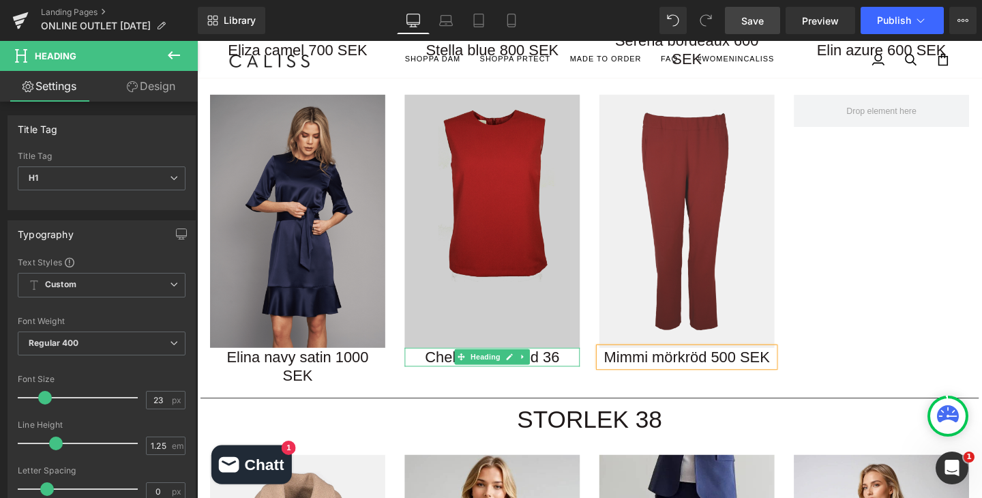
click at [577, 363] on h1 "Chelsea mörkröd 36" at bounding box center [507, 373] width 184 height 20
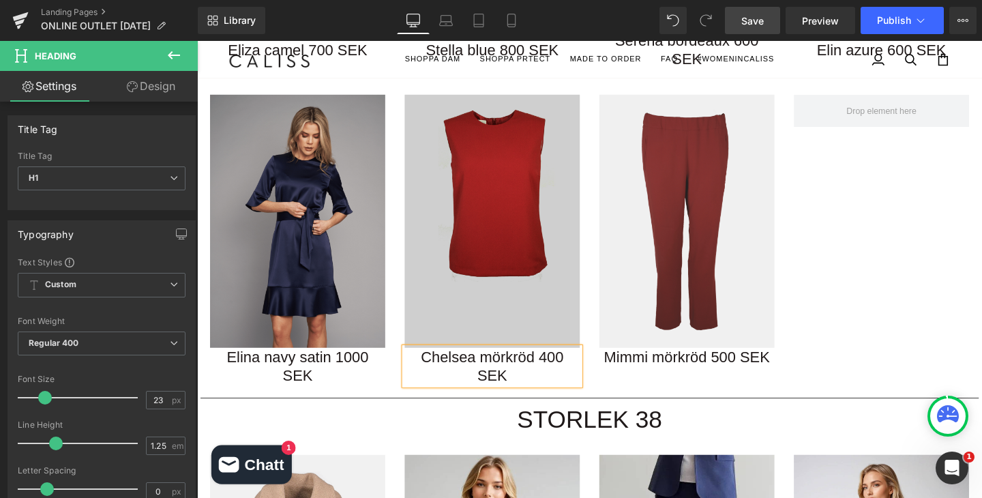
click at [857, 247] on div "Image Elina navy satin 1000 SEK Heading Image Chelsea mörkröd 400 SEK Heading I…" at bounding box center [609, 243] width 818 height 333
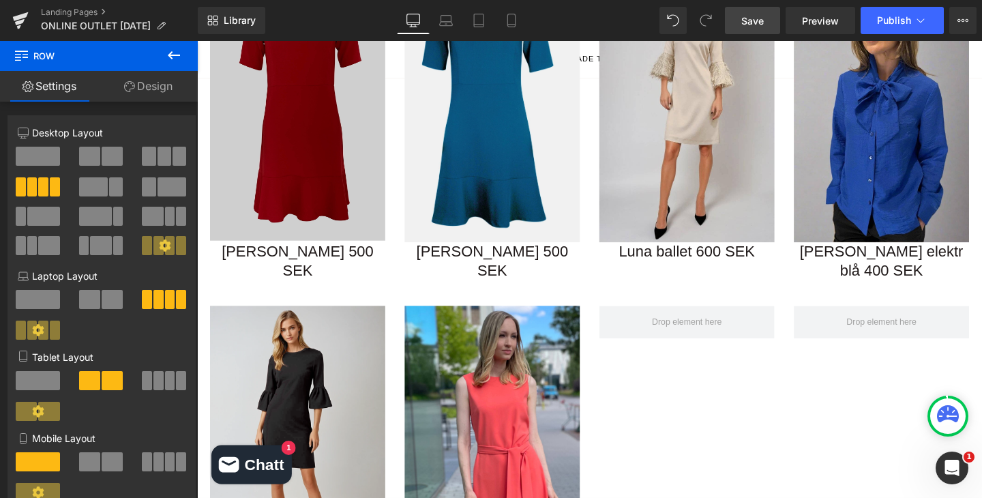
scroll to position [422, 0]
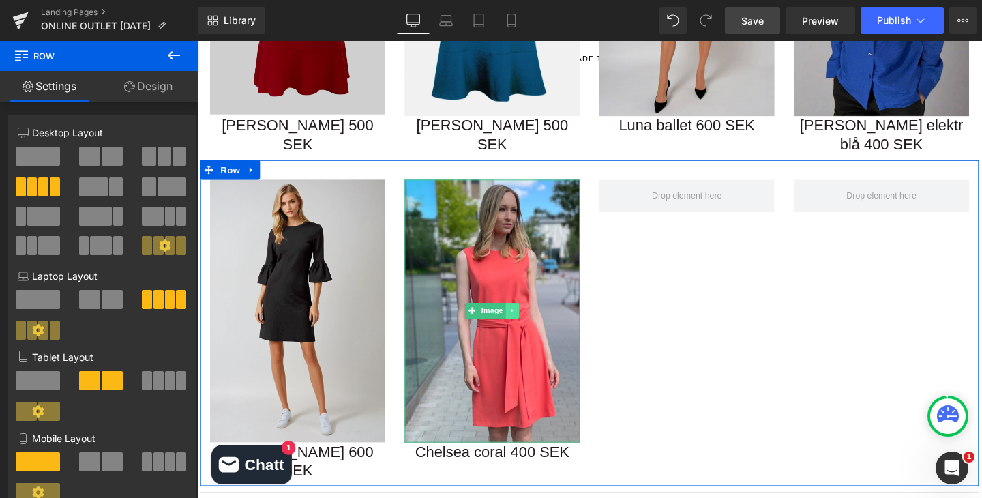
click at [529, 320] on icon at bounding box center [528, 324] width 7 height 8
click at [523, 321] on icon at bounding box center [520, 324] width 7 height 7
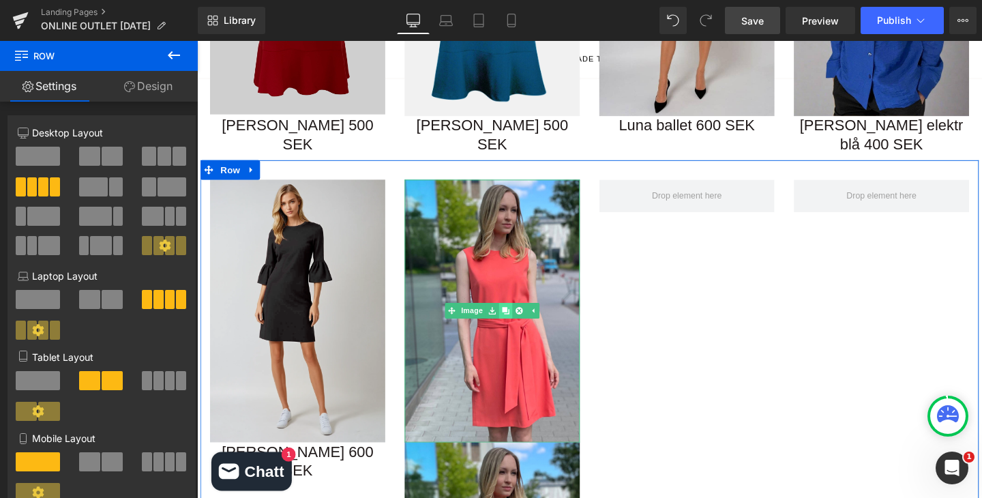
scroll to position [424, 0]
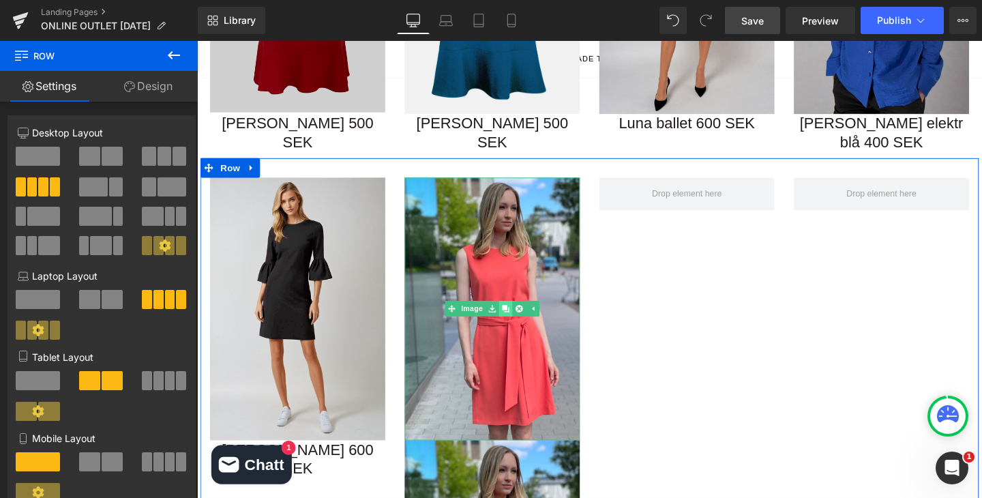
click at [523, 319] on icon at bounding box center [520, 322] width 7 height 7
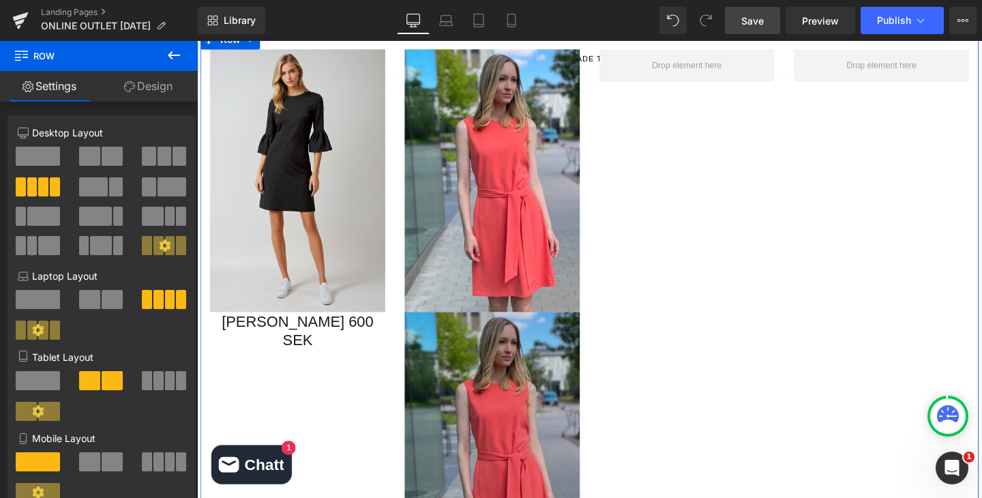
scroll to position [444, 0]
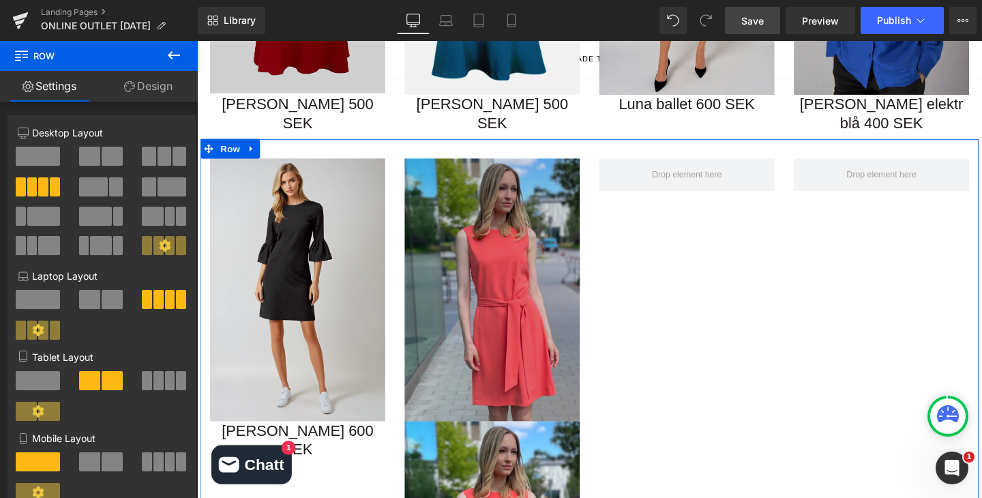
click at [488, 262] on img at bounding box center [507, 302] width 184 height 276
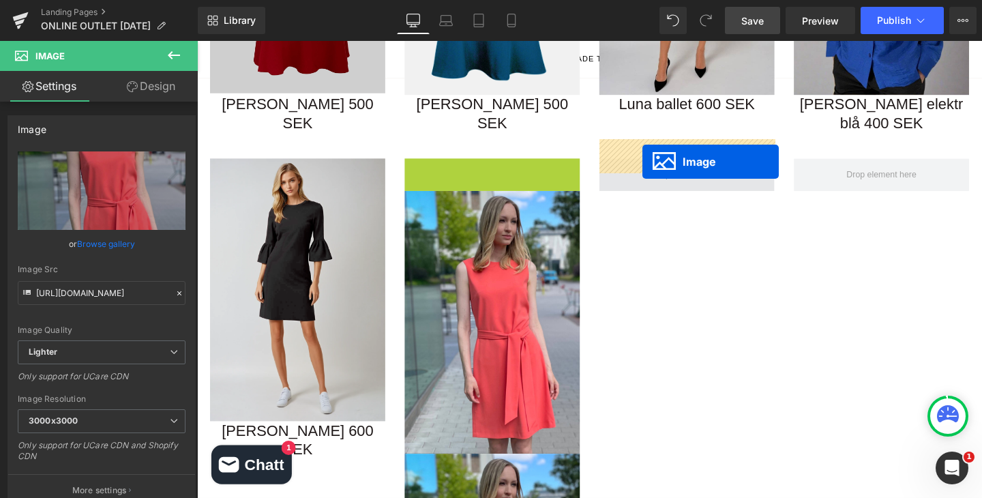
drag, startPoint x: 463, startPoint y: 283, endPoint x: 665, endPoint y: 168, distance: 232.4
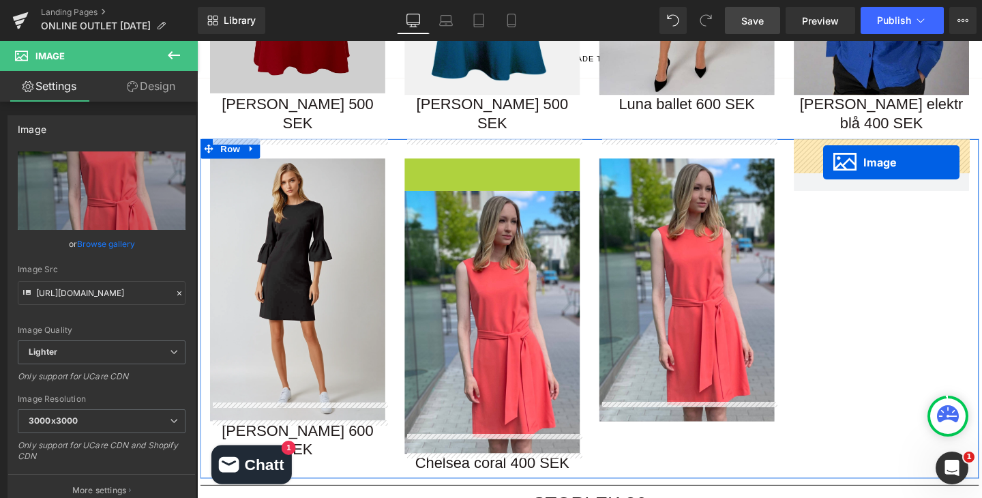
drag, startPoint x: 485, startPoint y: 284, endPoint x: 821, endPoint y: 185, distance: 350.3
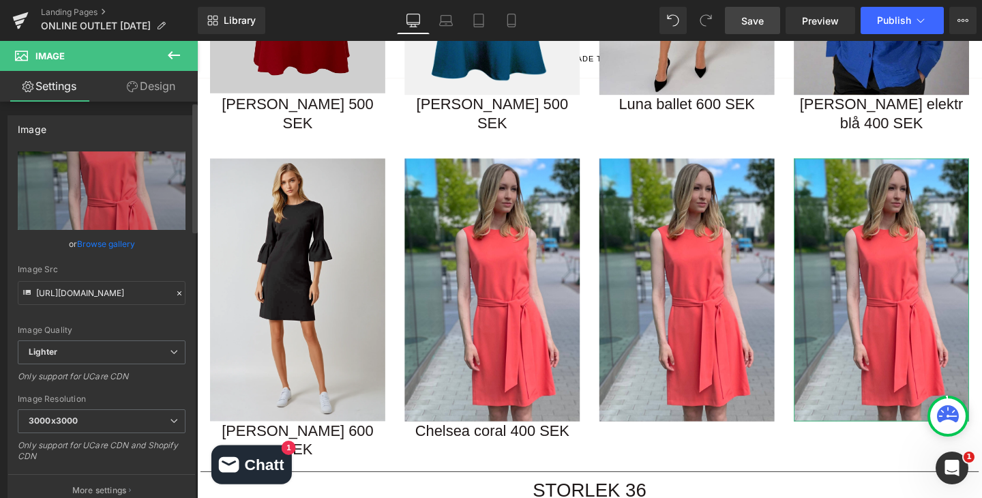
click at [98, 237] on link "Browse gallery" at bounding box center [106, 244] width 58 height 24
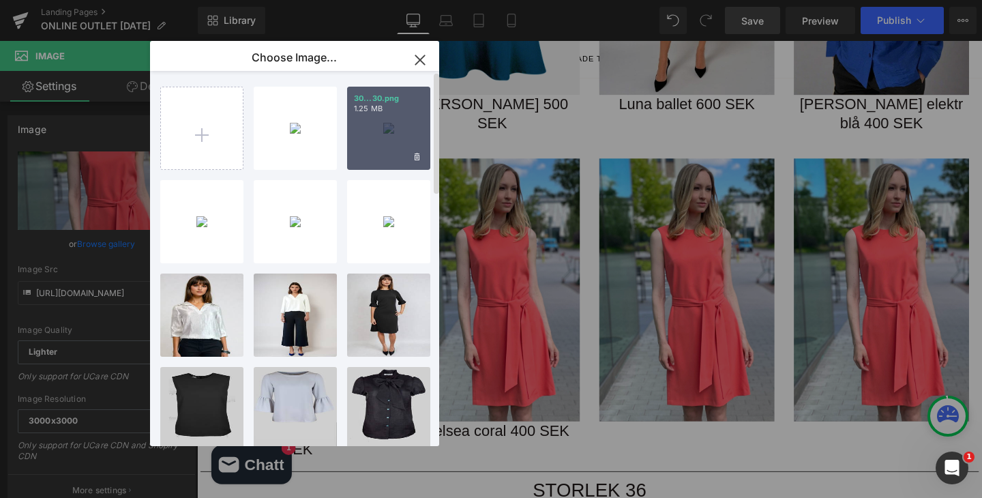
drag, startPoint x: 408, startPoint y: 129, endPoint x: 222, endPoint y: 93, distance: 189.6
click at [408, 129] on div "30...30.png 1.25 MB" at bounding box center [388, 128] width 83 height 83
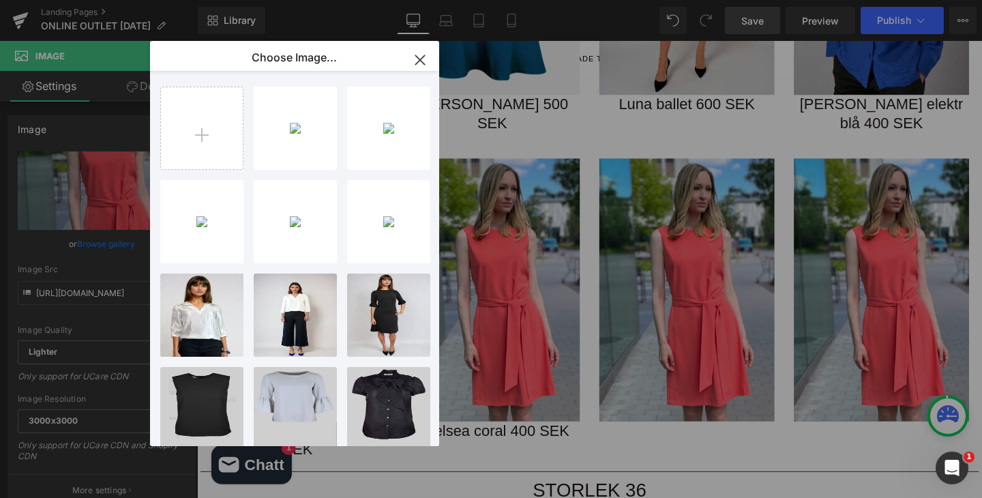
type input "https://ucarecdn.com/f83bde63-a68a-499e-ba90-eb97f1c1afca/-/format/auto/-/previ…"
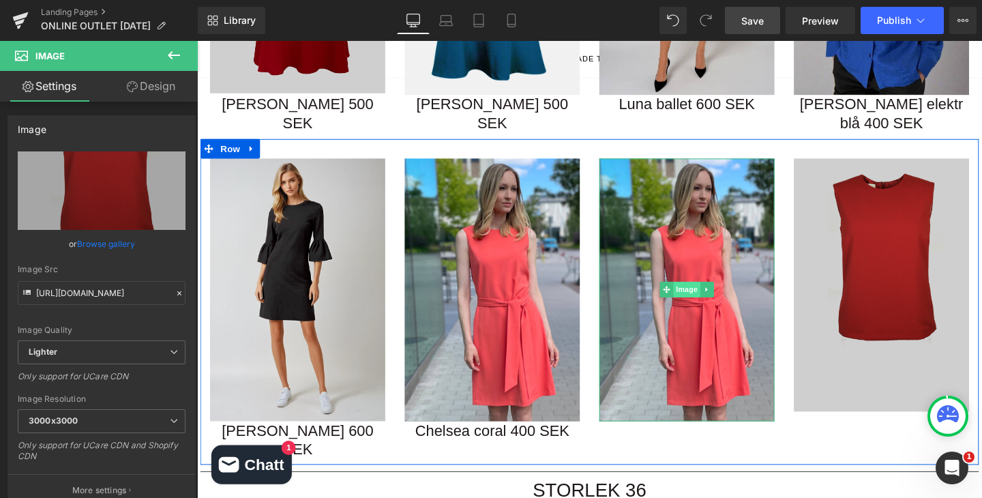
click at [708, 294] on span "Image" at bounding box center [711, 302] width 29 height 16
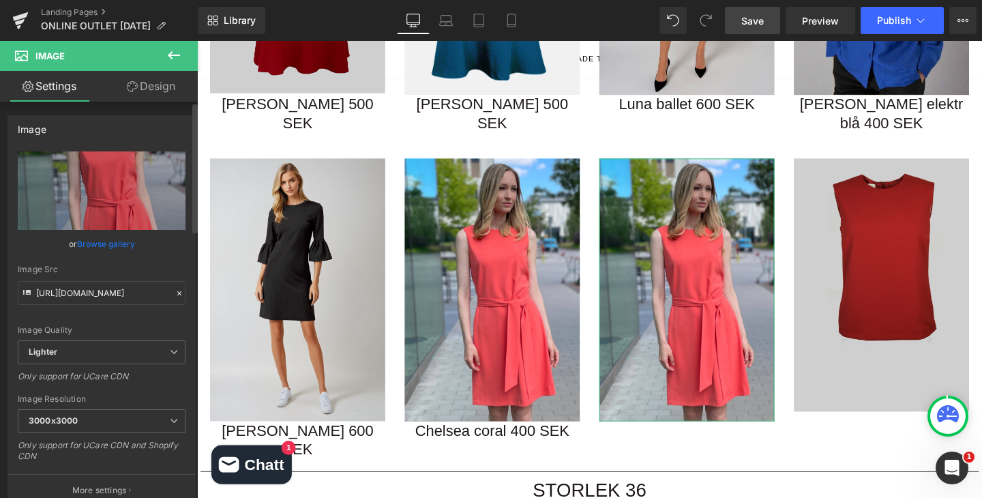
click at [117, 248] on link "Browse gallery" at bounding box center [106, 244] width 58 height 24
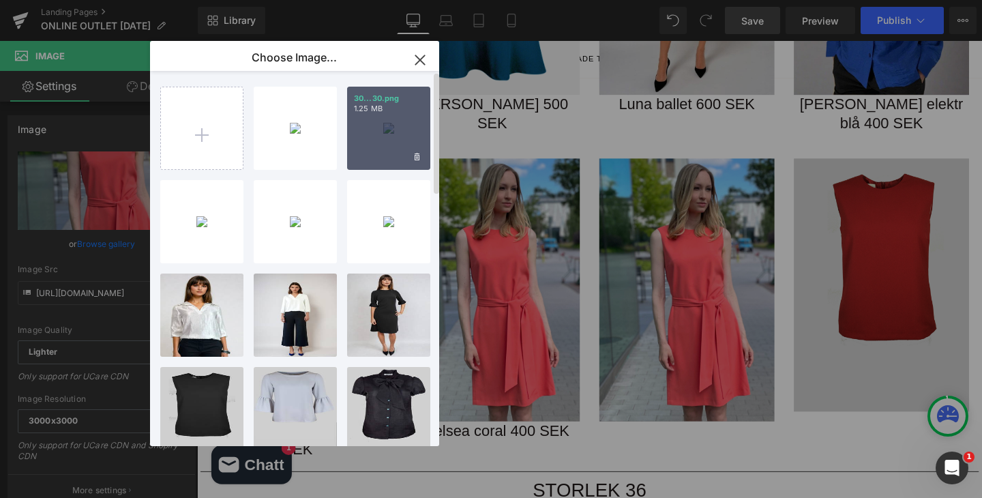
click at [399, 130] on div "30...30.png 1.25 MB" at bounding box center [388, 128] width 83 height 83
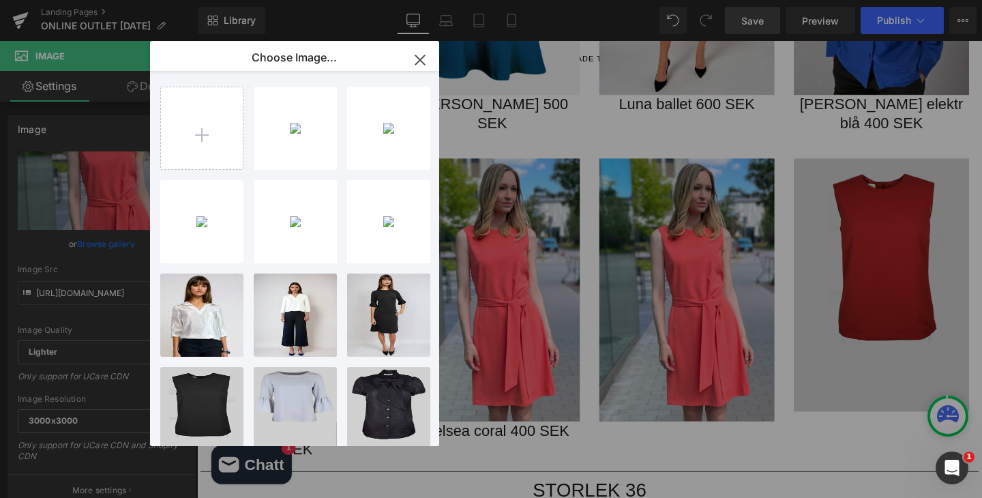
type input "https://ucarecdn.com/f83bde63-a68a-499e-ba90-eb97f1c1afca/-/format/auto/-/previ…"
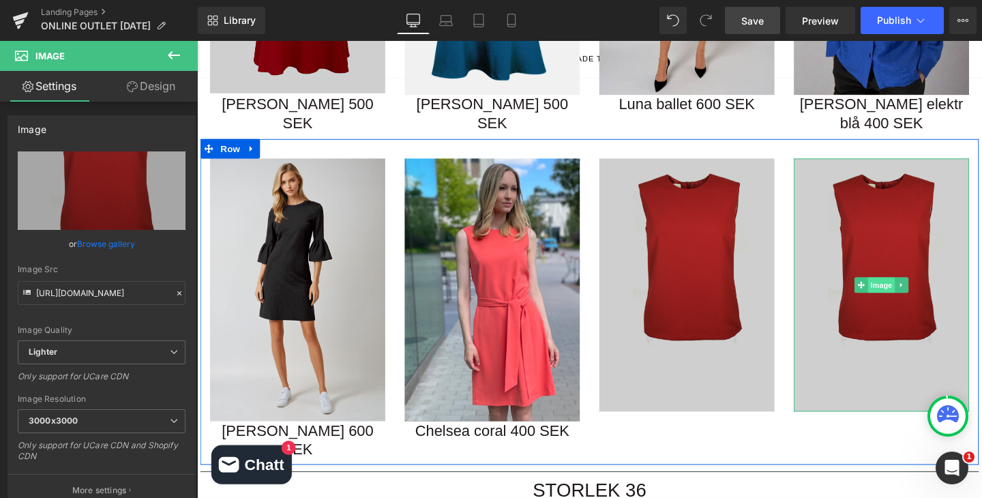
click at [916, 289] on span "Image" at bounding box center [916, 297] width 29 height 16
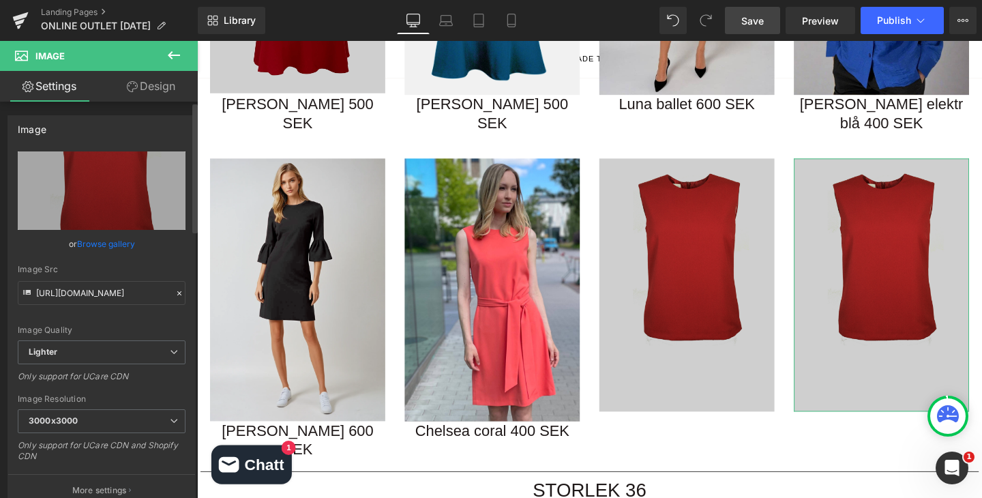
click at [97, 245] on link "Browse gallery" at bounding box center [106, 244] width 58 height 24
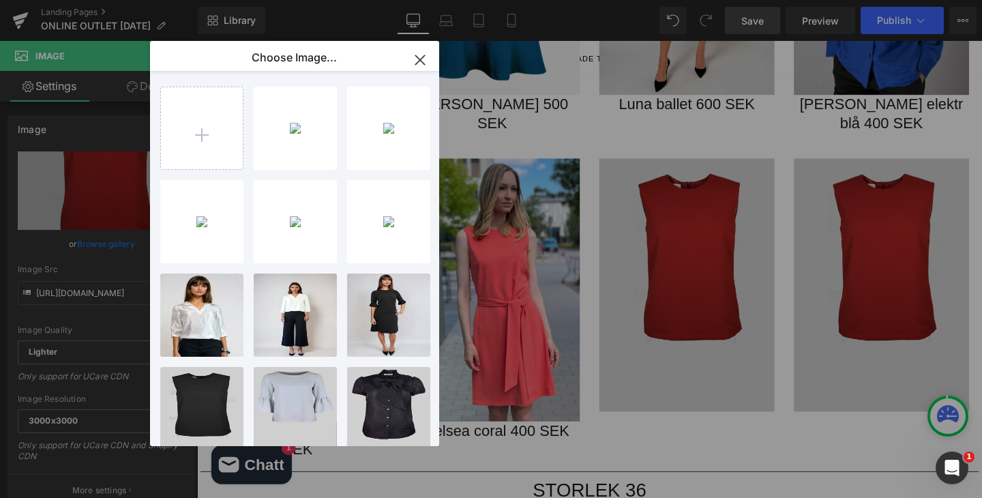
click at [0, 0] on div "31...31.png 868.35 KB" at bounding box center [0, 0] width 0 height 0
type input "https://ucarecdn.com/c527c455-6958-4c51-bd3d-ffb170f0554b/-/format/auto/-/previ…"
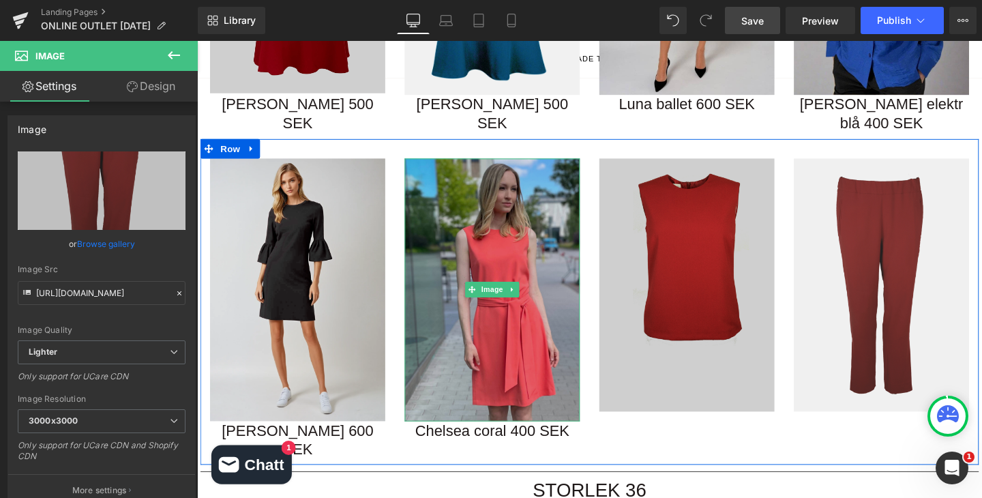
scroll to position [491, 0]
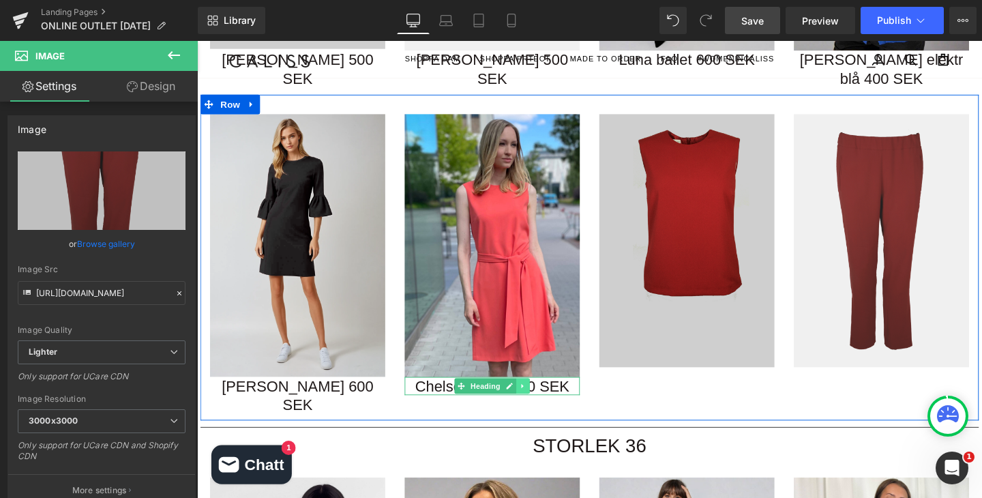
click at [541, 399] on icon at bounding box center [539, 403] width 7 height 8
click at [531, 399] on icon at bounding box center [532, 402] width 7 height 7
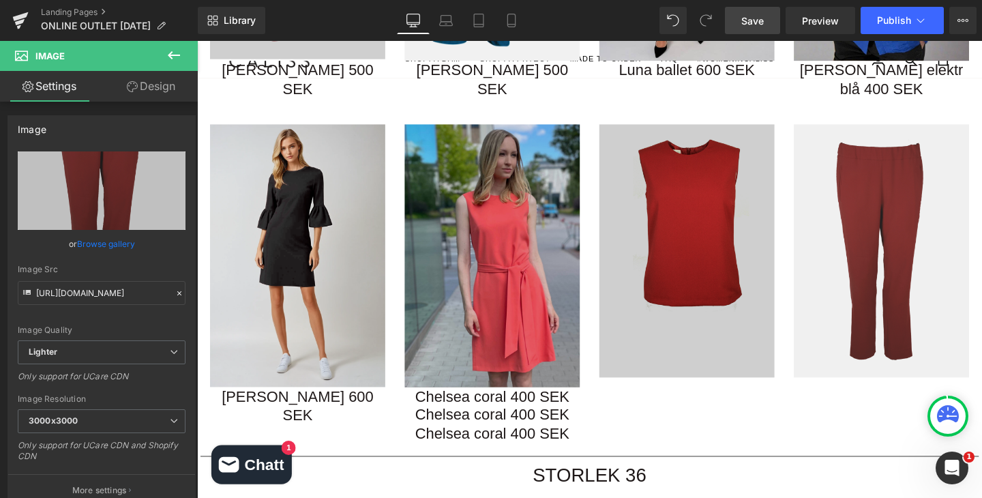
scroll to position [475, 0]
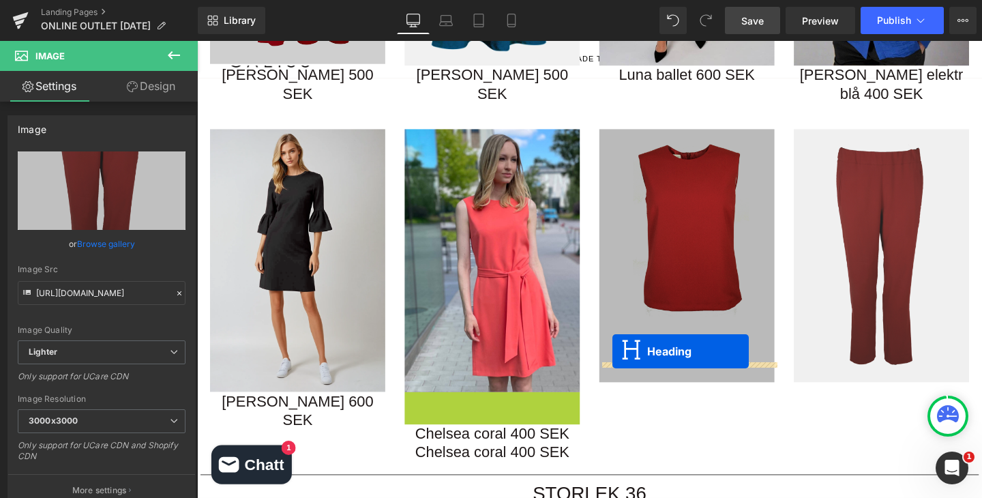
drag, startPoint x: 457, startPoint y: 397, endPoint x: 633, endPoint y: 367, distance: 179.1
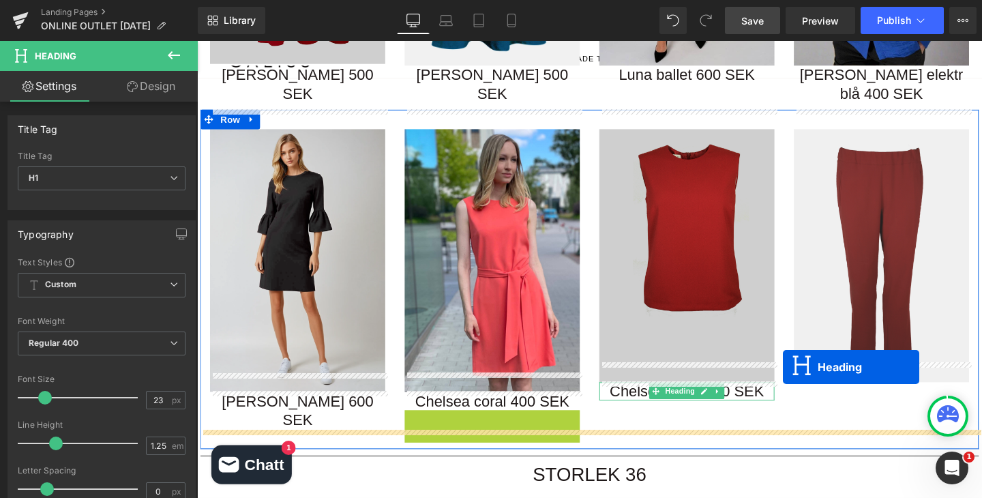
drag, startPoint x: 475, startPoint y: 418, endPoint x: 813, endPoint y: 384, distance: 339.2
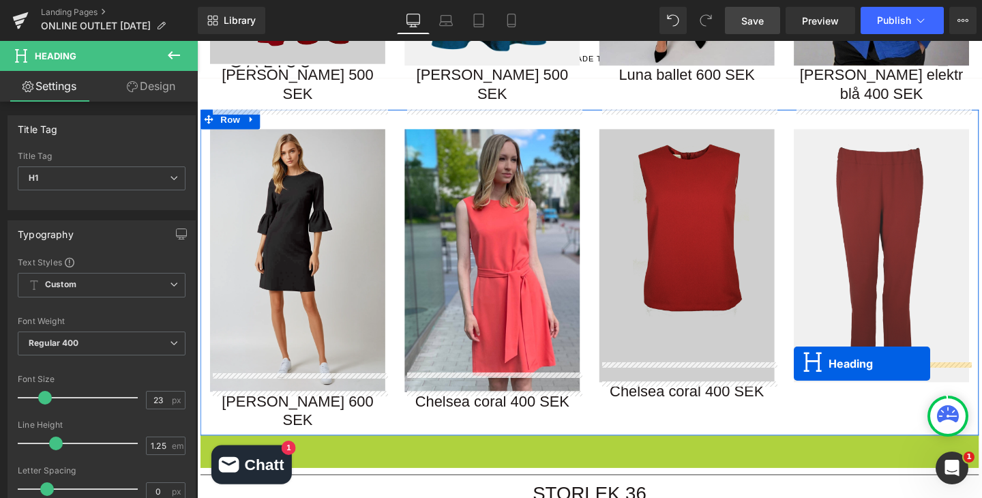
drag, startPoint x: 576, startPoint y: 425, endPoint x: 825, endPoint y: 379, distance: 253.1
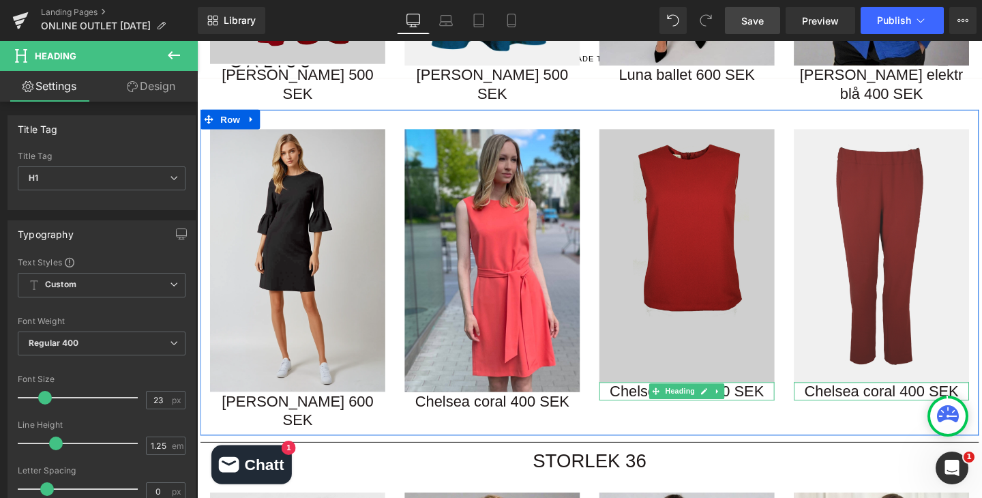
click at [789, 399] on h1 "Chelsea coral 400 SEK" at bounding box center [712, 409] width 184 height 20
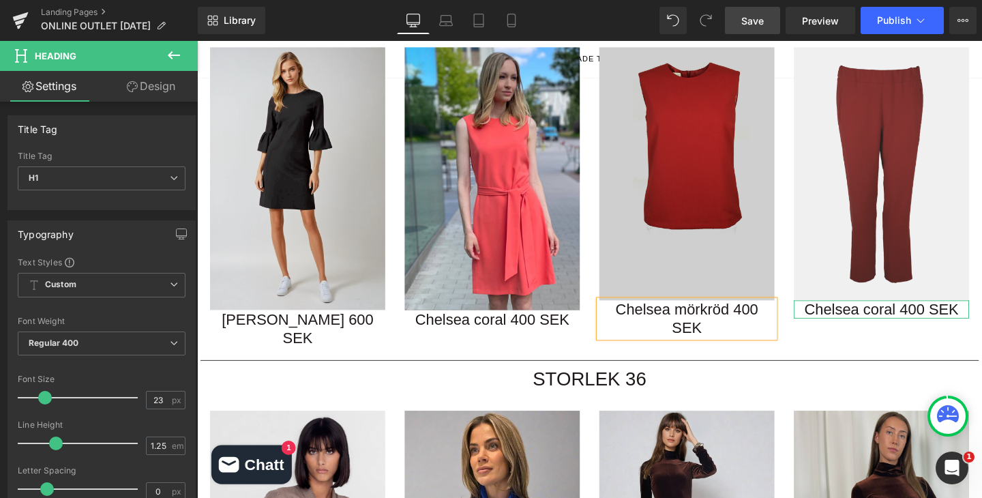
scroll to position [556, 0]
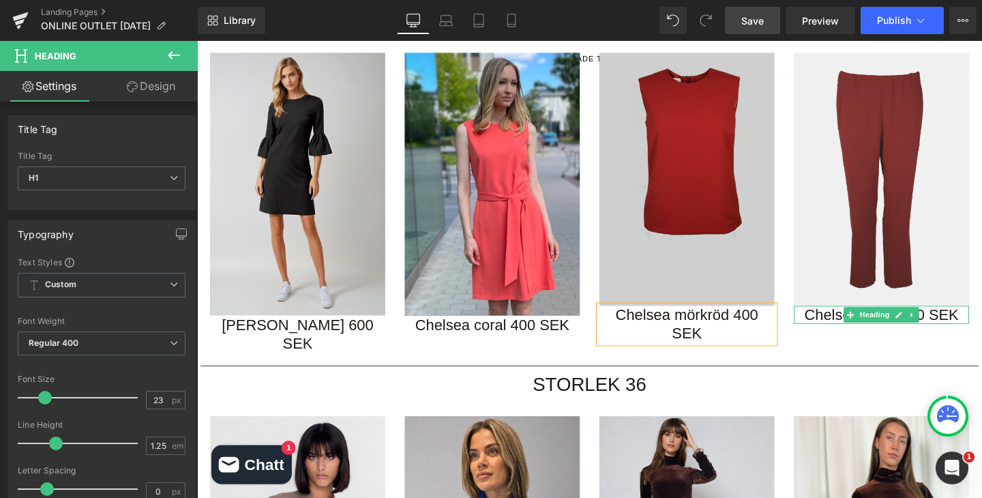
drag, startPoint x: 969, startPoint y: 305, endPoint x: 935, endPoint y: 309, distance: 33.7
click at [969, 319] on h1 "Chelsea coral 400 SEK" at bounding box center [916, 329] width 184 height 20
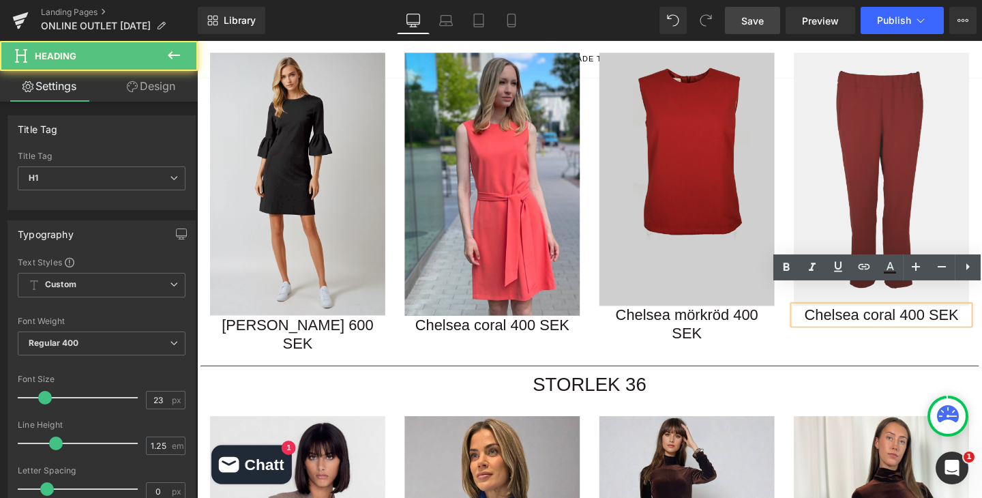
click at [933, 319] on h1 "Chelsea coral 400 SEK" at bounding box center [916, 329] width 184 height 20
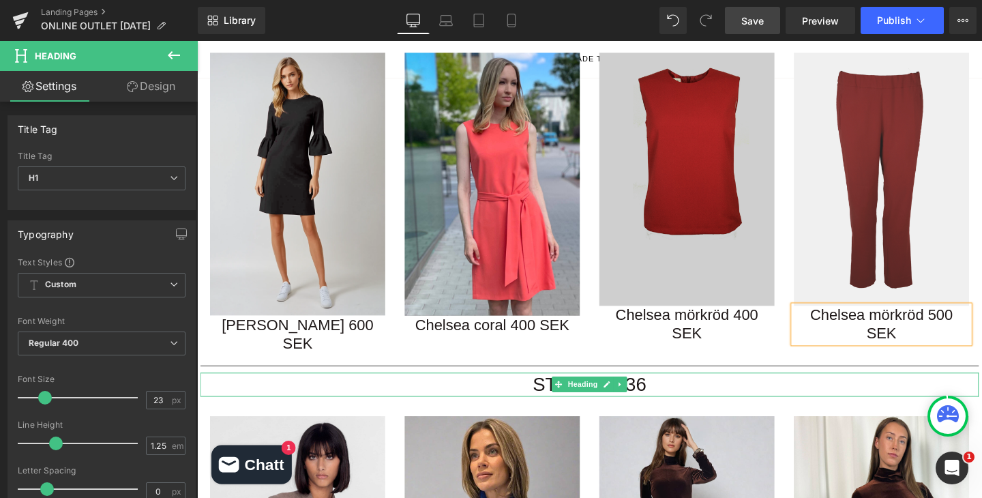
click at [918, 389] on h1 "STORLEK 36" at bounding box center [609, 401] width 818 height 25
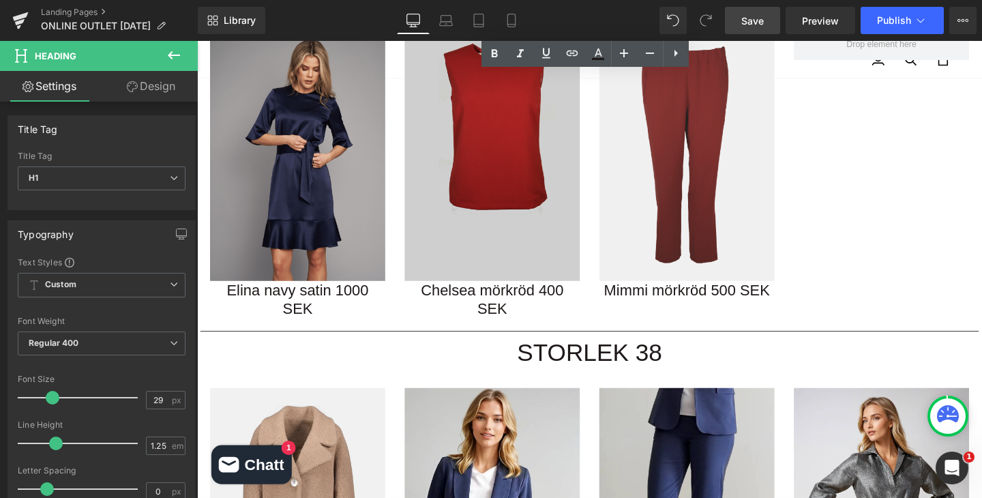
scroll to position [1828, 0]
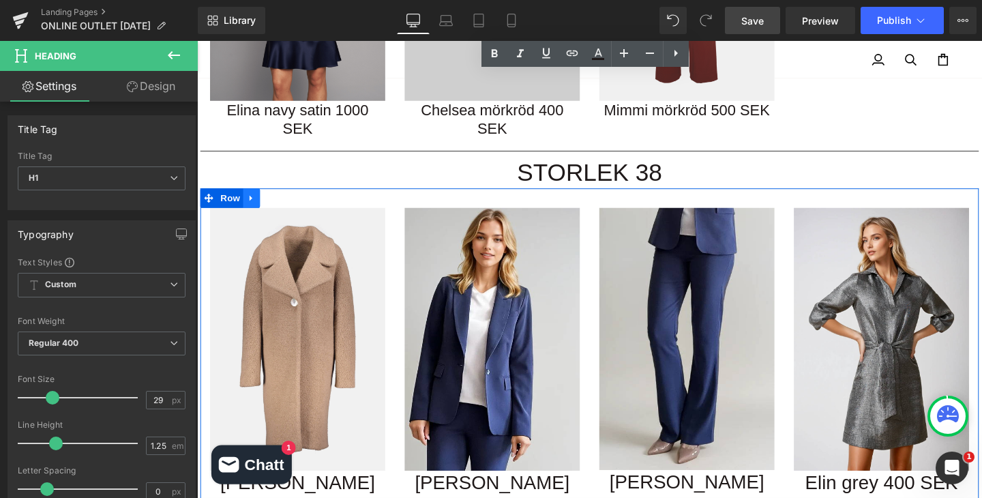
click at [254, 200] on icon at bounding box center [255, 205] width 10 height 10
click at [288, 200] on icon at bounding box center [290, 205] width 10 height 10
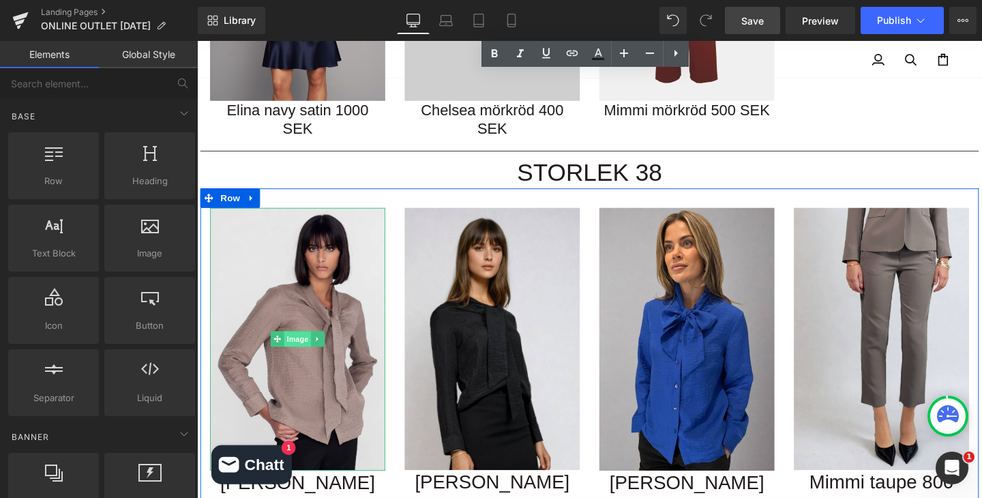
click at [307, 346] on span "Image" at bounding box center [302, 354] width 29 height 16
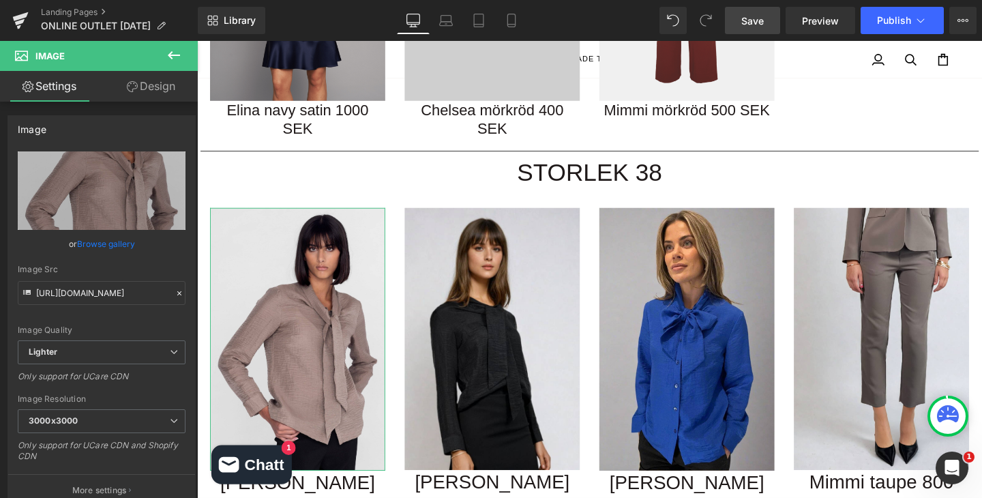
click at [117, 243] on link "Browse gallery" at bounding box center [106, 244] width 58 height 24
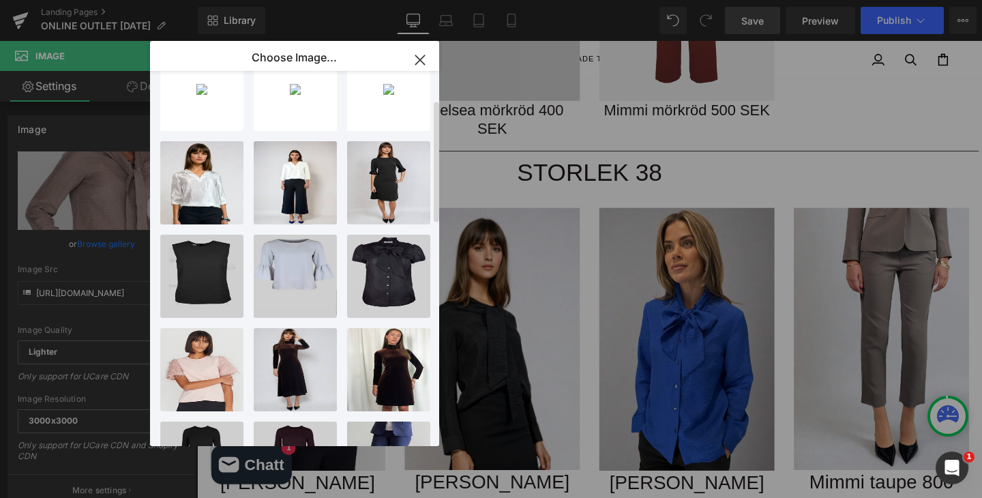
scroll to position [0, 0]
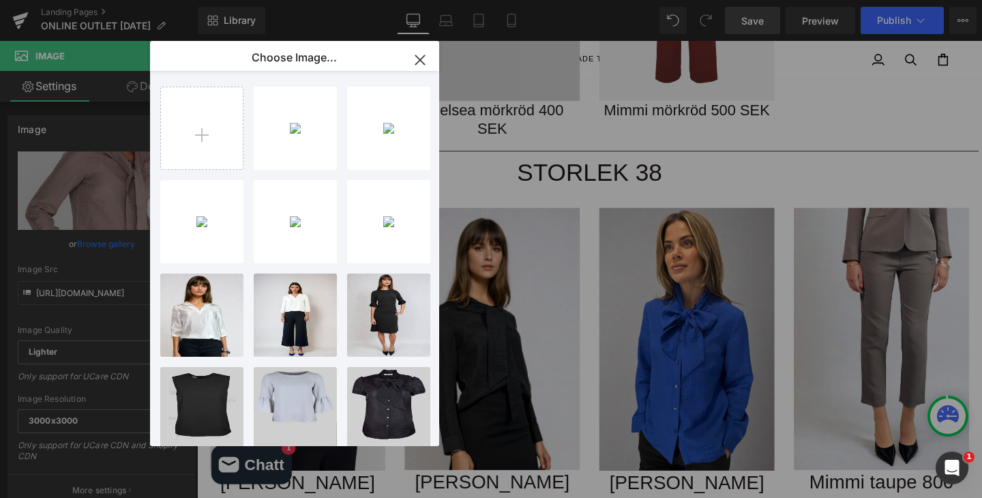
click at [92, 0] on div "Image You are previewing how the will restyle your page. You can not edit Eleme…" at bounding box center [491, 0] width 982 height 0
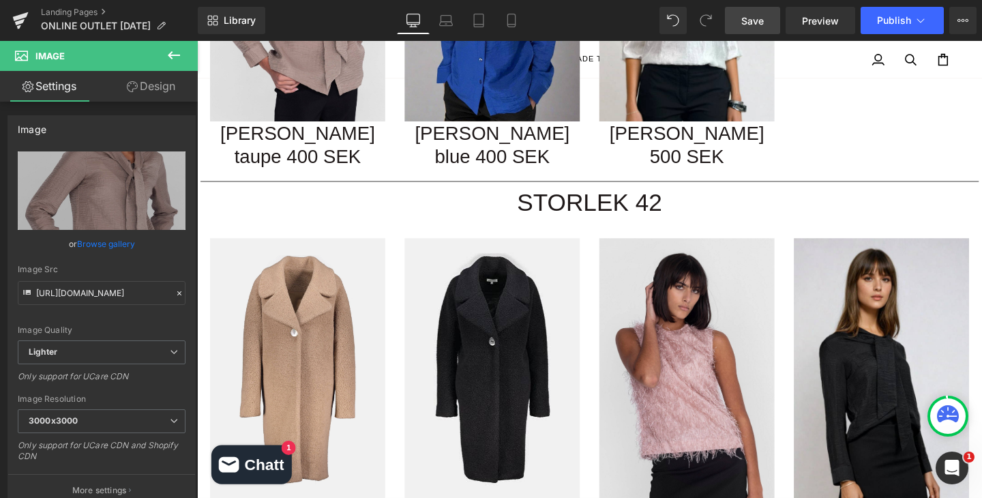
scroll to position [3330, 0]
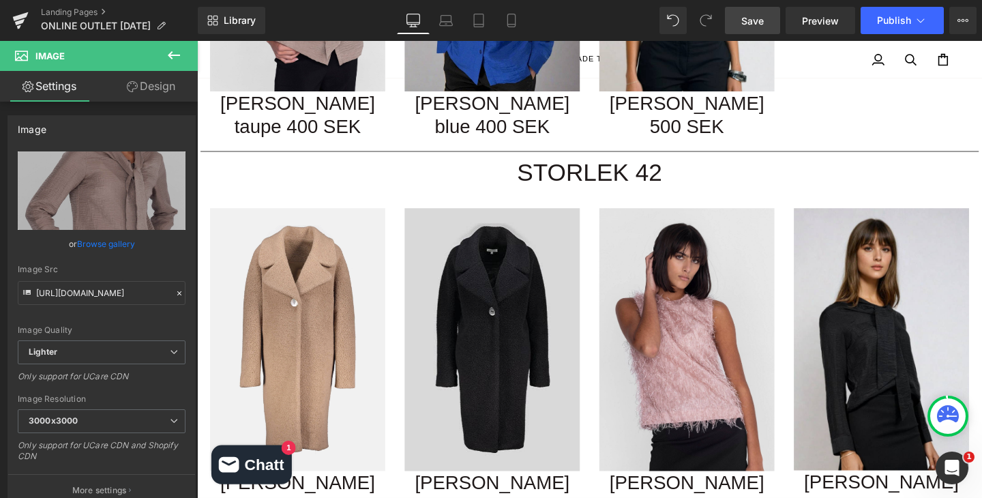
click at [530, 267] on img at bounding box center [507, 355] width 184 height 276
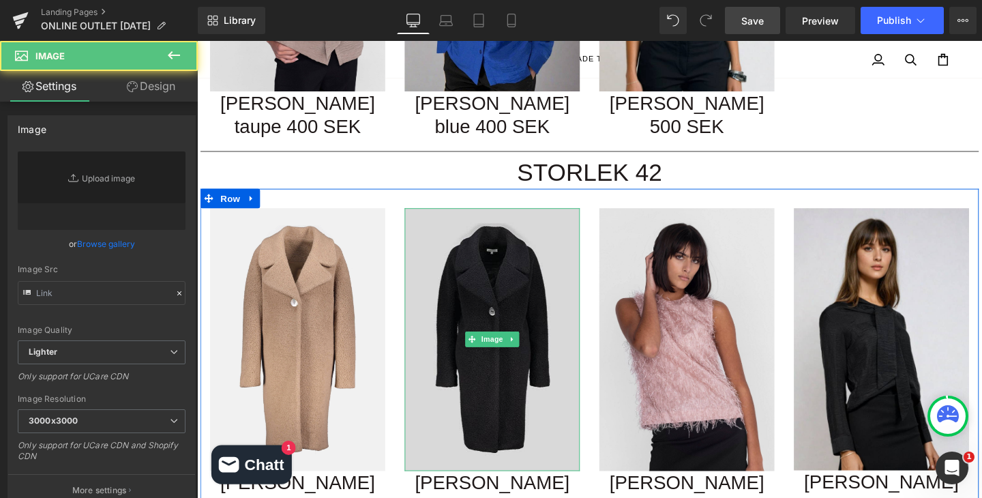
type input "https://ucarecdn.com/369760af-3cbd-439d-8152-b8ef5fc9ff05/-/format/auto/-/previ…"
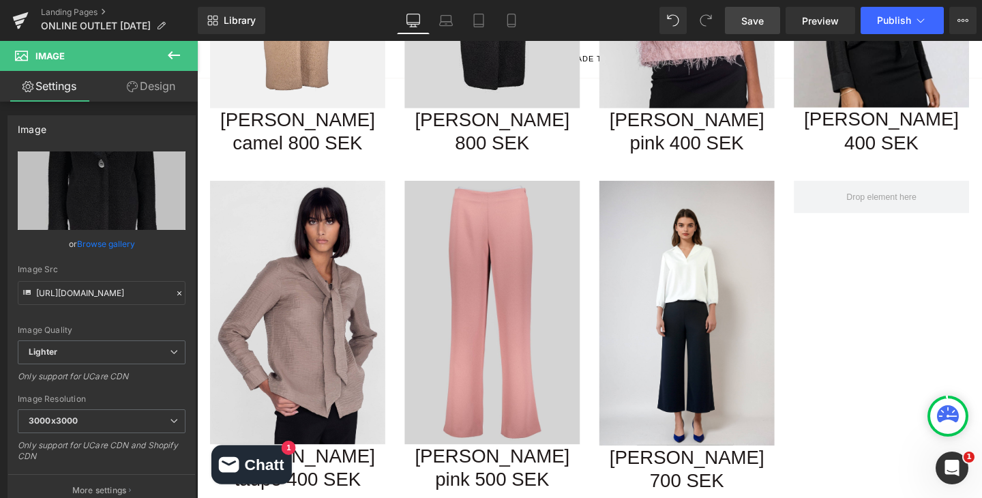
scroll to position [3713, 0]
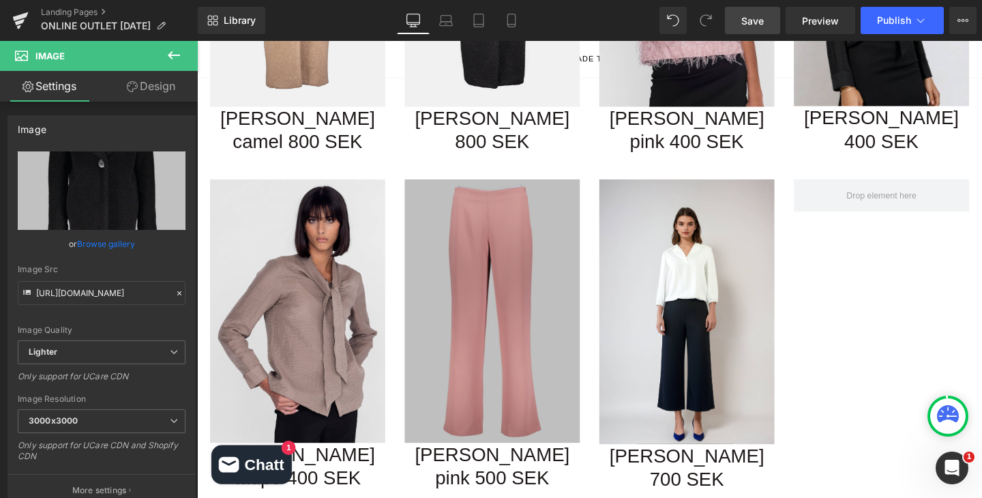
click at [543, 299] on img at bounding box center [507, 324] width 184 height 276
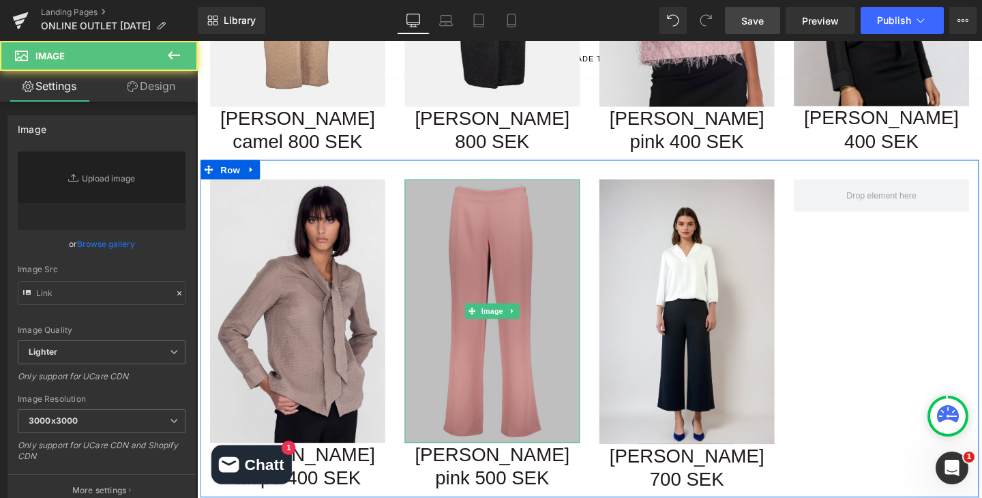
type input "https://ucarecdn.com/df0763a7-6438-4ca8-92cd-fa4597114aca/-/format/auto/-/previ…"
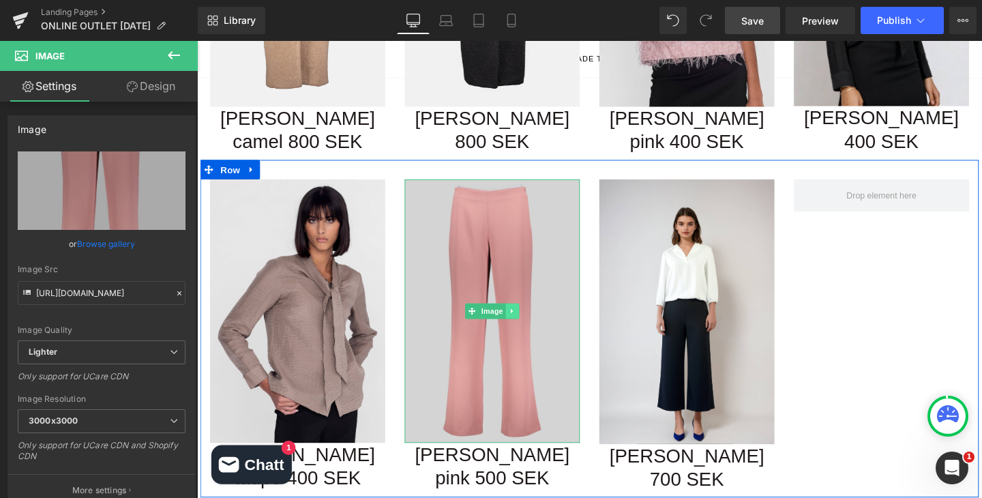
click at [529, 320] on icon at bounding box center [528, 324] width 7 height 8
click at [532, 320] on icon at bounding box center [535, 323] width 7 height 7
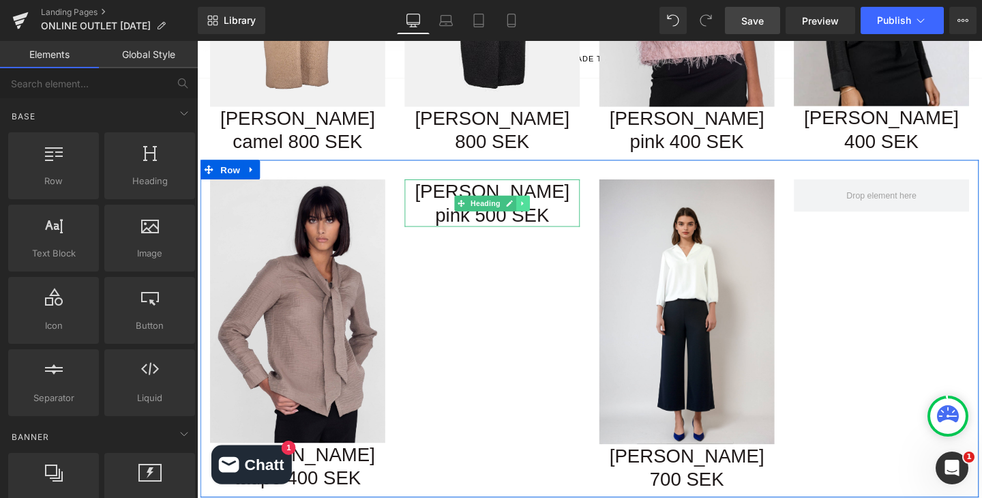
click at [541, 207] on icon at bounding box center [539, 211] width 7 height 8
click at [553, 186] on div "Cora pink 500 SEK Heading" at bounding box center [507, 211] width 184 height 50
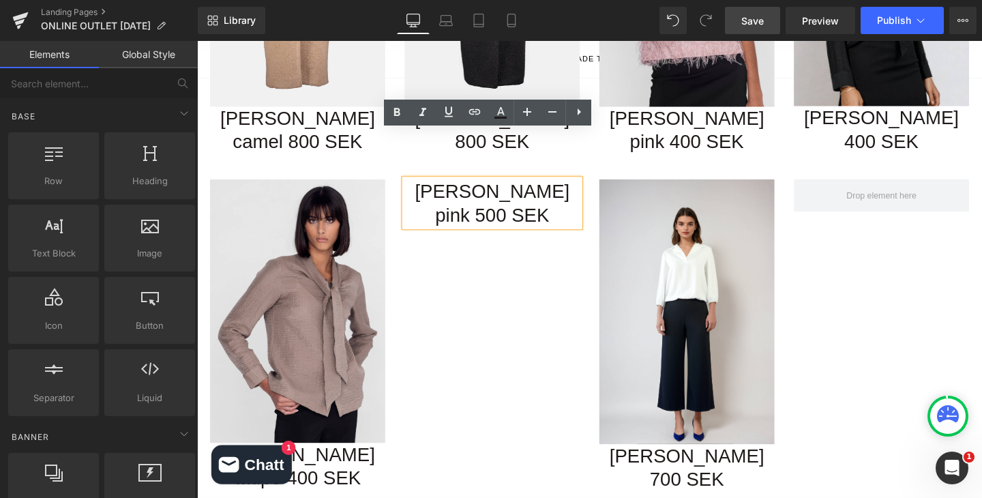
click at [552, 186] on h1 "Cora pink 500 SEK" at bounding box center [507, 211] width 184 height 50
click at [552, 190] on div "Image Linda taupe 400 SEK Heading Cora pink 500 SEK Heading Image Magda black 7…" at bounding box center [609, 343] width 818 height 354
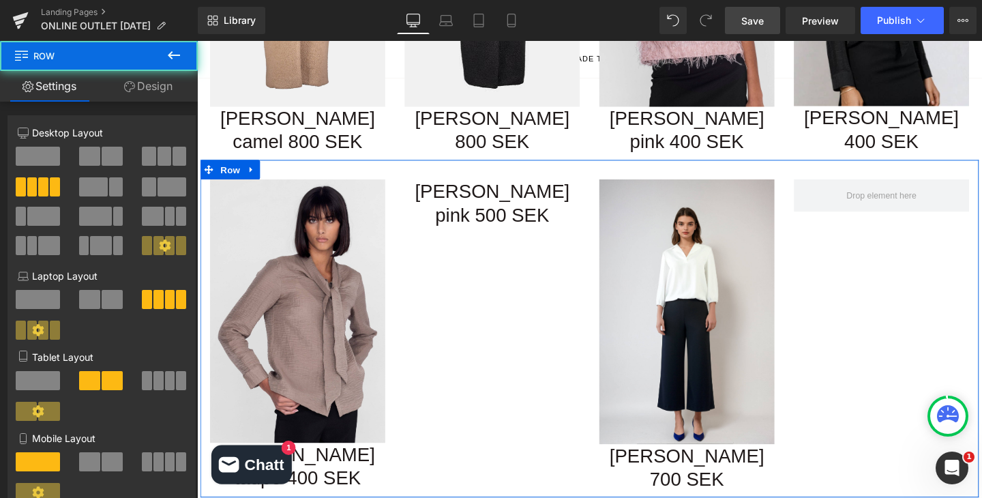
click at [480, 236] on div "Image Linda taupe 400 SEK Heading Cora pink 500 SEK Heading Image Magda black 7…" at bounding box center [609, 343] width 818 height 354
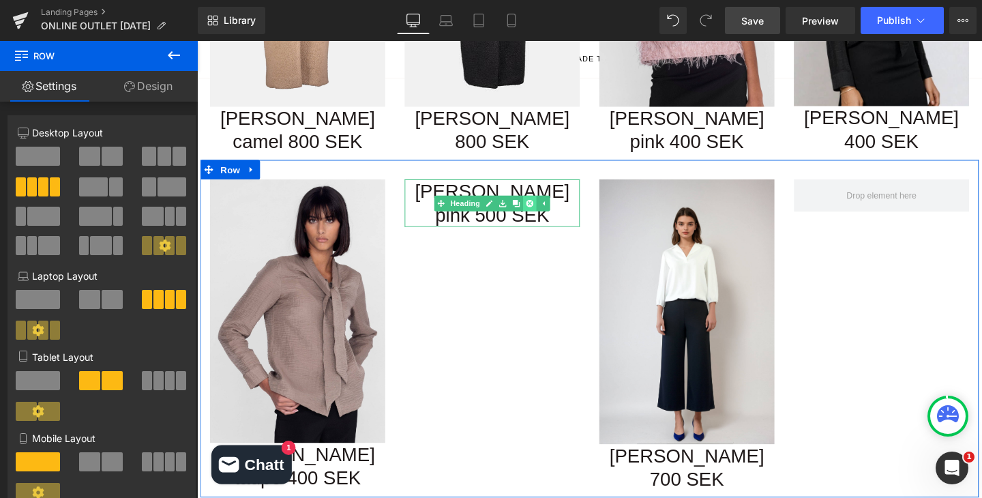
click at [547, 207] on icon at bounding box center [546, 210] width 7 height 7
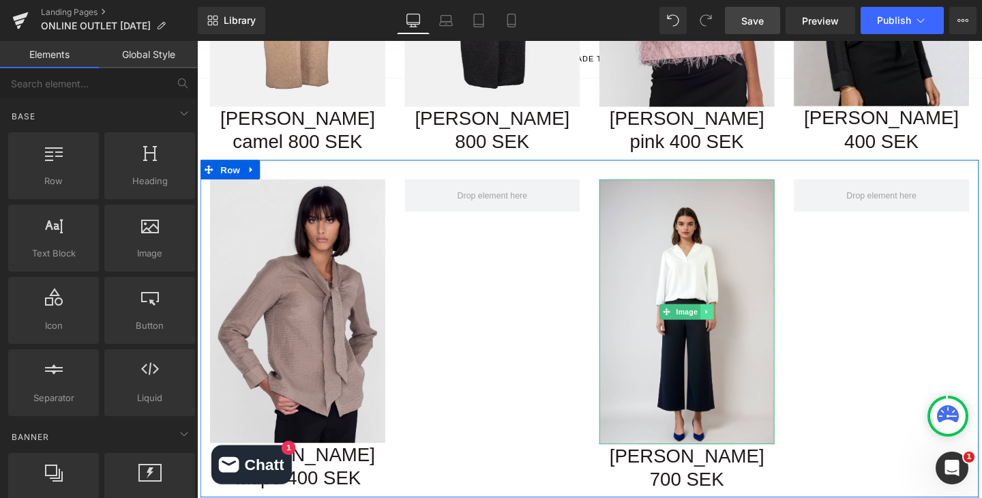
click at [736, 321] on icon at bounding box center [732, 325] width 7 height 8
click at [739, 321] on icon at bounding box center [739, 325] width 7 height 8
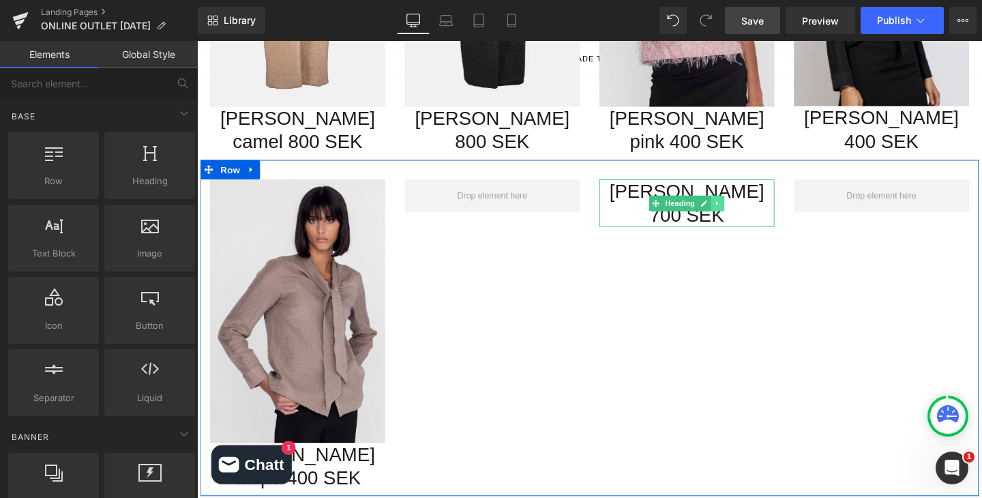
click at [744, 207] on icon at bounding box center [743, 211] width 7 height 8
click at [752, 207] on icon at bounding box center [751, 211] width 7 height 8
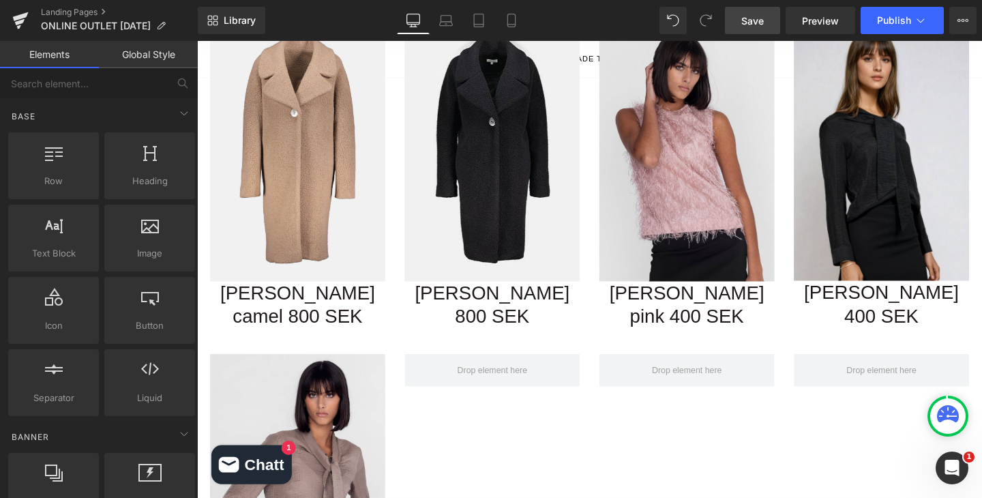
scroll to position [3518, 0]
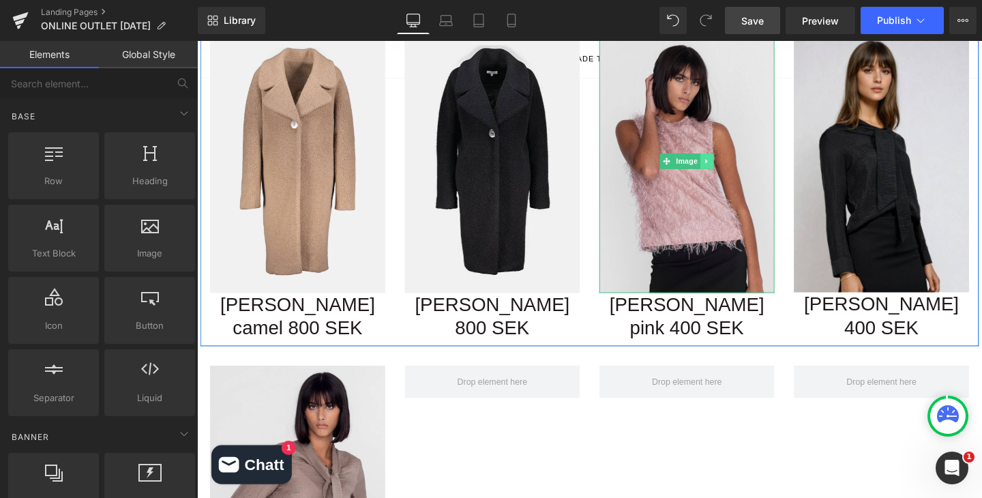
click at [730, 163] on icon at bounding box center [732, 167] width 7 height 8
click at [738, 163] on icon at bounding box center [739, 166] width 7 height 7
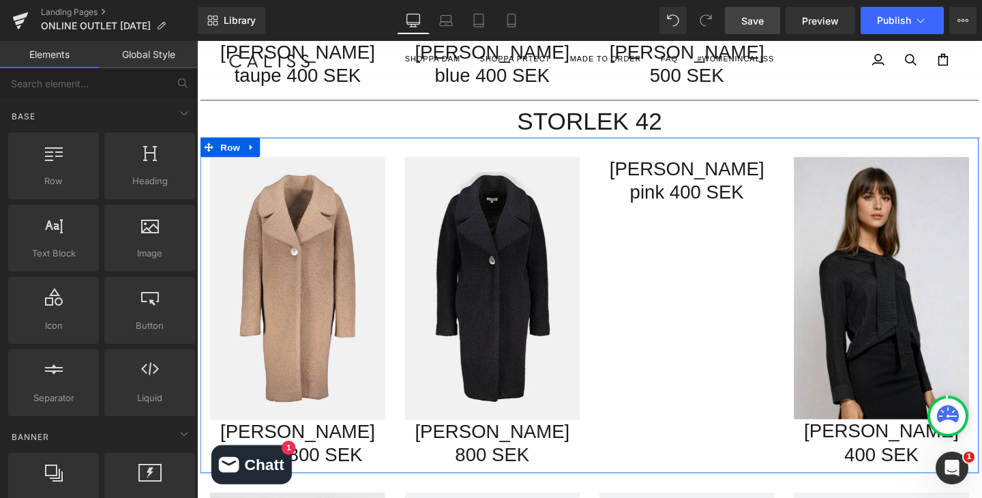
scroll to position [3370, 0]
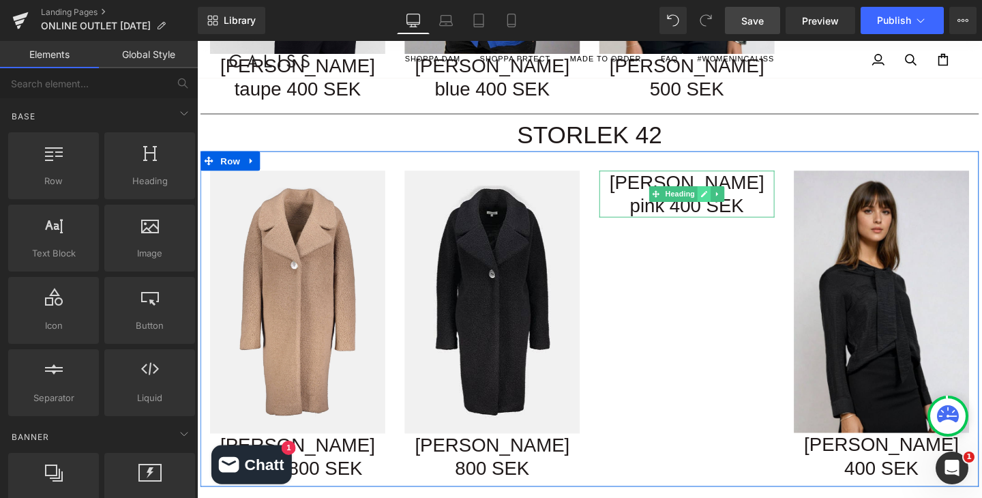
click at [725, 194] on link at bounding box center [730, 202] width 14 height 16
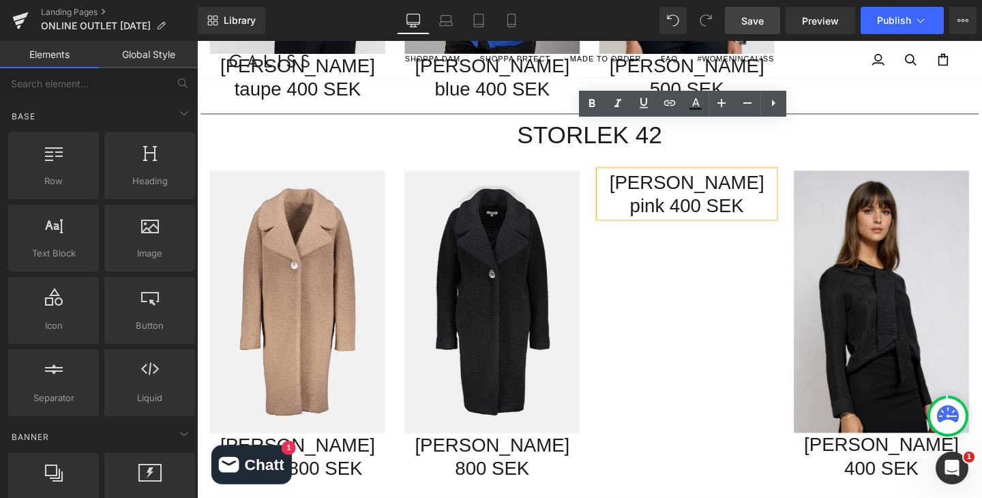
click at [739, 212] on div "Image Joan camel 800 SEK Heading Image Joan black 800 SEK Heading Chelsea pink …" at bounding box center [609, 333] width 818 height 353
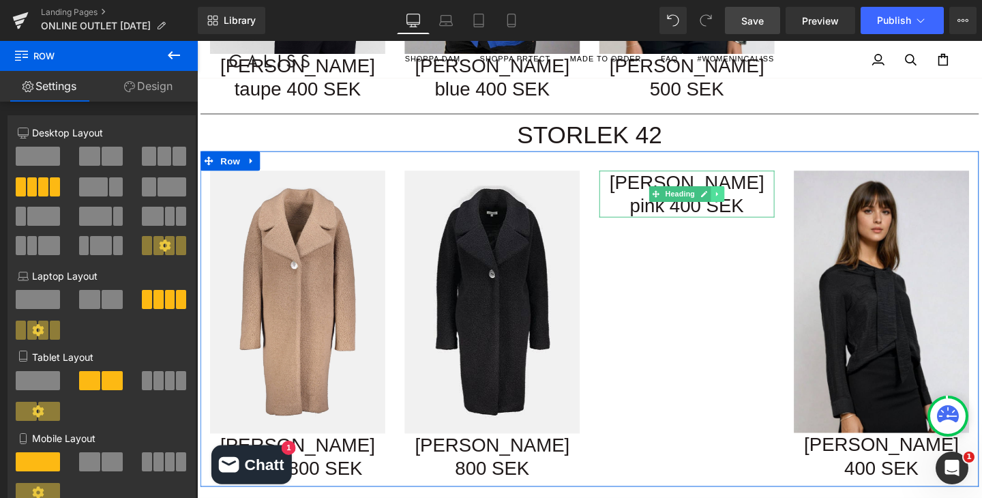
click at [745, 198] on icon at bounding box center [743, 202] width 7 height 8
click at [749, 198] on icon at bounding box center [751, 201] width 7 height 7
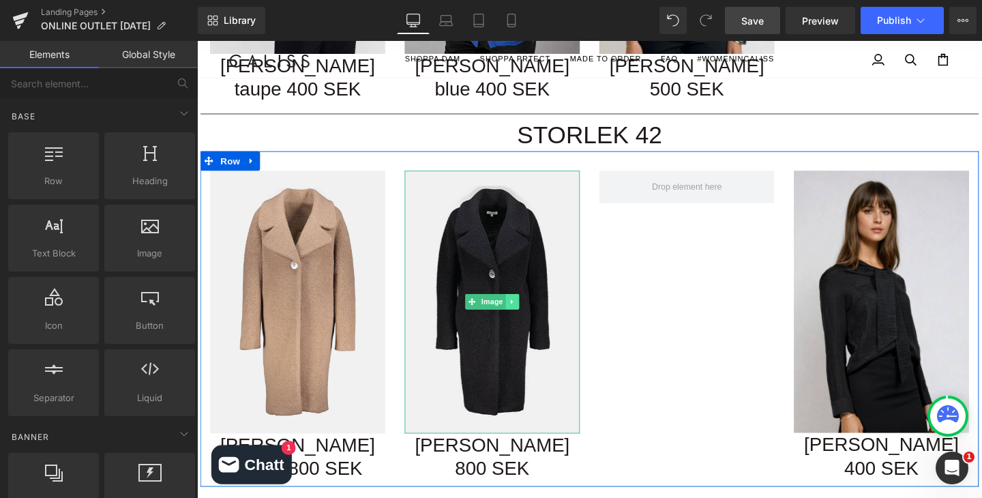
click at [528, 311] on icon at bounding box center [528, 315] width 7 height 8
click at [535, 312] on icon at bounding box center [535, 315] width 7 height 7
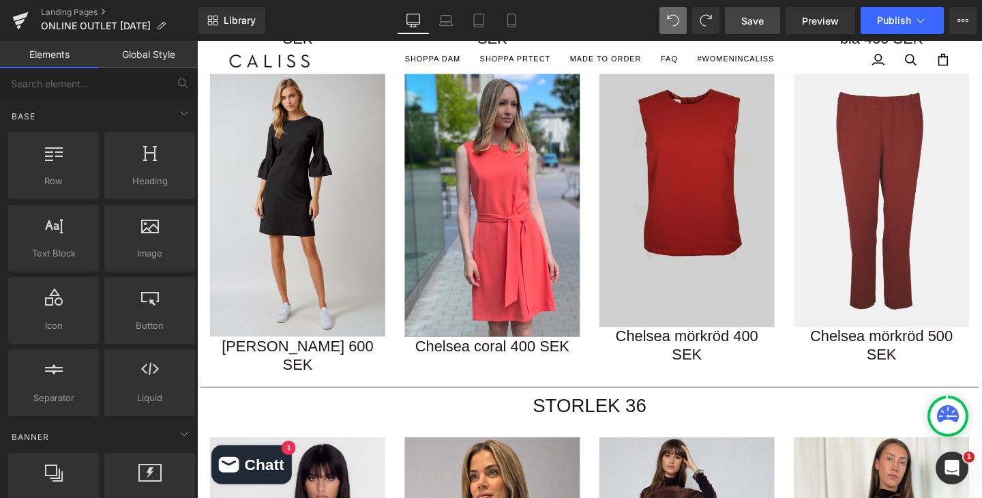
scroll to position [633, 0]
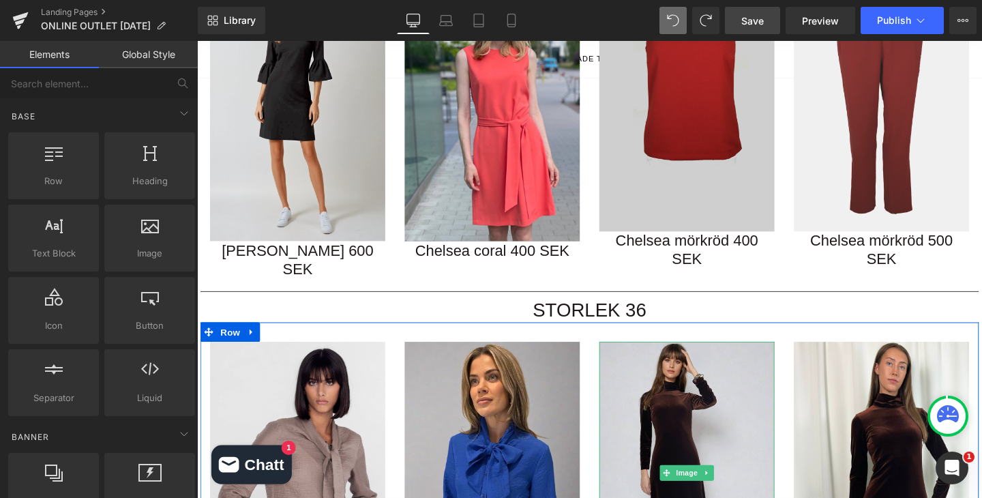
click at [684, 381] on img at bounding box center [712, 495] width 184 height 276
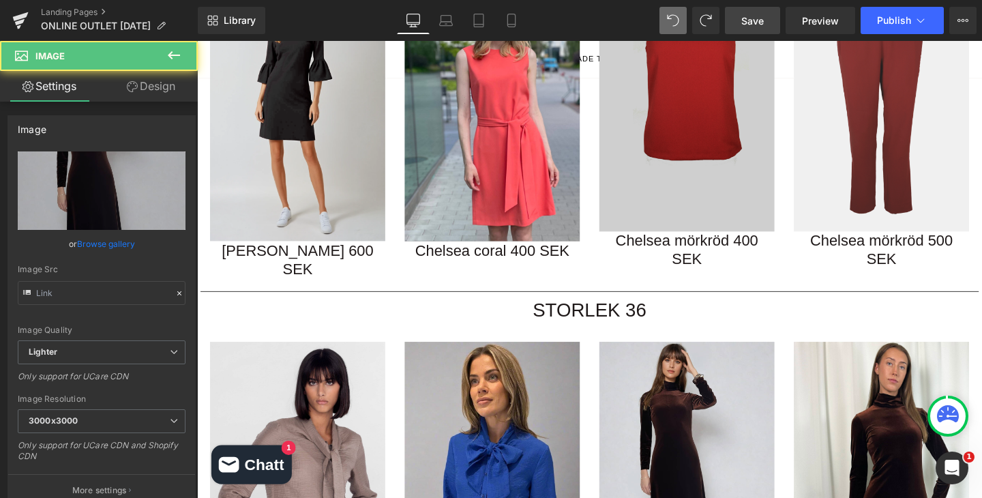
type input "https://ucarecdn.com/a5f35ce5-ab13-4a39-b08d-02d70aeedab6/-/format/auto/-/previ…"
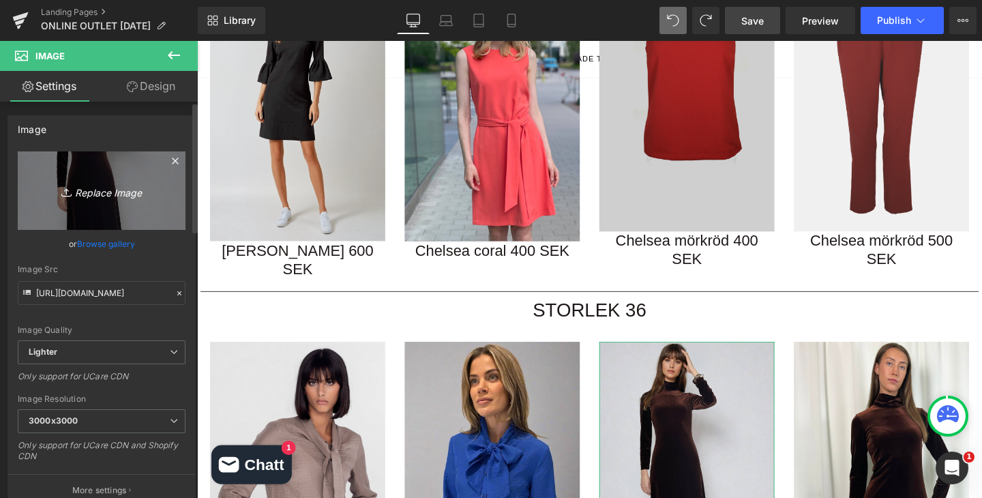
click at [110, 191] on icon "Replace Image" at bounding box center [101, 190] width 109 height 17
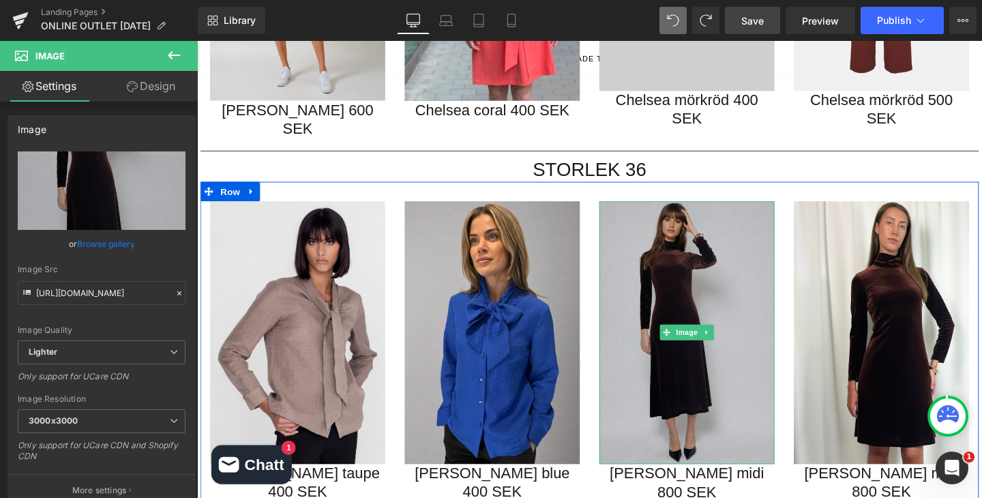
scroll to position [795, 0]
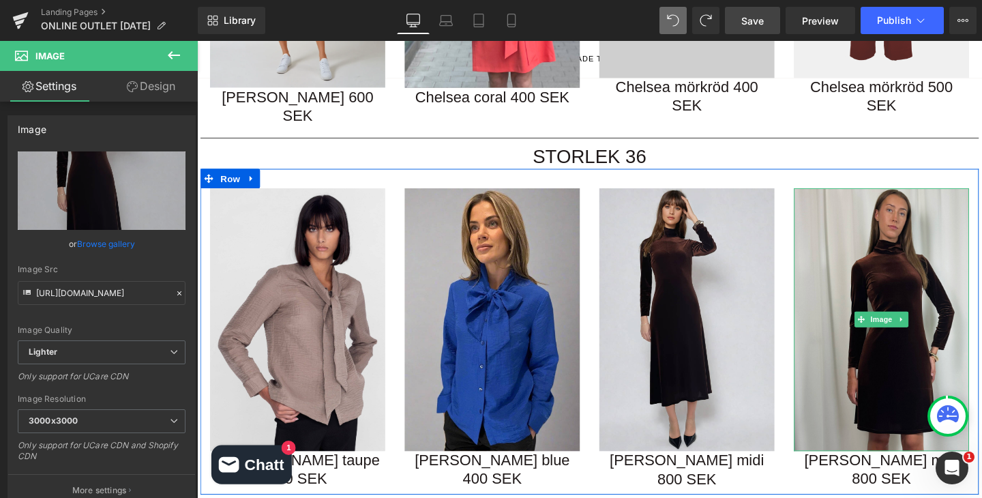
click at [941, 288] on img at bounding box center [916, 334] width 184 height 276
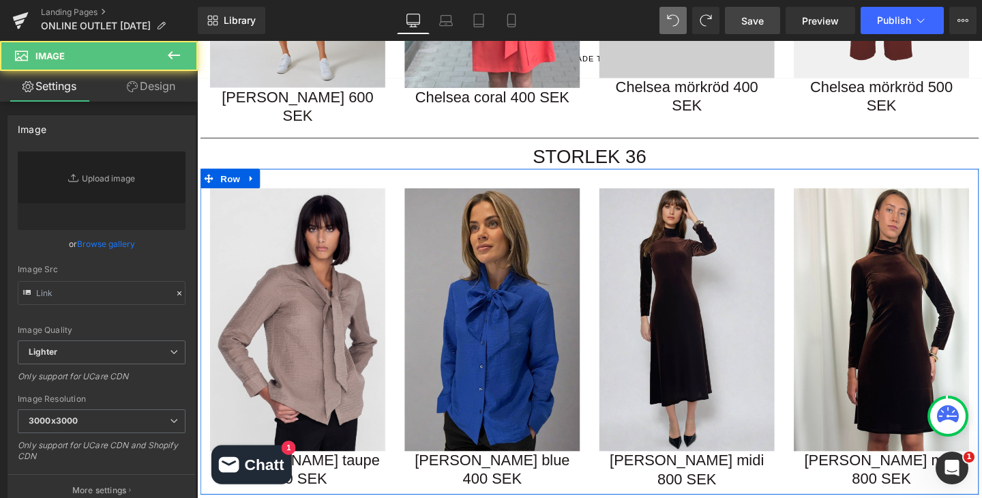
type input "https://ucarecdn.com/2cdcfe32-5dc2-41b5-a82a-27149f8e6ae8/-/format/auto/-/previ…"
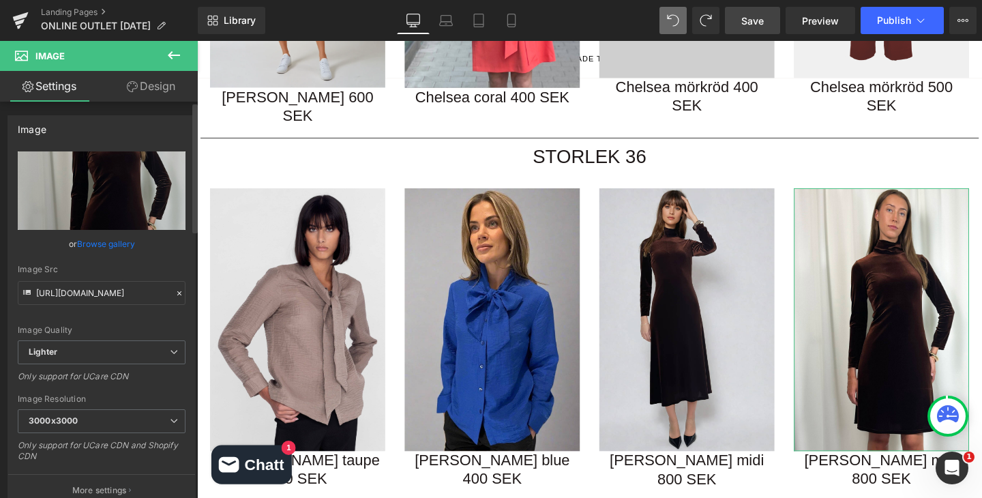
click at [118, 248] on link "Browse gallery" at bounding box center [106, 244] width 58 height 24
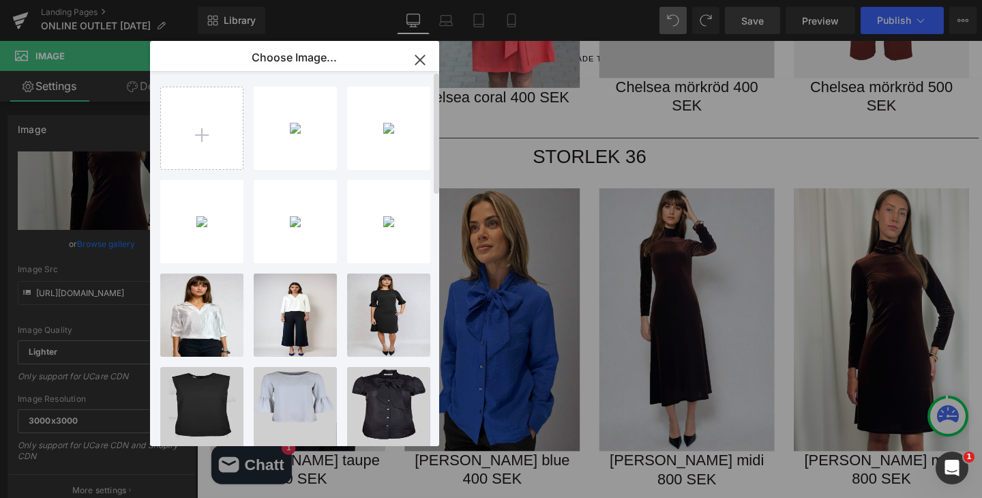
click at [252, 118] on div "29...29.png 1.59 MB Delete image? Yes No 30...30.png 1.25 MB Delete image? Yes …" at bounding box center [302, 261] width 284 height 380
click at [220, 123] on input "file" at bounding box center [202, 128] width 82 height 82
type input "C:\fakepath\Produktbild (1800 x 2600 px) (5).png"
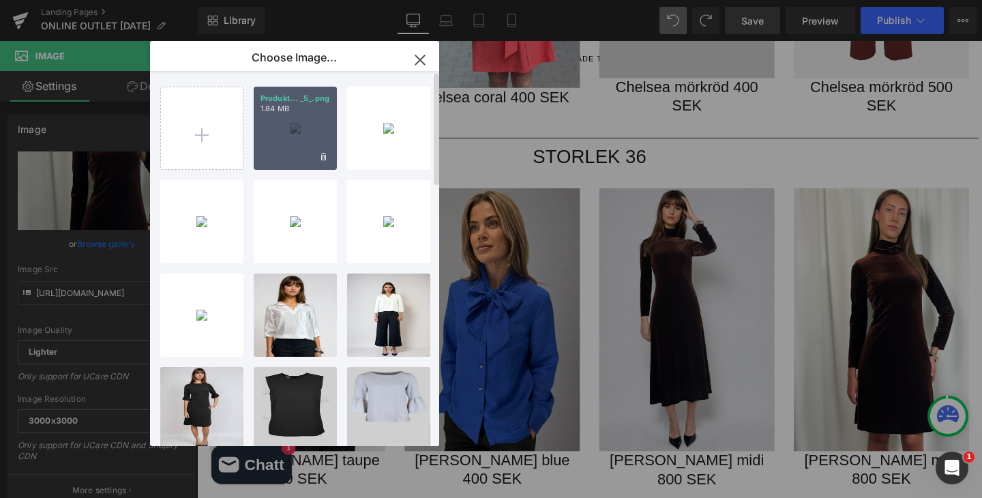
click at [281, 127] on div "Produkt... _5_.png 1.84 MB" at bounding box center [295, 128] width 83 height 83
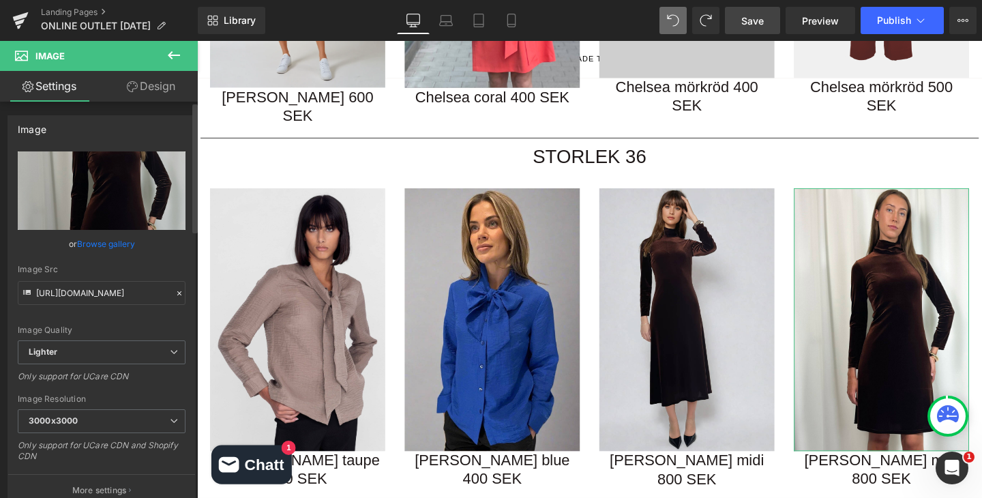
click at [112, 242] on link "Browse gallery" at bounding box center [106, 244] width 58 height 24
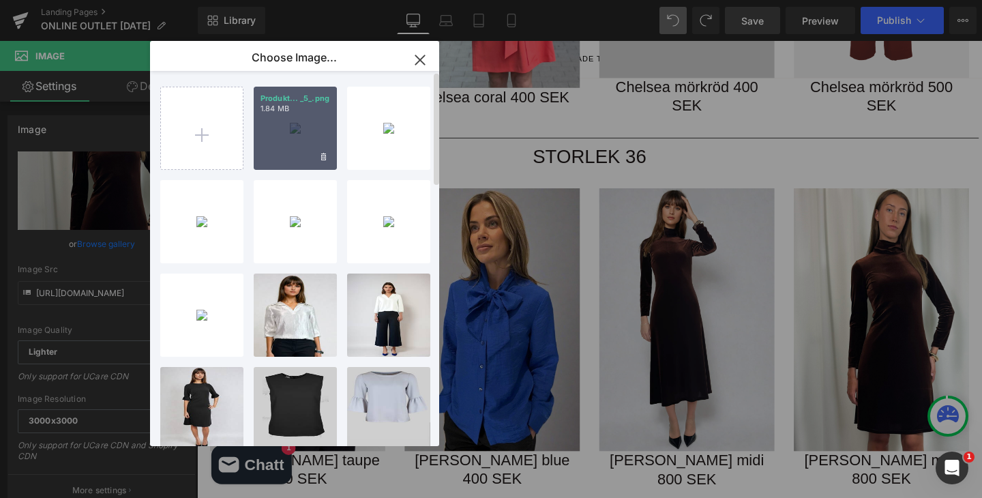
click at [284, 143] on div "Produkt... _5_.png 1.84 MB" at bounding box center [295, 128] width 83 height 83
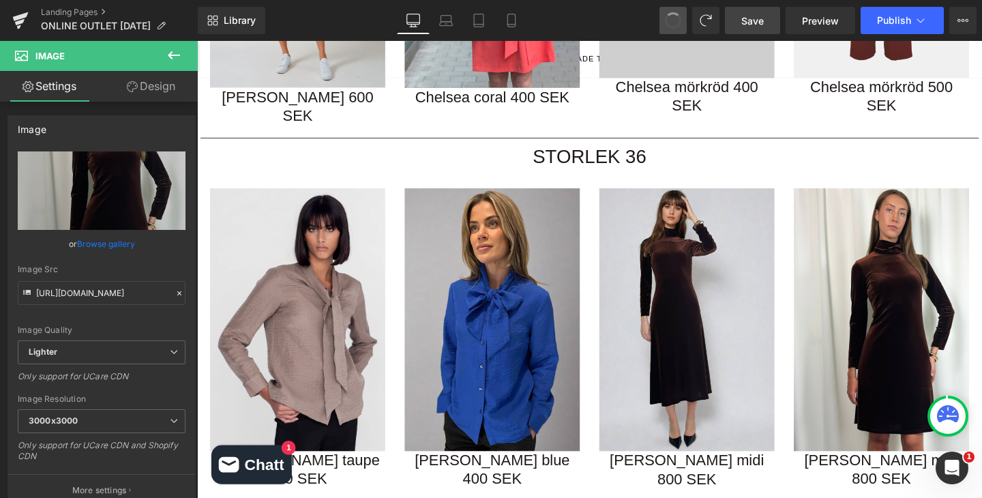
type input "https://ucarecdn.com/2cdcfe32-5dc2-41b5-a82a-27149f8e6ae8/-/format/auto/-/previ…"
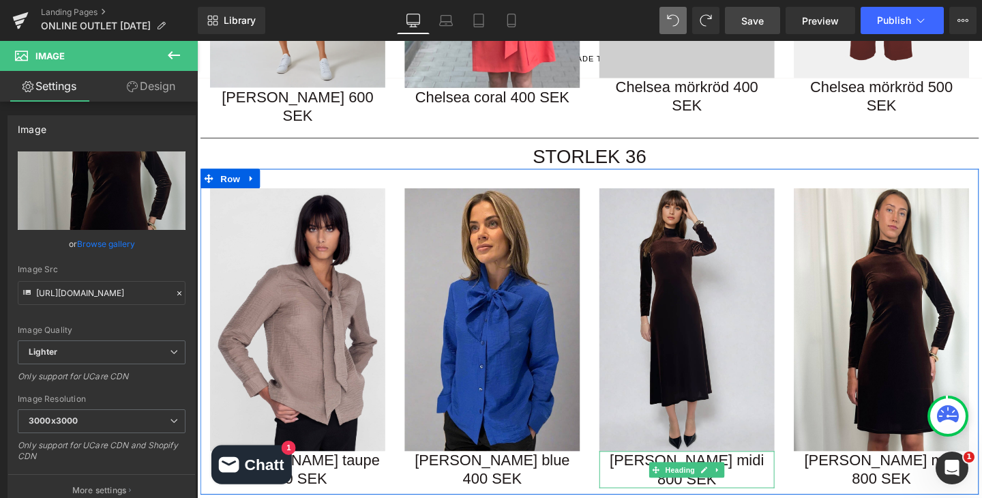
click at [769, 472] on h1 "Holly midi 800 SEK" at bounding box center [712, 492] width 184 height 40
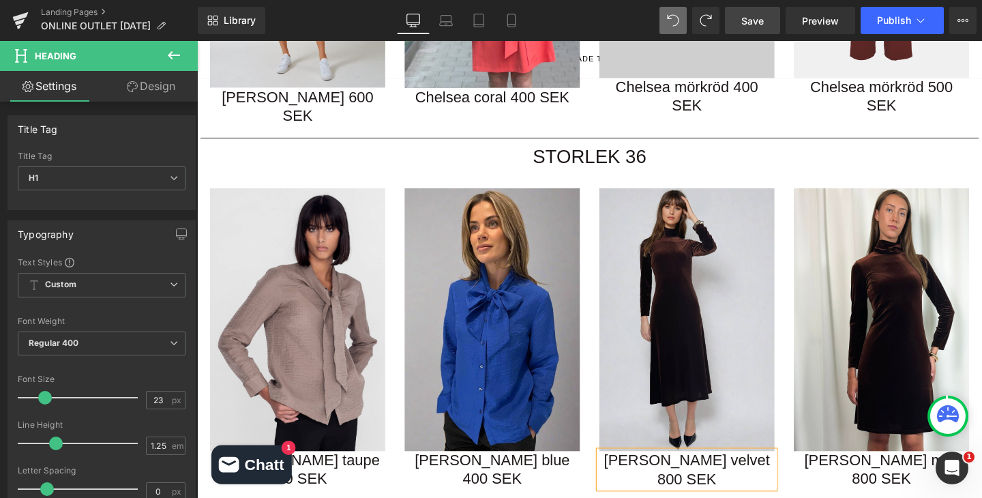
click at [965, 472] on h1 "Holly mini 800 SEK" at bounding box center [916, 492] width 184 height 40
click at [845, 472] on h1 "Holly mini 800 SEK" at bounding box center [916, 492] width 184 height 40
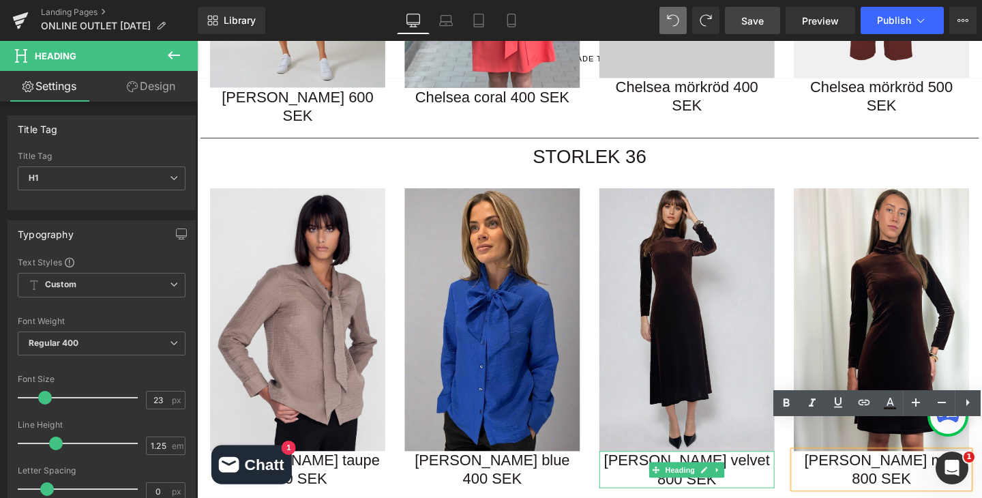
click at [720, 472] on h1 "Holly brown velvet 800 SEK" at bounding box center [712, 492] width 184 height 40
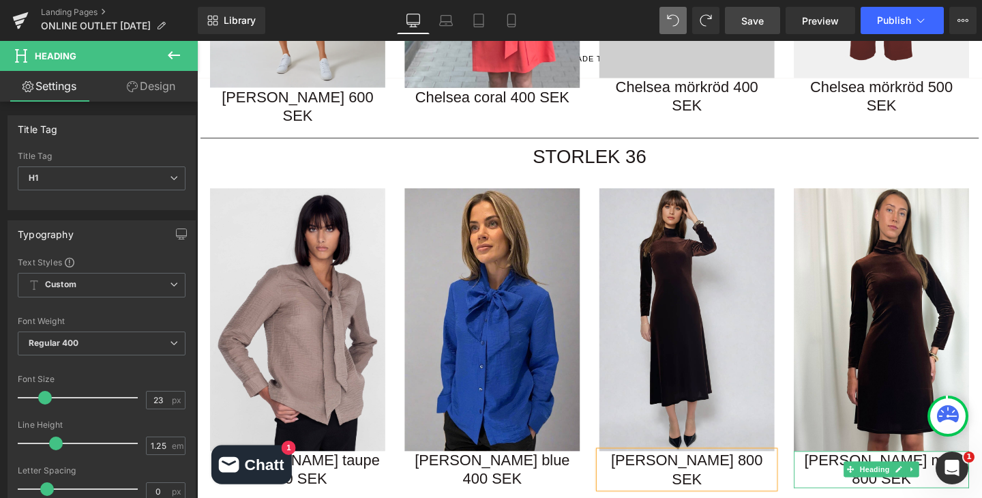
click at [969, 472] on div "Holly mini 800 SEK Heading" at bounding box center [916, 492] width 184 height 40
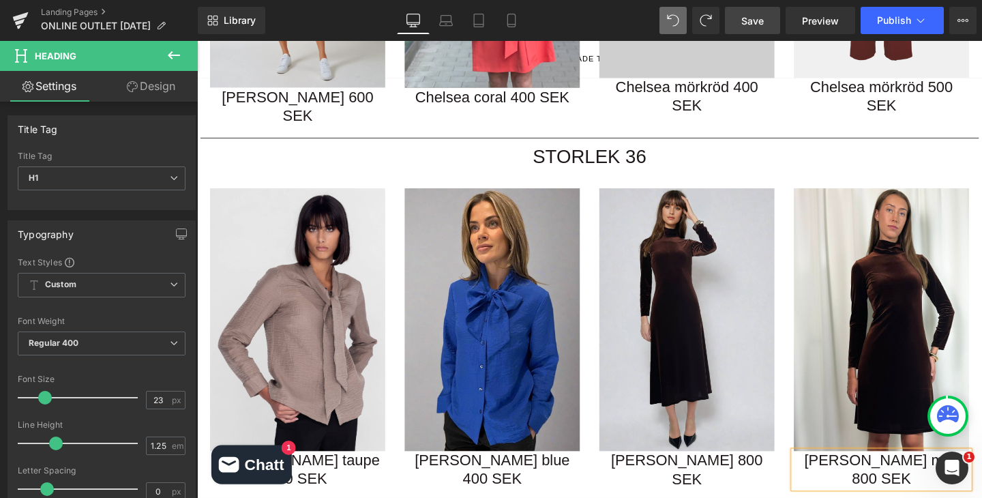
click at [858, 472] on h1 "Holly mini 800 SEK" at bounding box center [916, 492] width 184 height 40
click at [860, 472] on h1 "Holly mini 800 SEK" at bounding box center [916, 492] width 184 height 40
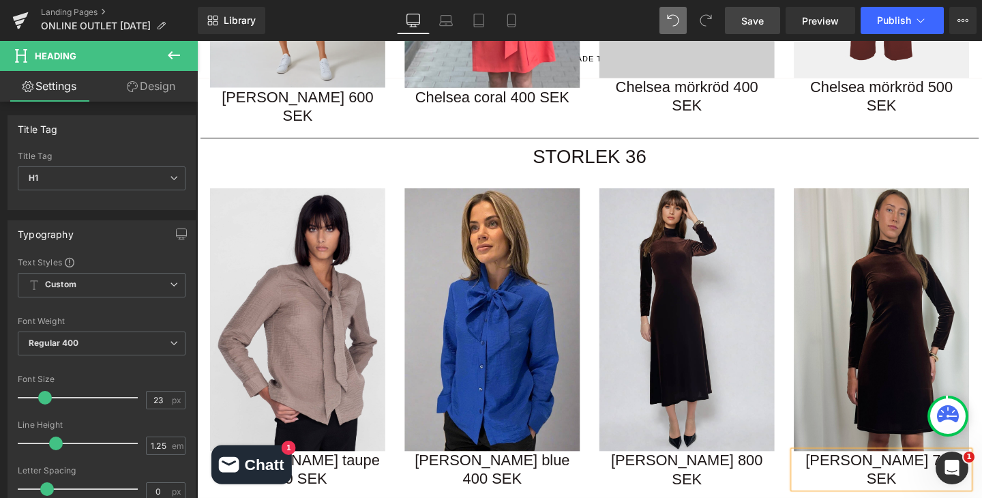
click at [881, 150] on h1 "STORLEK 36" at bounding box center [609, 162] width 818 height 25
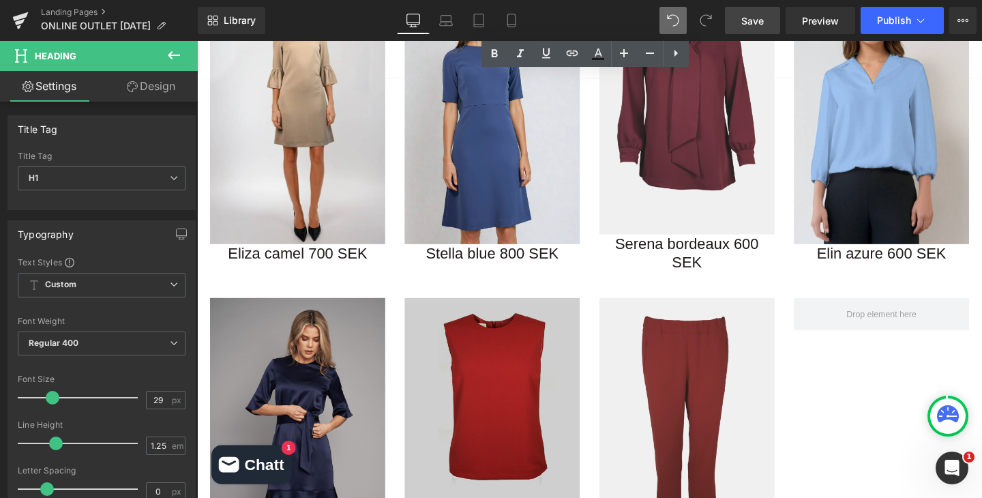
scroll to position [1424, 0]
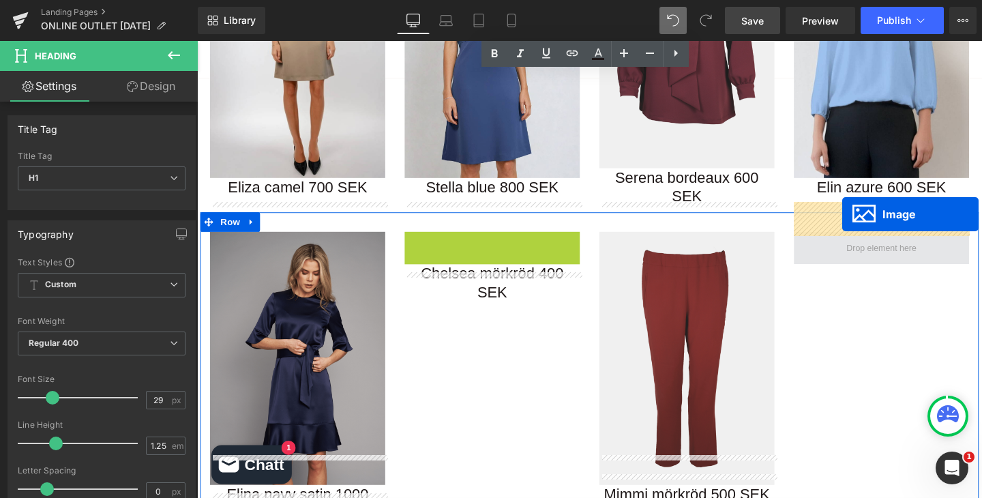
drag, startPoint x: 485, startPoint y: 348, endPoint x: 875, endPoint y: 224, distance: 409.2
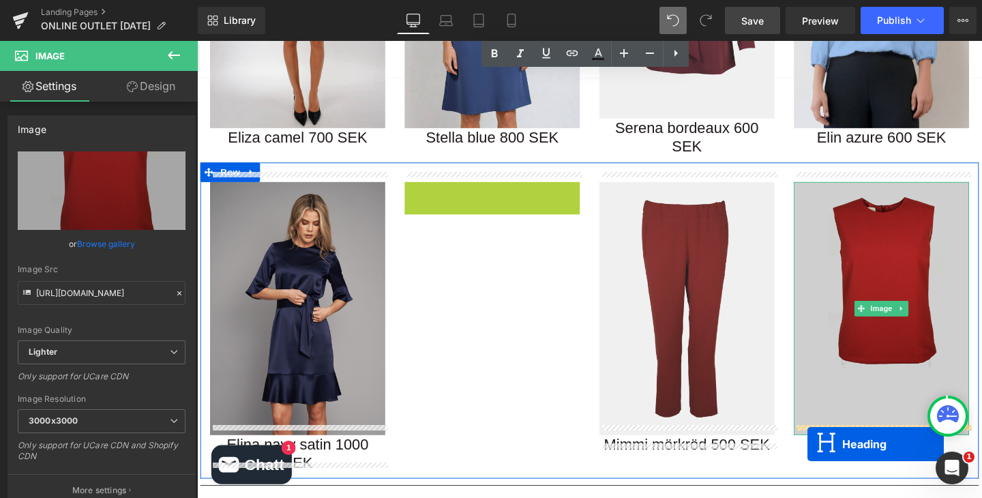
scroll to position [1494, 0]
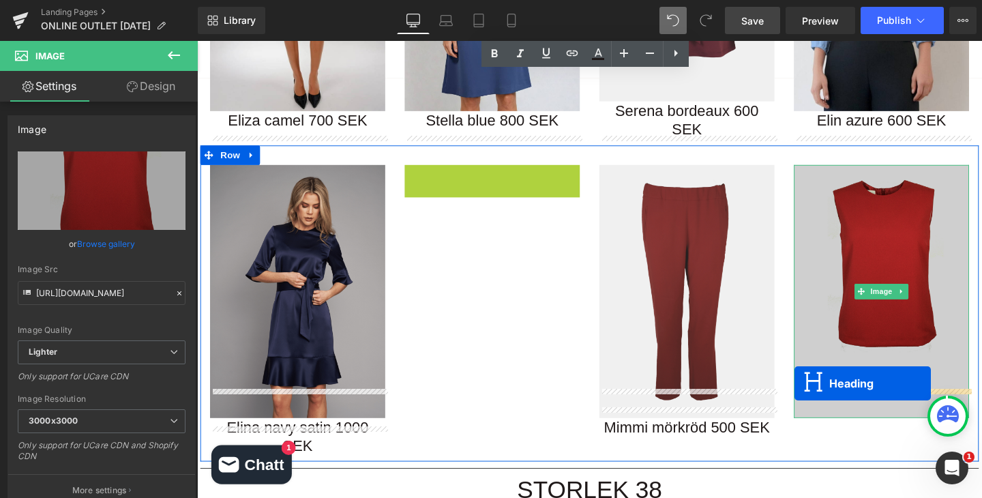
drag, startPoint x: 471, startPoint y: 231, endPoint x: 825, endPoint y: 401, distance: 392.4
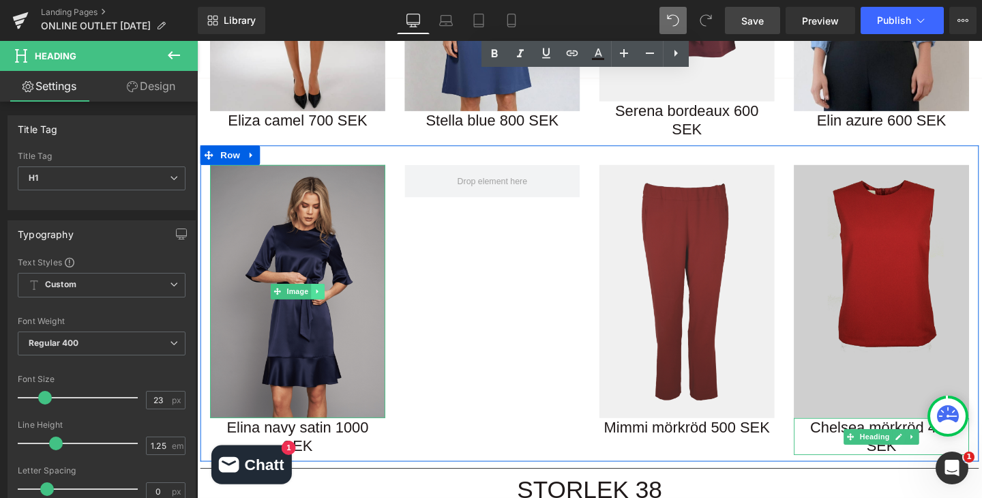
click at [322, 301] on icon at bounding box center [323, 303] width 2 height 5
click at [314, 300] on icon at bounding box center [316, 303] width 7 height 7
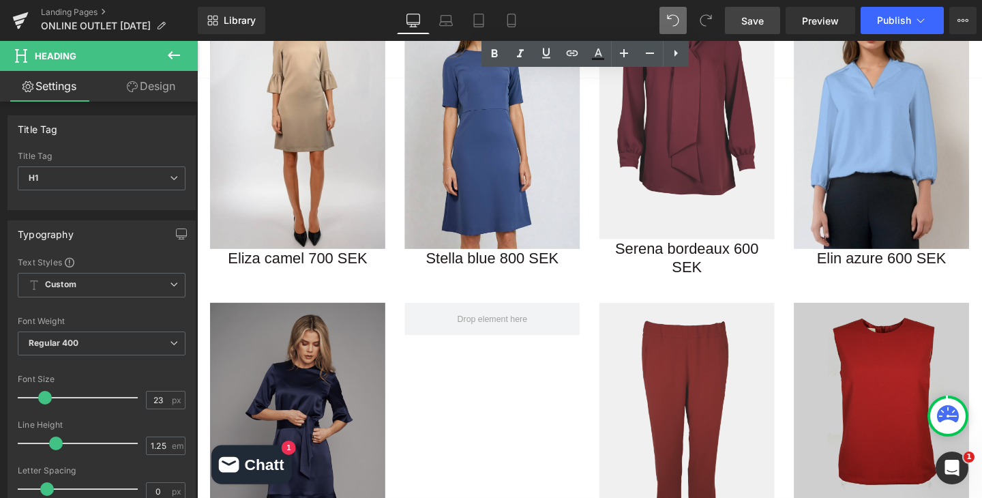
scroll to position [1367, 0]
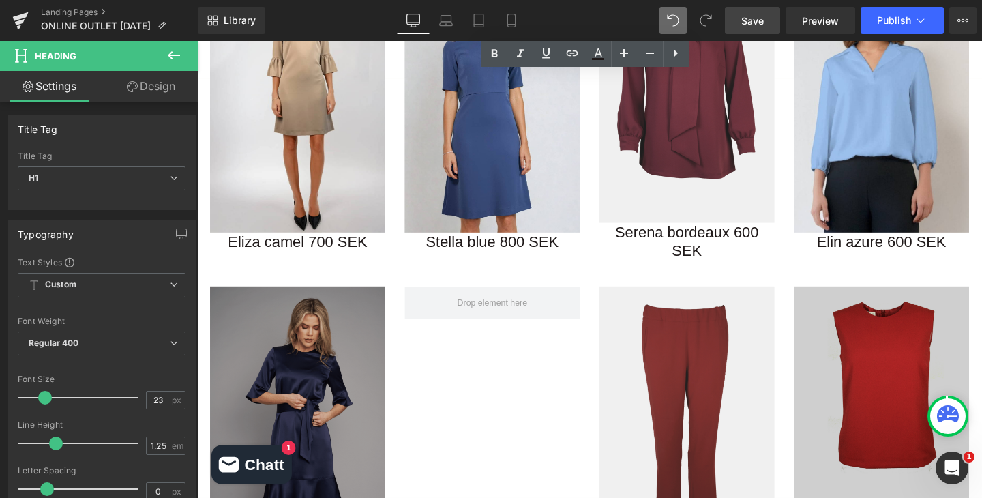
click at [293, 356] on img at bounding box center [303, 432] width 184 height 266
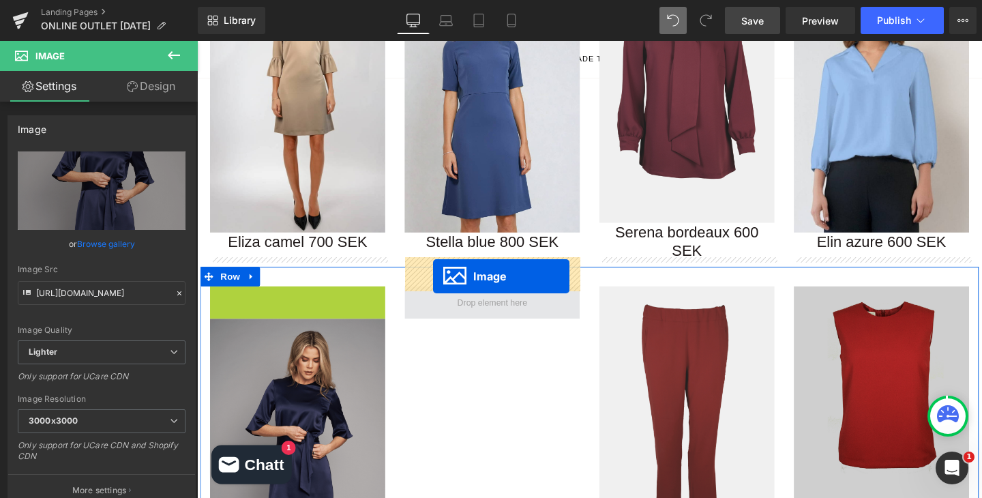
drag, startPoint x: 263, startPoint y: 399, endPoint x: 445, endPoint y: 288, distance: 212.9
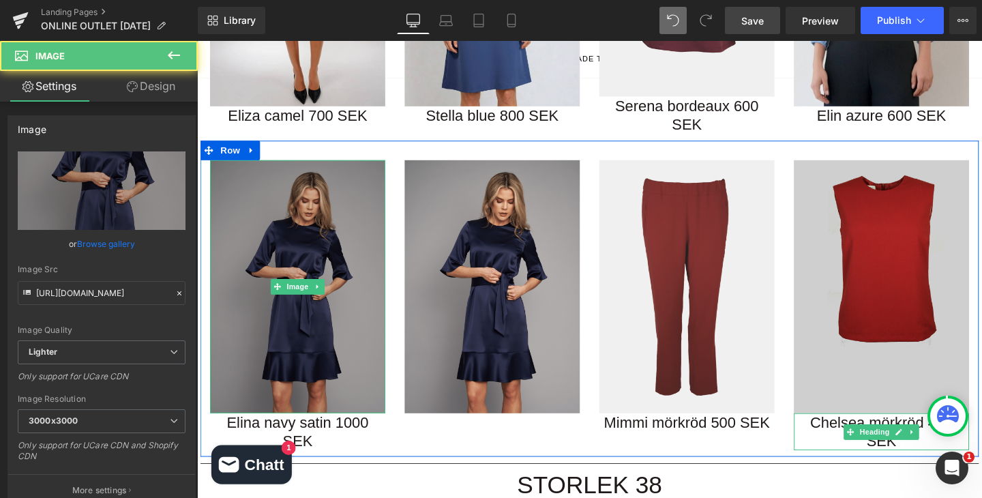
scroll to position [1582, 0]
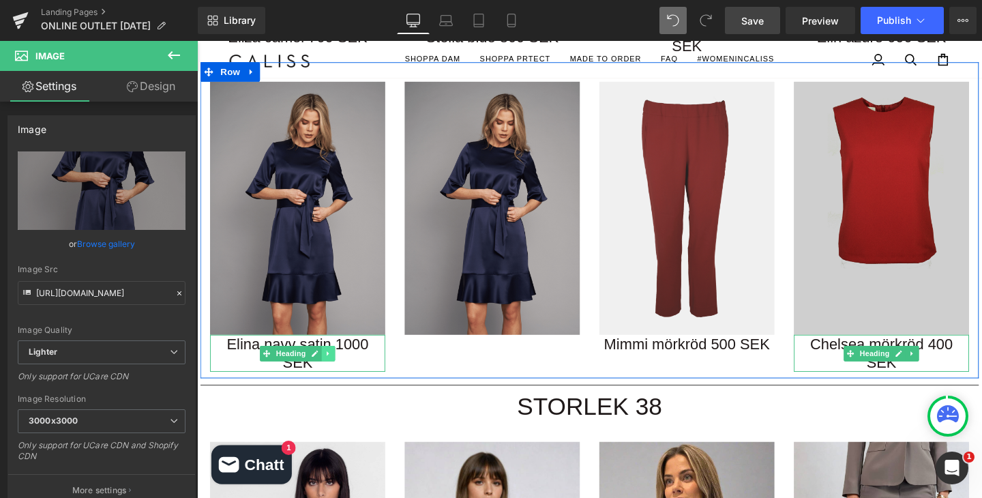
click at [333, 365] on icon at bounding box center [334, 369] width 7 height 8
click at [327, 365] on icon at bounding box center [327, 368] width 7 height 7
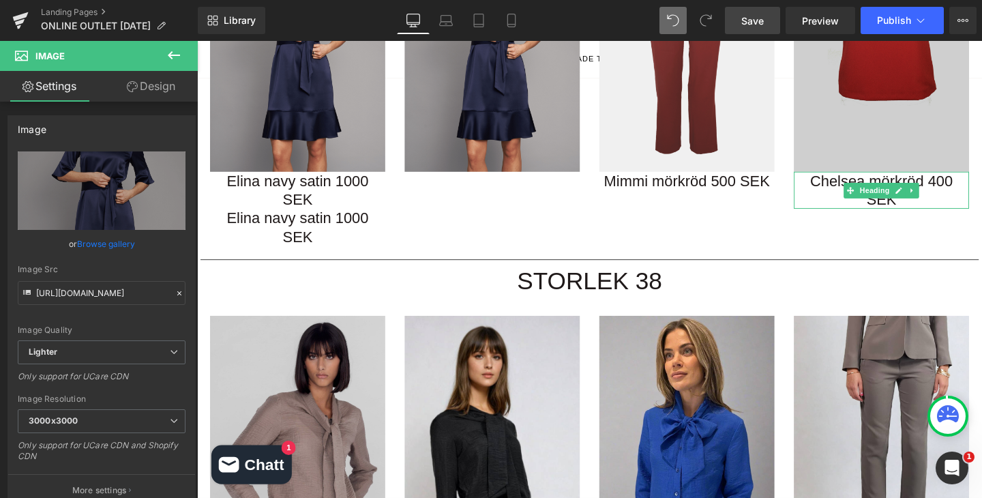
scroll to position [1716, 0]
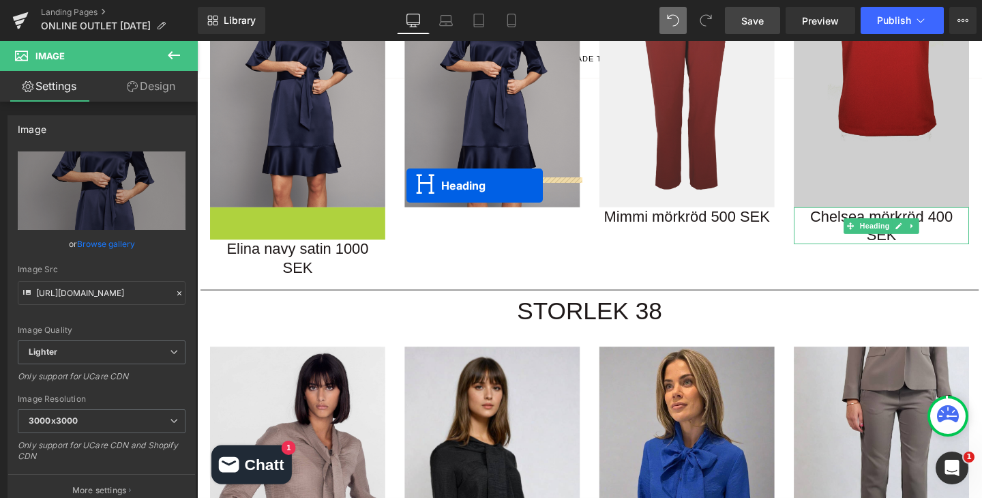
drag, startPoint x: 248, startPoint y: 203, endPoint x: 417, endPoint y: 192, distance: 169.4
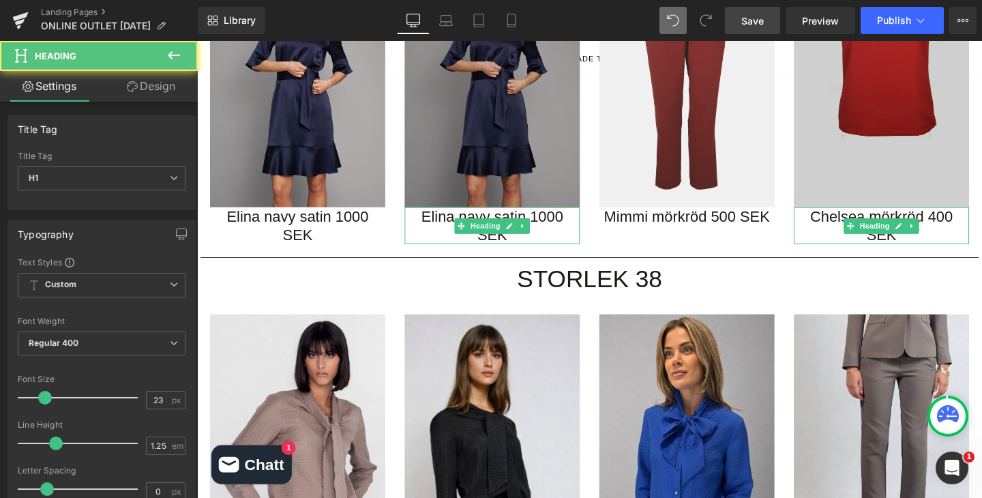
scroll to position [1544, 0]
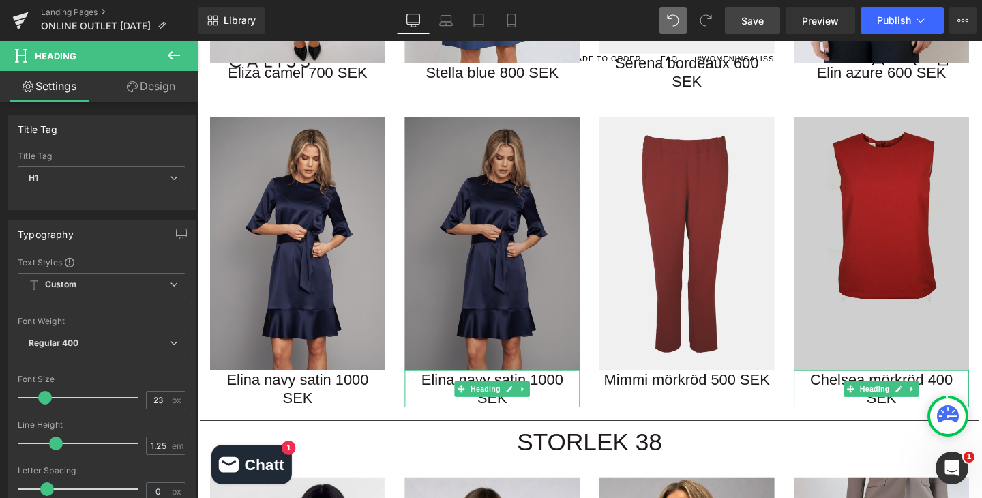
click at [490, 205] on img at bounding box center [507, 254] width 184 height 266
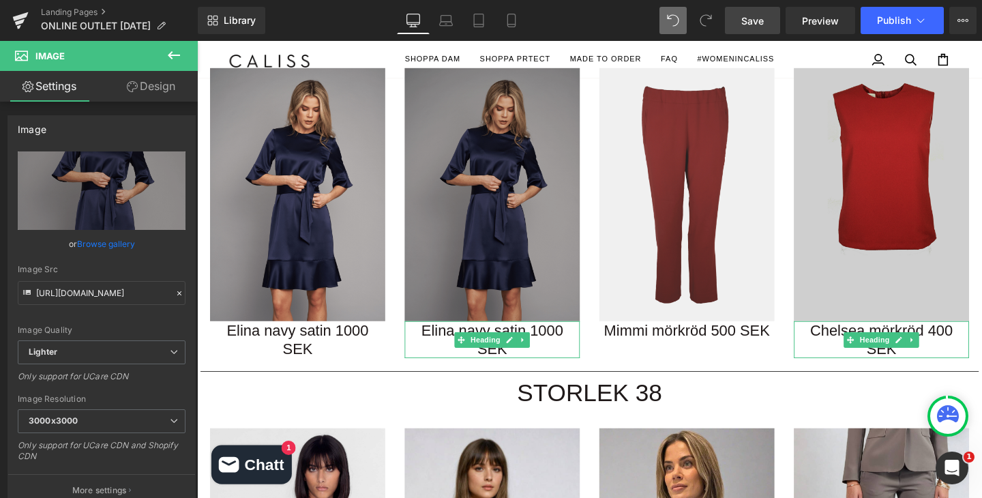
scroll to position [1542, 0]
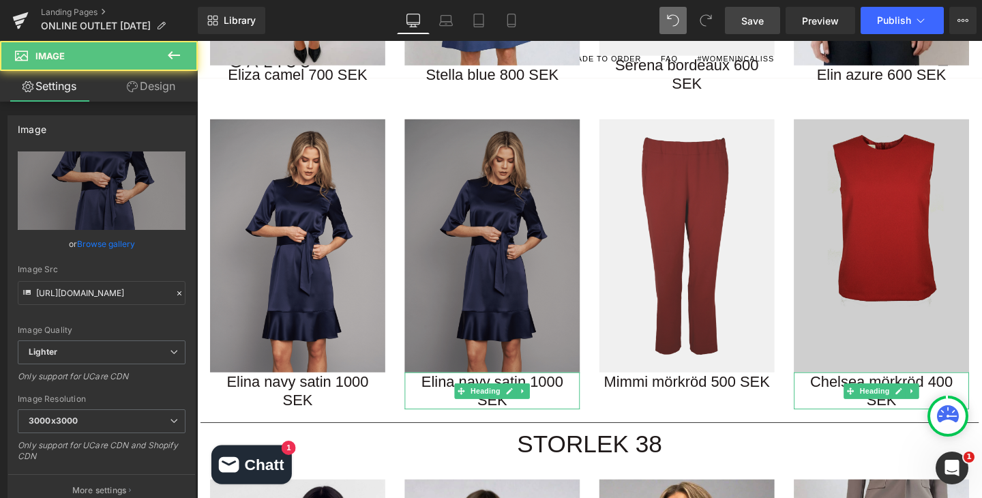
click at [509, 217] on img at bounding box center [507, 256] width 184 height 266
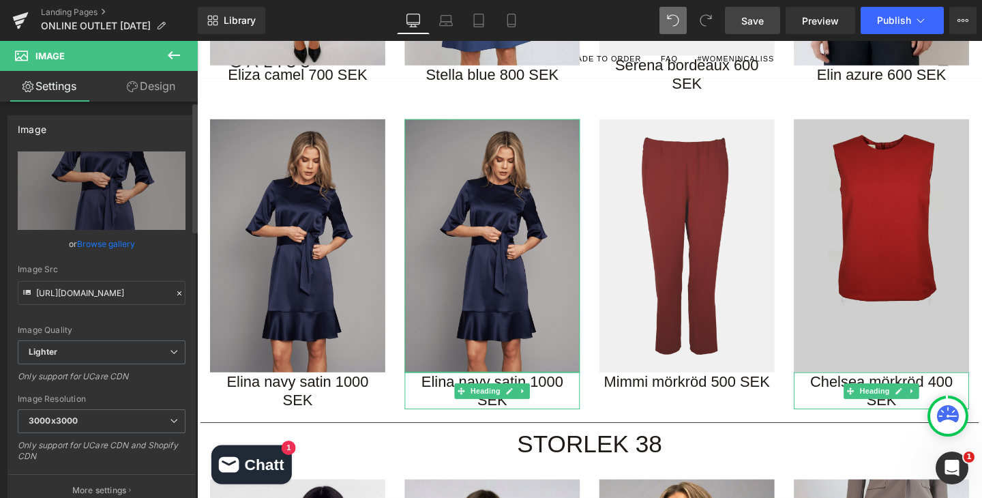
click at [120, 241] on link "Browse gallery" at bounding box center [106, 244] width 58 height 24
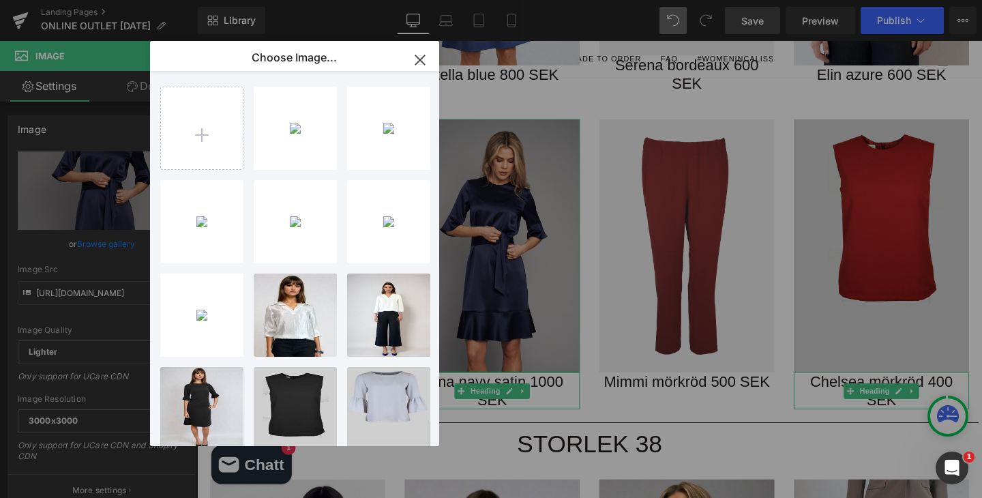
click at [95, 0] on div "Heading You are previewing how the will restyle your page. You can not edit Ele…" at bounding box center [491, 0] width 982 height 0
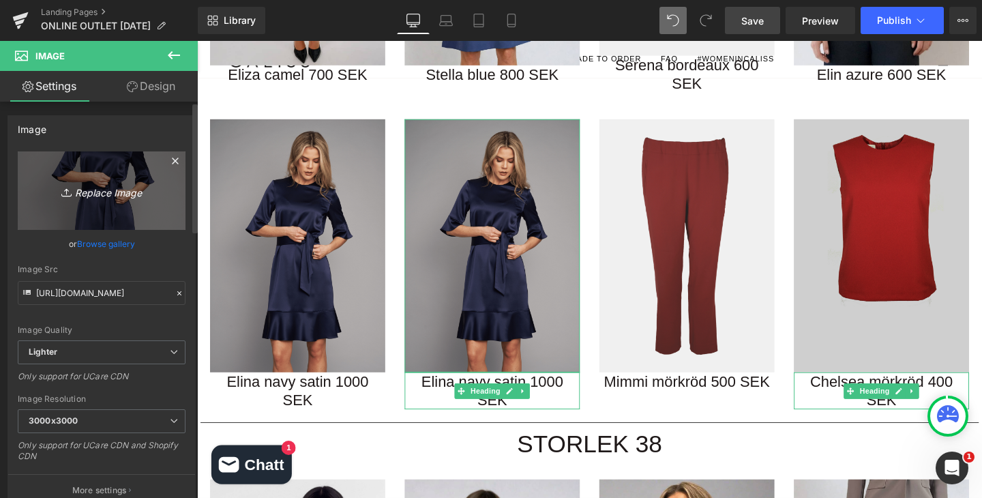
click at [100, 195] on icon "Replace Image" at bounding box center [101, 190] width 109 height 17
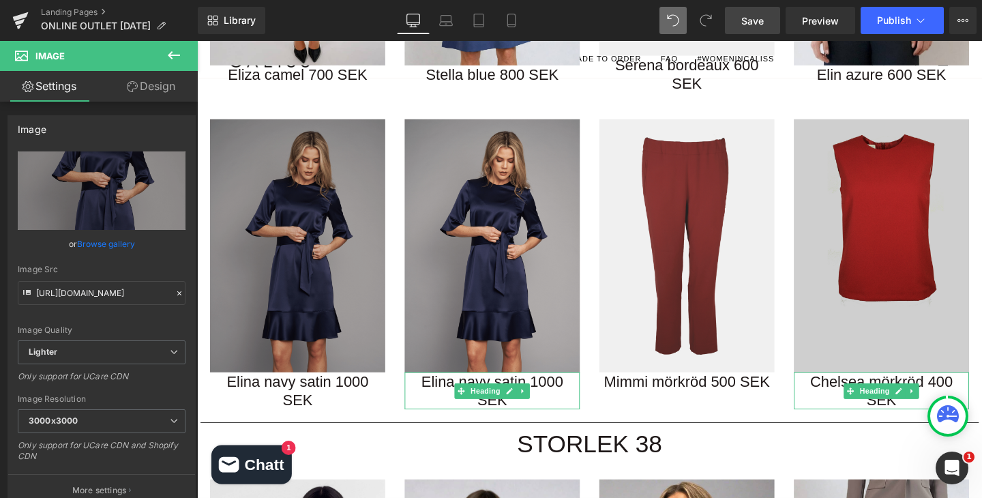
type input "C:\fakepath\Produktbild (1800 x 2600 px) (4).png"
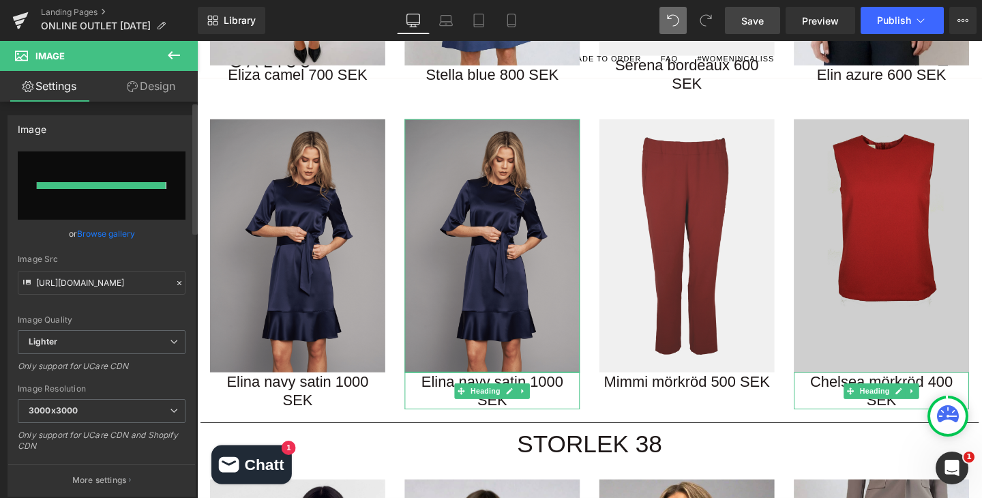
type input "https://ucarecdn.com/1560c1dd-c005-4715-9720-a5fc7f735ce5/-/format/auto/-/previ…"
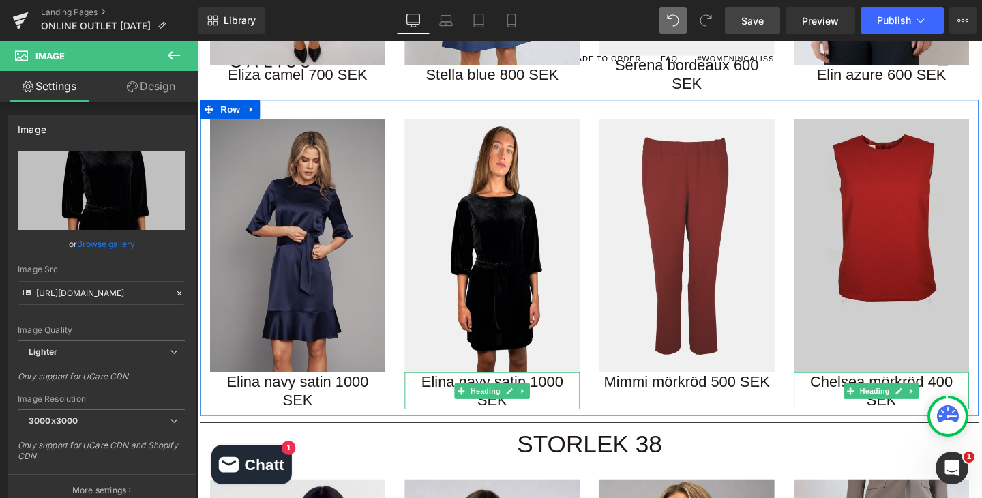
click at [580, 389] on h1 "Elina navy satin 1000 SEK" at bounding box center [507, 409] width 184 height 40
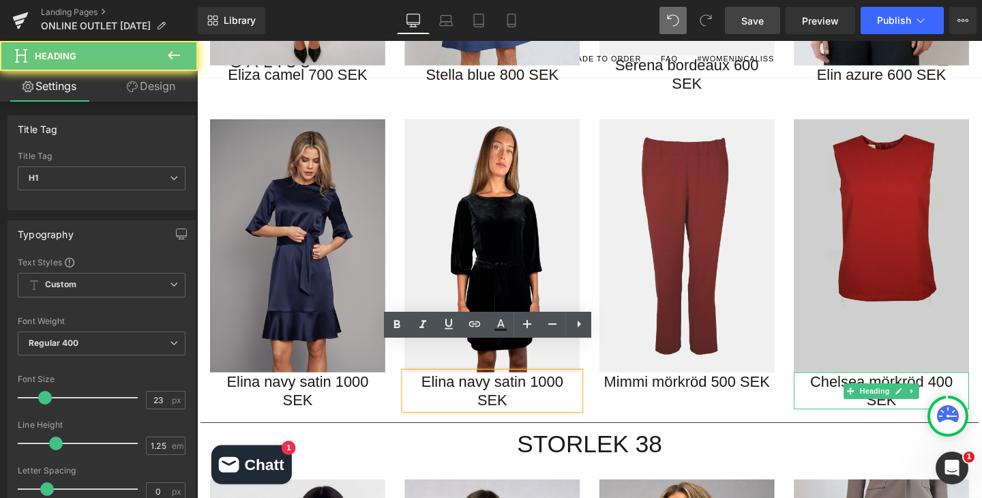
drag, startPoint x: 551, startPoint y: 369, endPoint x: 421, endPoint y: 370, distance: 130.2
click at [421, 389] on h1 "Elina navy satin 1000 SEK" at bounding box center [507, 409] width 184 height 40
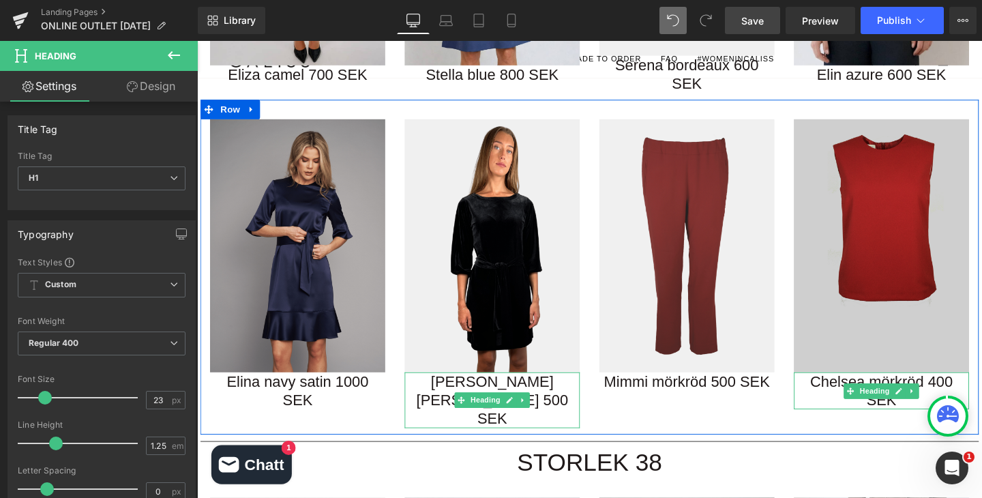
click at [571, 389] on h1 "Doris svart sammet 500 SEK" at bounding box center [507, 418] width 184 height 59
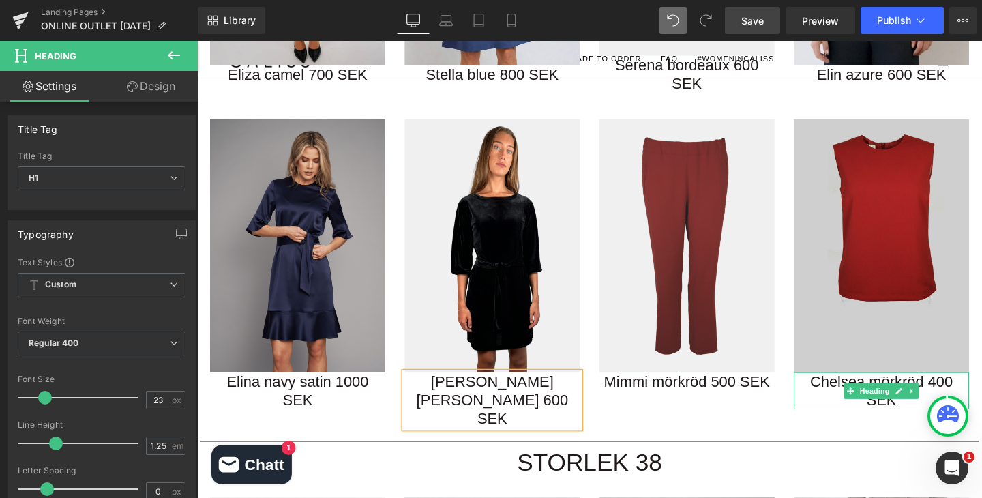
click at [733, 391] on div "Image Elina navy satin 1000 SEK Heading Image Doris svart sammet 600 SEK Headin…" at bounding box center [609, 279] width 818 height 352
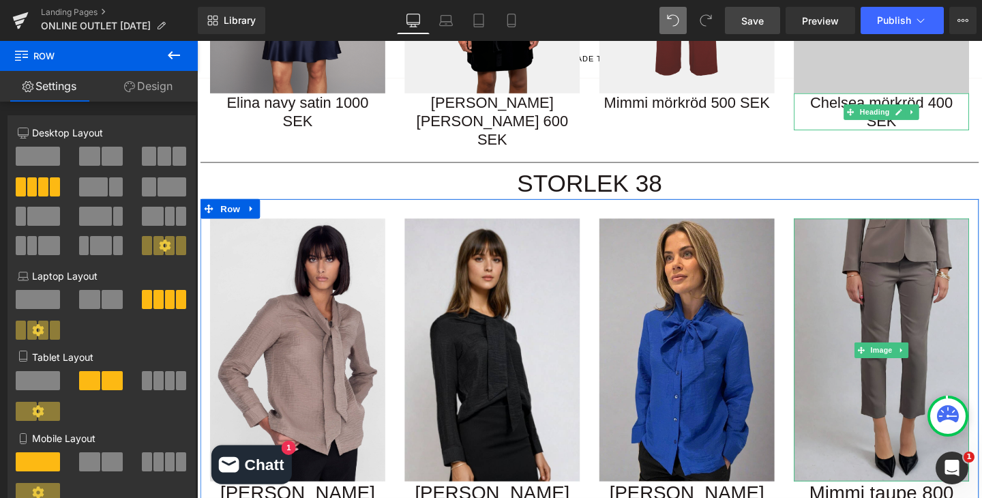
scroll to position [1836, 0]
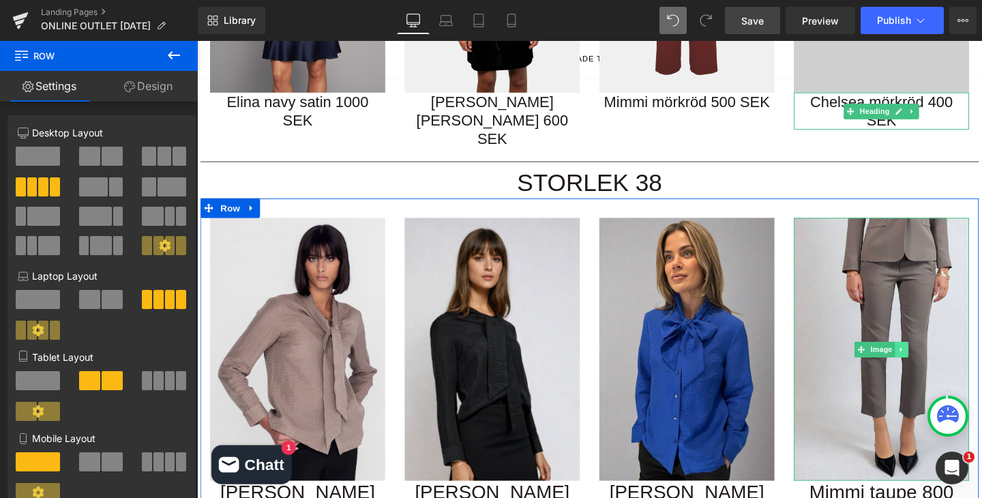
click at [939, 361] on icon at bounding box center [937, 365] width 7 height 8
click at [946, 361] on icon at bounding box center [944, 364] width 7 height 7
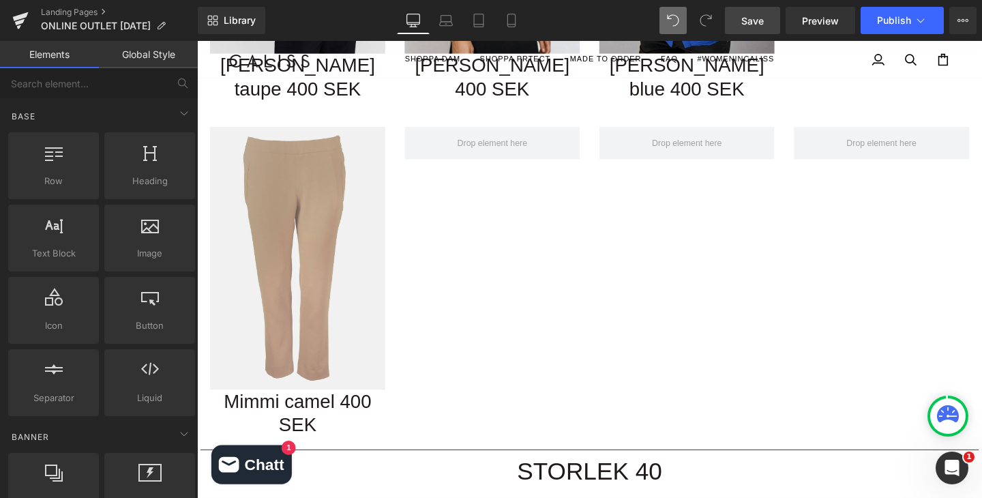
scroll to position [2287, 0]
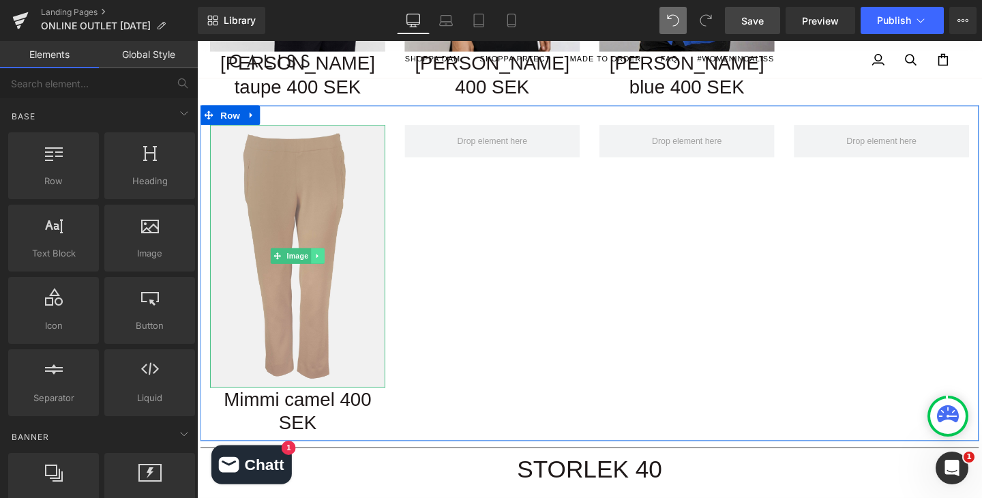
click at [325, 262] on icon at bounding box center [323, 266] width 7 height 8
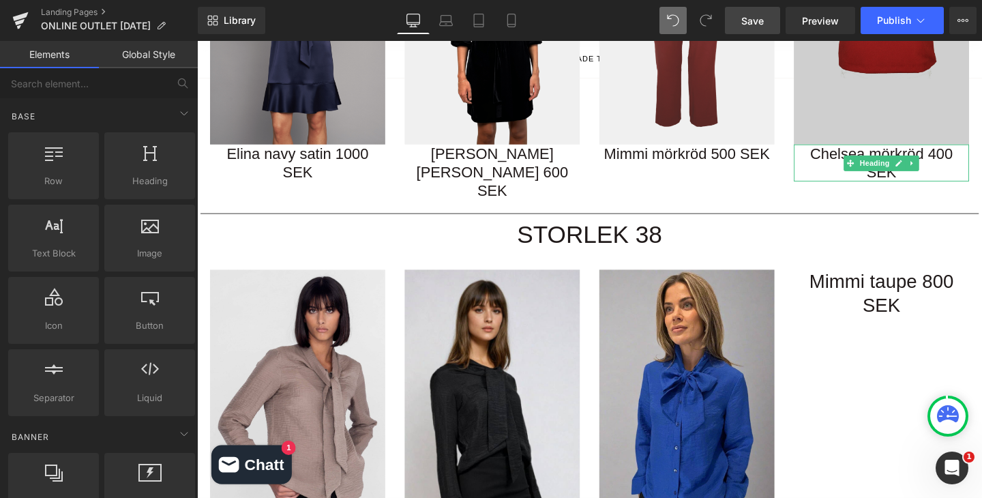
scroll to position [1770, 0]
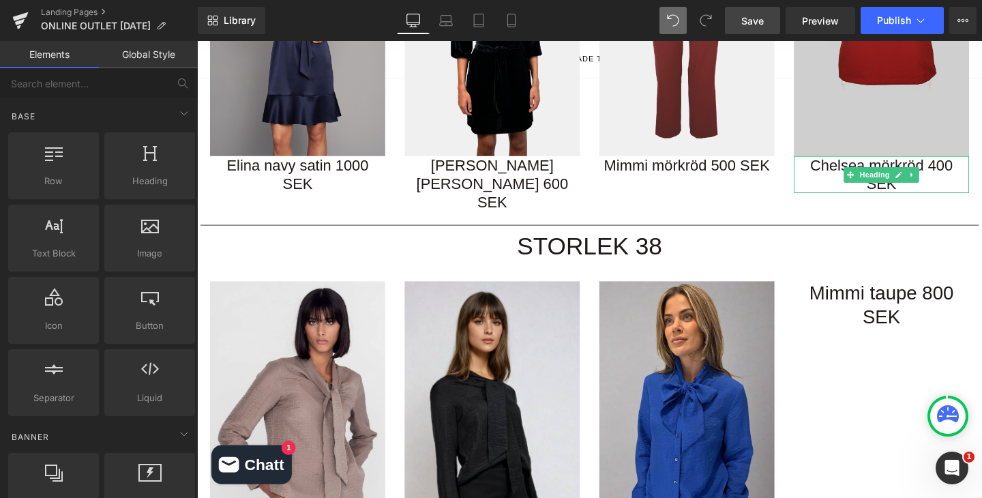
click at [939, 293] on div "Mimmi taupe 800 SEK Heading" at bounding box center [916, 318] width 184 height 50
click at [935, 293] on h1 "Mimmi taupe 800 SEK" at bounding box center [916, 318] width 184 height 50
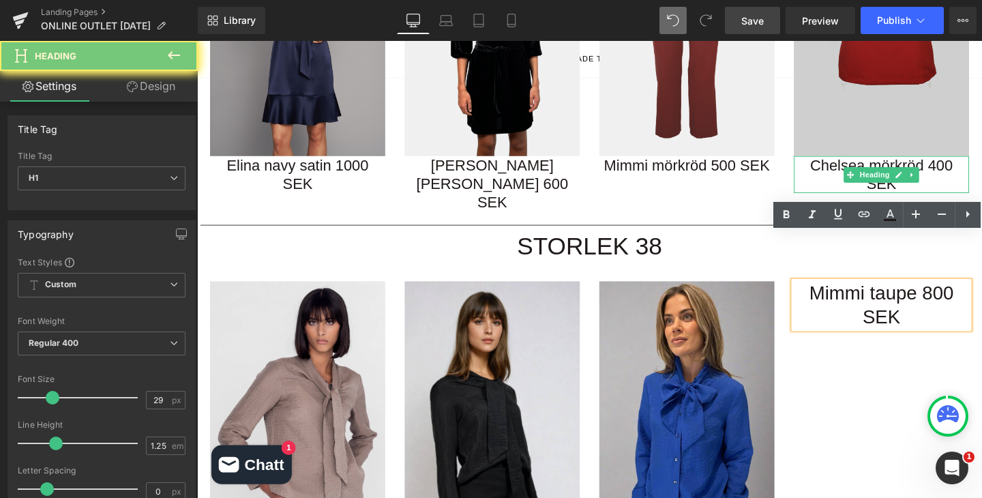
click at [935, 293] on h1 "Mimmi taupe 800 SEK" at bounding box center [916, 318] width 184 height 50
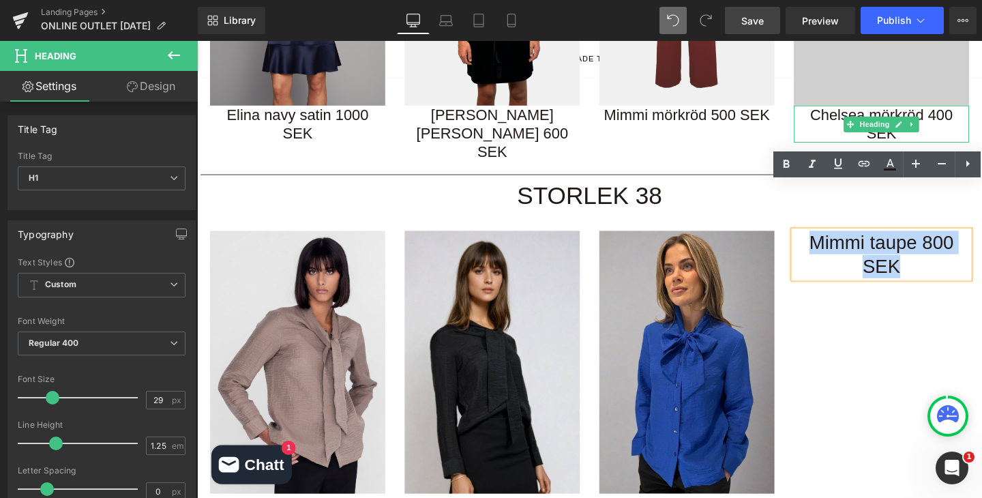
scroll to position [1823, 0]
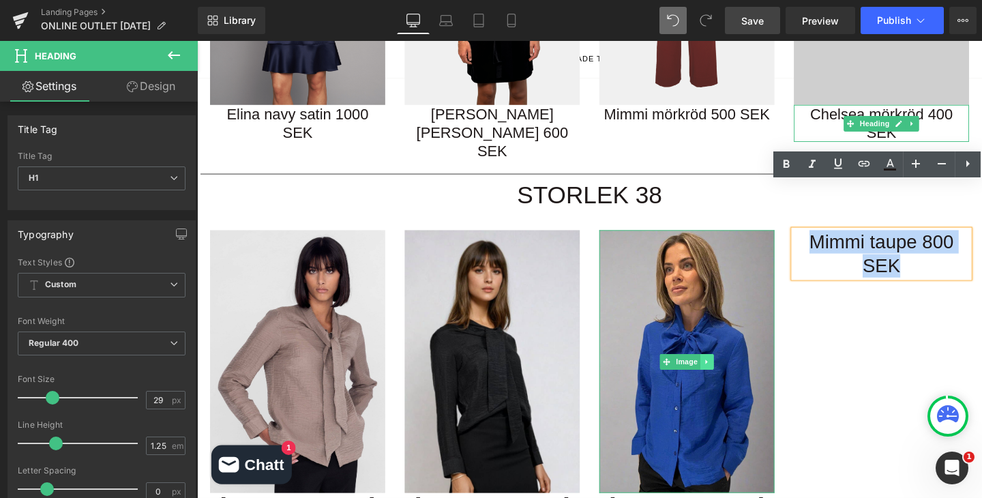
click at [734, 374] on icon at bounding box center [732, 378] width 7 height 8
click at [729, 374] on icon at bounding box center [725, 377] width 7 height 7
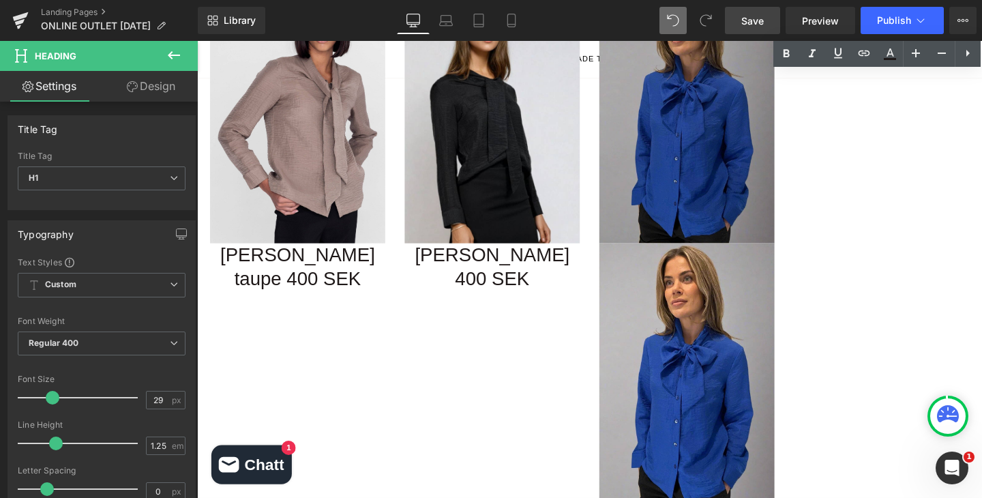
scroll to position [1816, 0]
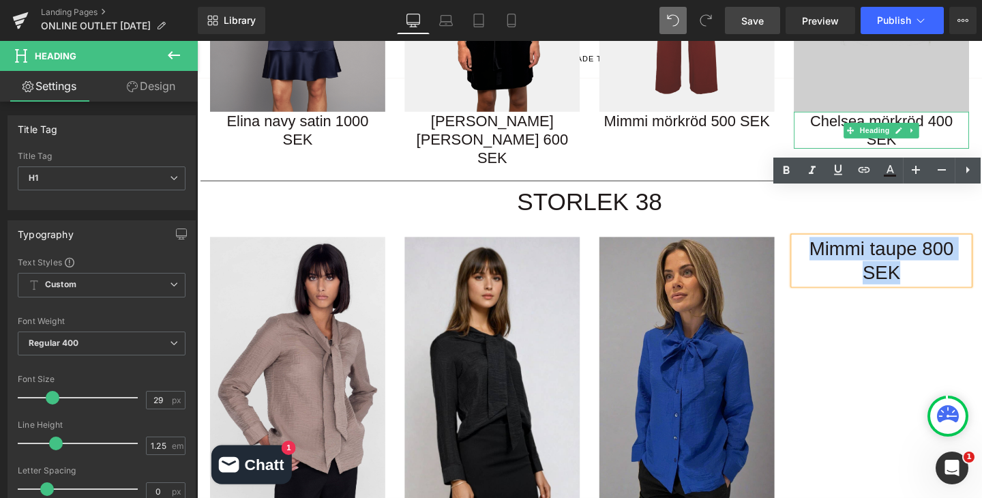
click at [719, 293] on img at bounding box center [712, 385] width 184 height 276
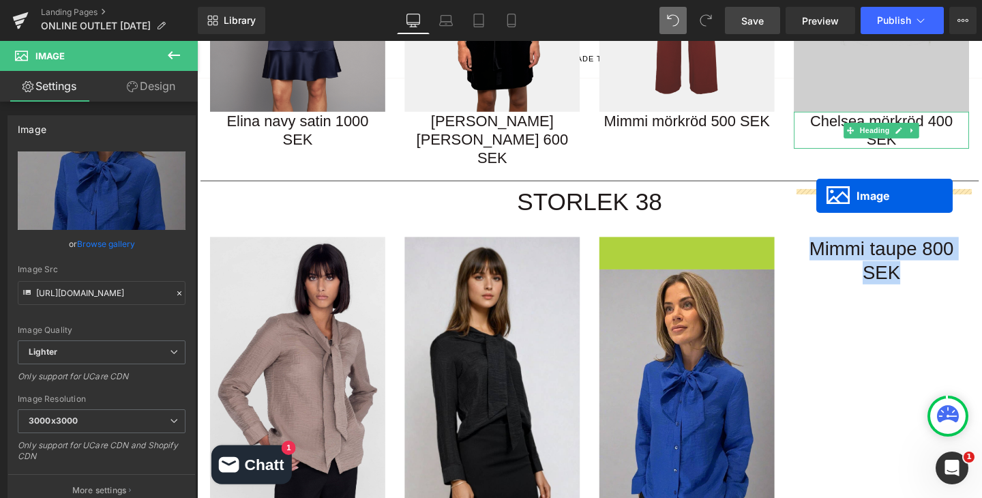
drag, startPoint x: 667, startPoint y: 336, endPoint x: 848, endPoint y: 203, distance: 224.8
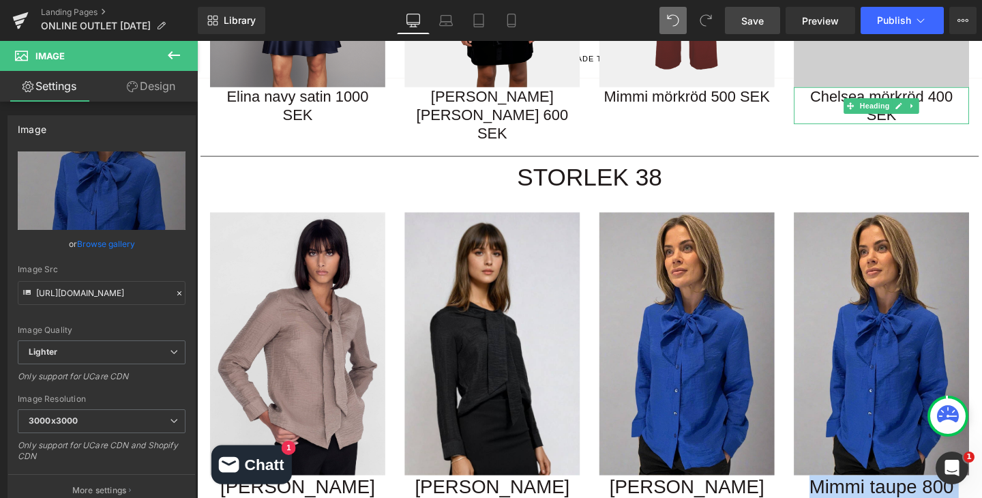
scroll to position [1843, 0]
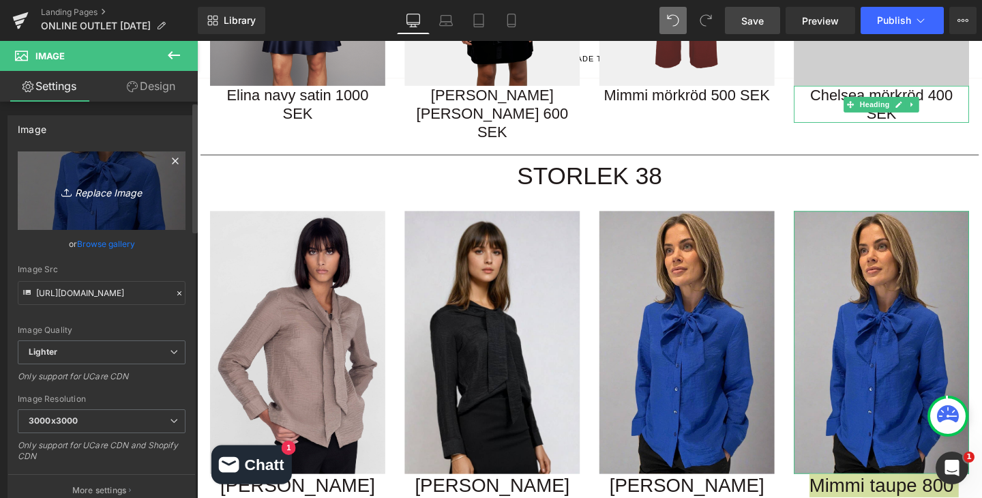
click at [109, 191] on icon "Replace Image" at bounding box center [101, 190] width 109 height 17
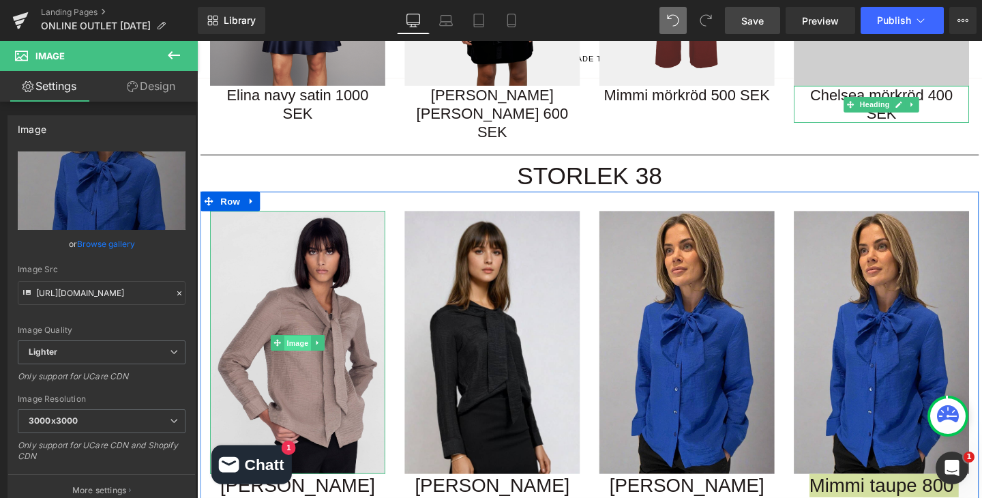
click at [303, 350] on span "Image" at bounding box center [302, 358] width 29 height 16
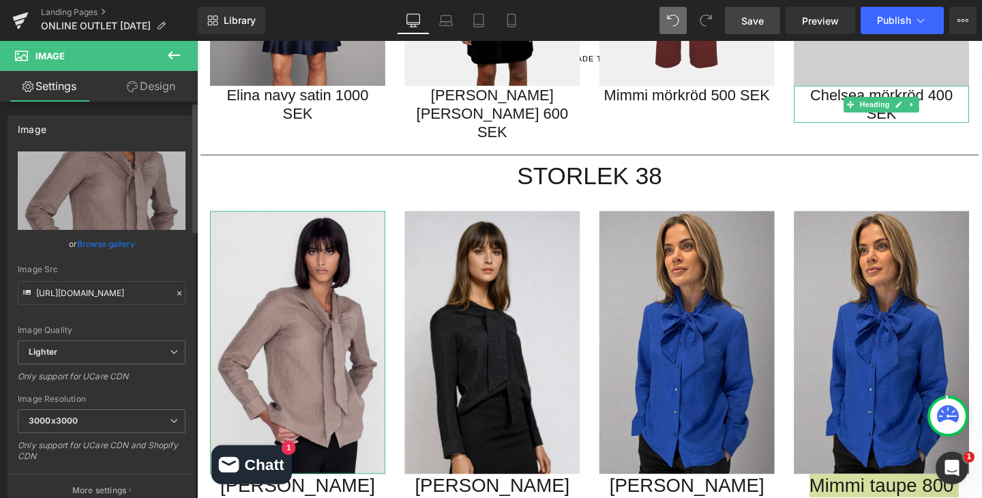
click at [108, 239] on link "Browse gallery" at bounding box center [106, 244] width 58 height 24
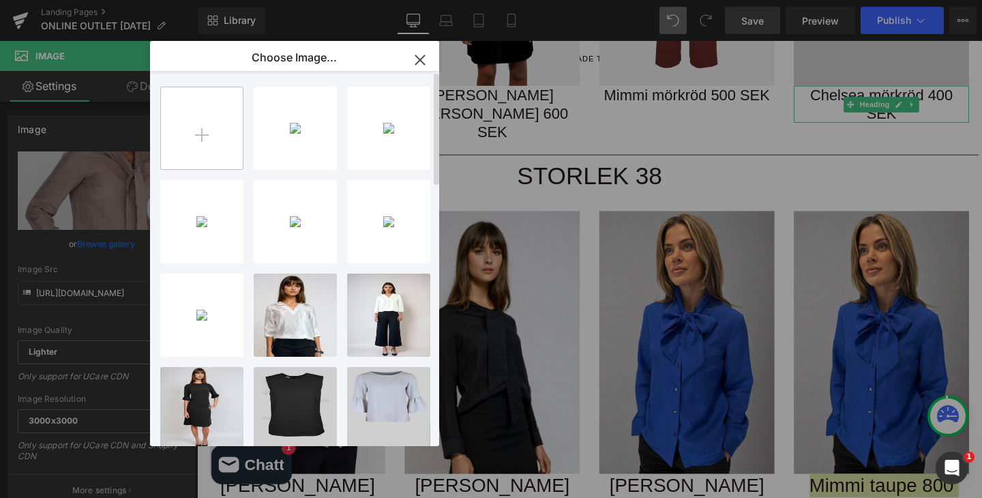
click at [207, 126] on input "file" at bounding box center [202, 128] width 82 height 82
type input "C:\fakepath\CALISSElinwhiteTinablack_bb3922a3-90d9-4445-ba81-714c2025055b.jpg"
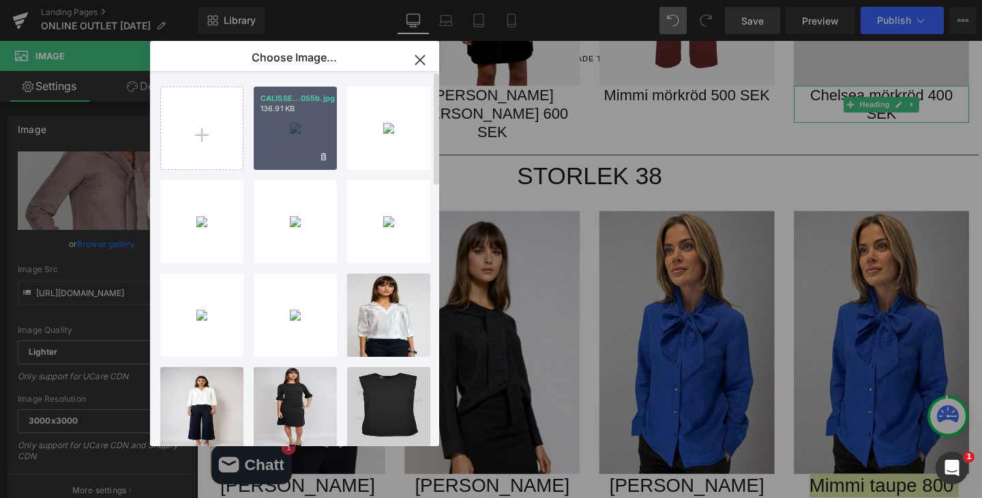
click at [304, 119] on div "CALISSE...055b.jpg 136.91 KB" at bounding box center [295, 128] width 83 height 83
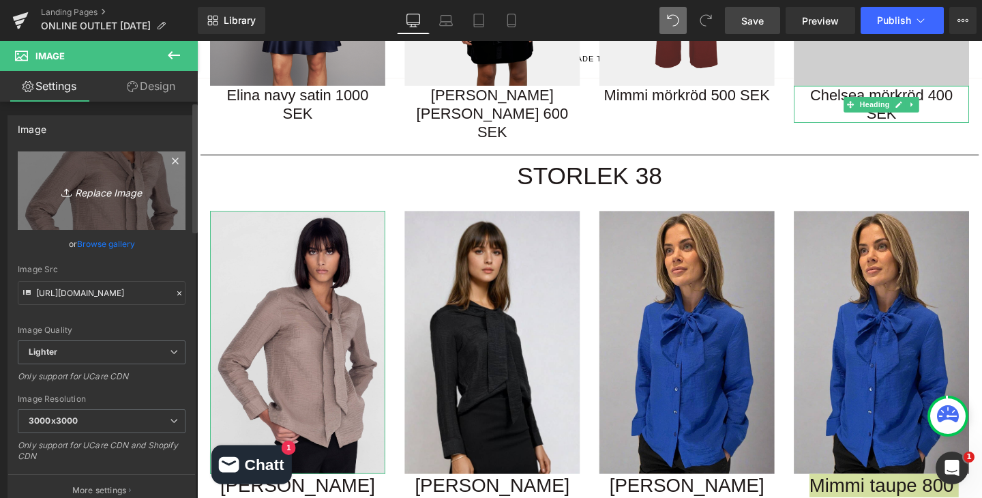
click at [100, 211] on link "Replace Image" at bounding box center [102, 190] width 168 height 78
type input "C:\fakepath\CALISSElinwhiteTinablack_bb3922a3-90d9-4445-ba81-714c2025055b.jpg"
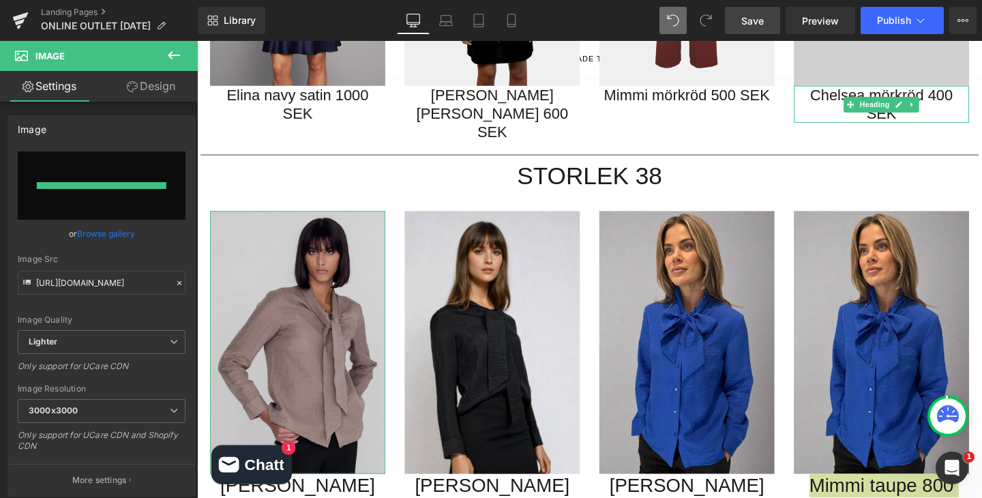
type input "https://ucarecdn.com/a48a9dae-3169-4e34-aa6b-f1ad05895cb4/-/format/auto/-/previ…"
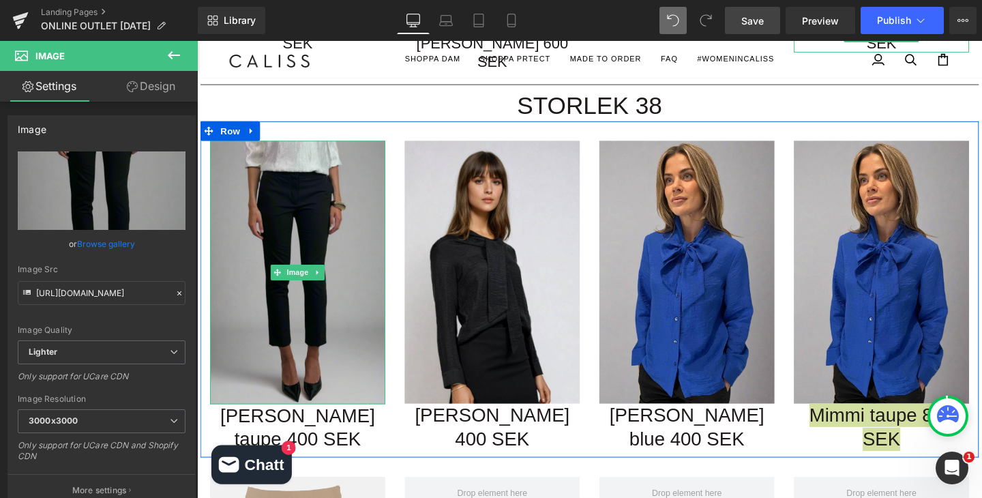
scroll to position [1918, 0]
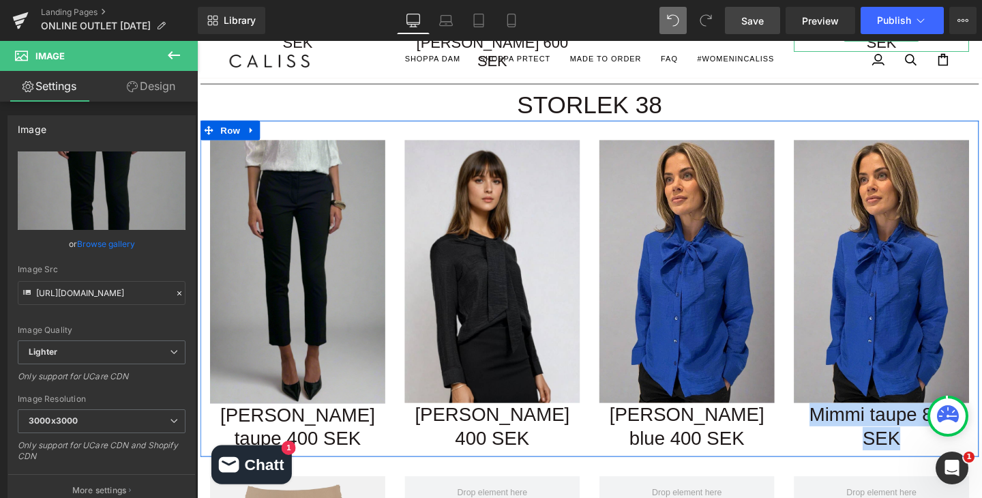
click at [313, 422] on div "Linda taupe 400 SEK Heading" at bounding box center [303, 447] width 184 height 50
click at [313, 422] on h1 "[PERSON_NAME] taupe 400 SEK" at bounding box center [303, 447] width 184 height 50
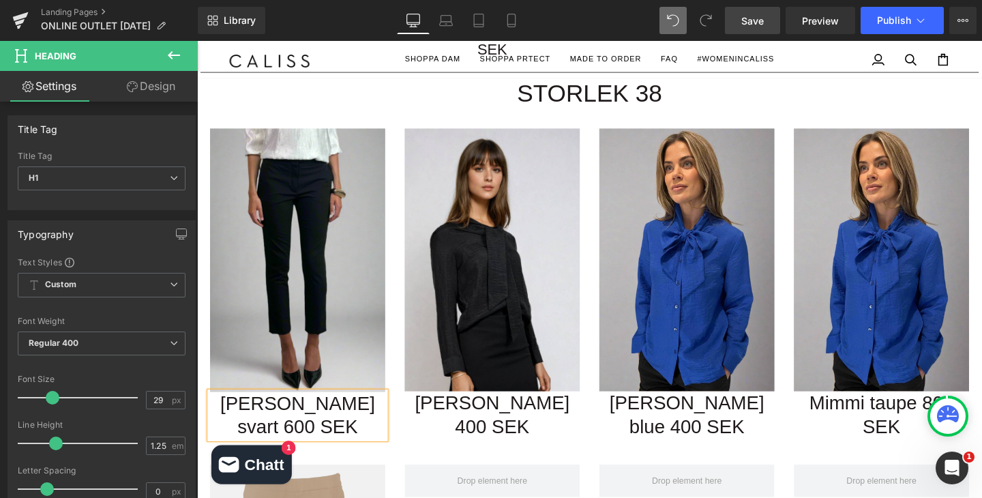
scroll to position [1921, 0]
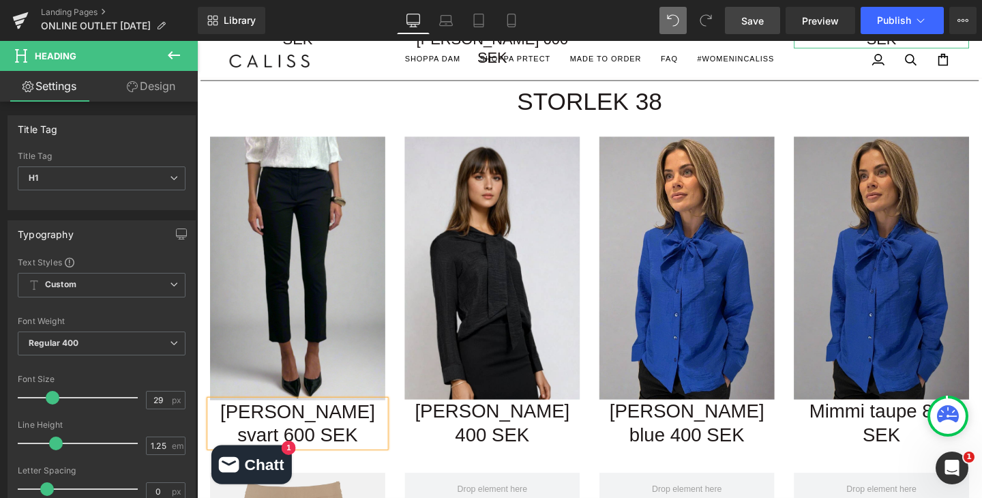
click at [888, 224] on div "Image" at bounding box center [916, 280] width 184 height 276
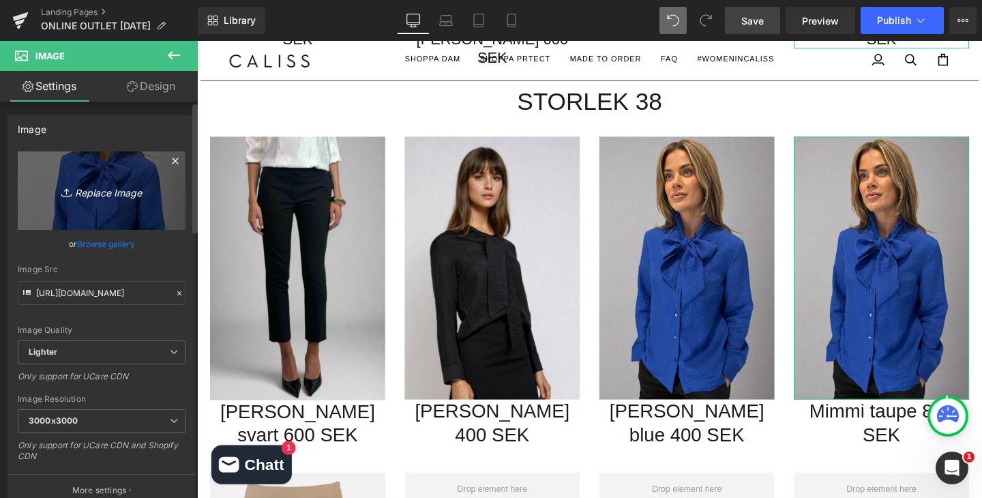
click at [106, 196] on icon "Replace Image" at bounding box center [101, 190] width 109 height 17
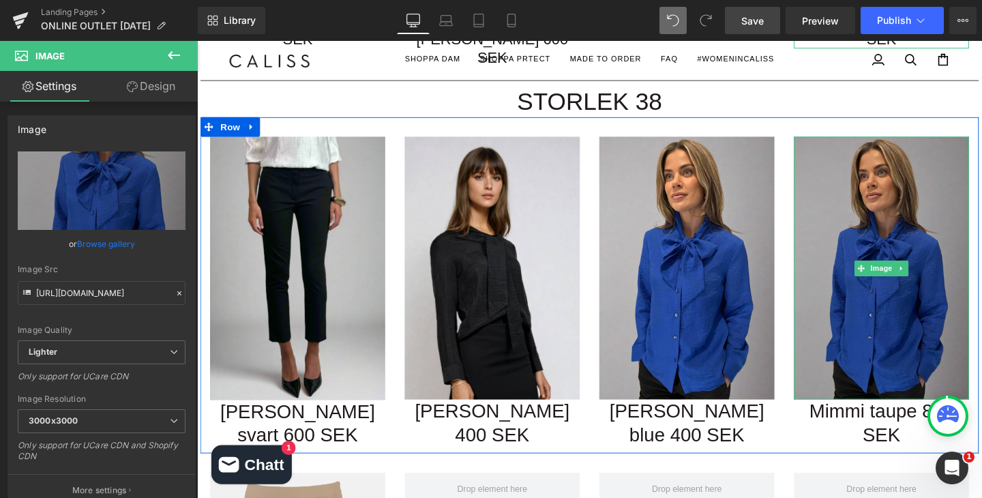
scroll to position [2019, 0]
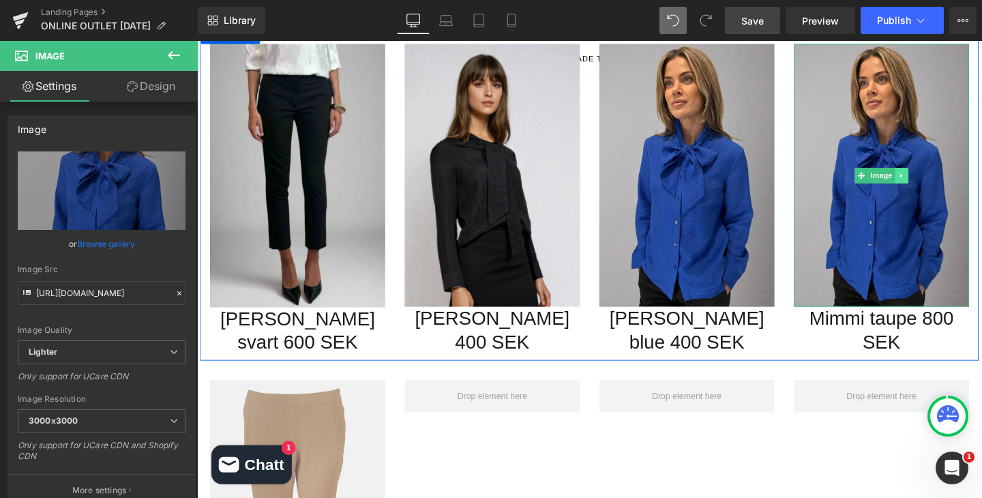
click at [938, 179] on icon at bounding box center [937, 183] width 7 height 8
click at [945, 179] on icon at bounding box center [944, 182] width 7 height 7
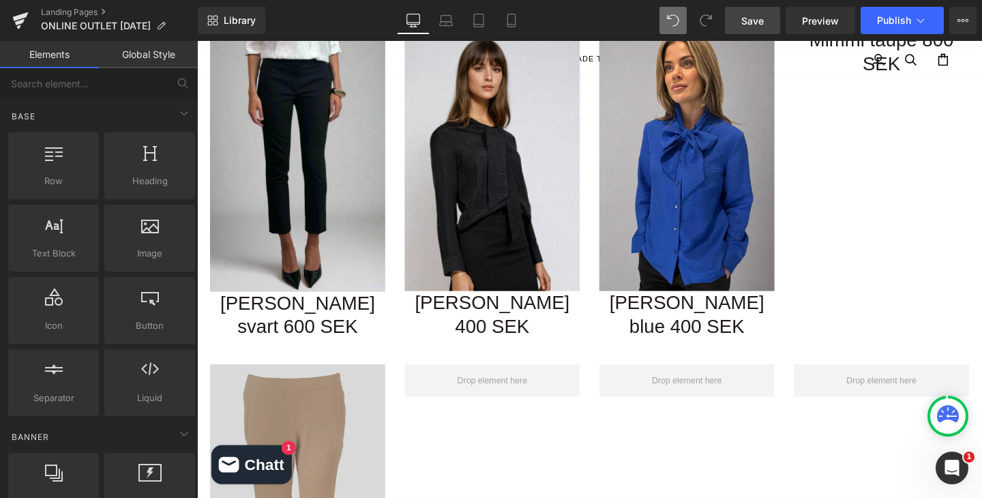
scroll to position [2094, 0]
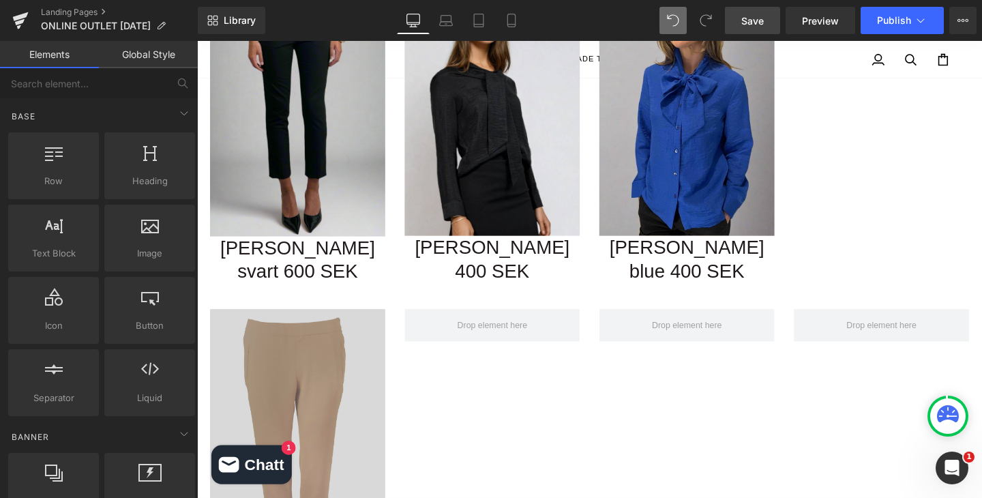
click at [294, 390] on div "Image" at bounding box center [303, 460] width 184 height 276
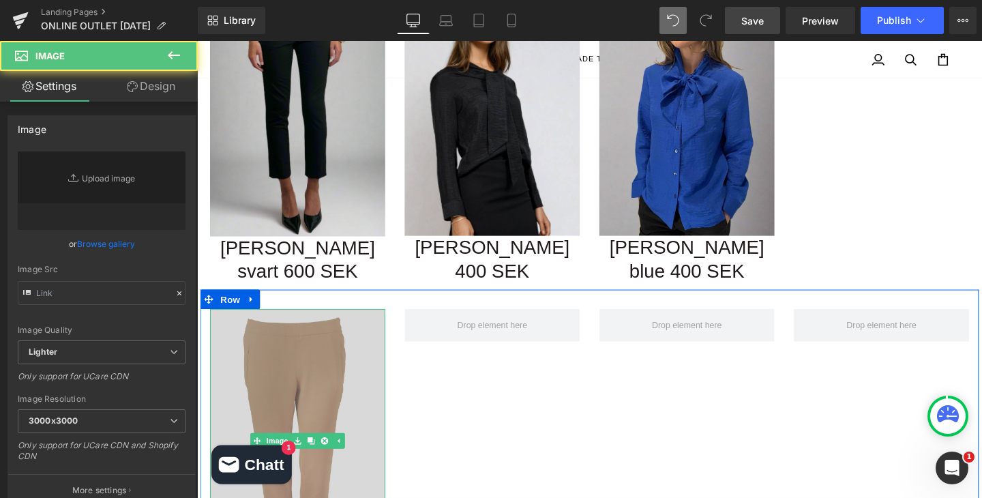
type input "https://ucarecdn.com/681391eb-c7ac-4d48-ba9d-5663175d5584/-/format/auto/-/previ…"
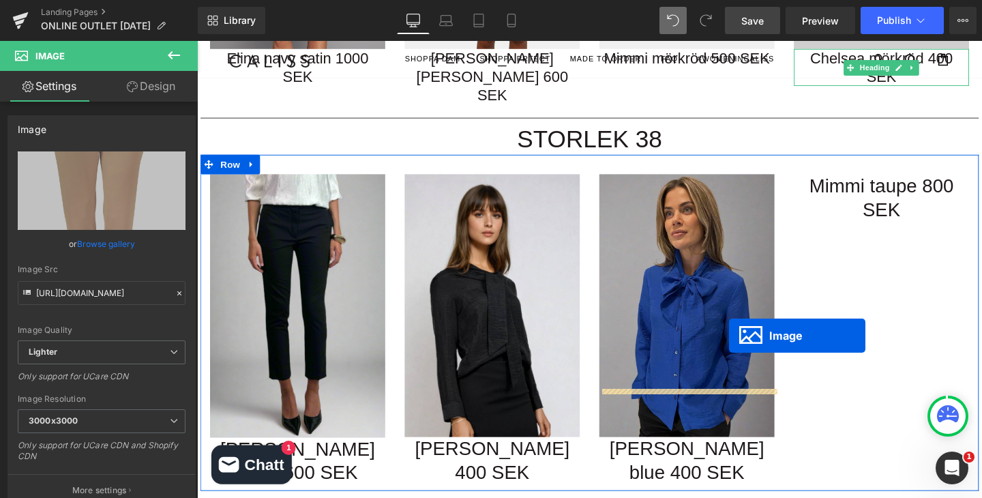
scroll to position [1834, 0]
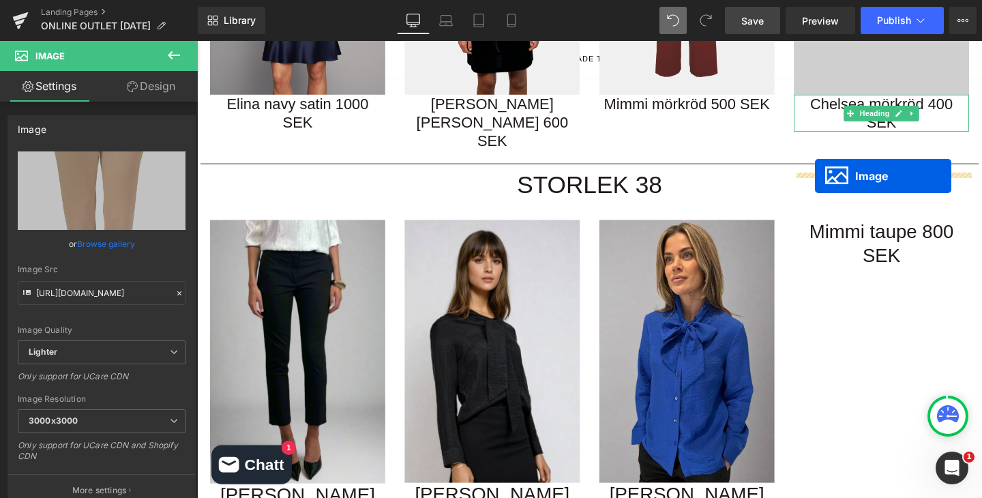
drag, startPoint x: 260, startPoint y: 387, endPoint x: 846, endPoint y: 183, distance: 619.8
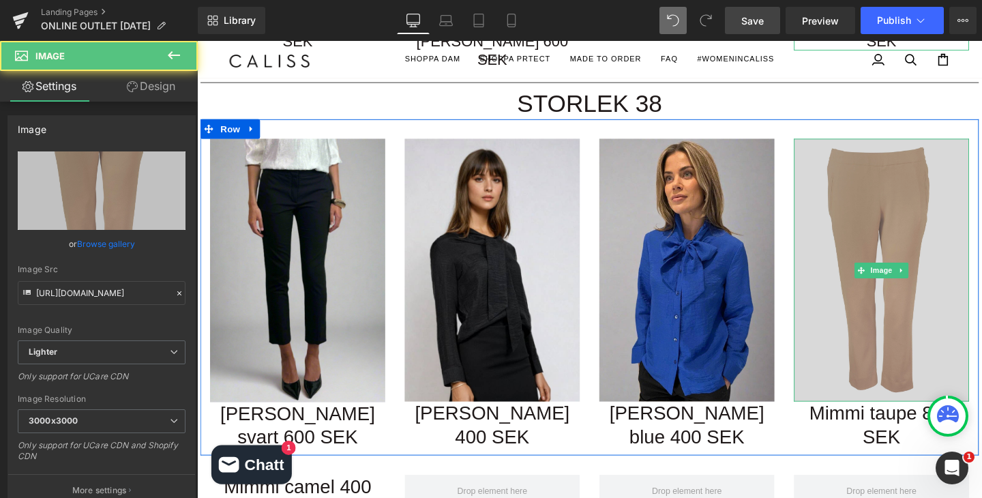
scroll to position [1946, 0]
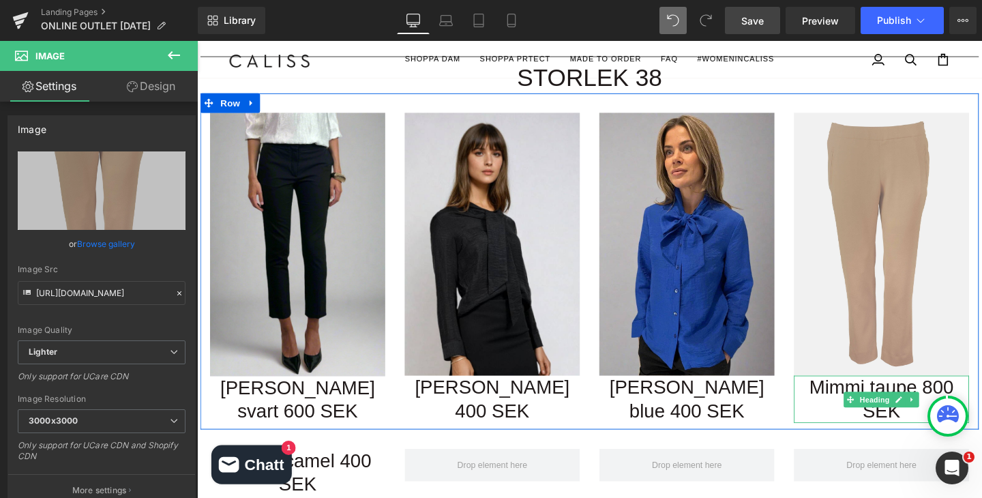
click at [956, 393] on h1 "Mimmi taupe 800 SEK" at bounding box center [916, 418] width 184 height 50
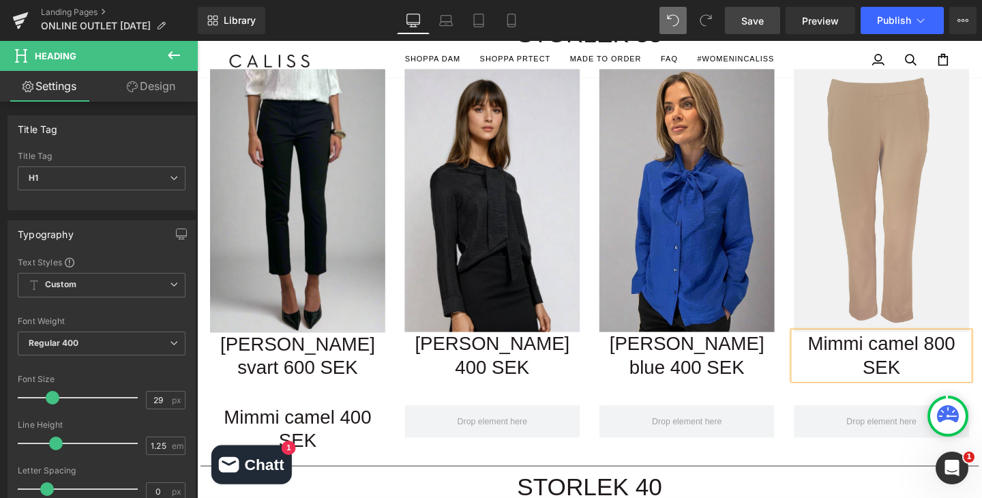
scroll to position [2023, 0]
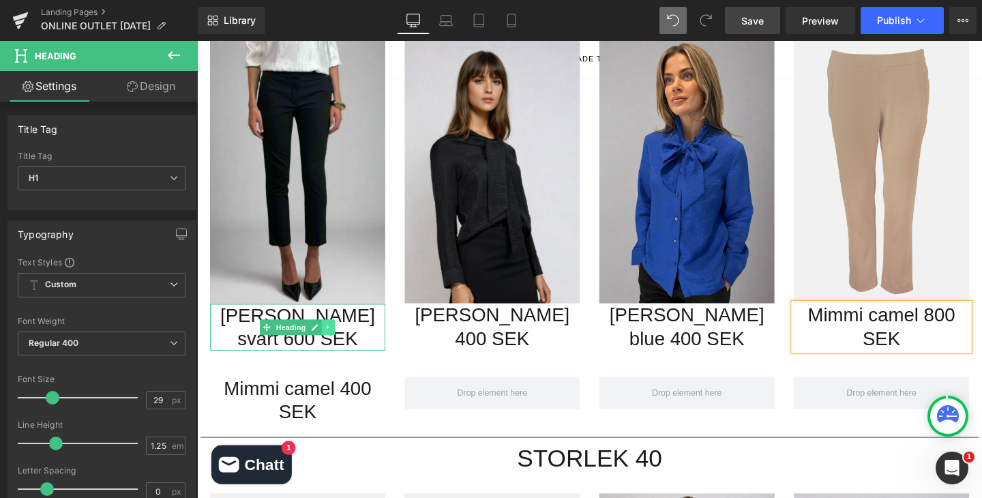
click at [339, 333] on link at bounding box center [335, 341] width 14 height 16
click at [383, 317] on h1 "[PERSON_NAME] svart 600 SEK" at bounding box center [303, 342] width 184 height 50
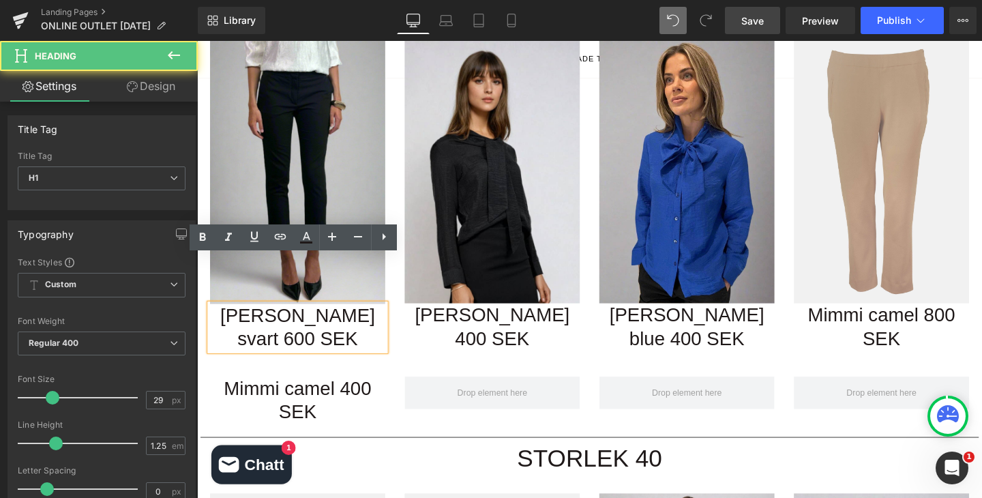
click at [404, 311] on div "Image Tina svart 600 SEK Heading Image Linda black 400 SEK Heading Image Linda …" at bounding box center [609, 196] width 818 height 353
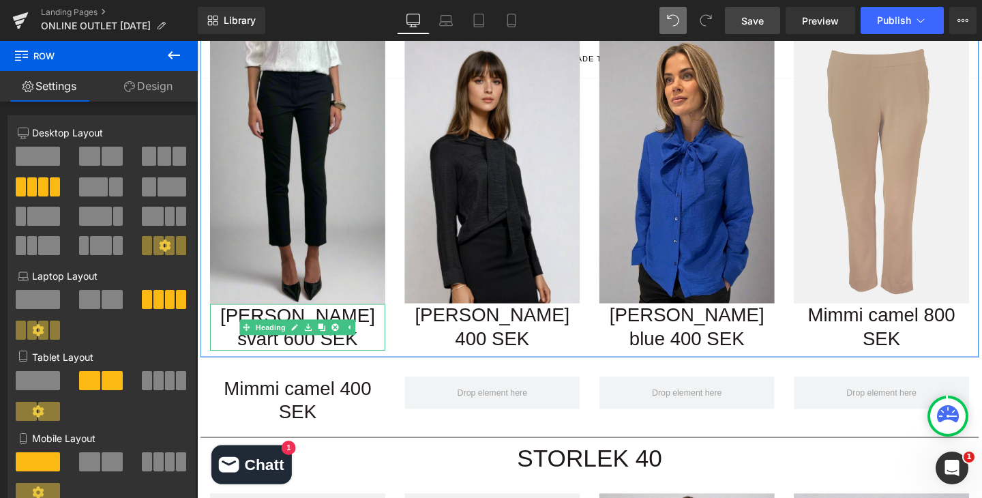
click at [370, 317] on h1 "[PERSON_NAME] svart 600 SEK" at bounding box center [303, 342] width 184 height 50
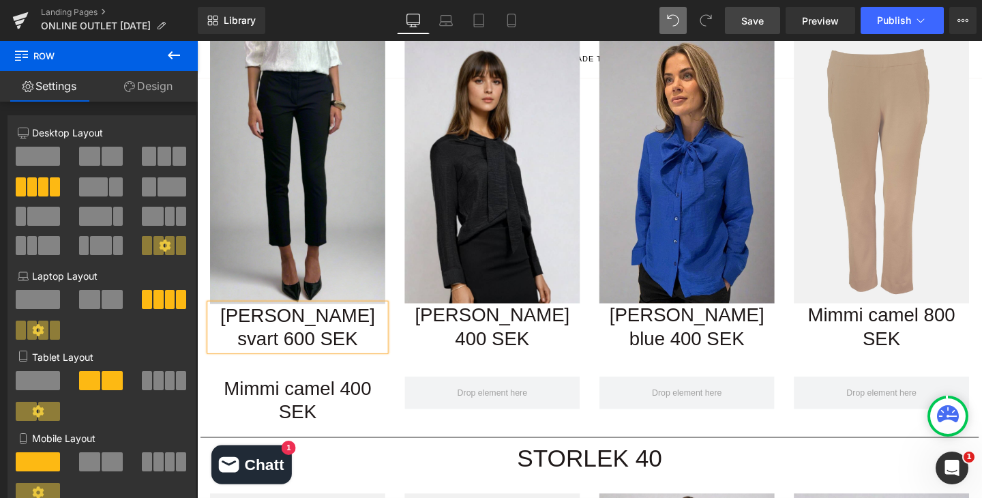
click at [415, 305] on div "Image Tina svart 600 SEK Heading Image Linda black 400 SEK Heading Image Linda …" at bounding box center [609, 196] width 818 height 353
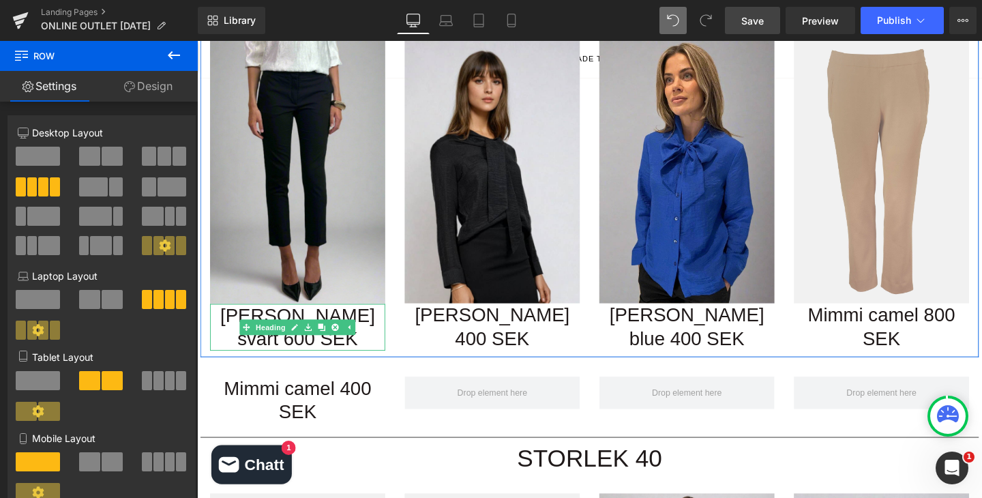
drag, startPoint x: 377, startPoint y: 274, endPoint x: 430, endPoint y: 301, distance: 59.4
click at [377, 317] on h1 "[PERSON_NAME] svart 600 SEK" at bounding box center [303, 342] width 184 height 50
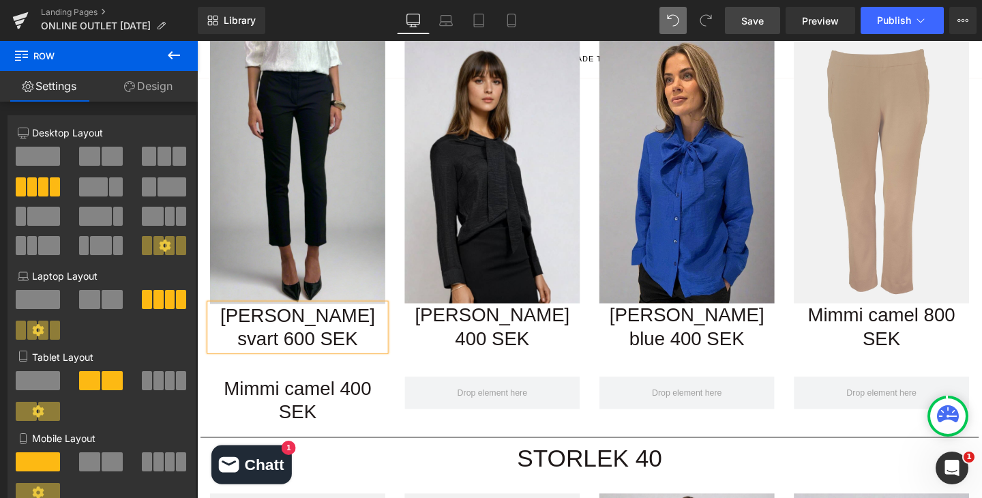
click at [431, 303] on div "Image Tina svart 600 SEK Heading Image Linda black 400 SEK Heading Image Linda …" at bounding box center [609, 196] width 818 height 353
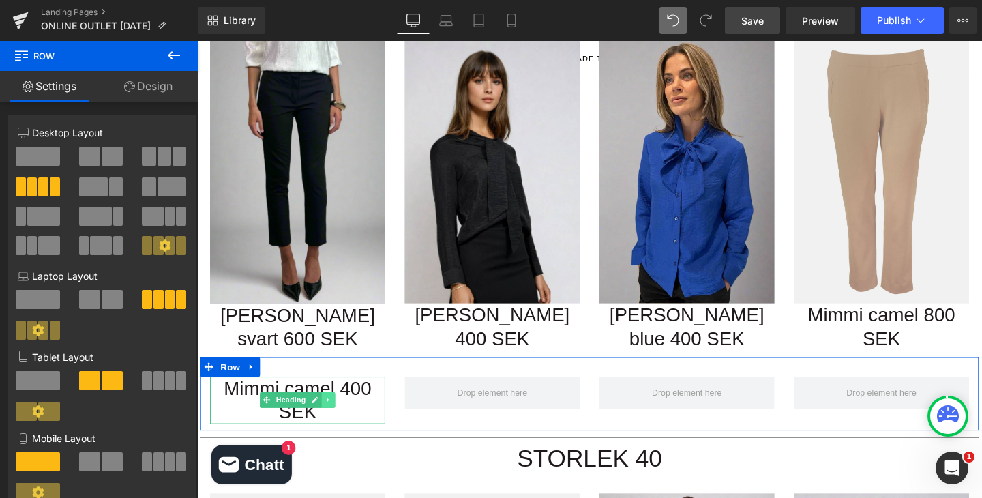
click at [337, 414] on icon at bounding box center [334, 418] width 7 height 8
click at [253, 378] on icon at bounding box center [255, 383] width 10 height 10
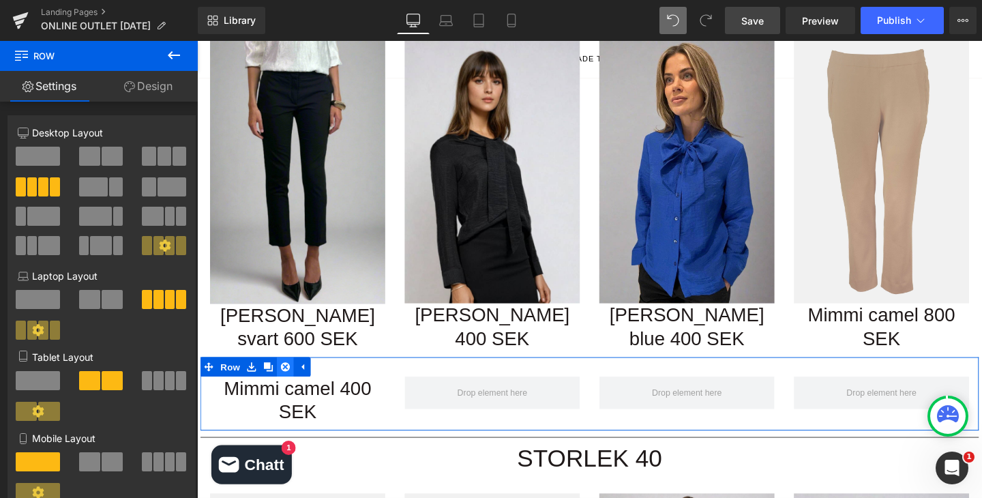
click at [286, 378] on icon at bounding box center [290, 383] width 10 height 10
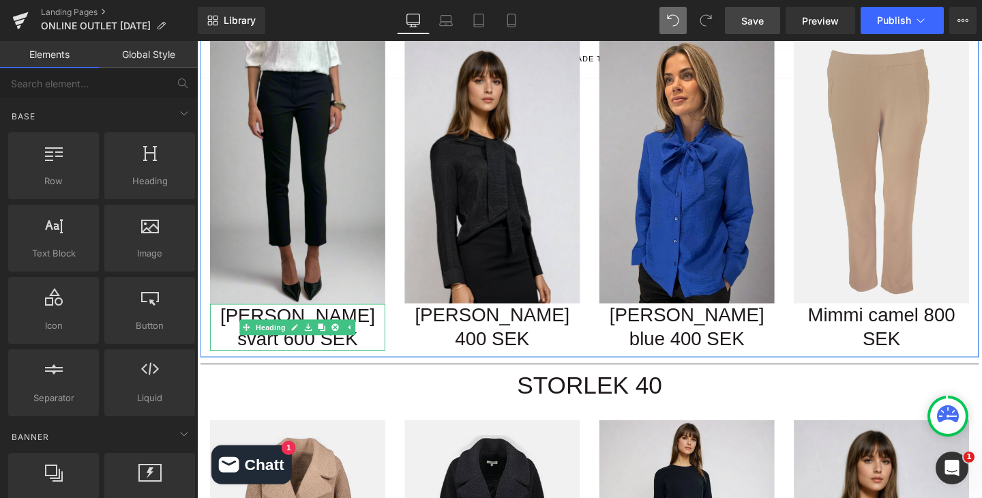
click at [380, 317] on h1 "[PERSON_NAME] svart 600 SEK" at bounding box center [303, 342] width 184 height 50
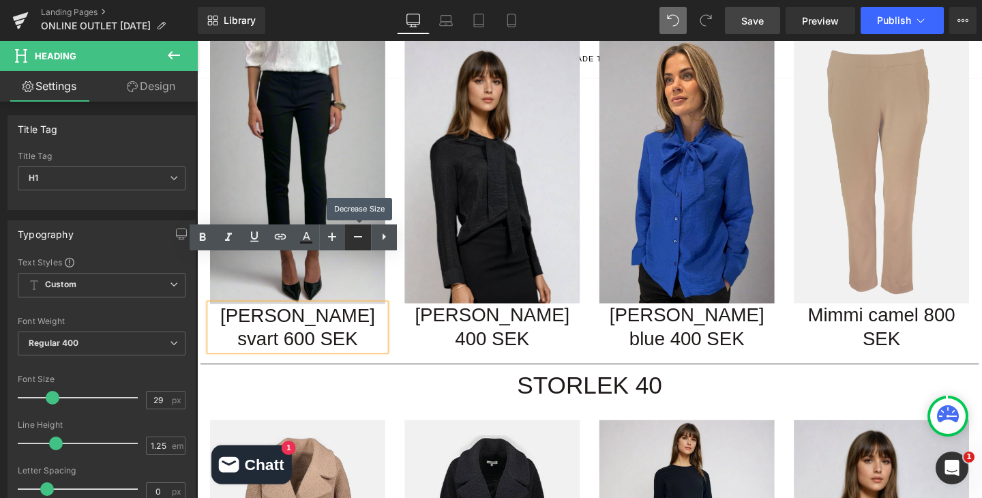
click at [357, 243] on icon at bounding box center [358, 236] width 16 height 16
type input "23"
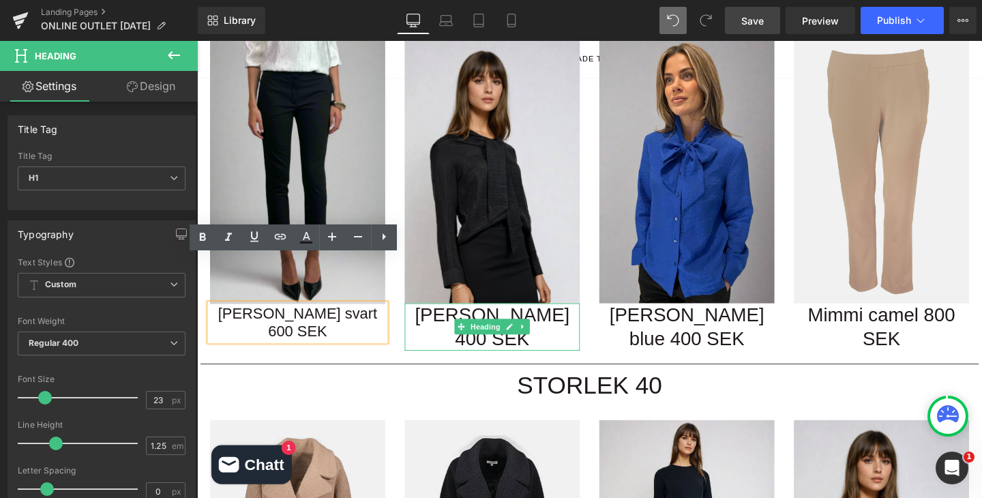
click at [566, 316] on h1 "[PERSON_NAME] 400 SEK" at bounding box center [507, 341] width 184 height 50
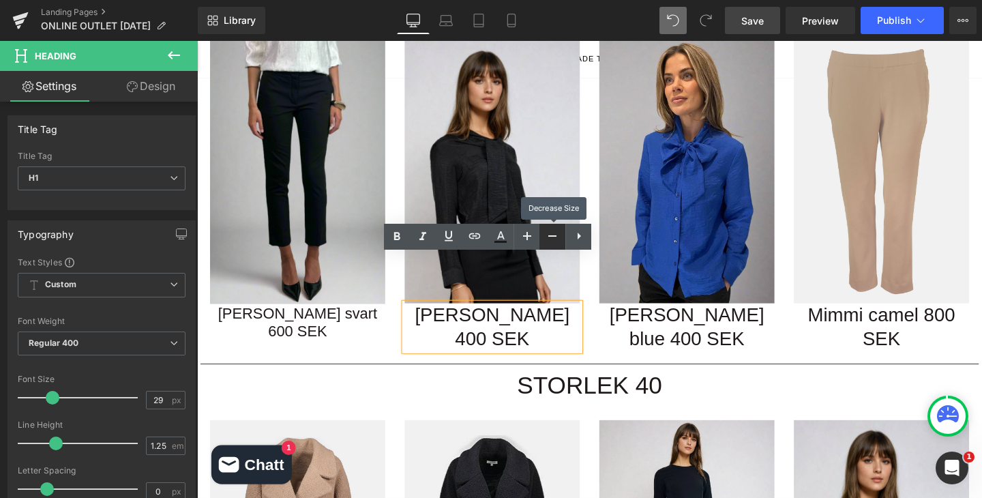
click at [556, 237] on icon at bounding box center [552, 236] width 16 height 16
type input "23"
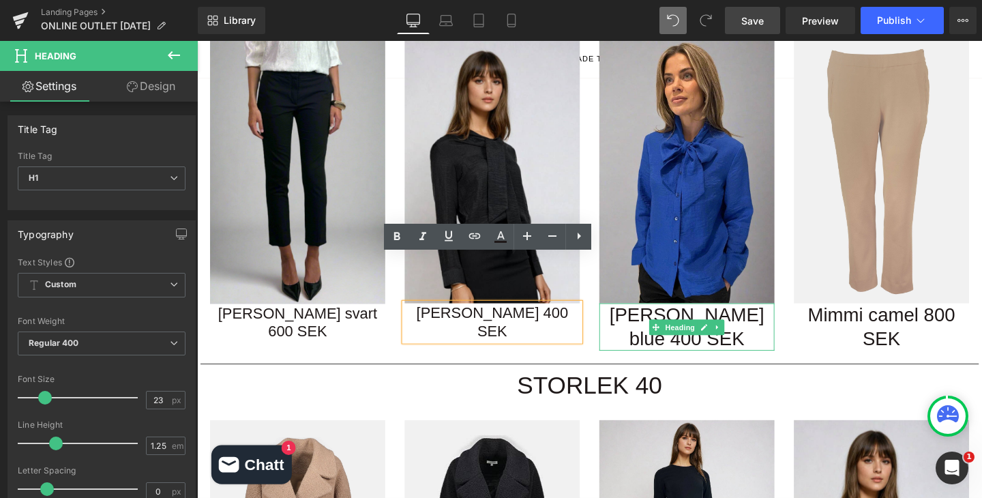
click at [776, 316] on h1 "[PERSON_NAME] 400 SEK" at bounding box center [712, 341] width 184 height 50
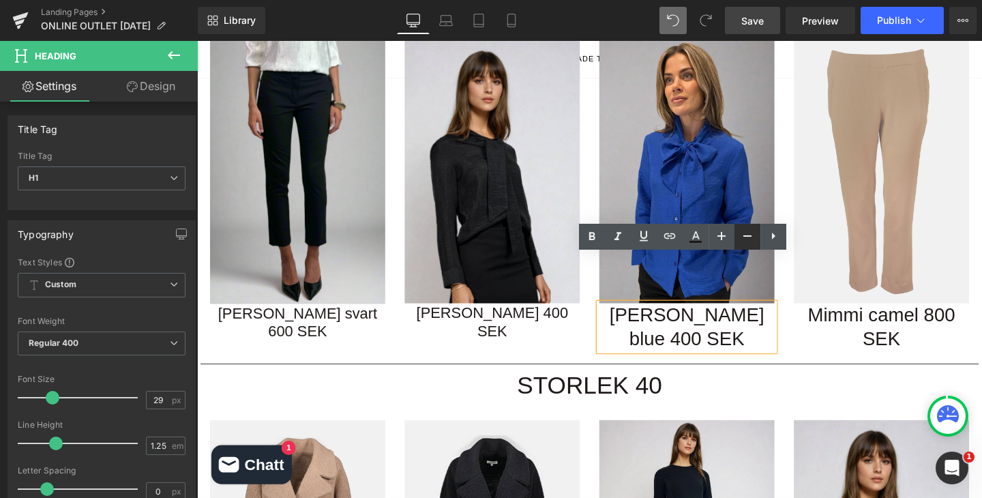
click at [747, 239] on icon at bounding box center [747, 236] width 16 height 16
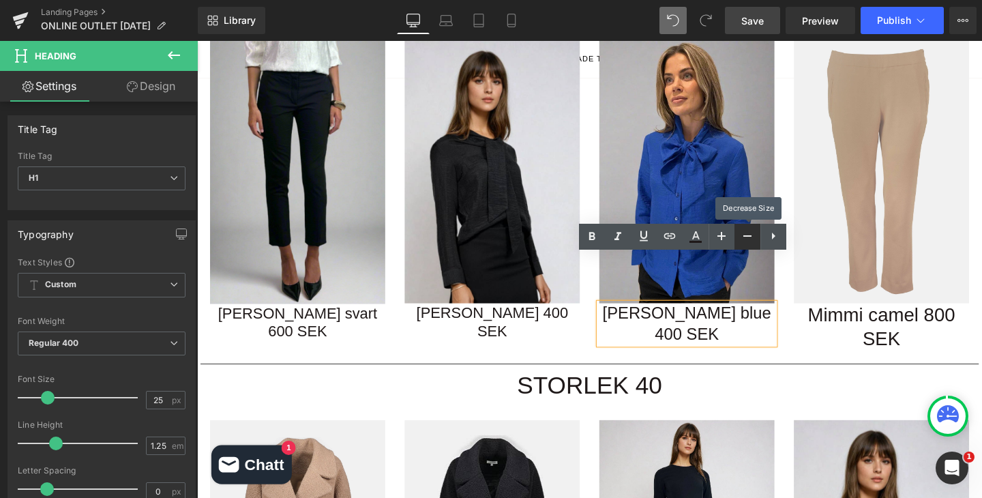
click at [747, 239] on icon at bounding box center [747, 236] width 16 height 16
type input "23"
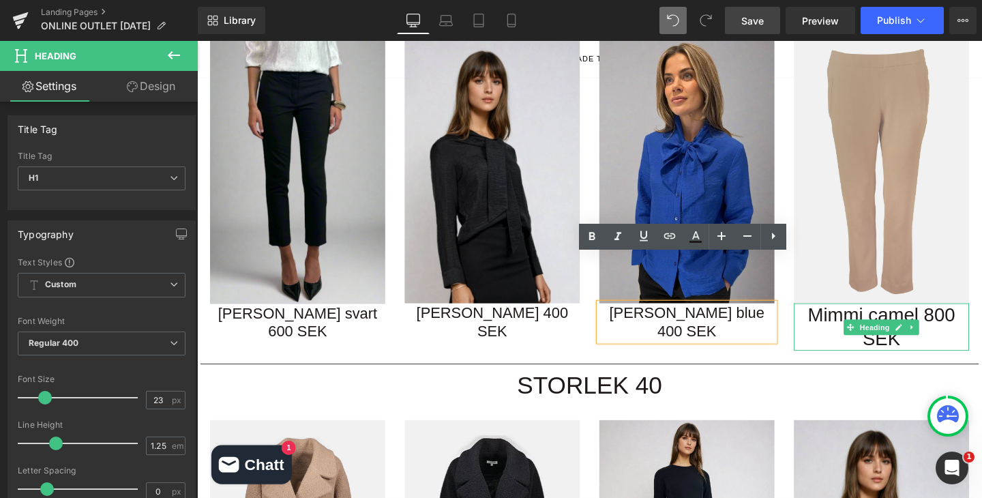
click at [971, 316] on h1 "Mimmi camel 800 SEK" at bounding box center [916, 341] width 184 height 50
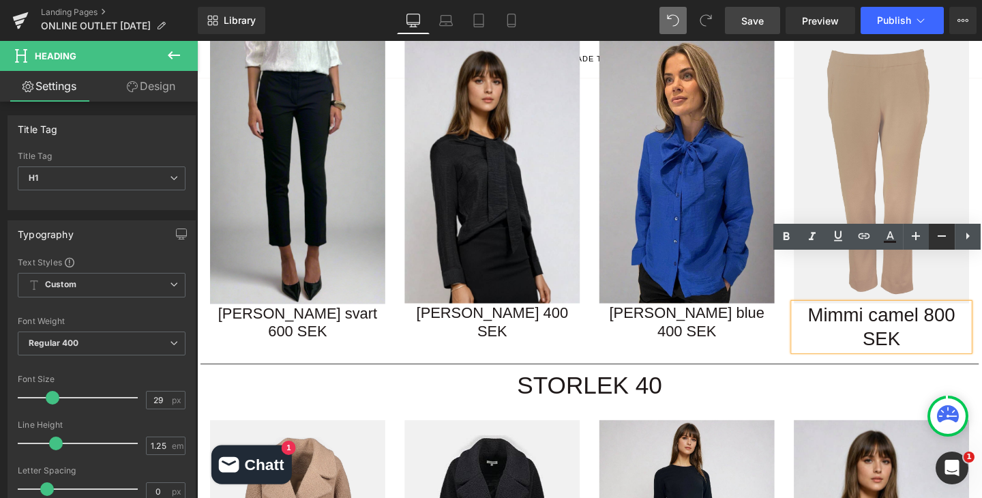
click at [938, 237] on icon at bounding box center [941, 236] width 16 height 16
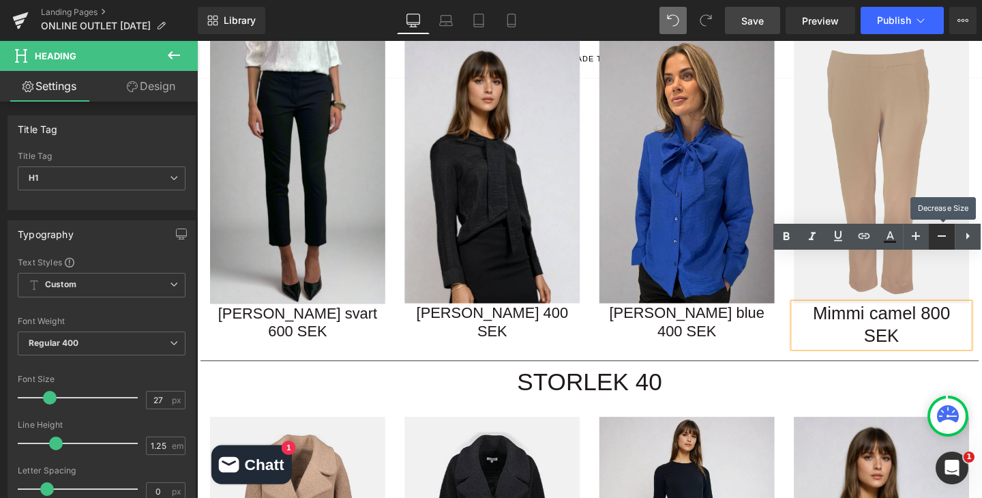
click at [938, 237] on icon at bounding box center [941, 236] width 16 height 16
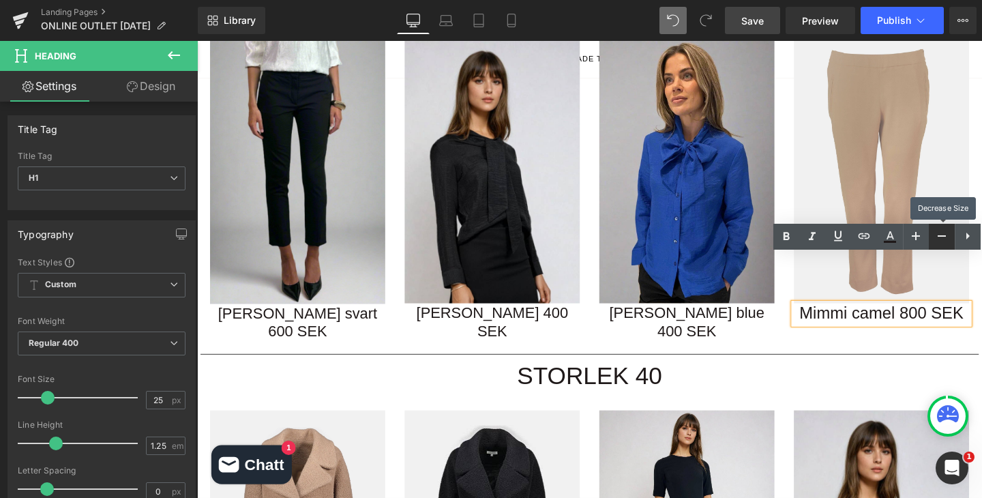
click at [938, 237] on icon at bounding box center [941, 236] width 16 height 16
type input "23"
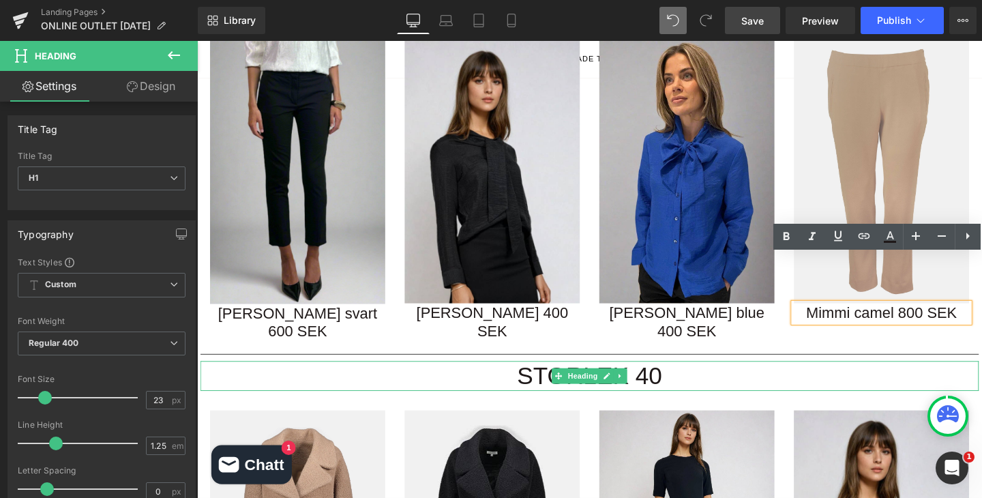
click at [828, 377] on h1 "STORLEK 40" at bounding box center [609, 392] width 818 height 31
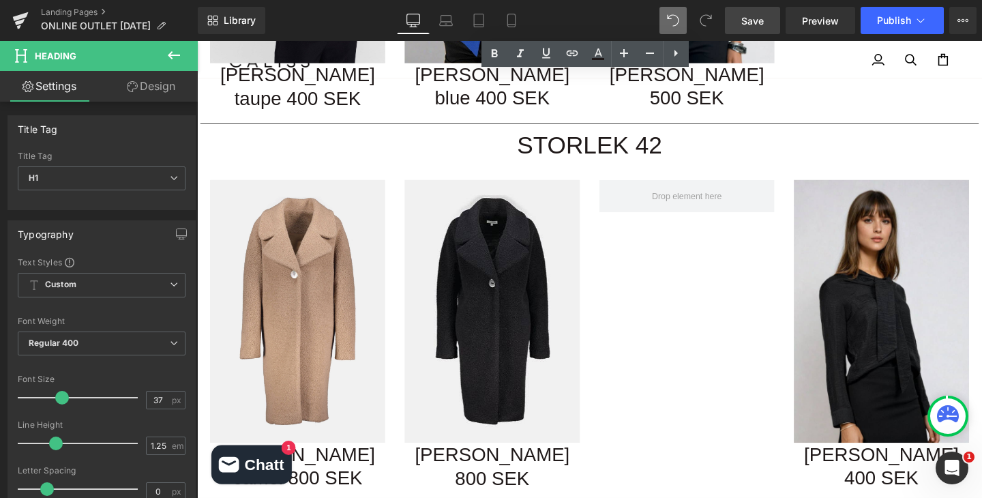
scroll to position [3019, 0]
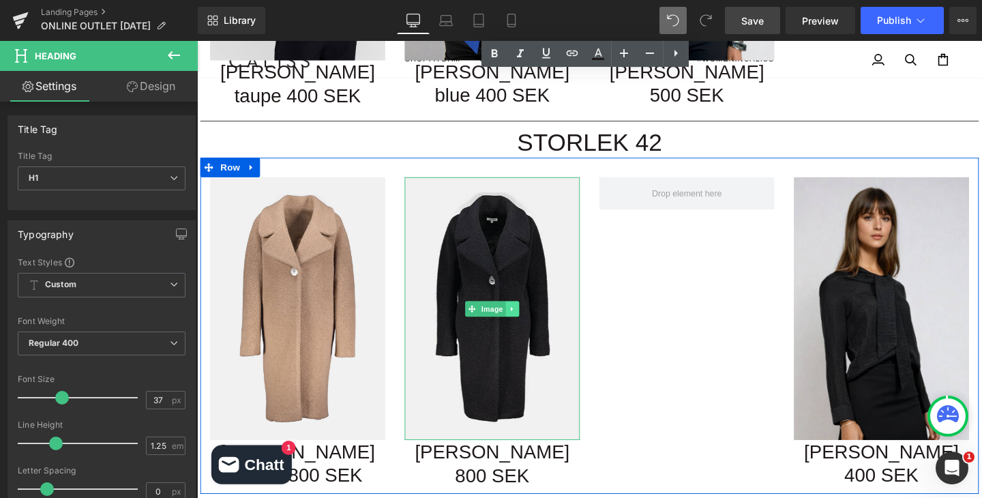
click at [530, 318] on icon at bounding box center [528, 322] width 7 height 8
click at [536, 318] on icon at bounding box center [535, 321] width 7 height 7
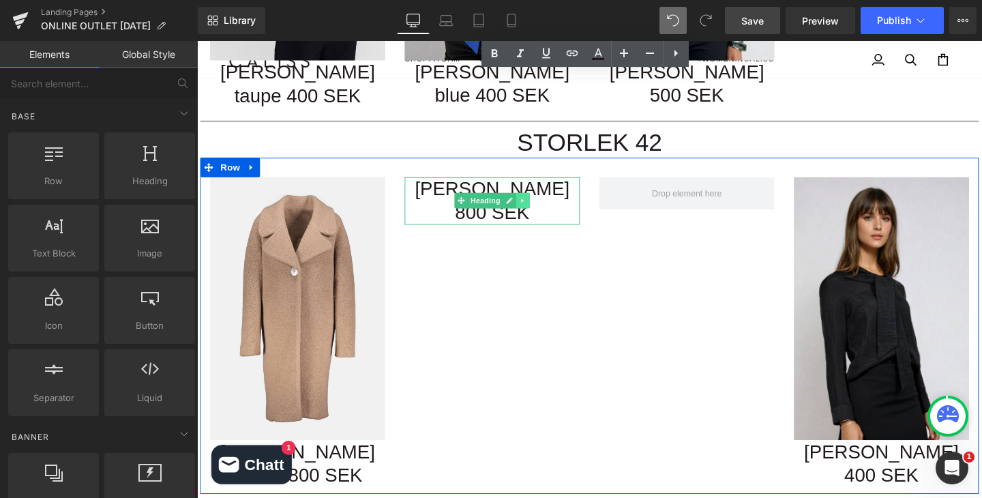
click at [539, 205] on icon at bounding box center [539, 209] width 7 height 8
click at [544, 205] on icon at bounding box center [546, 208] width 7 height 7
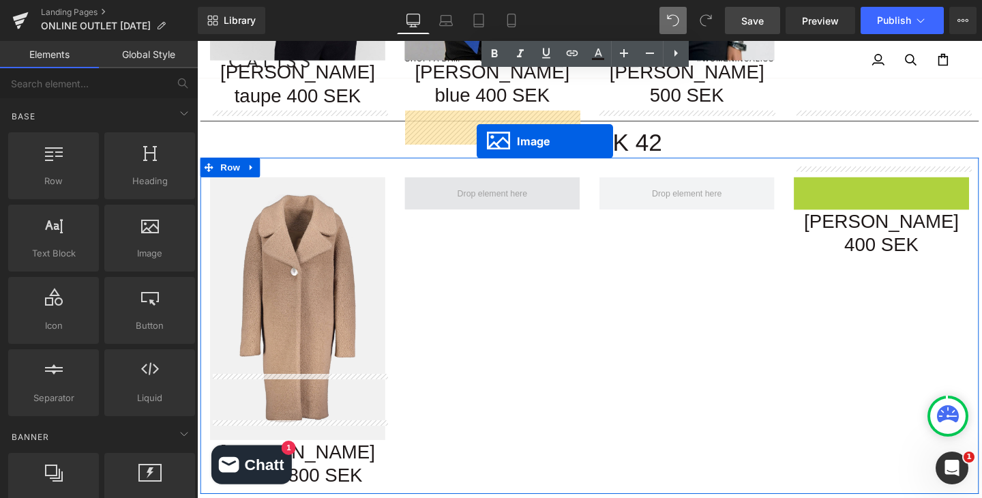
drag, startPoint x: 898, startPoint y: 254, endPoint x: 491, endPoint y: 147, distance: 421.0
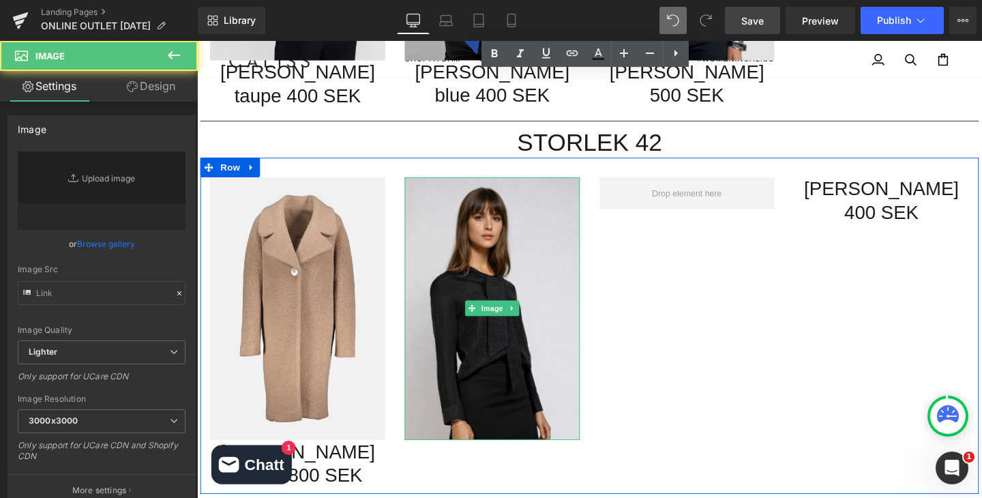
type input "https://ucarecdn.com/af1a1322-aff3-41d8-8e69-836054a75768/-/format/auto/-/previ…"
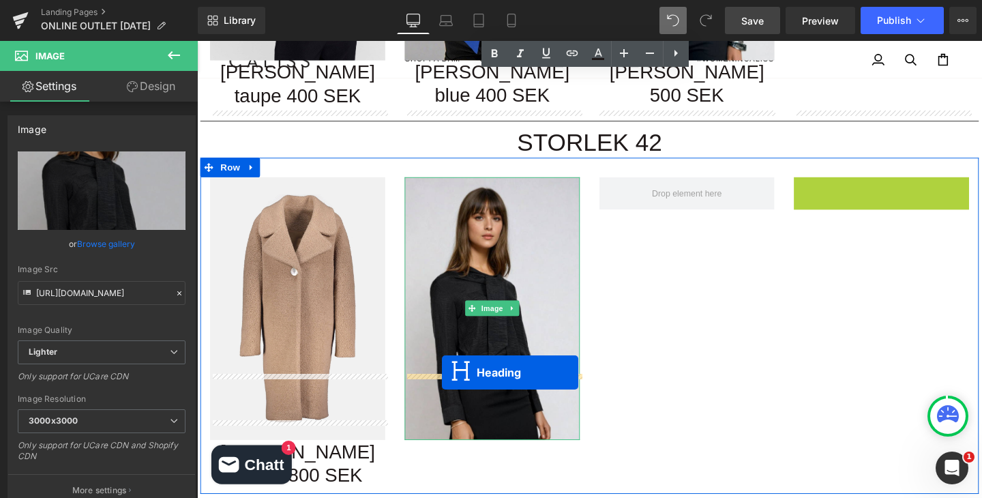
drag, startPoint x: 882, startPoint y: 125, endPoint x: 457, endPoint y: 390, distance: 500.7
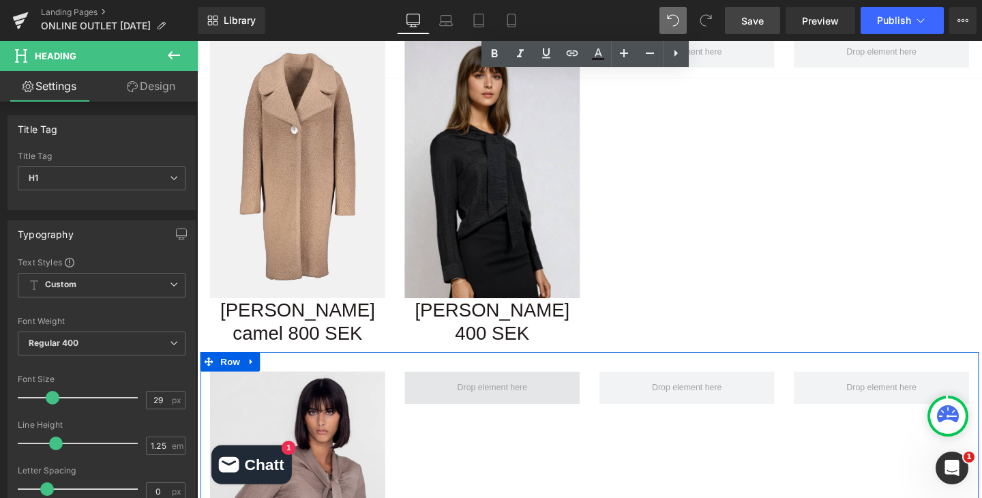
scroll to position [3257, 0]
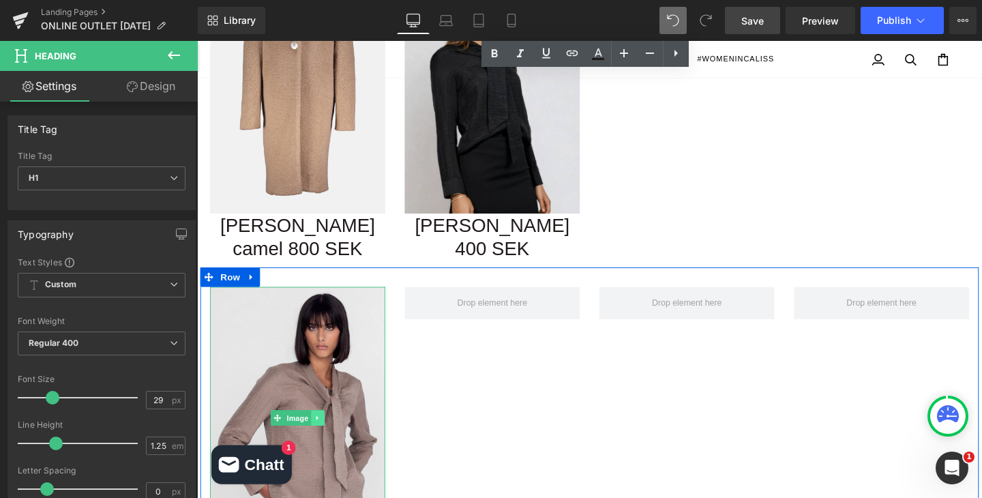
click at [322, 435] on icon at bounding box center [323, 437] width 2 height 5
click at [327, 434] on icon at bounding box center [330, 437] width 7 height 7
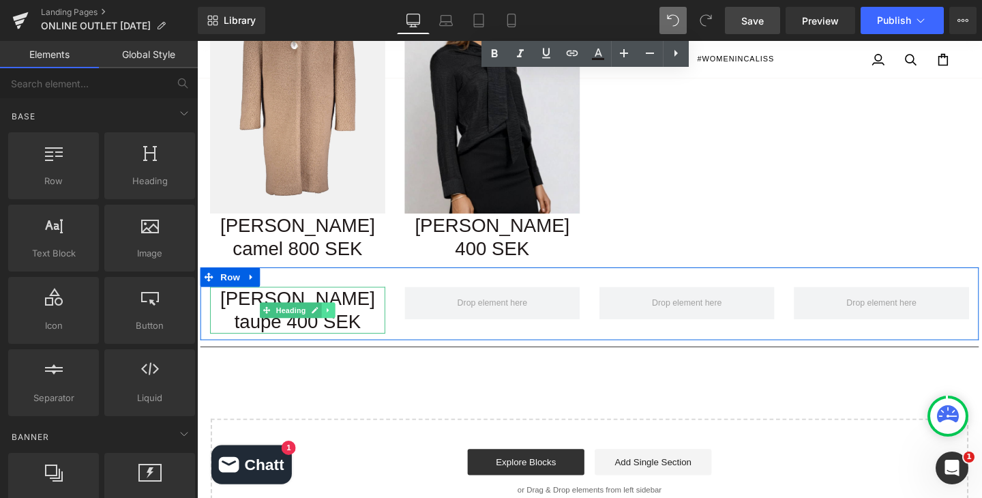
click at [332, 320] on icon at bounding box center [334, 324] width 7 height 8
click at [339, 320] on icon at bounding box center [342, 323] width 7 height 7
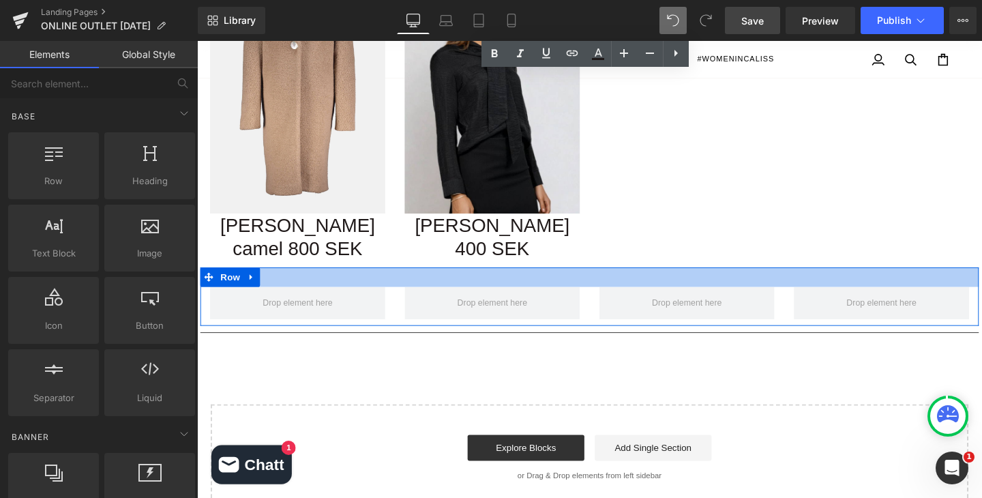
scroll to position [3256, 0]
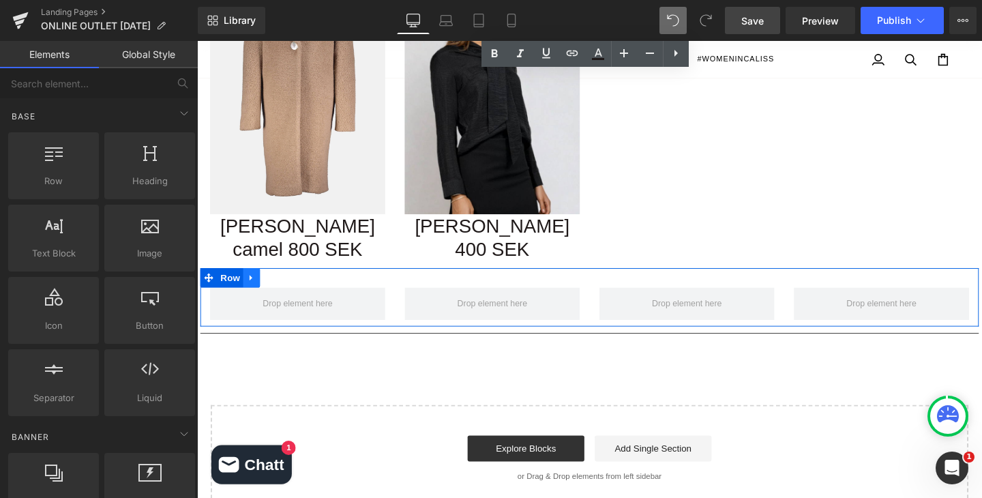
click at [252, 286] on icon at bounding box center [253, 289] width 3 height 6
click at [290, 284] on icon at bounding box center [290, 289] width 10 height 10
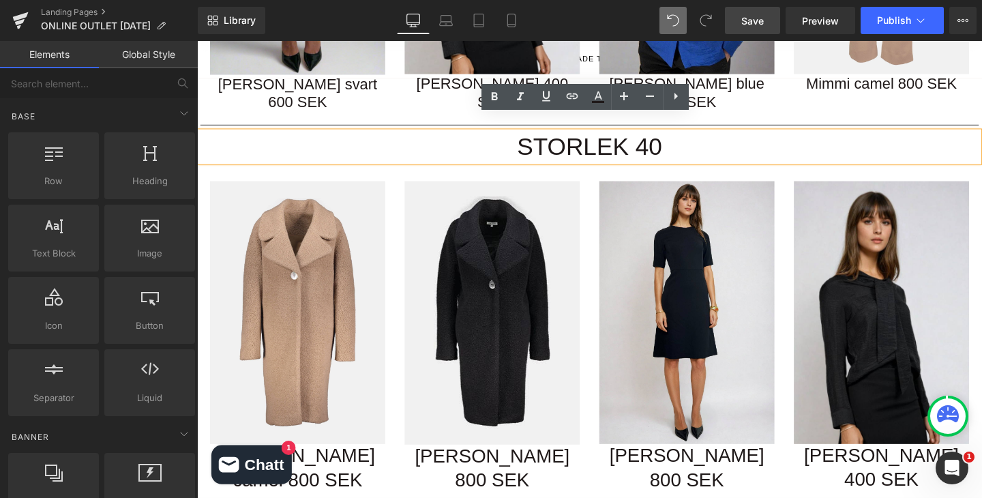
scroll to position [2283, 0]
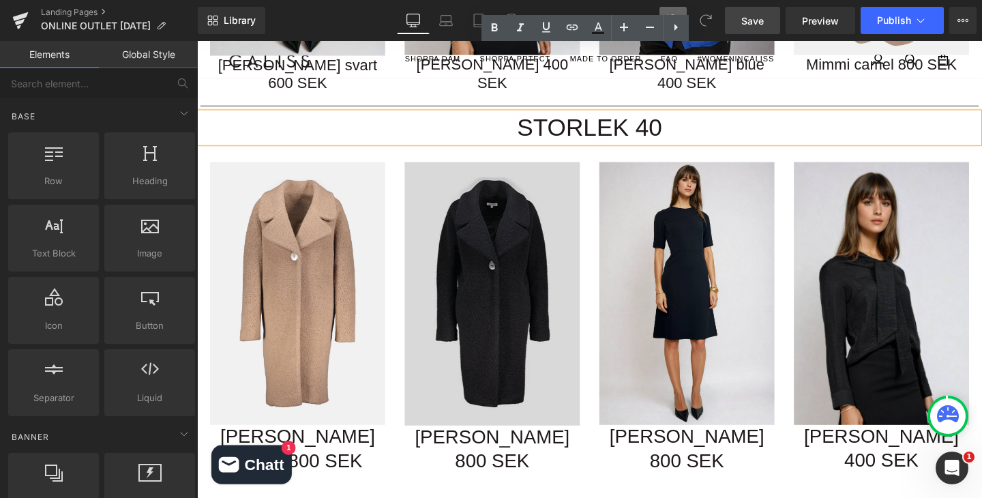
click at [549, 262] on img at bounding box center [507, 306] width 184 height 276
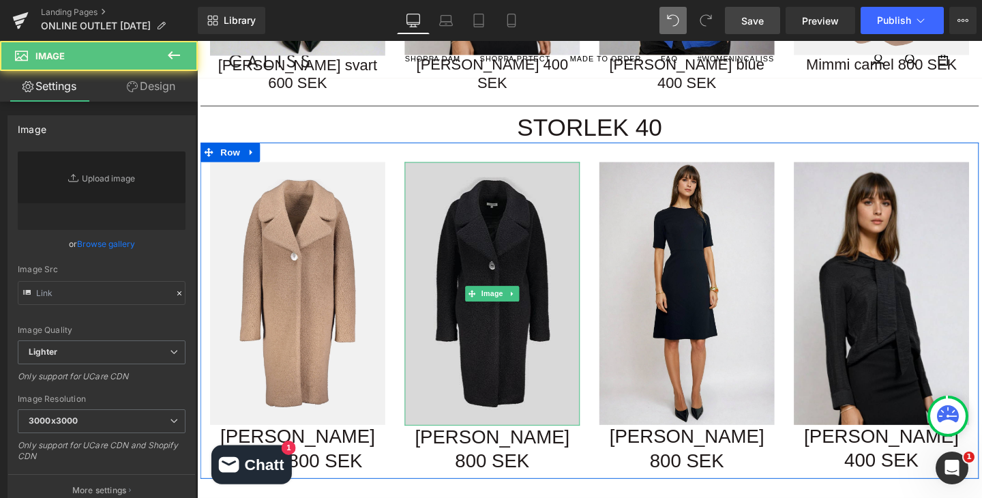
type input "https://ucarecdn.com/369760af-3cbd-439d-8152-b8ef5fc9ff05/-/format/auto/-/previ…"
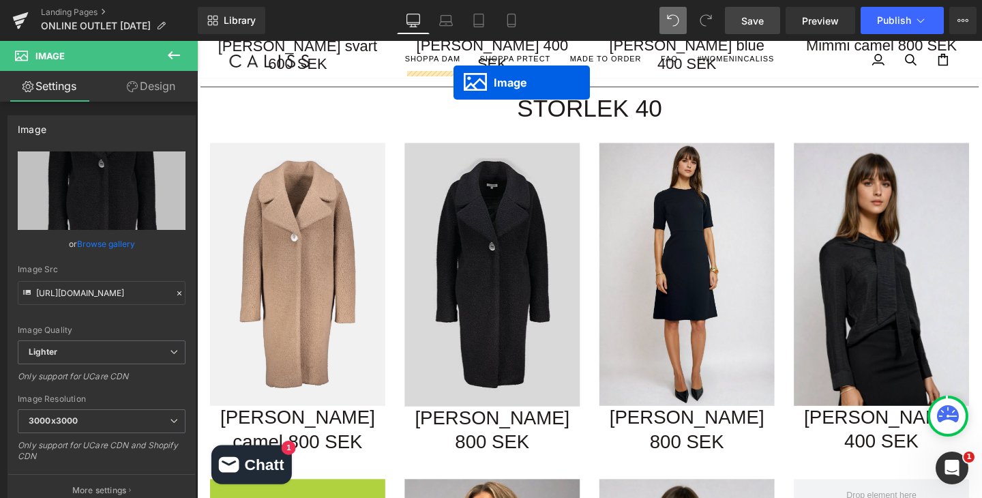
scroll to position [2291, 0]
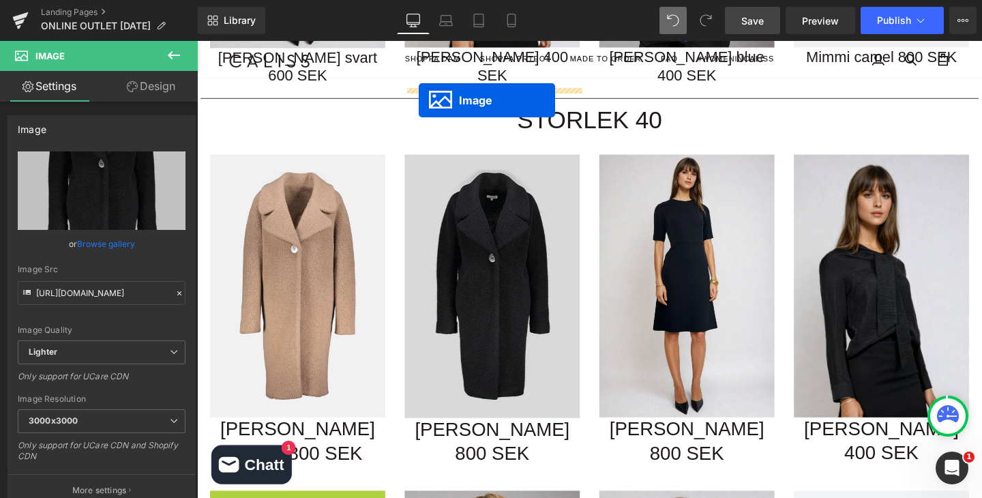
drag, startPoint x: 277, startPoint y: 427, endPoint x: 430, endPoint y: 103, distance: 358.3
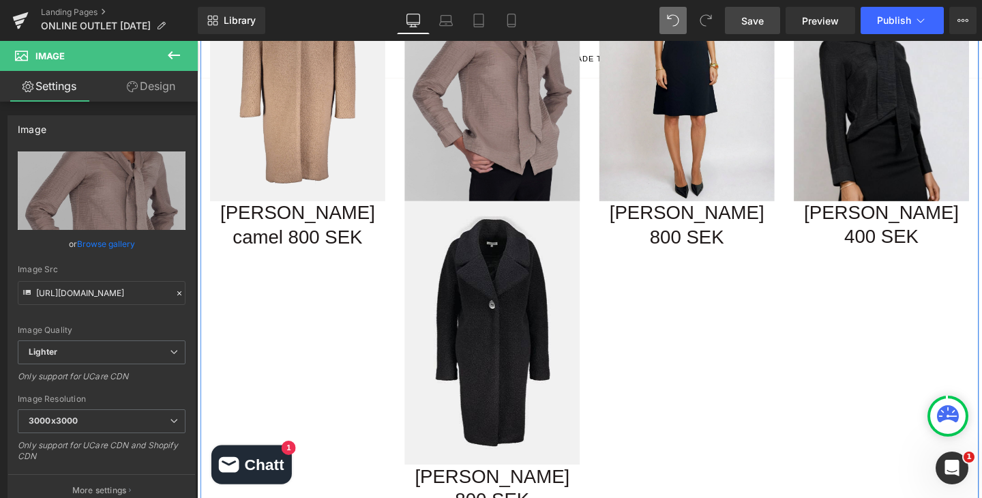
scroll to position [2568, 0]
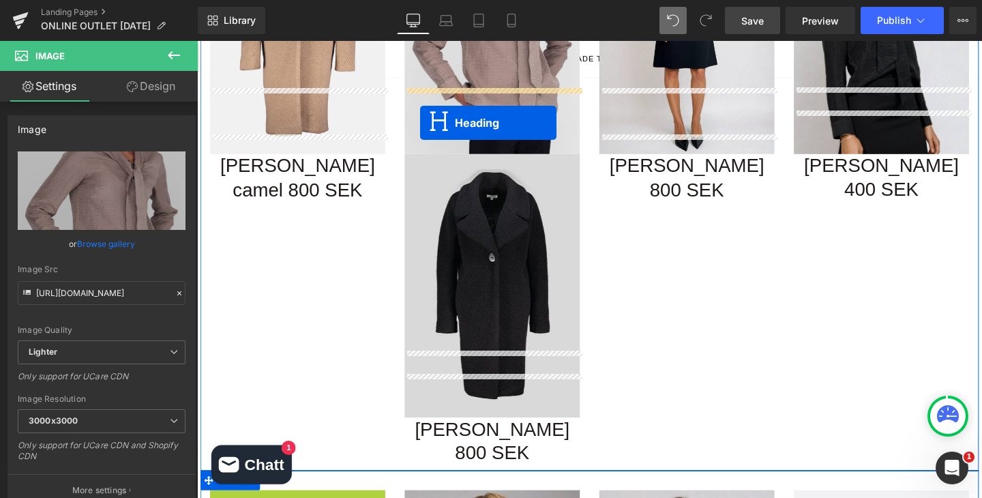
drag, startPoint x: 268, startPoint y: 444, endPoint x: 431, endPoint y: 129, distance: 354.6
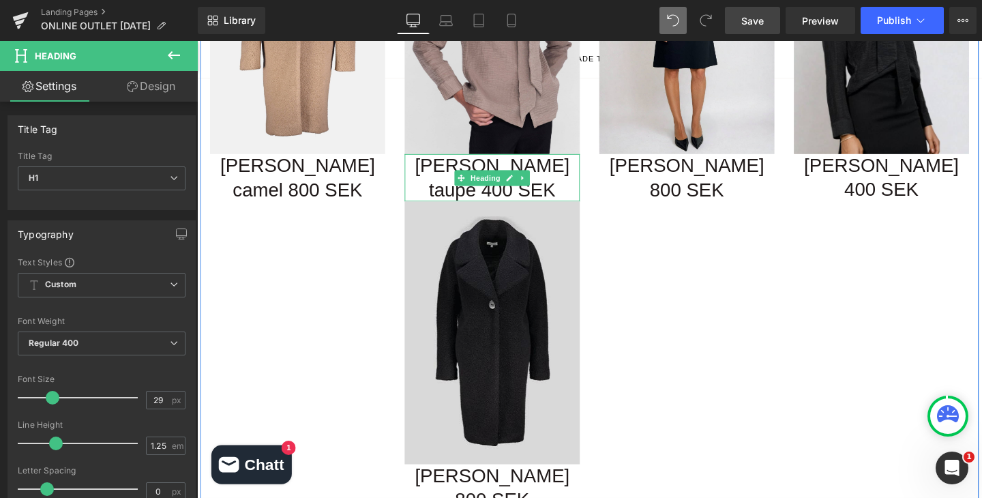
click at [554, 235] on img at bounding box center [507, 347] width 184 height 276
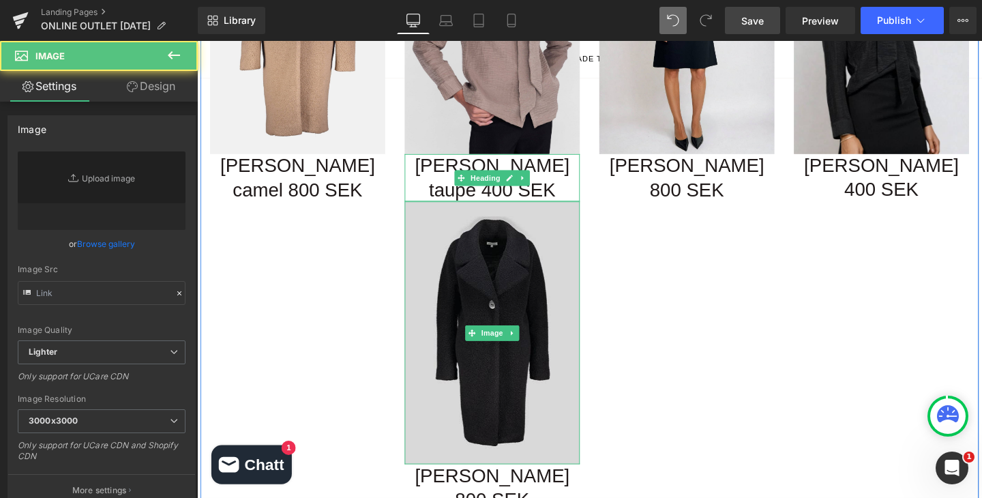
type input "https://ucarecdn.com/369760af-3cbd-439d-8152-b8ef5fc9ff05/-/format/auto/-/previ…"
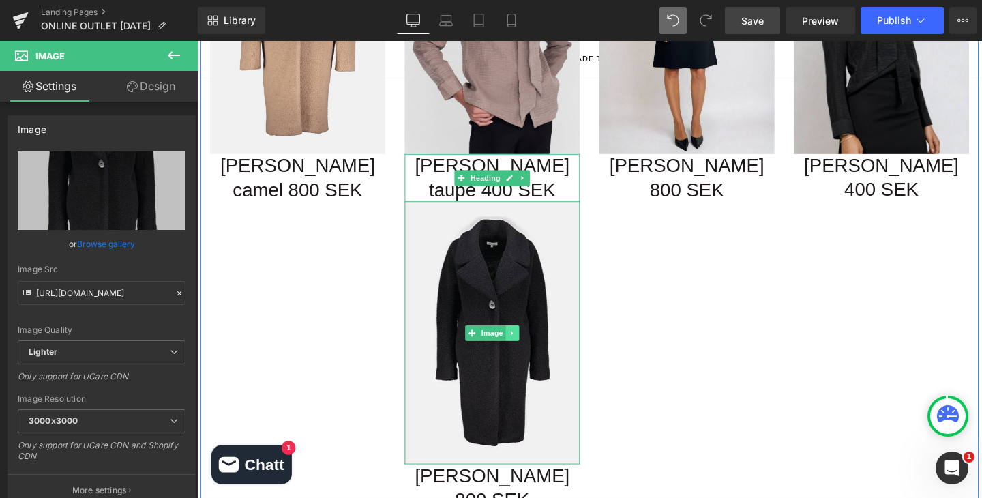
click at [532, 339] on link at bounding box center [529, 347] width 14 height 16
click at [538, 344] on icon at bounding box center [535, 347] width 7 height 7
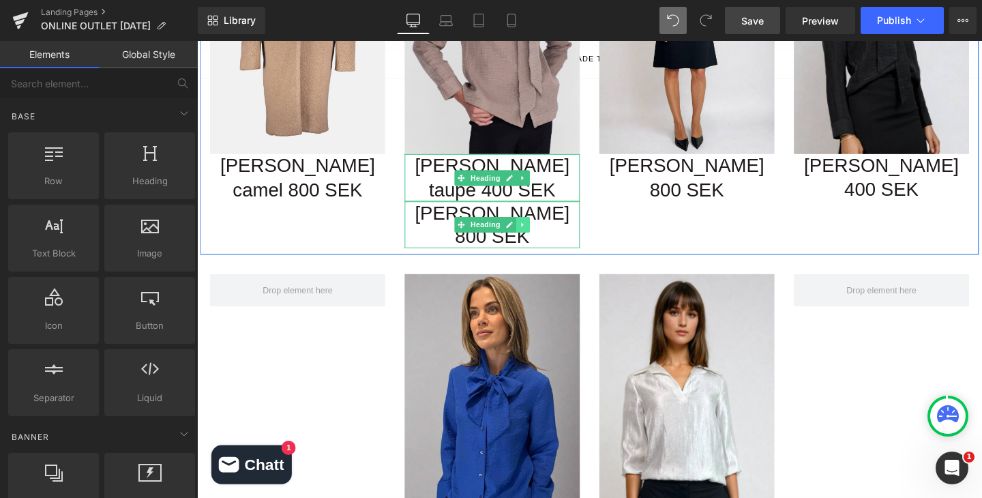
click at [541, 226] on link at bounding box center [539, 234] width 14 height 16
click at [546, 230] on icon at bounding box center [546, 233] width 7 height 7
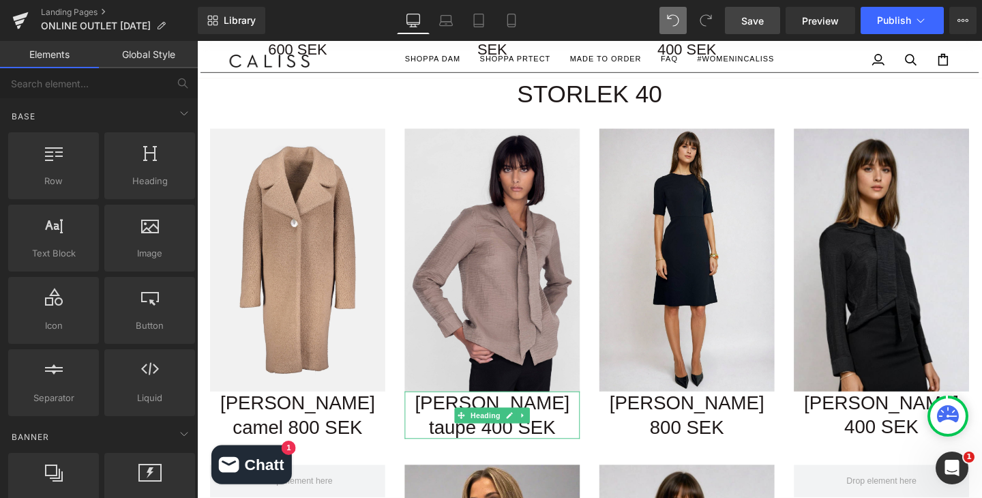
scroll to position [2317, 0]
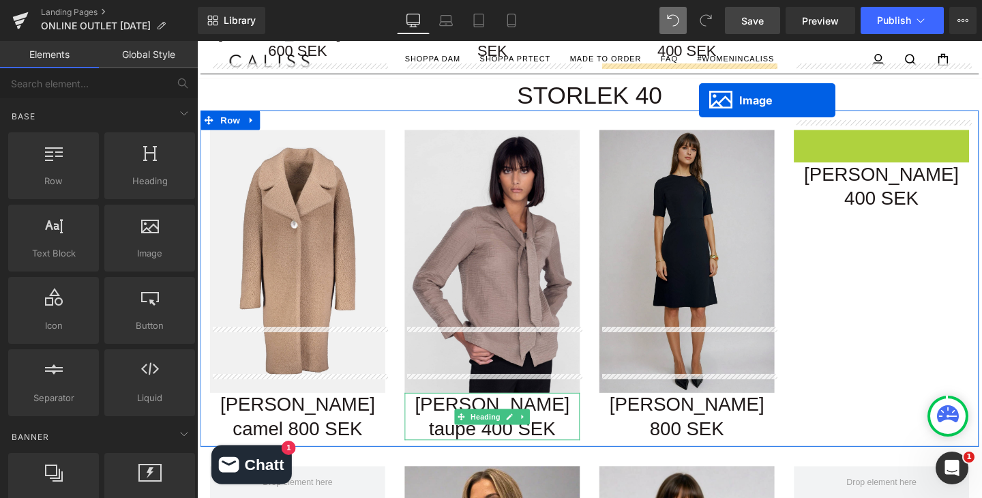
drag, startPoint x: 896, startPoint y: 199, endPoint x: 725, endPoint y: 103, distance: 196.3
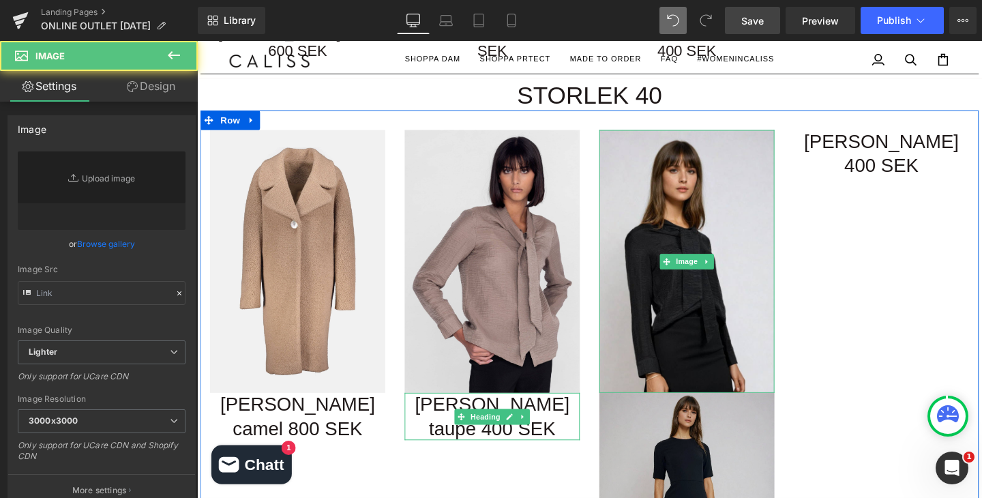
type input "https://ucarecdn.com/af1a1322-aff3-41d8-8e69-836054a75768/-/format/auto/-/previ…"
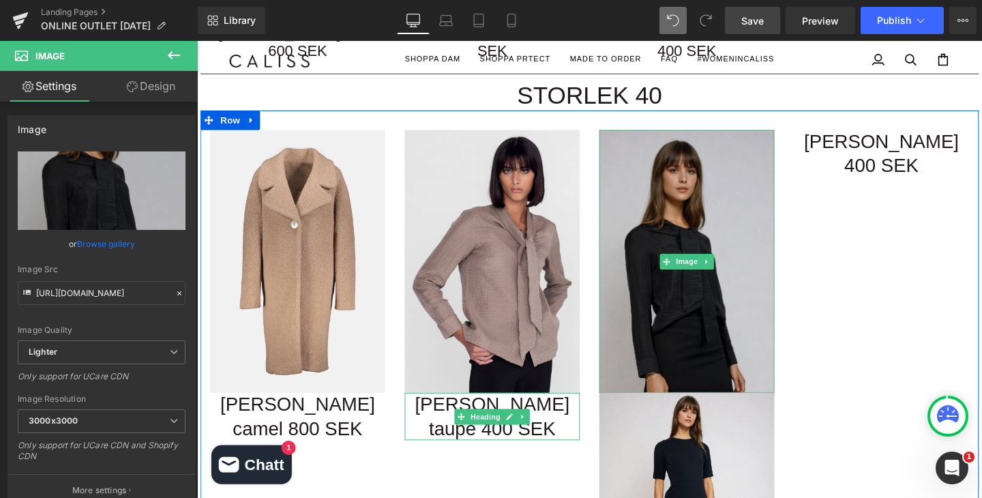
scroll to position [2440, 0]
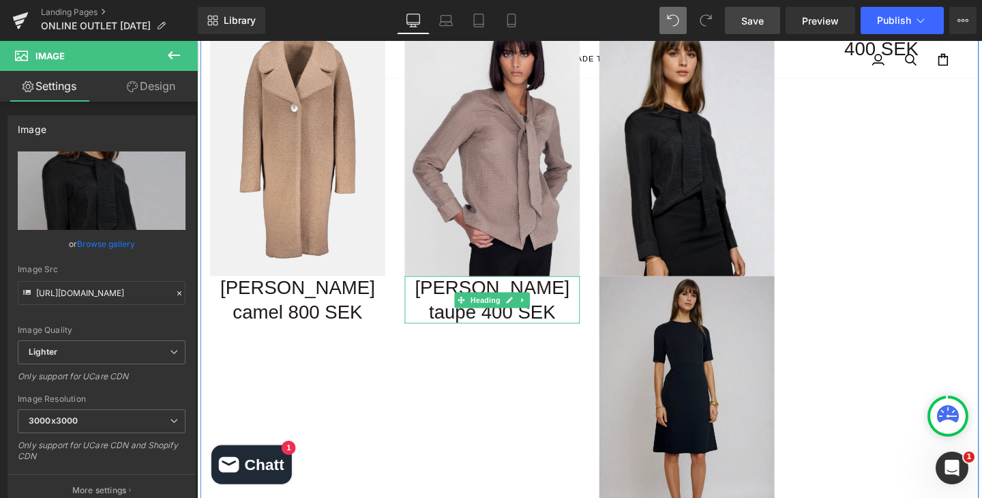
click at [711, 367] on img at bounding box center [712, 426] width 184 height 276
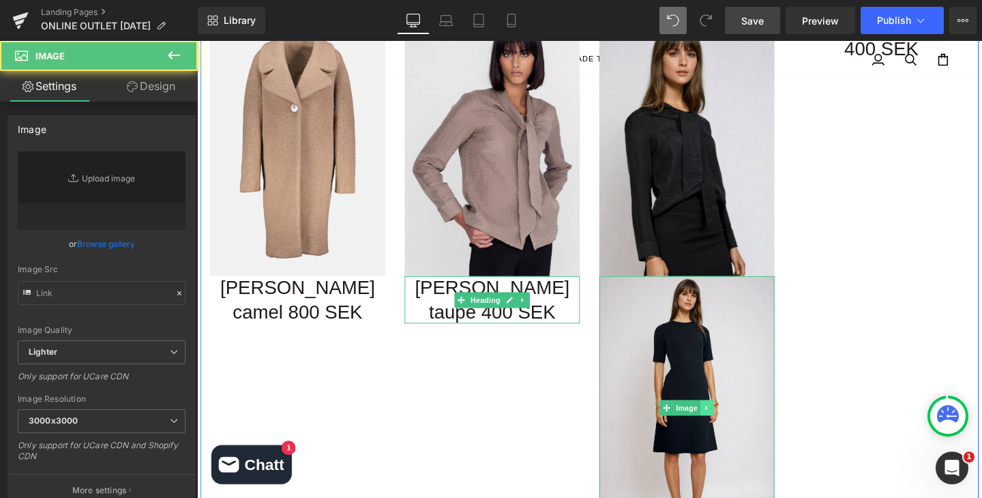
type input "https://ucarecdn.com/7b928d18-ae97-4658-8c6e-d12b9aafa1a7/-/format/auto/-/previ…"
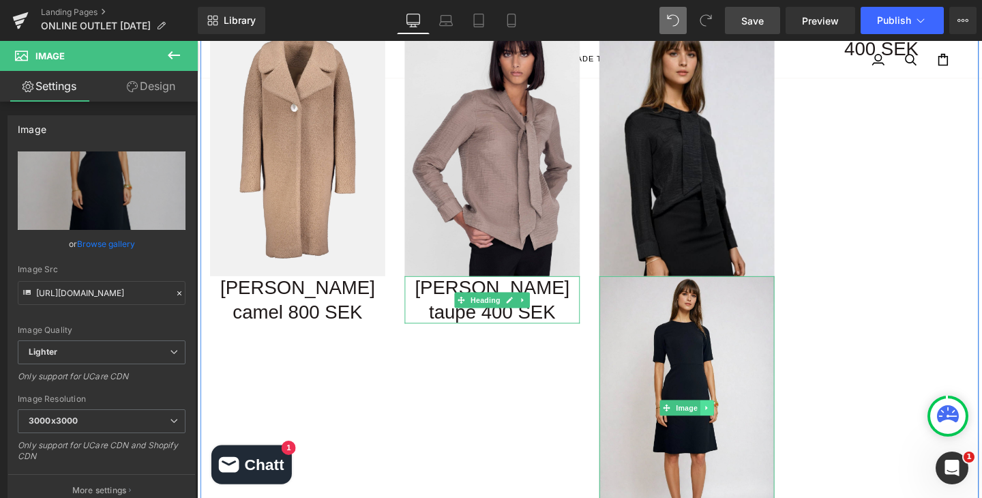
click at [733, 422] on icon at bounding box center [732, 426] width 7 height 8
click at [738, 422] on icon at bounding box center [739, 425] width 7 height 7
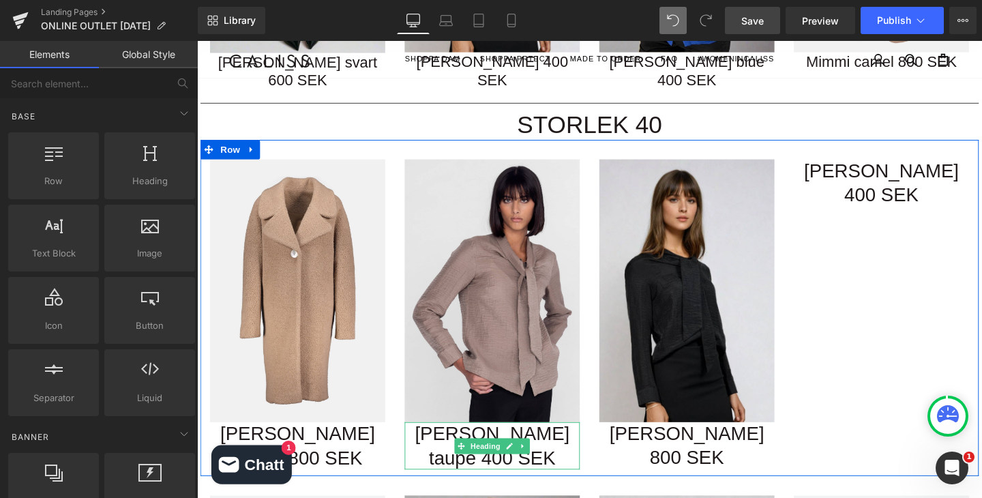
scroll to position [2246, 0]
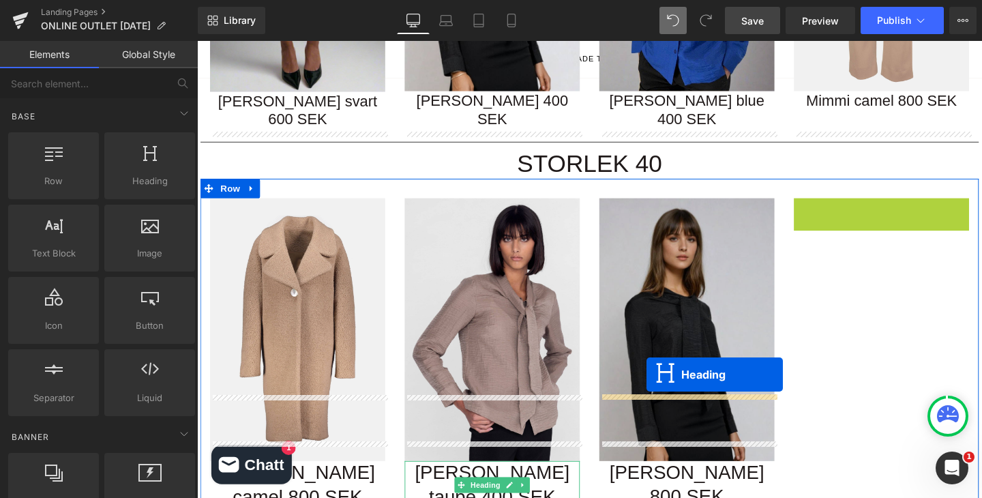
drag, startPoint x: 882, startPoint y: 149, endPoint x: 669, endPoint y: 392, distance: 323.2
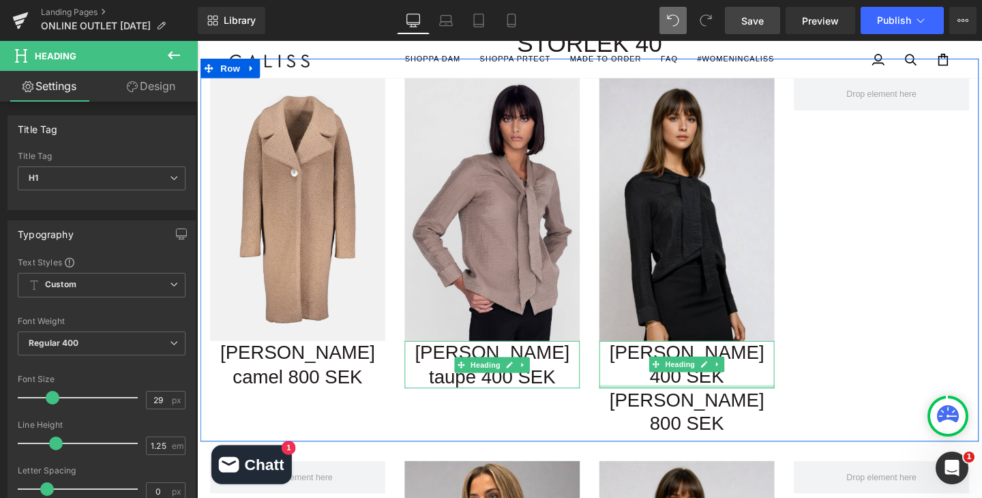
scroll to position [2395, 0]
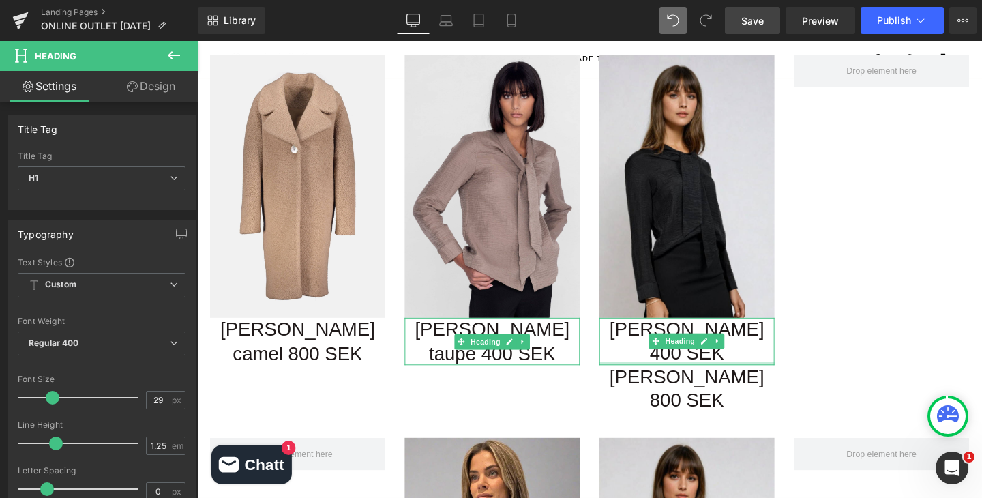
click at [756, 382] on h1 "[PERSON_NAME] 800 SEK" at bounding box center [712, 407] width 184 height 50
click at [708, 382] on h1 "[PERSON_NAME] 800 SEK" at bounding box center [712, 407] width 184 height 50
click at [856, 290] on div "Image Joan camel 800 SEK Heading Image Linda taupe 400 SEK Heading Image Linda …" at bounding box center [609, 236] width 818 height 402
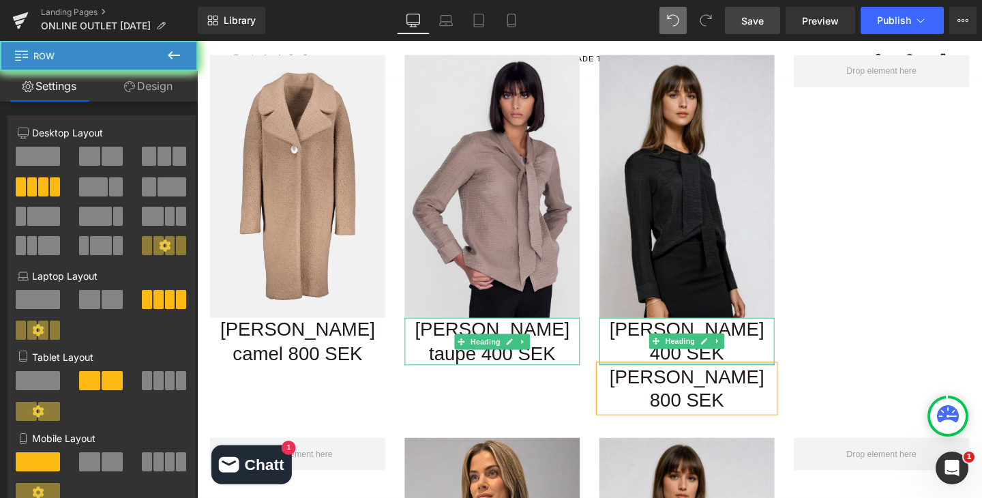
click at [871, 301] on div "Image Joan camel 800 SEK Heading Image Linda taupe 400 SEK Heading Image Linda …" at bounding box center [609, 236] width 818 height 402
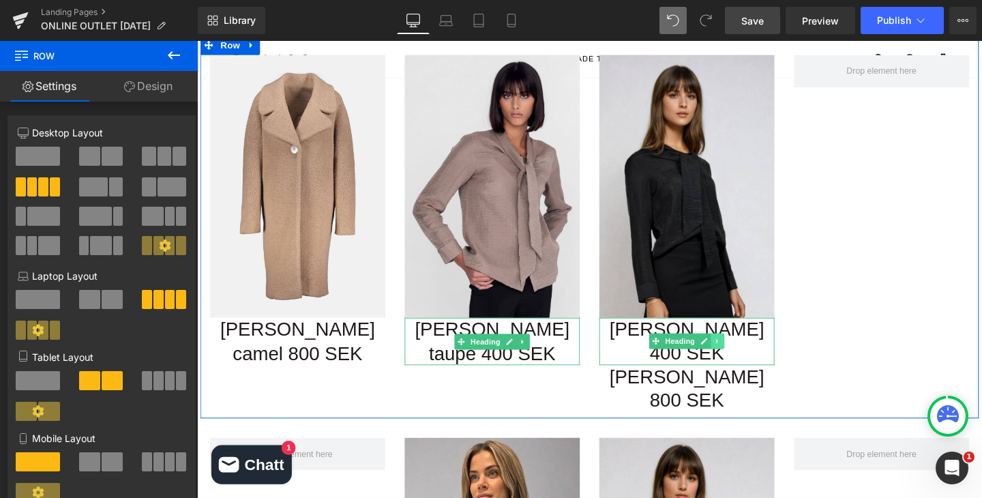
click at [745, 352] on icon at bounding box center [743, 356] width 7 height 8
click at [748, 353] on icon at bounding box center [751, 356] width 7 height 7
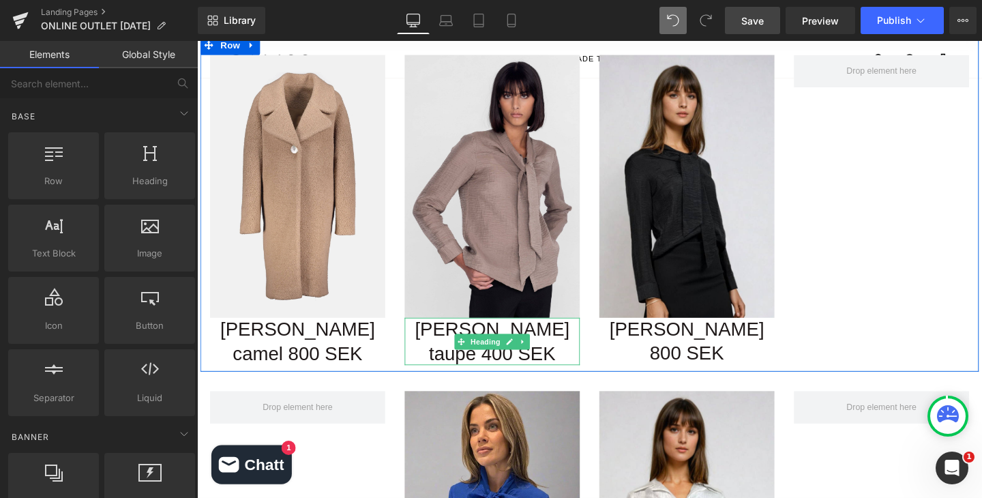
click at [860, 271] on div "Image Joan camel 800 SEK Heading Image Linda taupe 400 SEK Heading Image Stella…" at bounding box center [609, 211] width 818 height 353
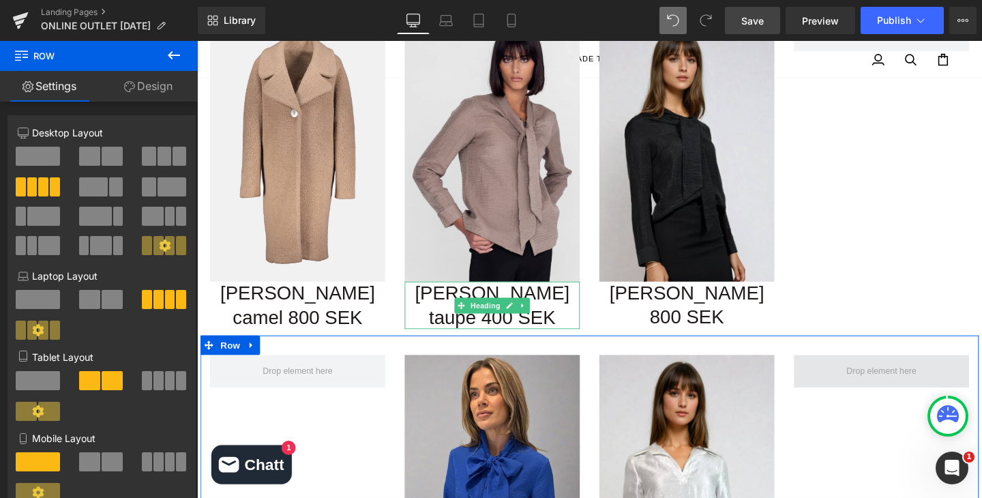
scroll to position [2435, 0]
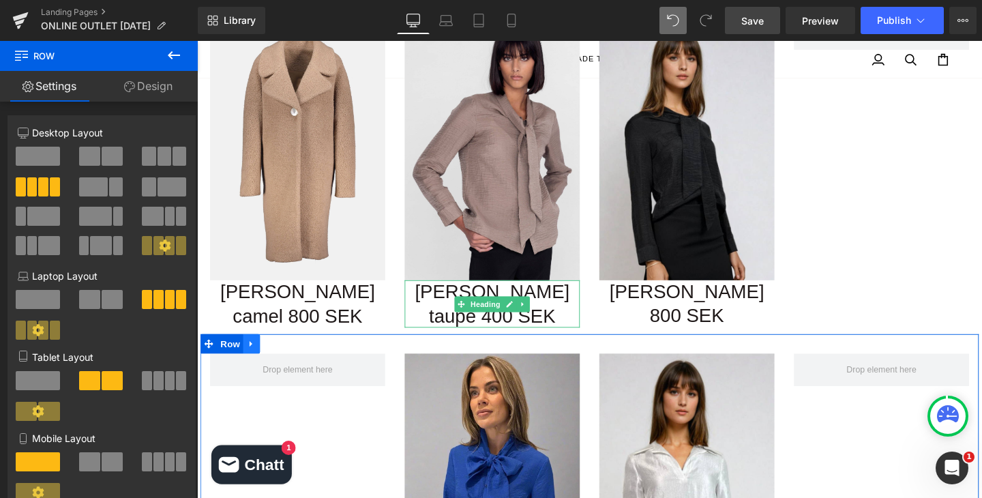
click at [252, 354] on icon at bounding box center [255, 359] width 10 height 10
click at [288, 354] on icon at bounding box center [290, 359] width 10 height 10
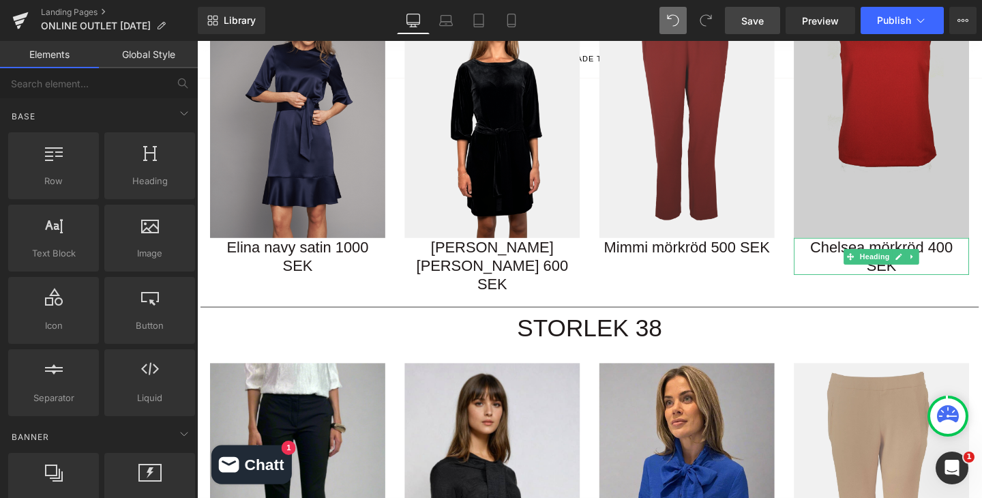
scroll to position [1714, 0]
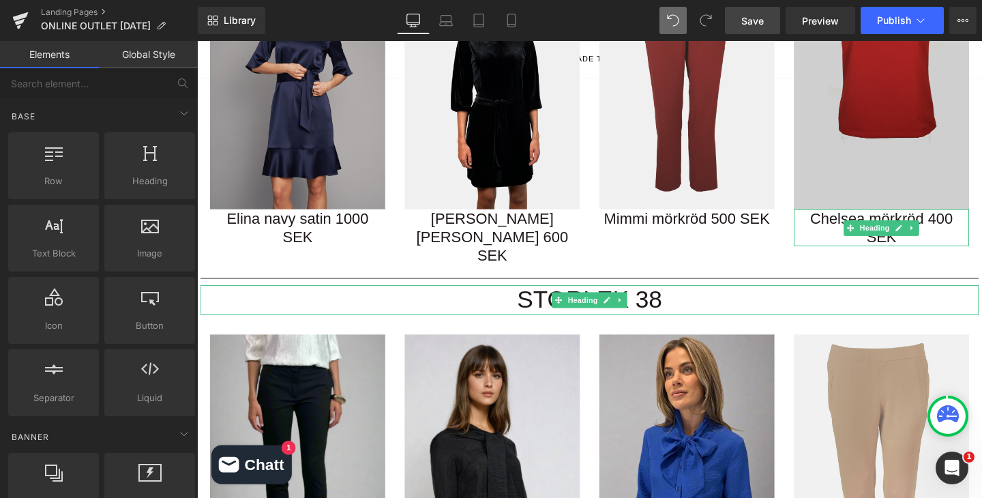
click at [575, 297] on h1 "STORLEK 38" at bounding box center [609, 312] width 818 height 31
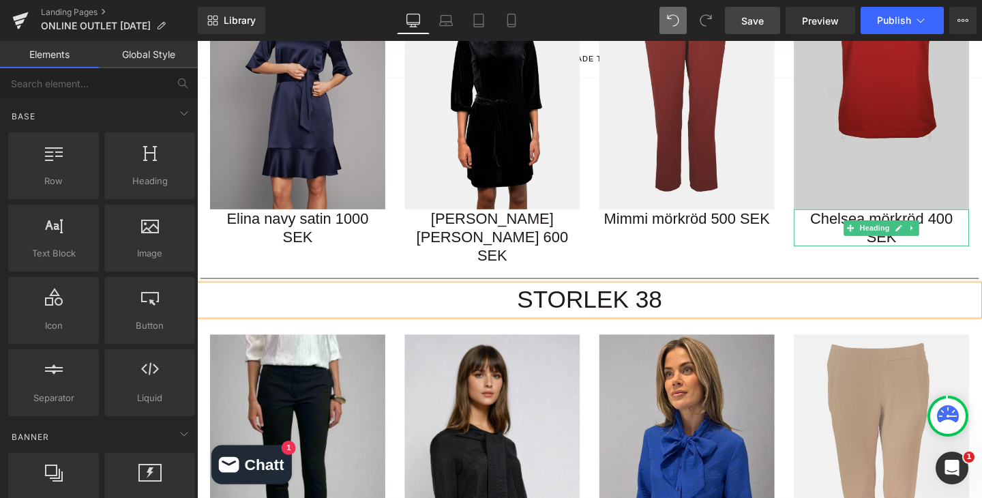
click at [640, 297] on h1 "STORLEK 38" at bounding box center [609, 312] width 818 height 31
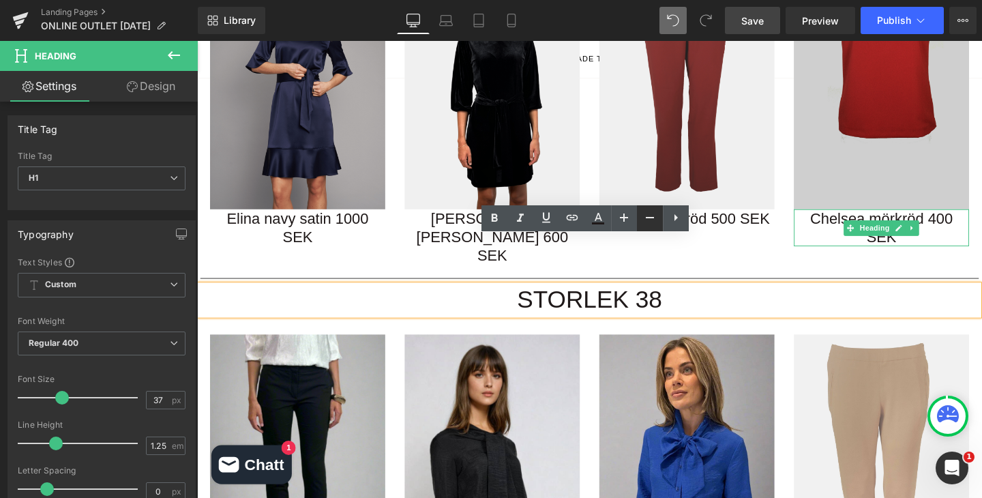
click at [650, 220] on icon at bounding box center [649, 217] width 16 height 16
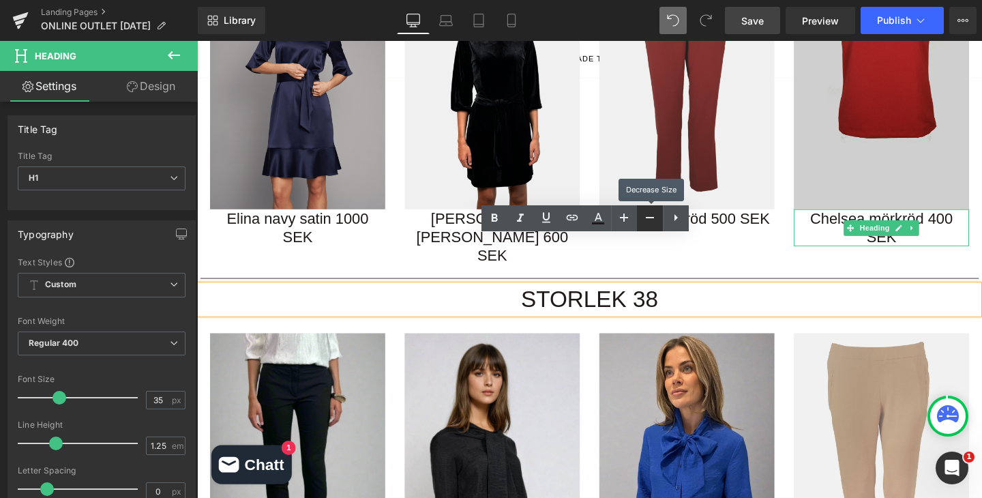
click at [650, 221] on icon at bounding box center [649, 217] width 16 height 16
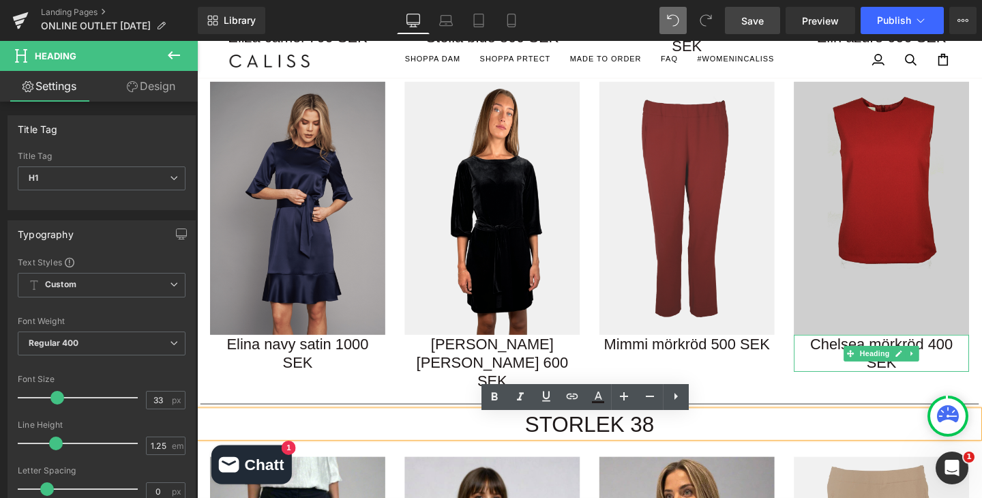
scroll to position [1657, 0]
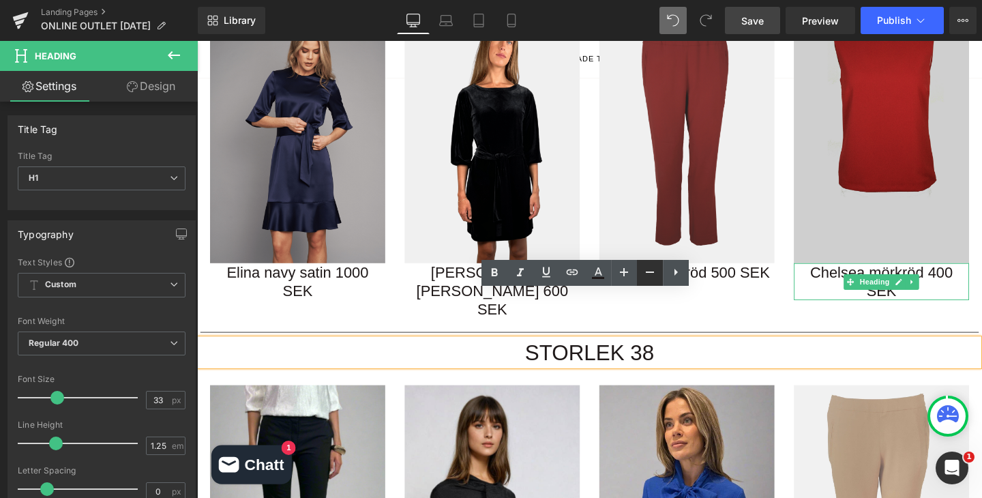
click at [652, 279] on icon at bounding box center [649, 272] width 16 height 16
type input "31"
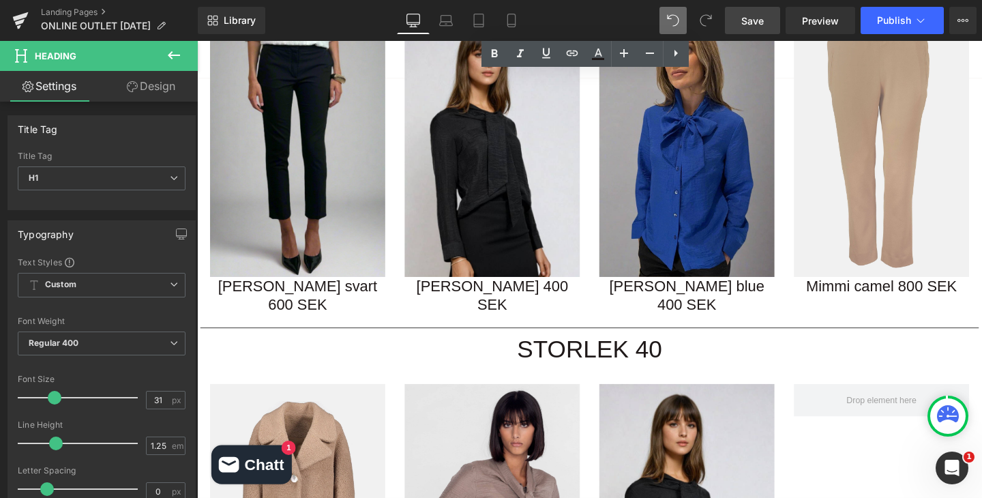
scroll to position [2054, 0]
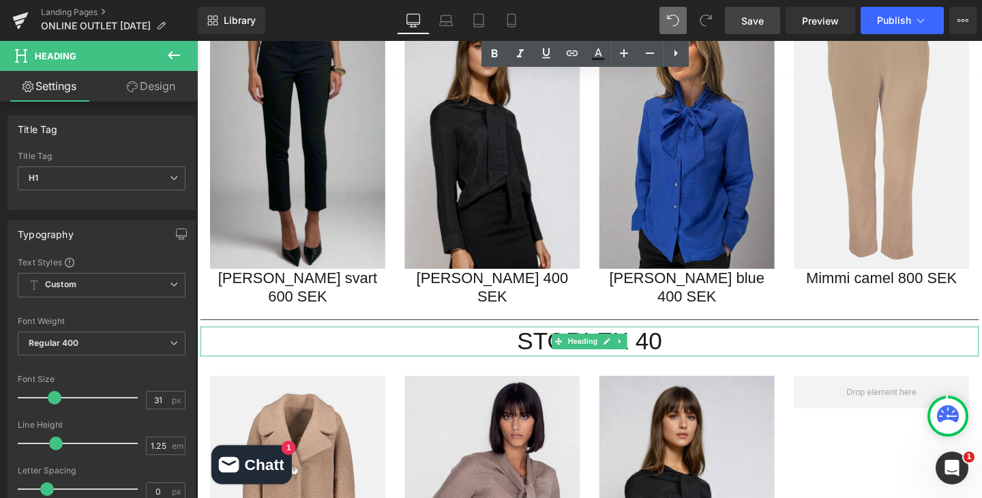
click at [674, 341] on h1 "STORLEK 40" at bounding box center [609, 356] width 818 height 31
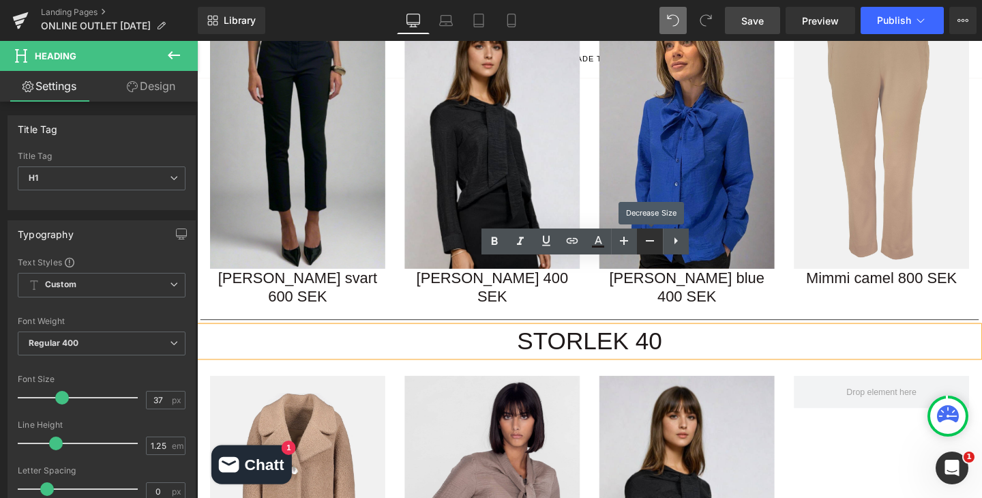
click at [656, 238] on icon at bounding box center [649, 240] width 16 height 16
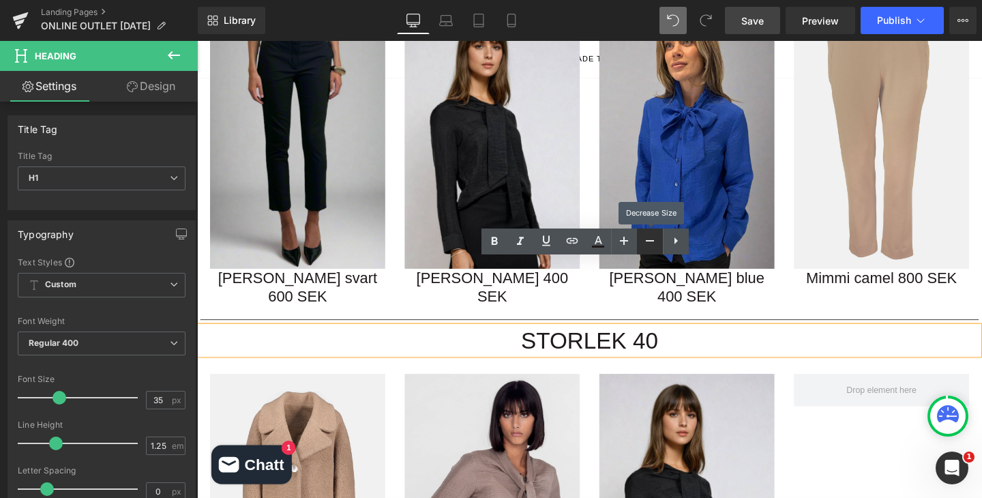
click at [656, 239] on icon at bounding box center [649, 240] width 16 height 16
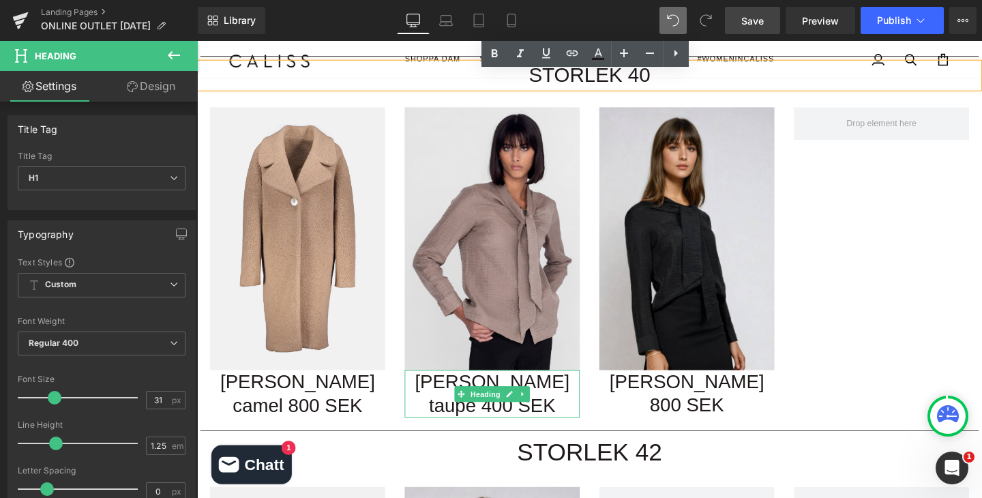
scroll to position [2361, 0]
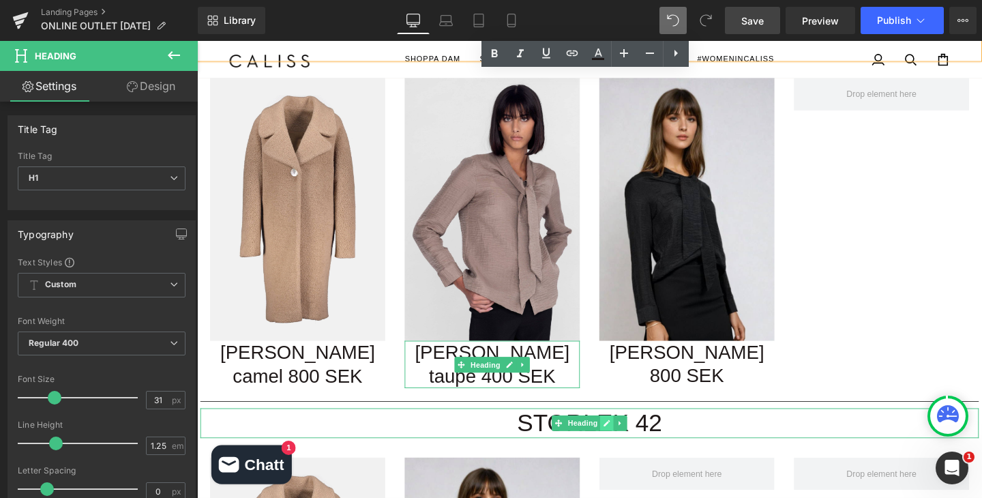
click at [621, 434] on link at bounding box center [628, 442] width 14 height 16
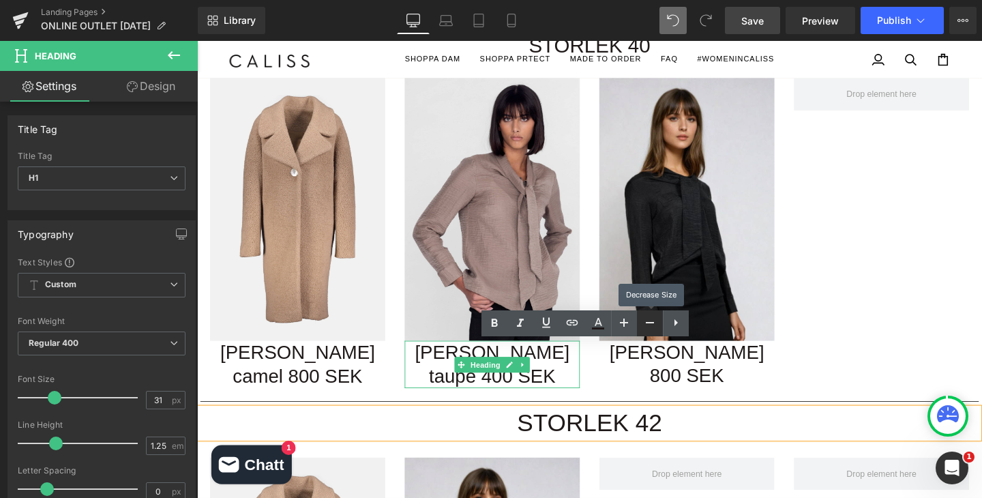
click at [647, 326] on icon at bounding box center [649, 322] width 16 height 16
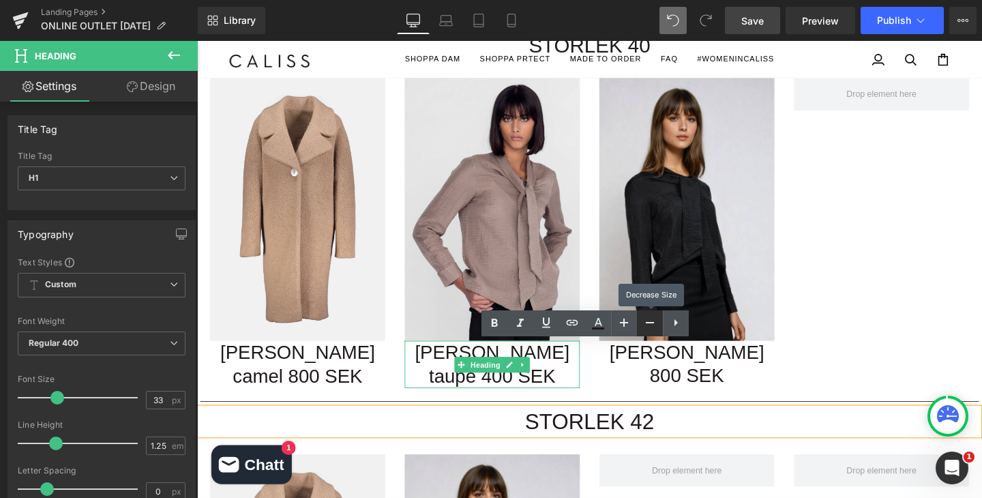
click at [647, 326] on icon at bounding box center [649, 322] width 16 height 16
type input "31"
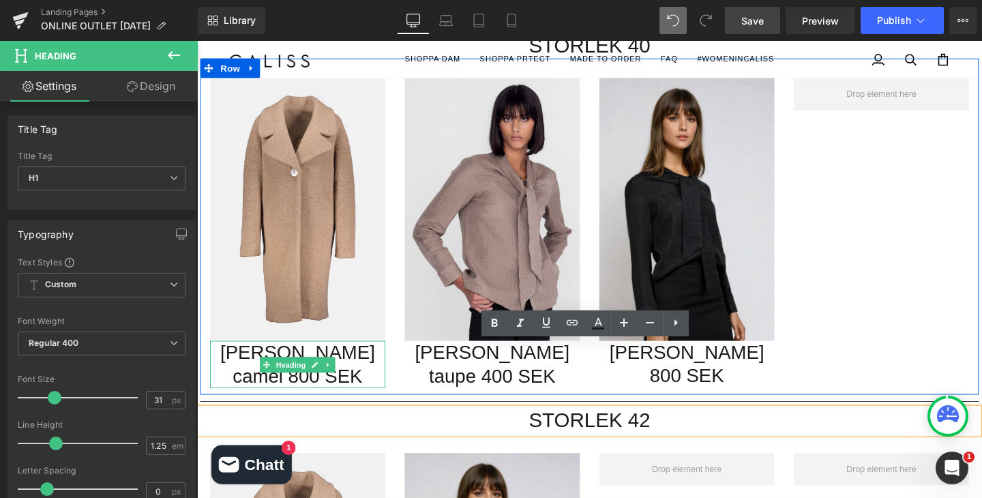
click at [262, 356] on h1 "[PERSON_NAME] 800 SEK" at bounding box center [303, 381] width 184 height 50
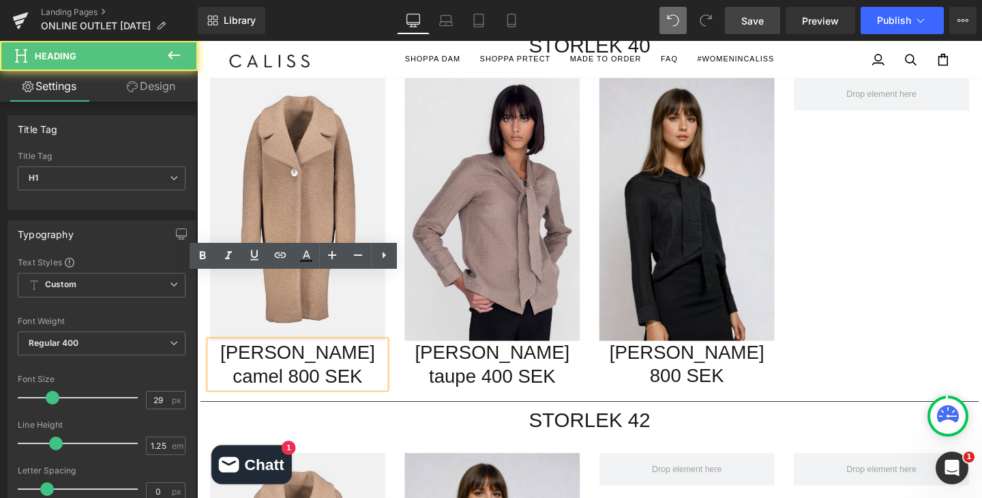
click at [359, 356] on h1 "[PERSON_NAME] 800 SEK" at bounding box center [303, 381] width 184 height 50
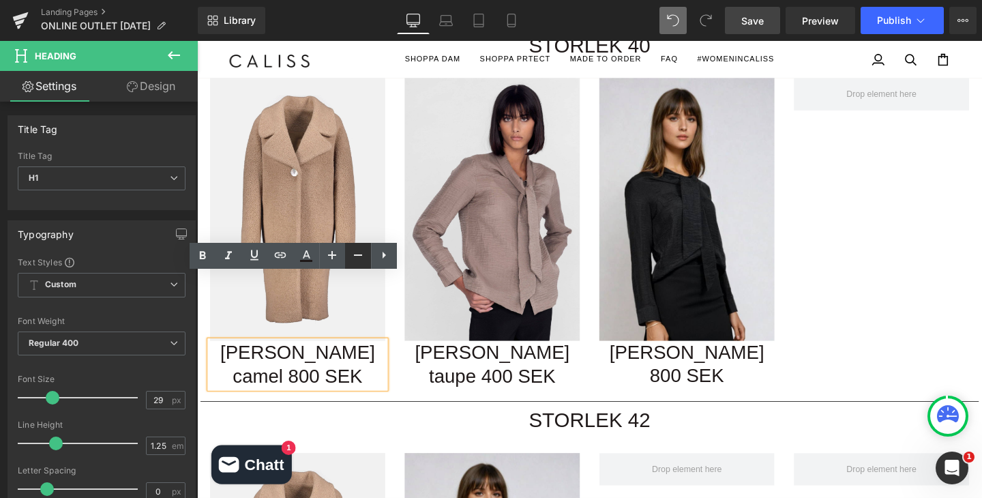
click at [358, 262] on icon at bounding box center [358, 255] width 16 height 16
type input "23"
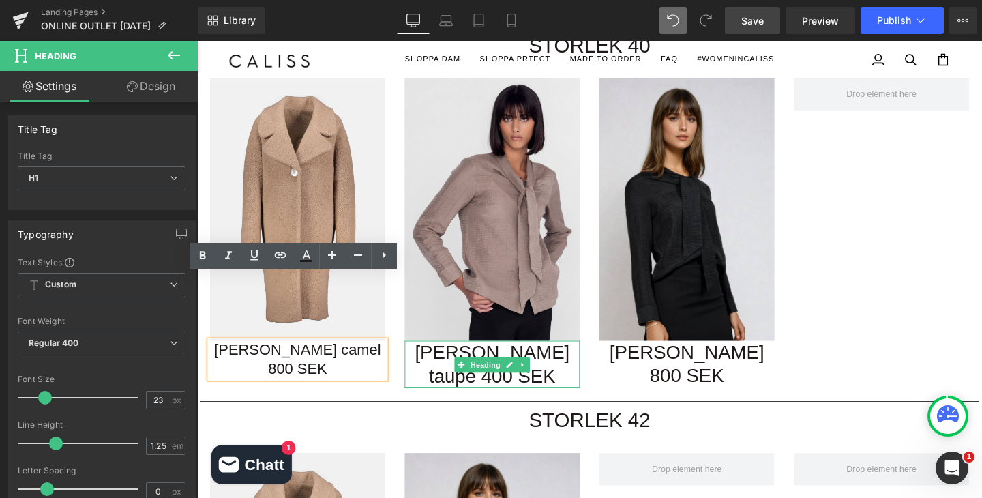
click at [576, 356] on h1 "[PERSON_NAME] taupe 400 SEK" at bounding box center [507, 381] width 184 height 50
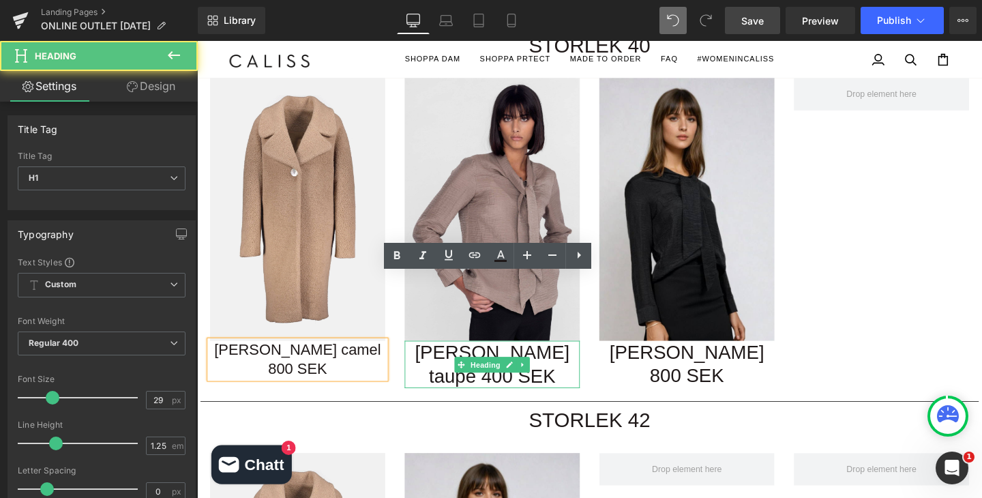
click at [566, 356] on h1 "[PERSON_NAME] taupe 400 SEK" at bounding box center [507, 381] width 184 height 50
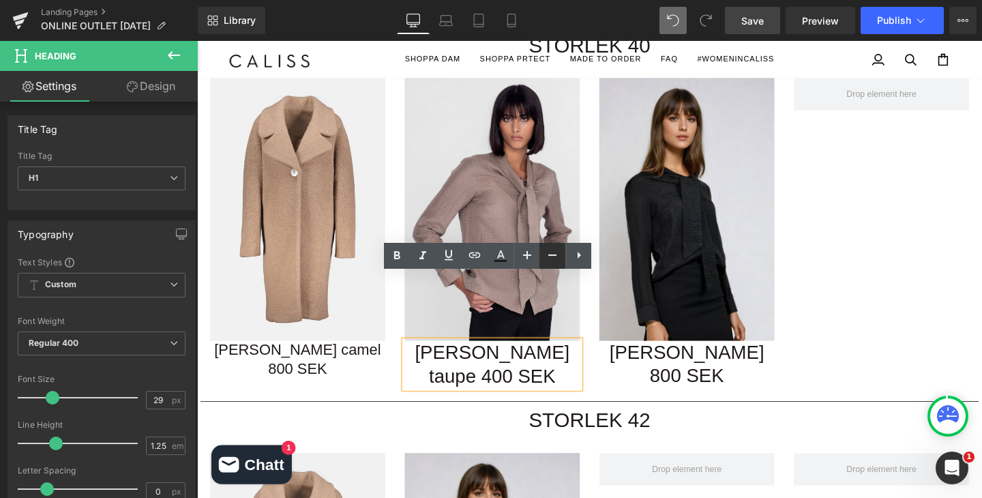
click at [556, 262] on icon at bounding box center [552, 255] width 16 height 16
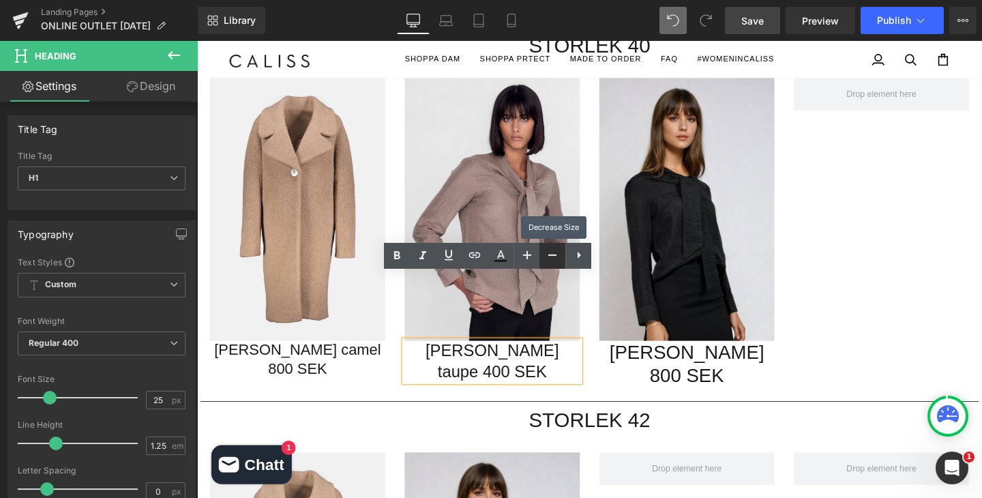
click at [556, 262] on icon at bounding box center [552, 255] width 16 height 16
type input "23"
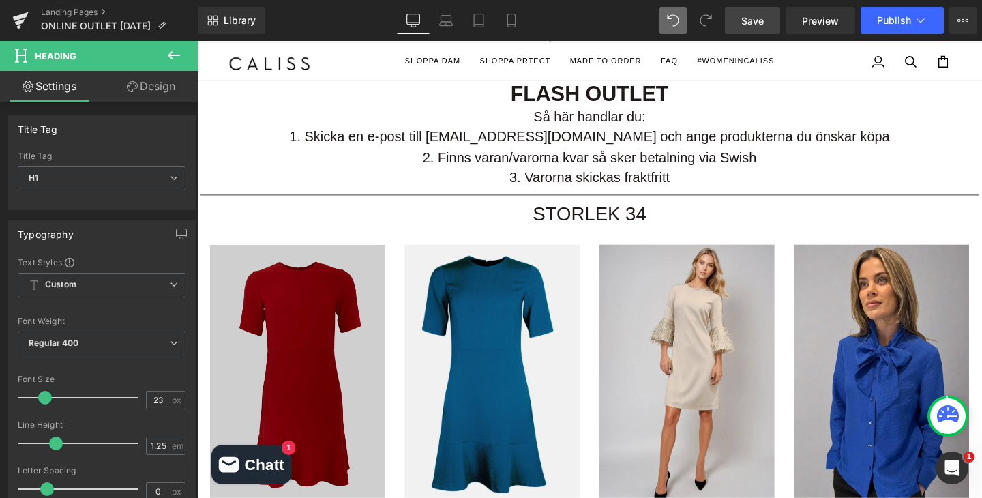
scroll to position [0, 0]
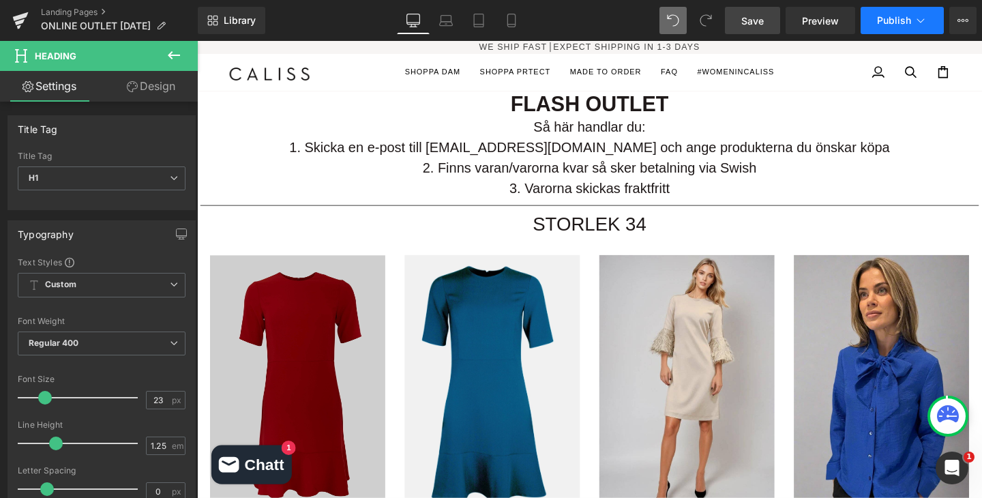
click at [922, 23] on icon at bounding box center [920, 21] width 14 height 14
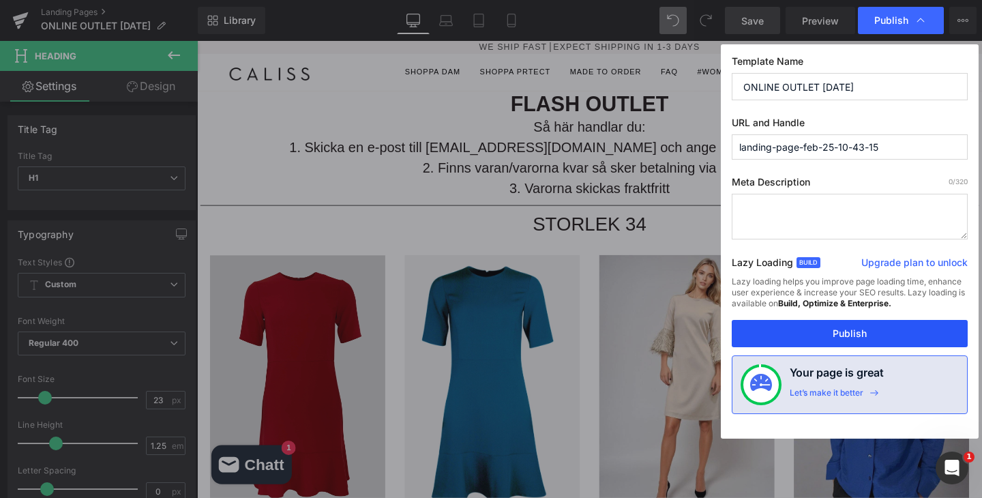
click at [816, 336] on button "Publish" at bounding box center [849, 333] width 236 height 27
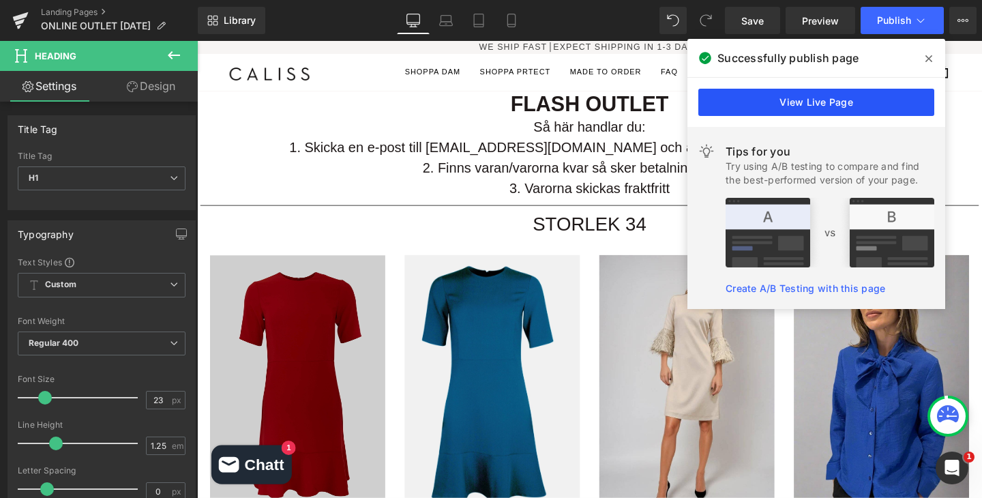
click at [803, 99] on link "View Live Page" at bounding box center [816, 102] width 236 height 27
